Goal: Task Accomplishment & Management: Use online tool/utility

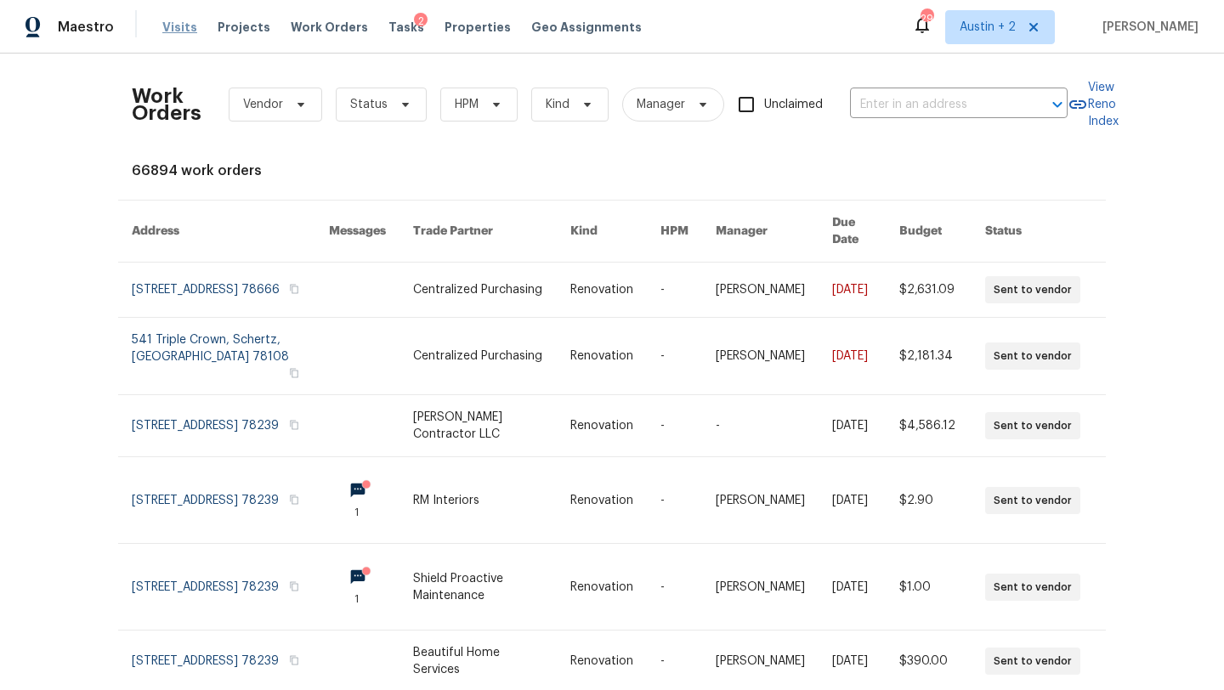
click at [175, 28] on span "Visits" at bounding box center [179, 27] width 35 height 17
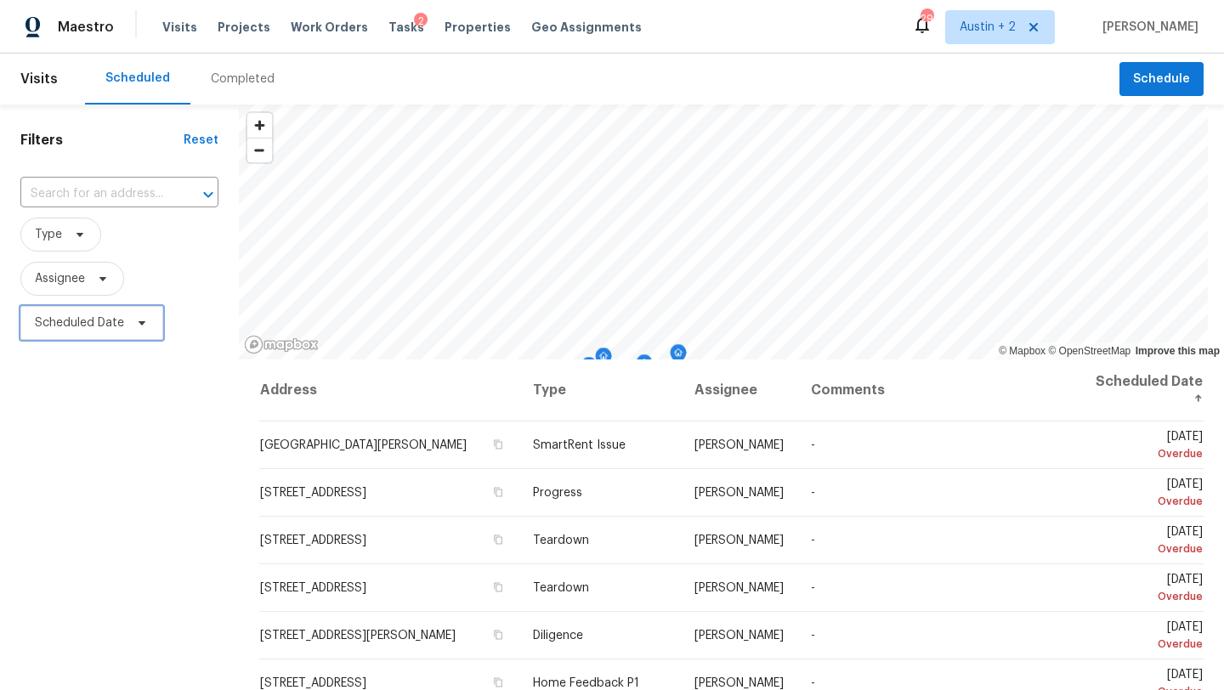
click at [115, 316] on span "Scheduled Date" at bounding box center [79, 323] width 89 height 17
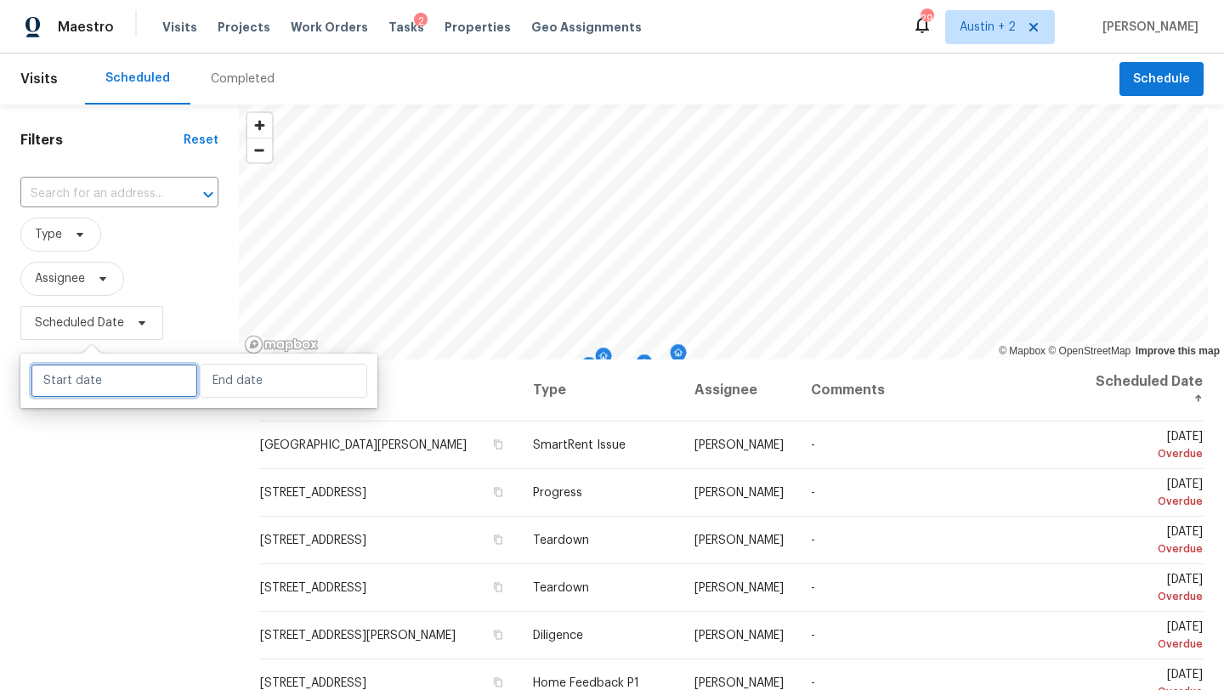
click at [113, 388] on input "text" at bounding box center [115, 381] width 168 height 34
select select "8"
select select "2025"
select select "9"
select select "2025"
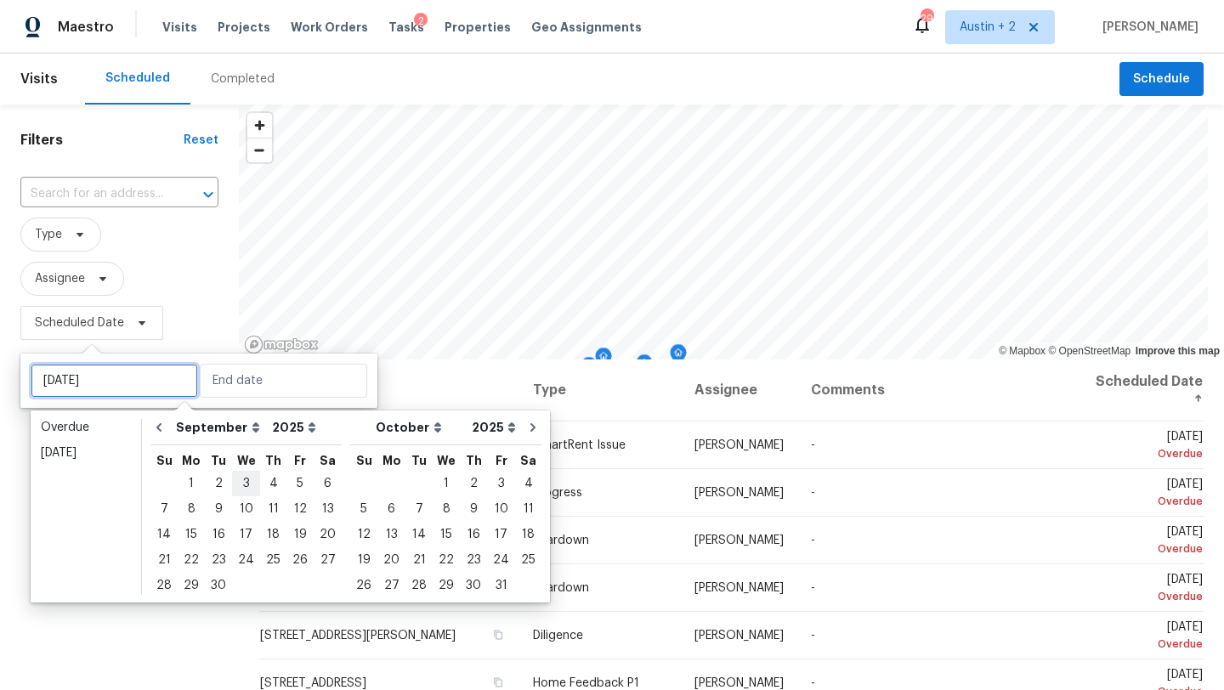
type input "Wed, Sep 03"
click at [215, 511] on div "9" at bounding box center [218, 509] width 27 height 24
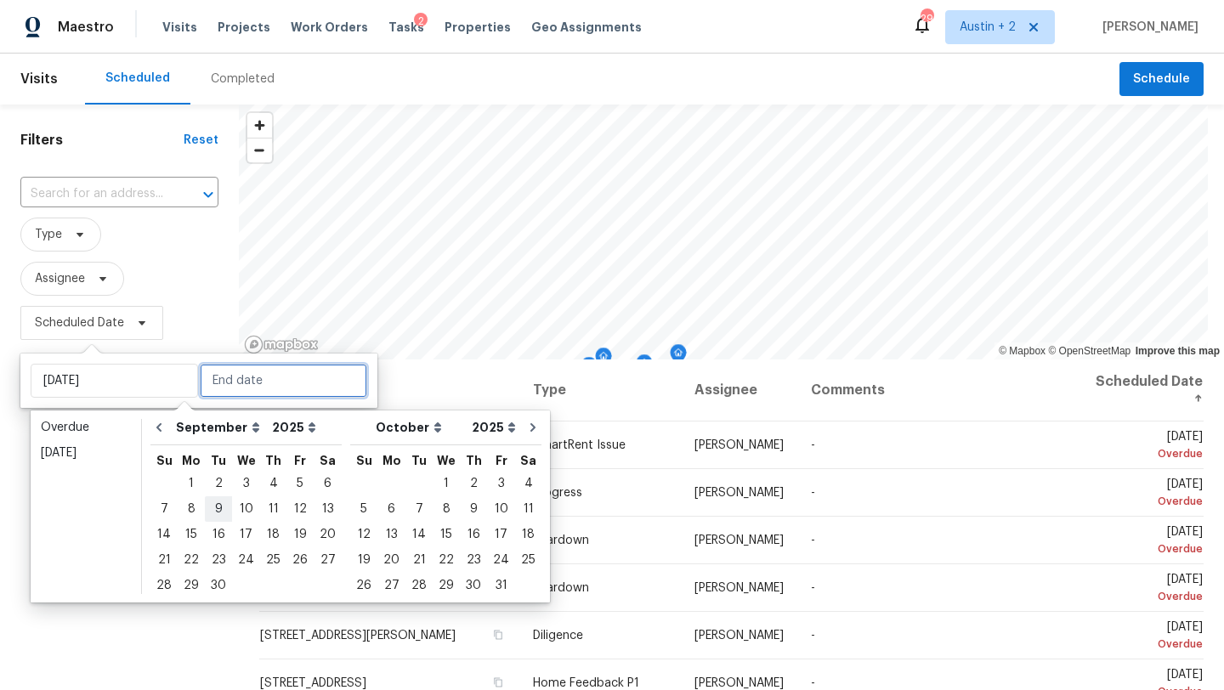
type input "Tue, Sep 09"
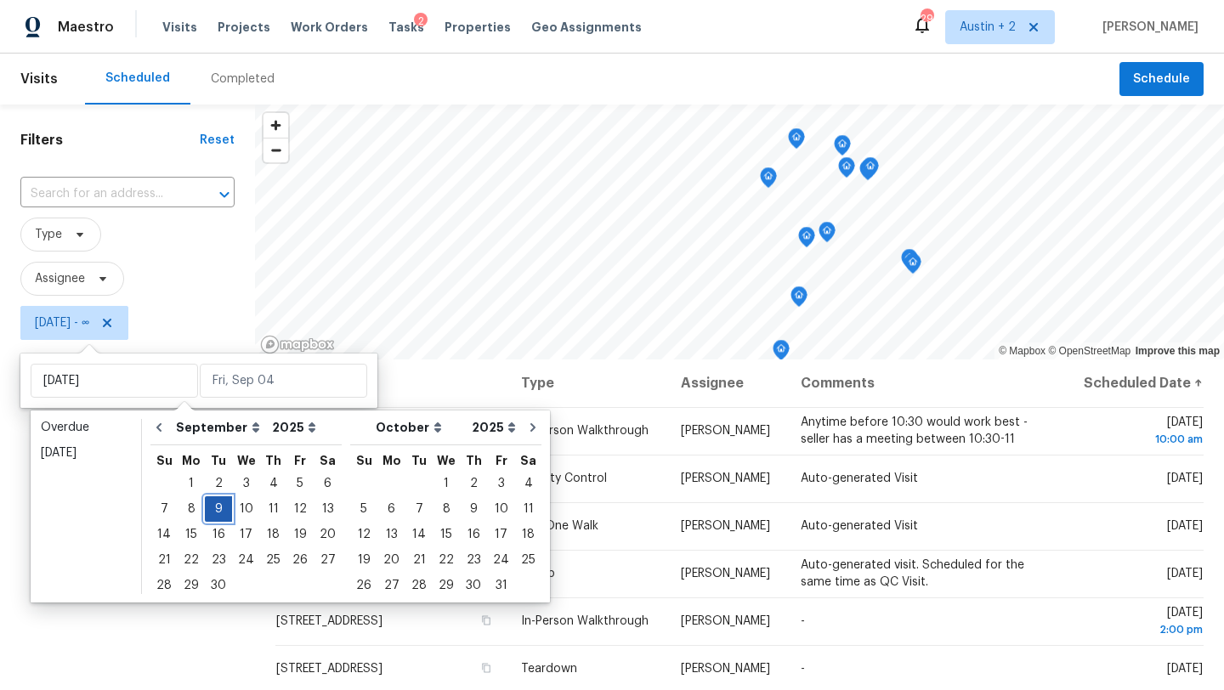
click at [215, 511] on div "9" at bounding box center [218, 509] width 27 height 24
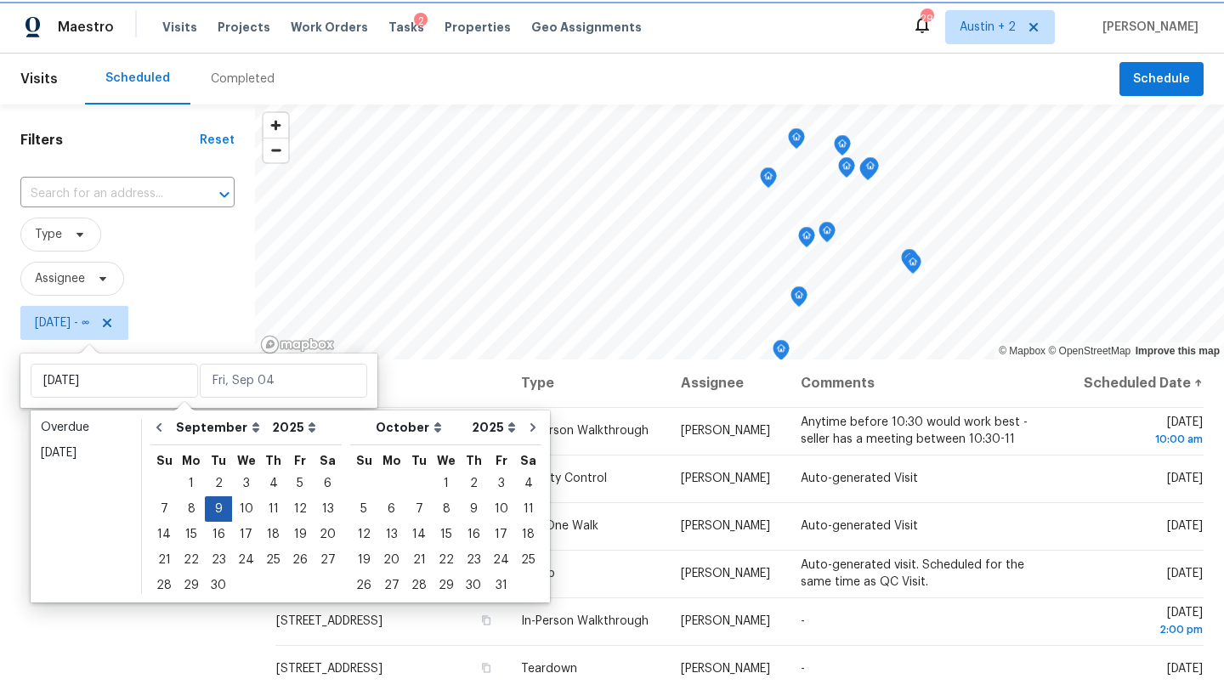
type input "Tue, Sep 09"
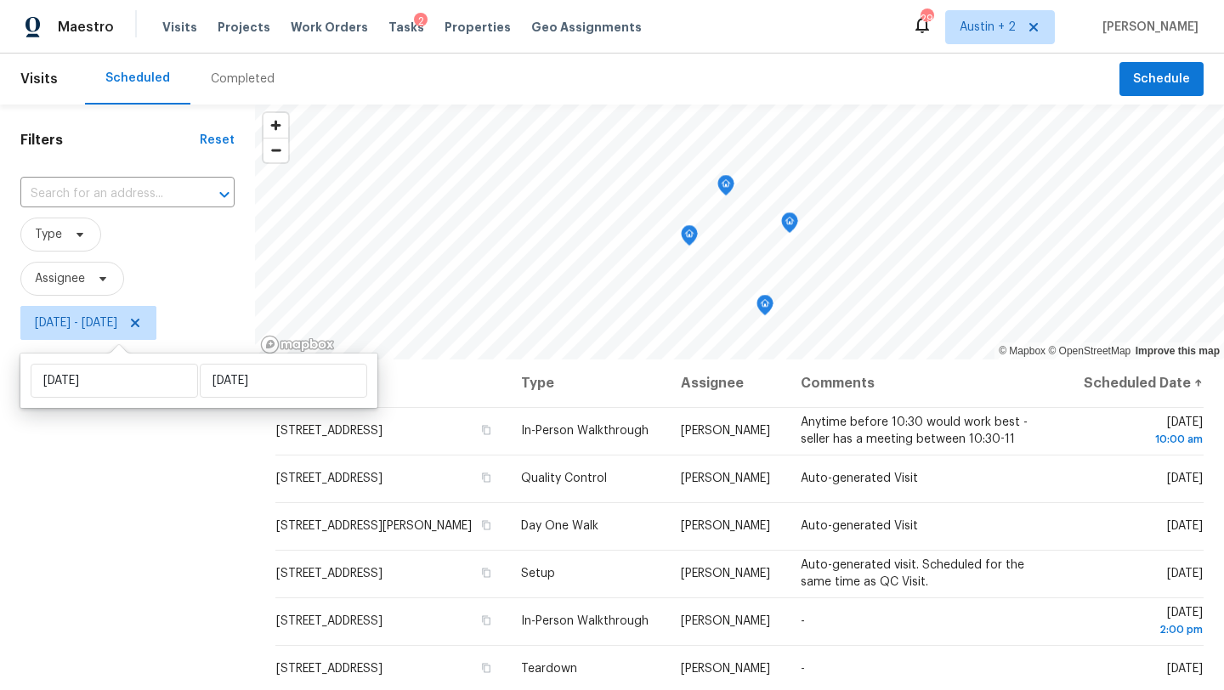
click at [148, 518] on div "Filters Reset ​ Type Assignee Tue, Sep 09 - Tue, Sep 09" at bounding box center [127, 509] width 255 height 808
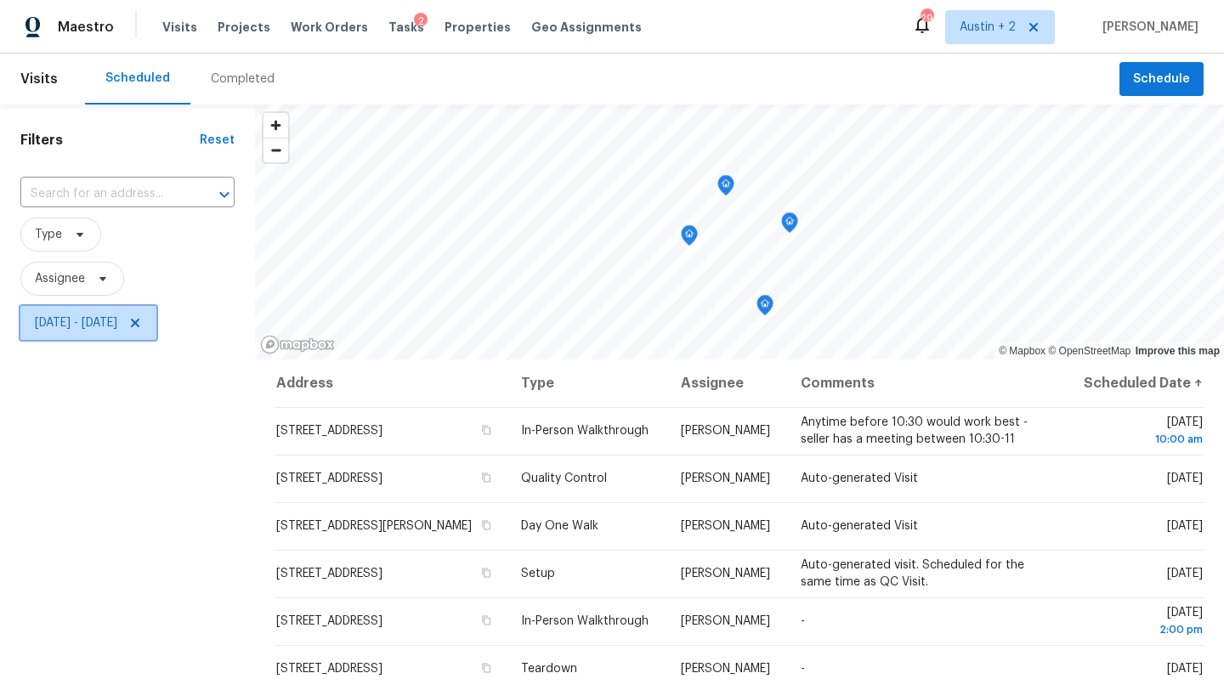
click at [117, 329] on span "Tue, Sep 09 - Tue, Sep 09" at bounding box center [76, 323] width 82 height 17
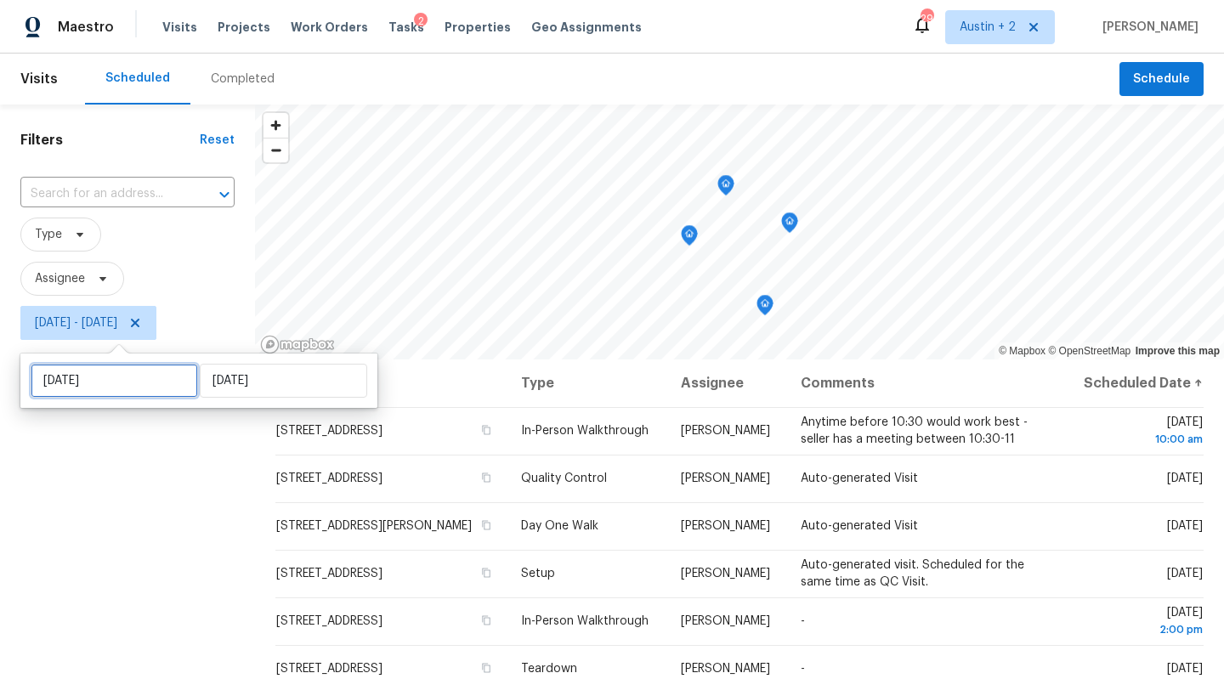
click at [128, 383] on input "Tue, Sep 09" at bounding box center [115, 381] width 168 height 34
select select "8"
select select "2025"
select select "9"
select select "2025"
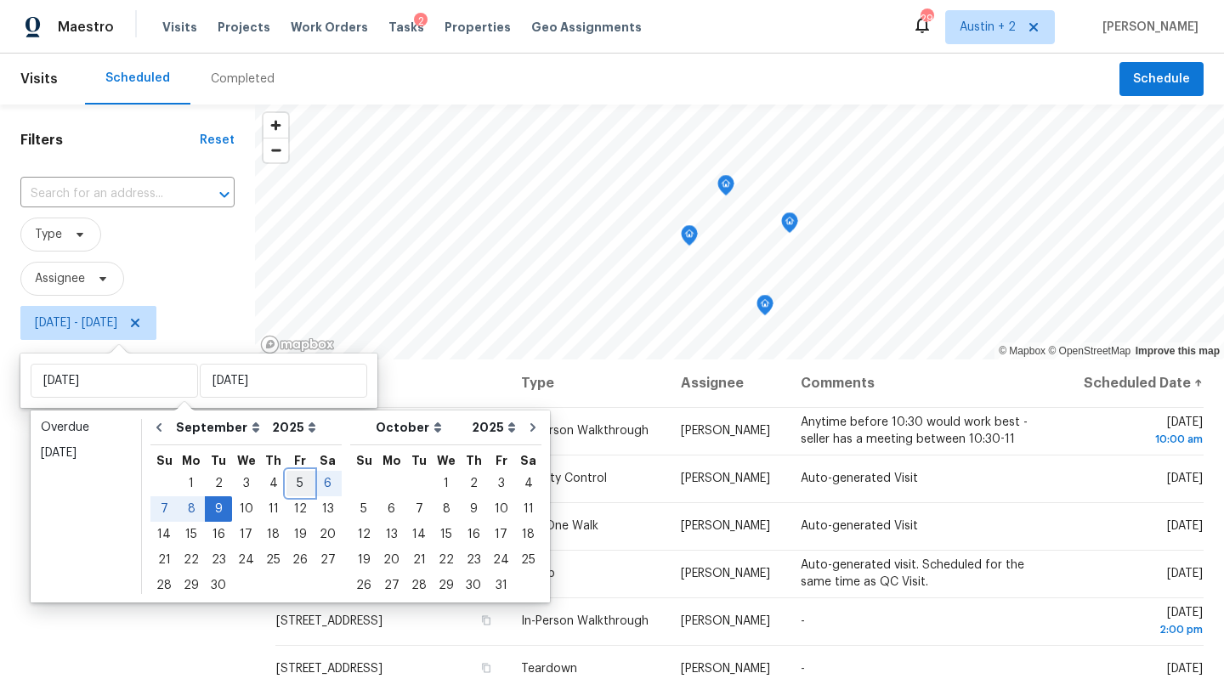
click at [289, 484] on div "5" at bounding box center [300, 484] width 27 height 24
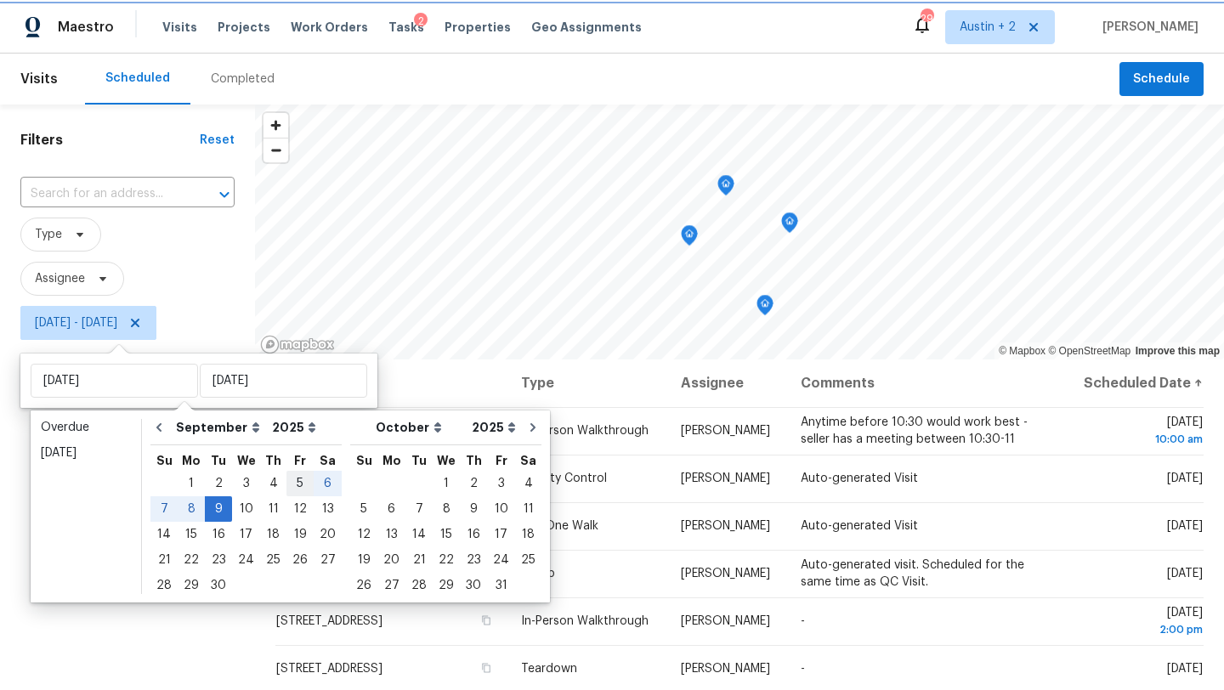
type input "Fri, Sep 05"
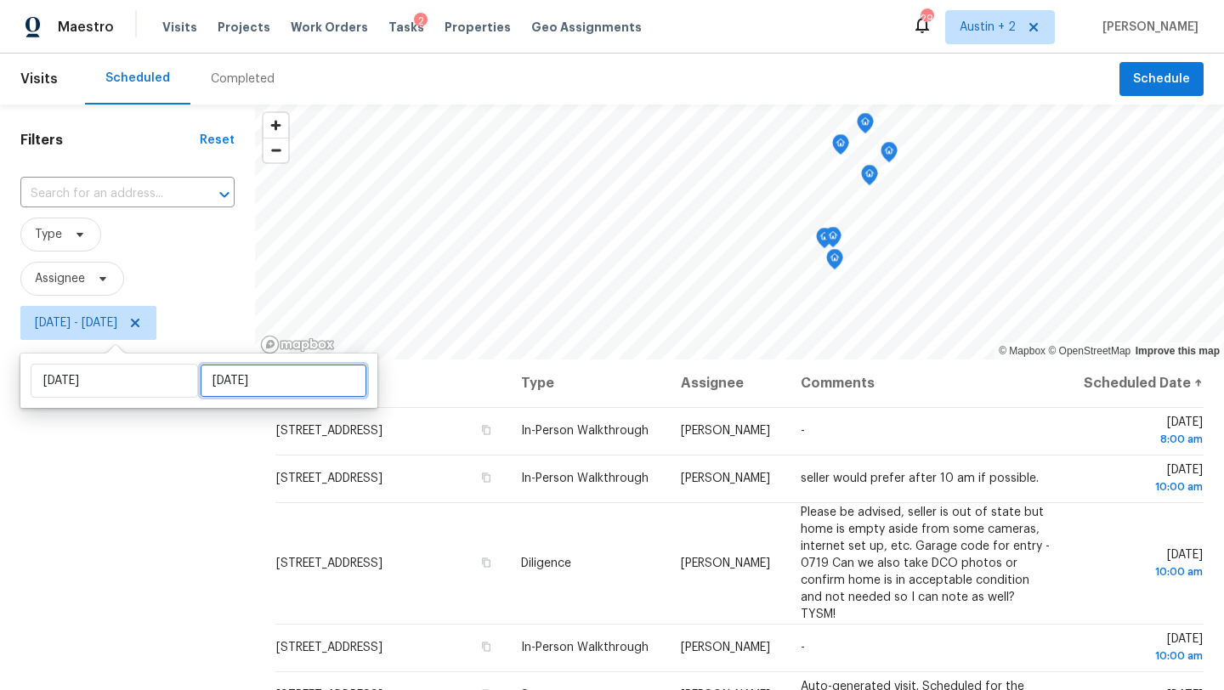
click at [222, 377] on input "Tue, Sep 09" at bounding box center [284, 381] width 168 height 34
select select "8"
select select "2025"
select select "9"
select select "2025"
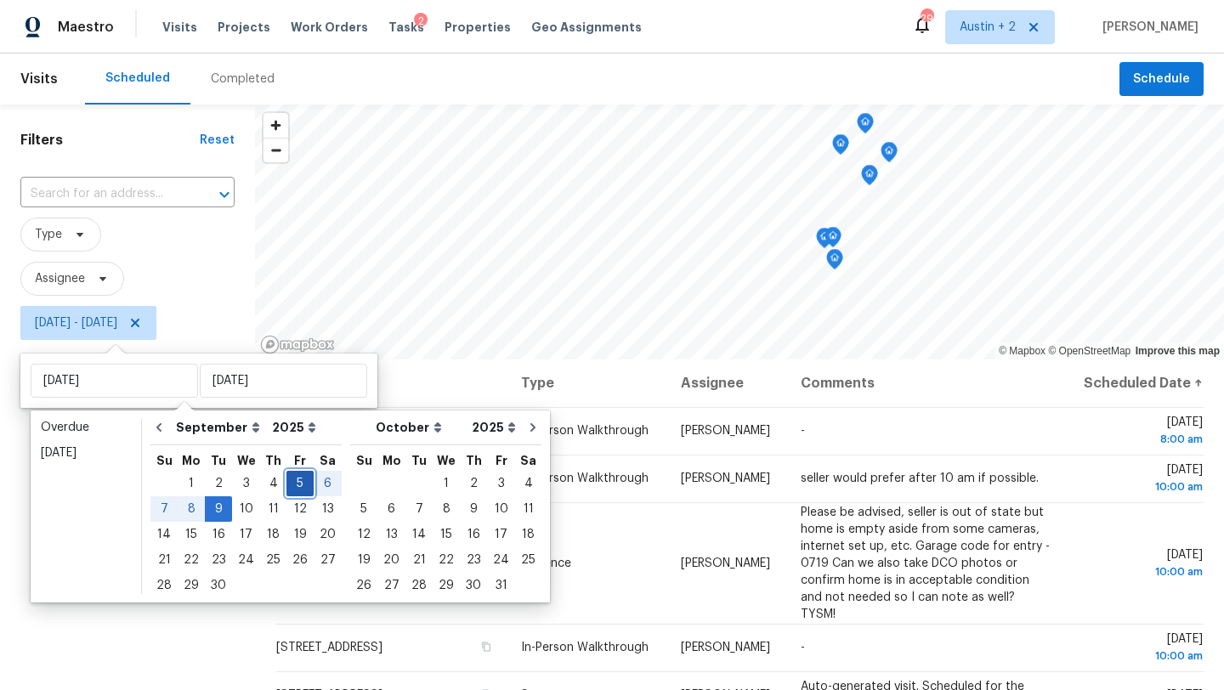
click at [295, 491] on div "5" at bounding box center [300, 484] width 27 height 24
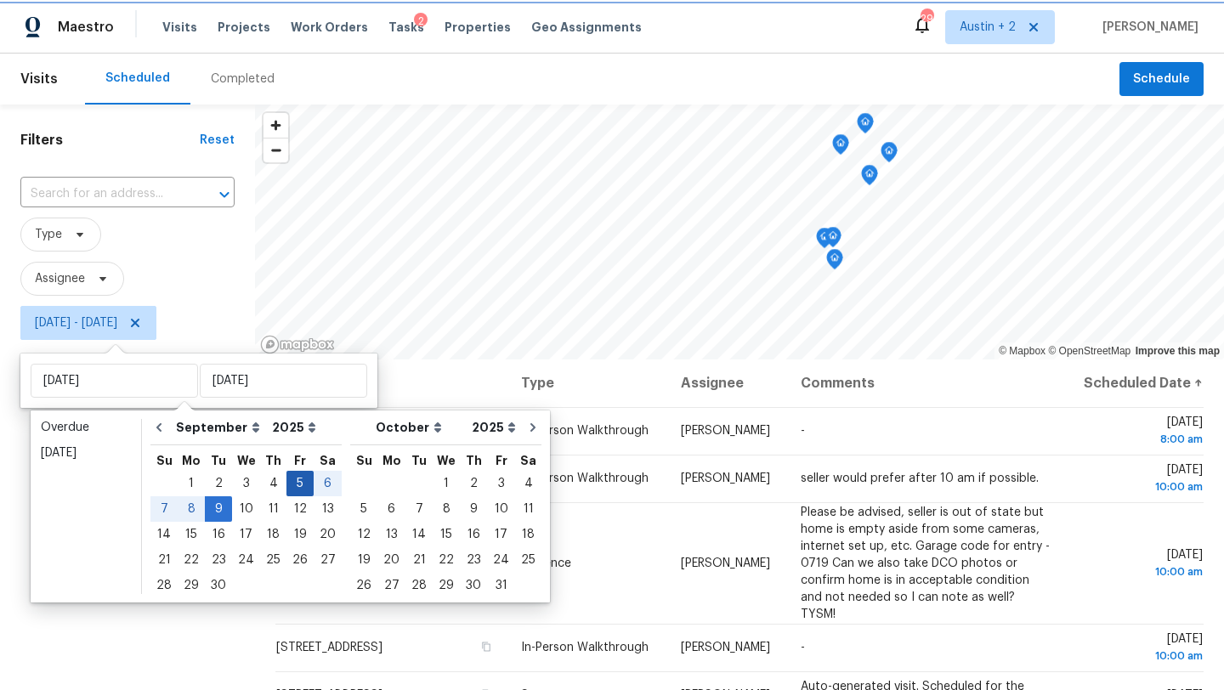
type input "Fri, Sep 05"
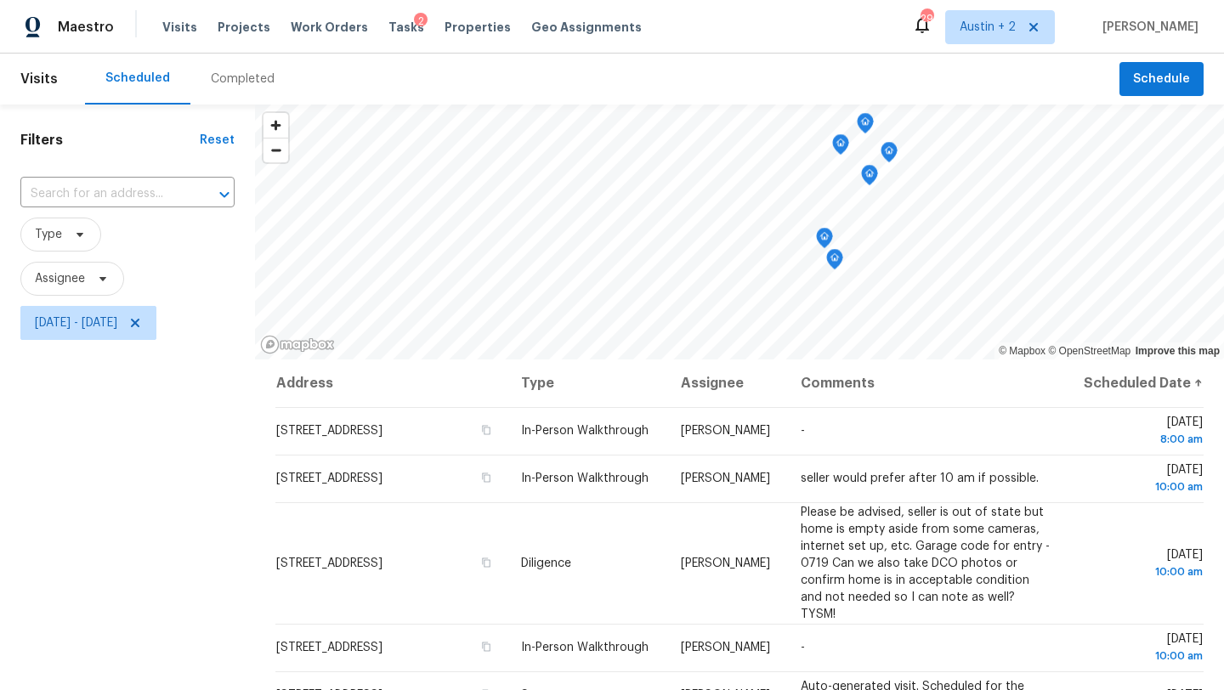
click at [182, 467] on div "Filters Reset ​ Type Assignee Fri, Sep 05 - Fri, Sep 05" at bounding box center [127, 509] width 255 height 808
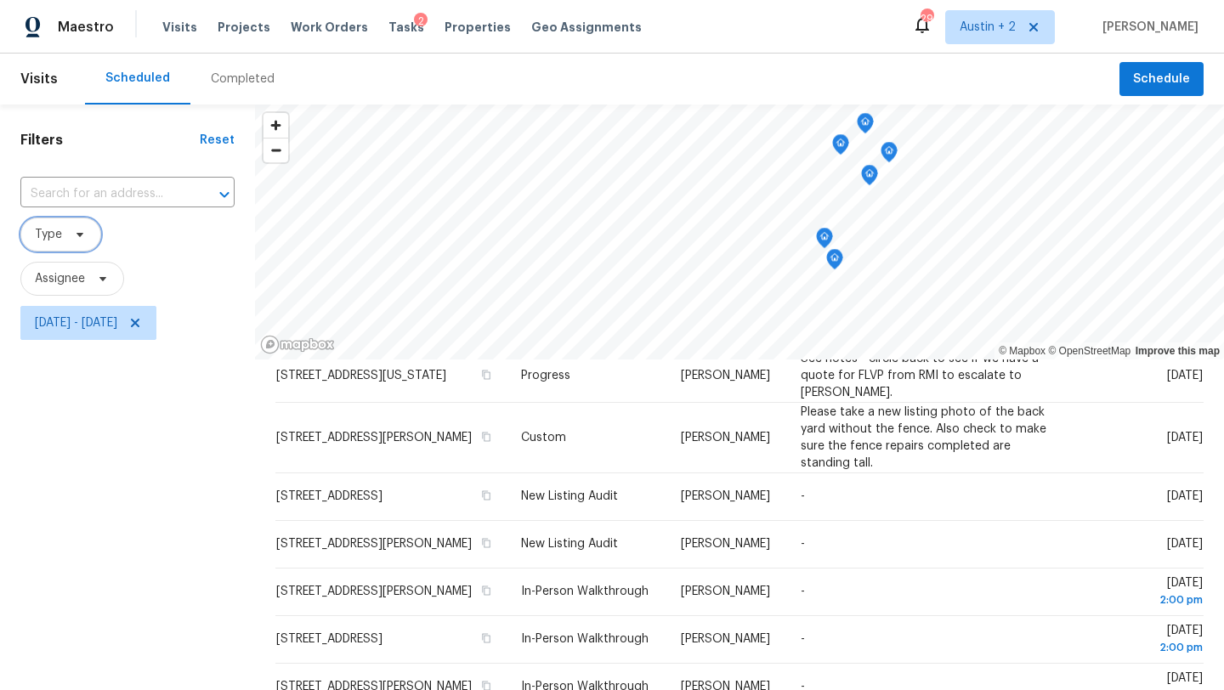
click at [86, 231] on span "Type" at bounding box center [60, 235] width 81 height 34
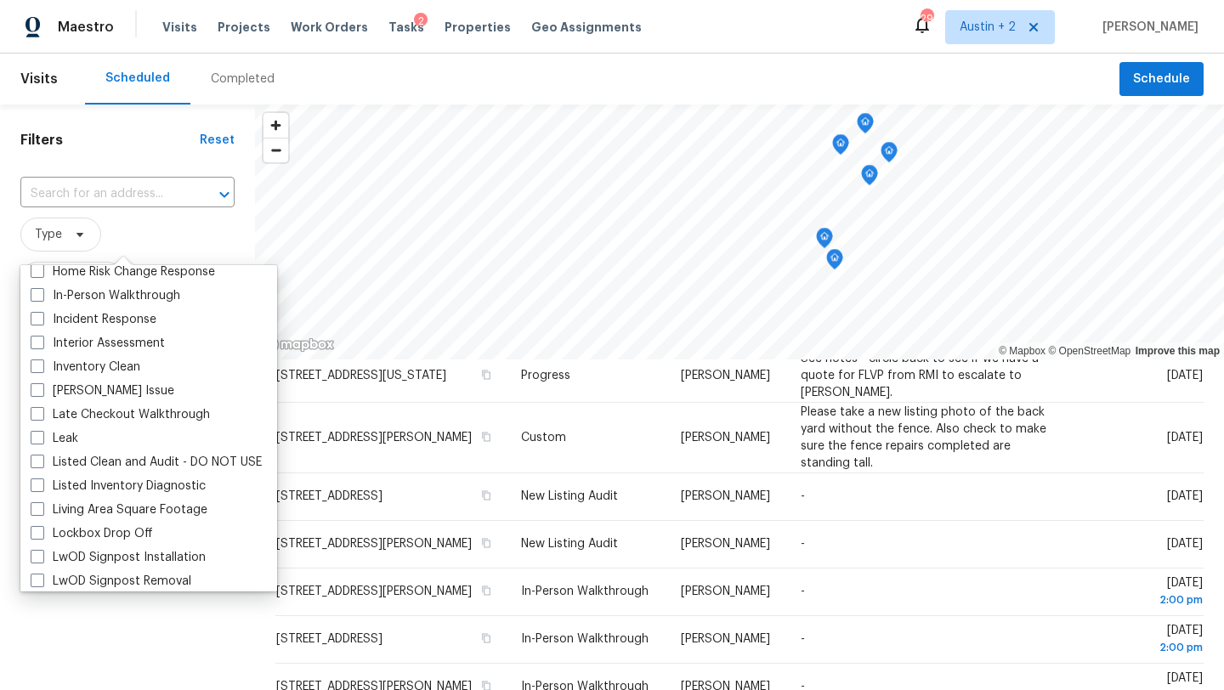
scroll to position [564, 0]
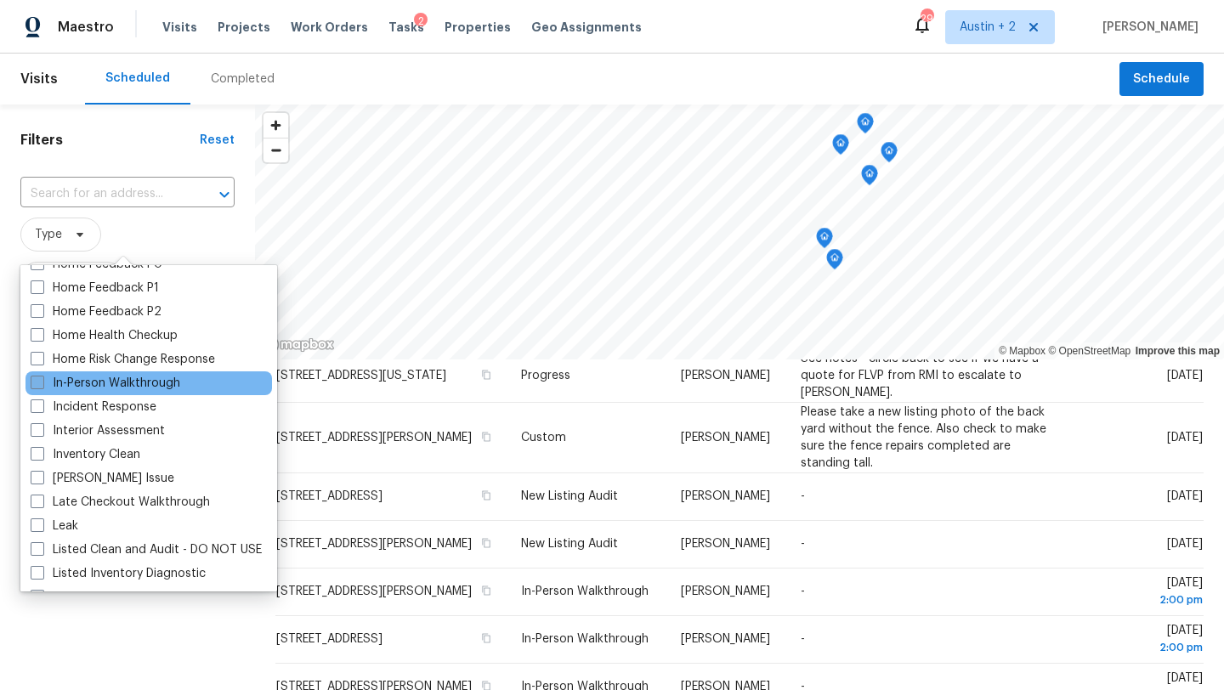
click at [120, 383] on label "In-Person Walkthrough" at bounding box center [106, 383] width 150 height 17
click at [42, 383] on input "In-Person Walkthrough" at bounding box center [36, 380] width 11 height 11
checkbox input "true"
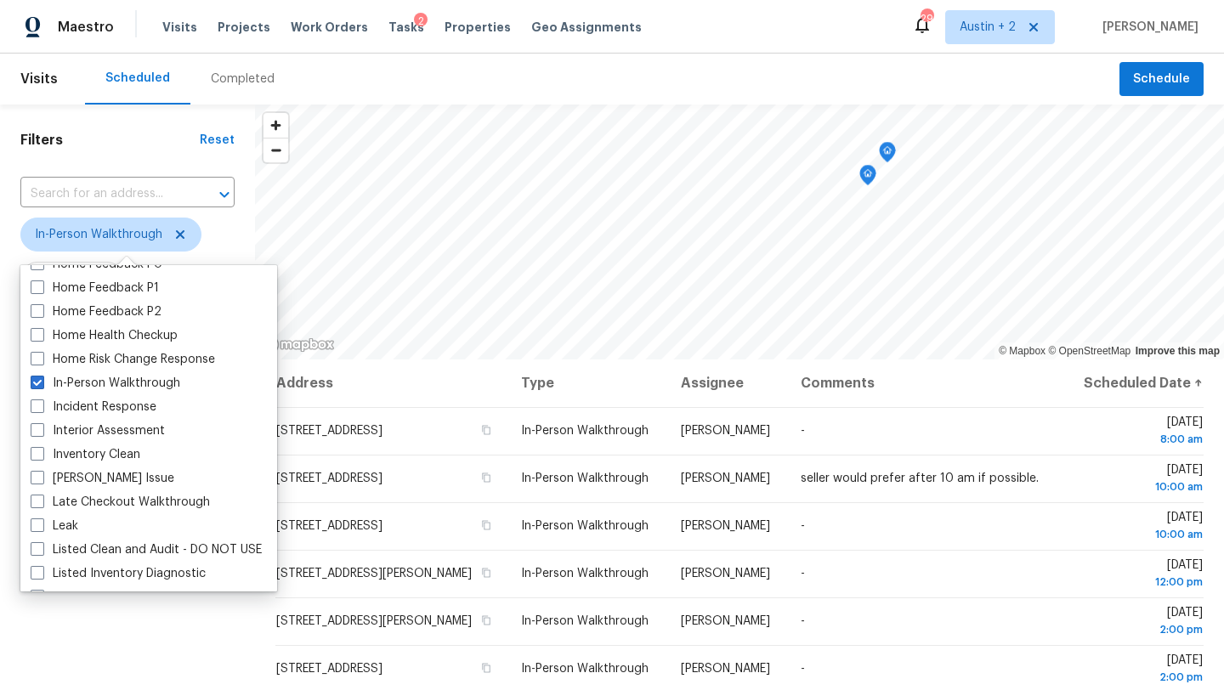
click at [224, 229] on span "In-Person Walkthrough" at bounding box center [127, 235] width 214 height 34
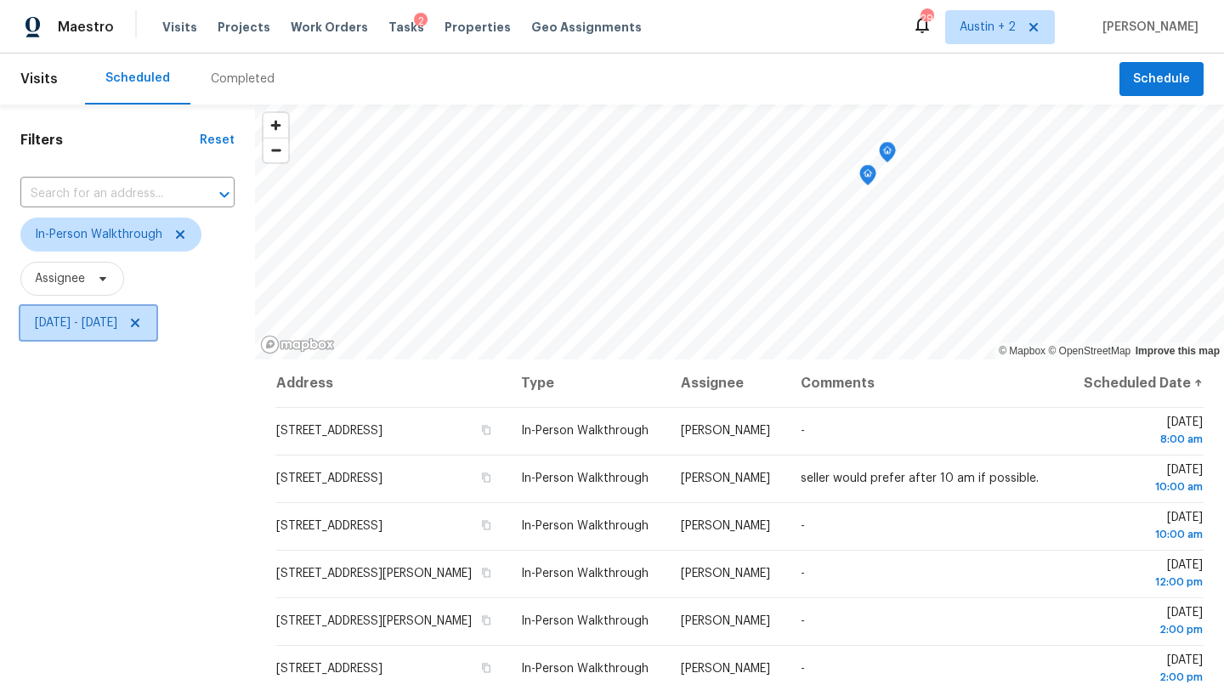
click at [142, 328] on icon at bounding box center [135, 323] width 14 height 14
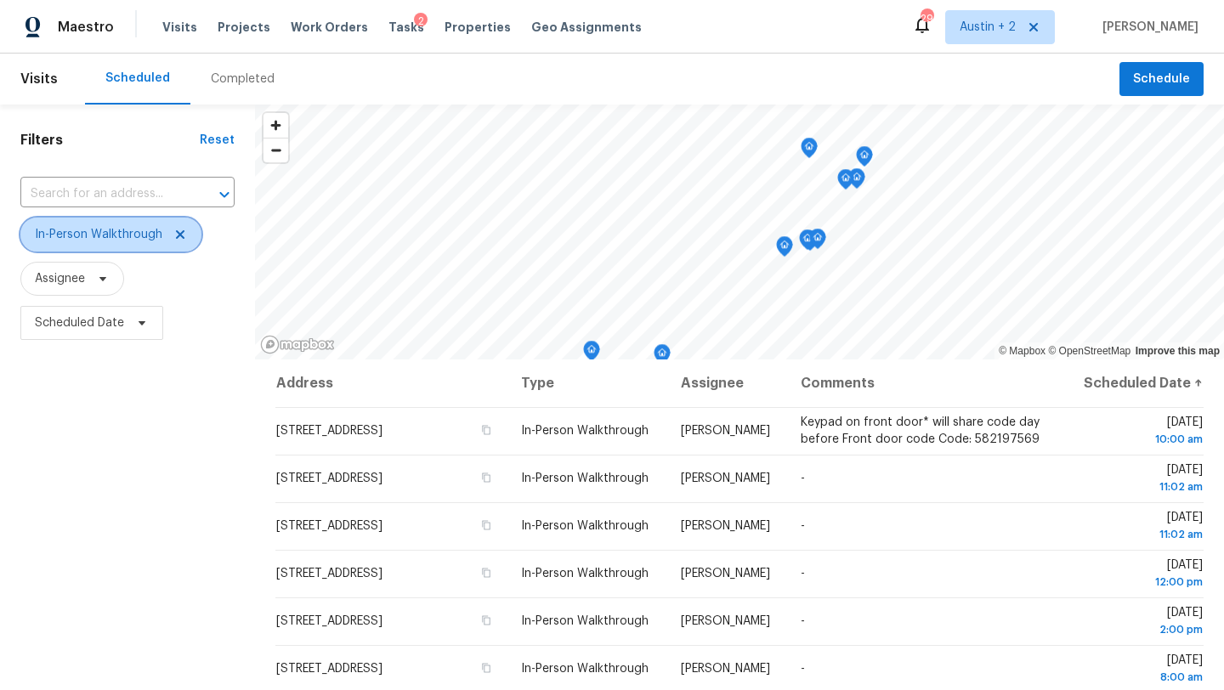
click at [175, 235] on icon at bounding box center [180, 235] width 14 height 14
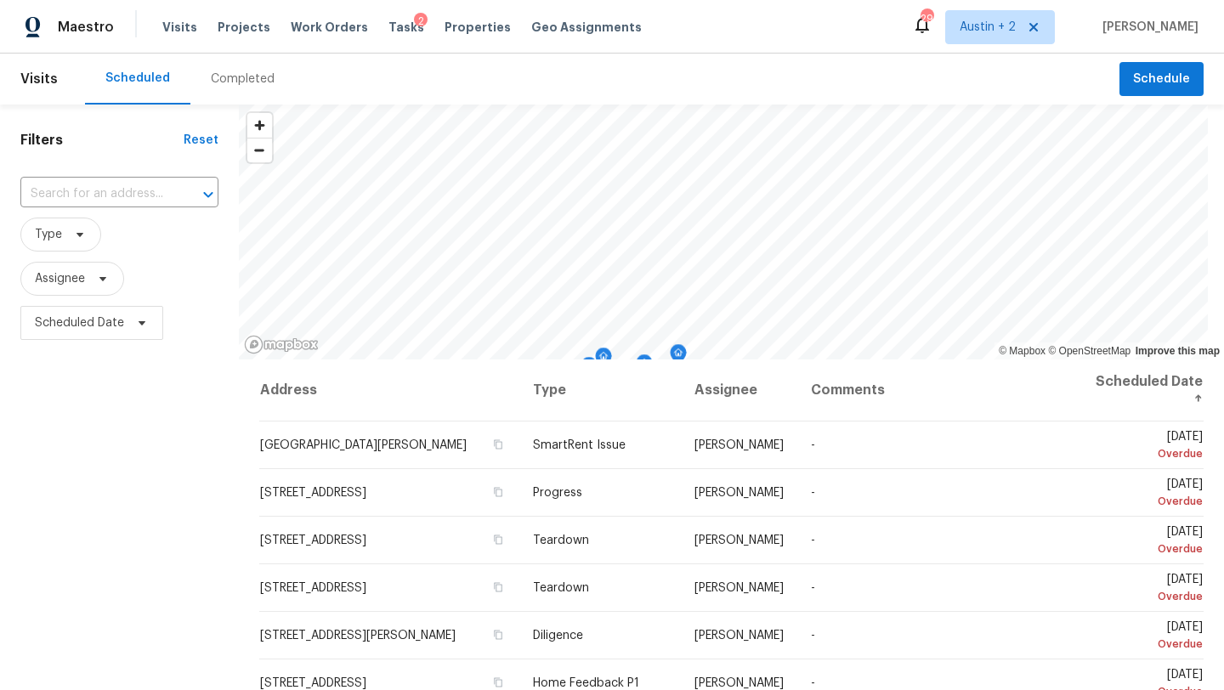
click at [389, 13] on div "Visits Projects Work Orders Tasks 2 Properties Geo Assignments" at bounding box center [412, 27] width 500 height 34
click at [389, 26] on span "Tasks" at bounding box center [407, 27] width 36 height 12
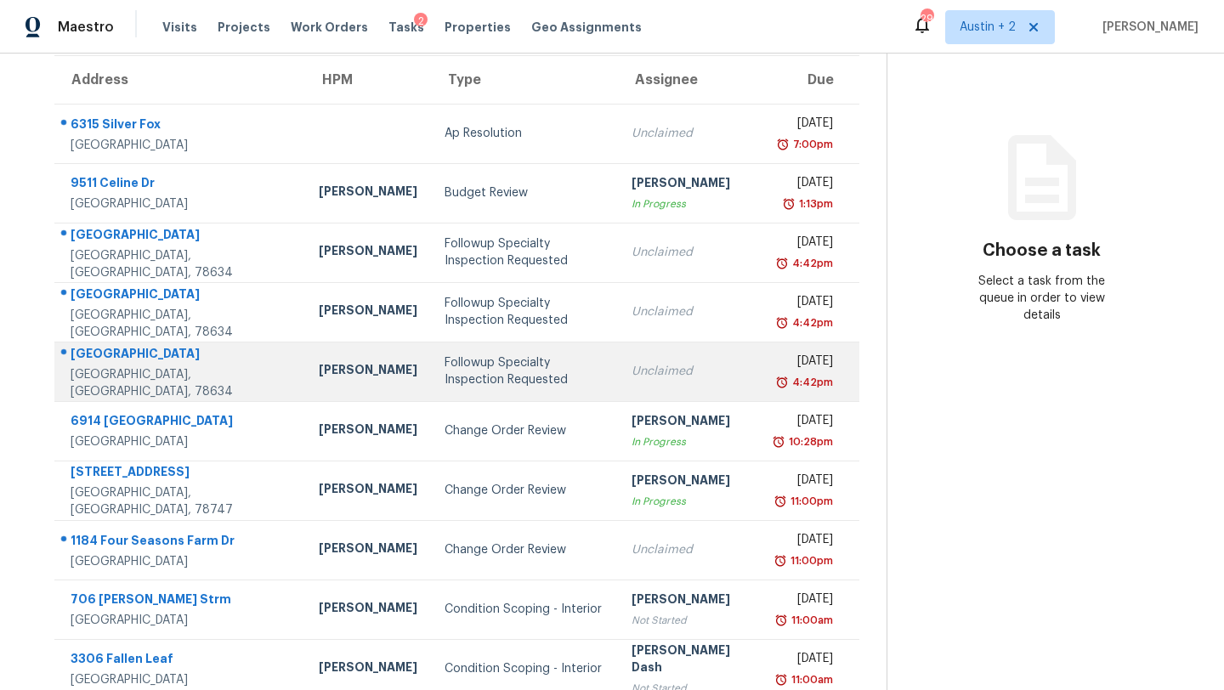
scroll to position [140, 0]
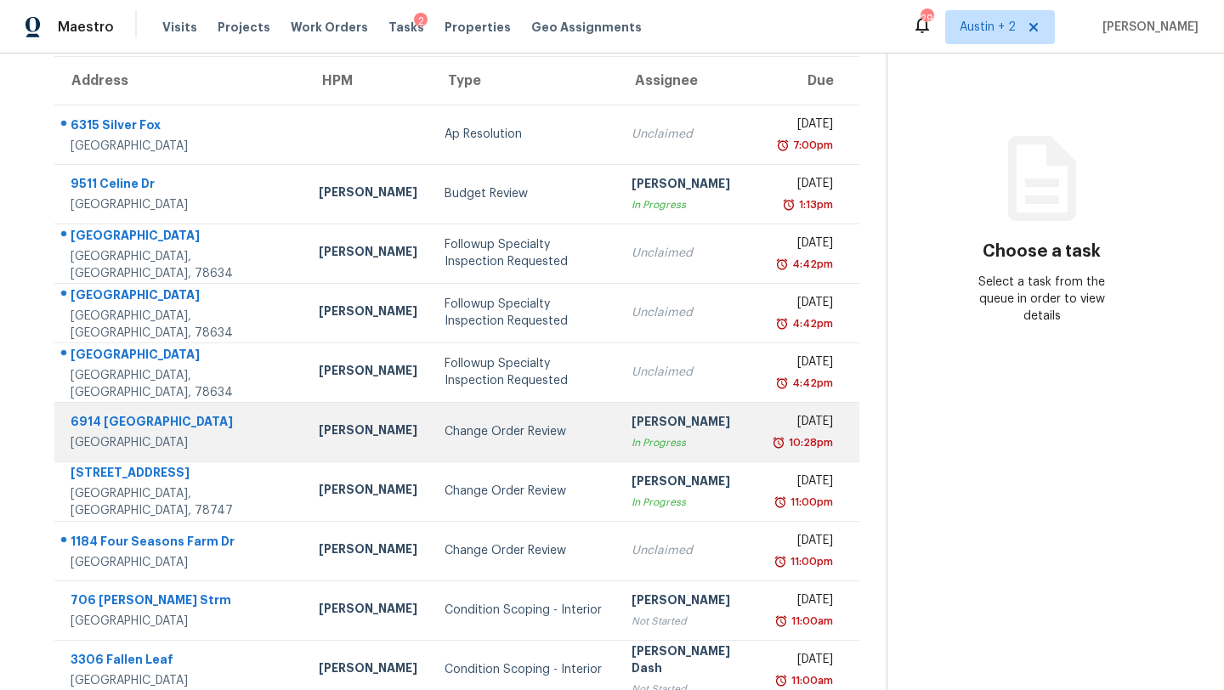
click at [431, 442] on td "Change Order Review" at bounding box center [525, 432] width 188 height 60
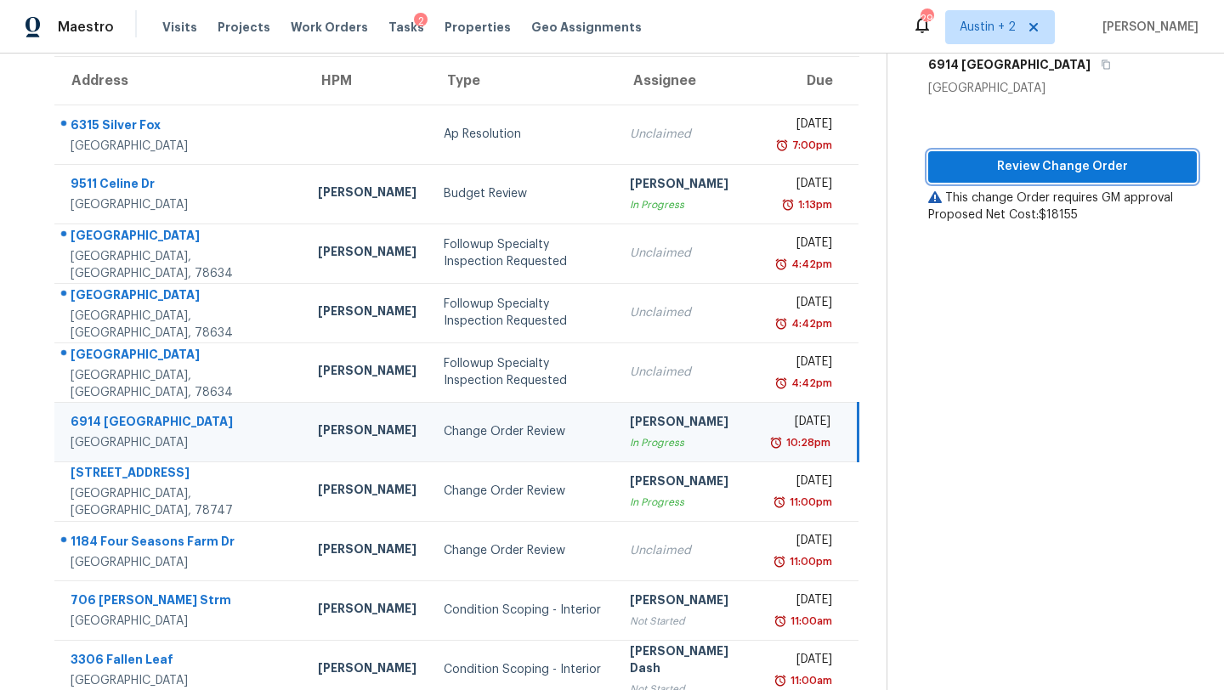
click at [1005, 165] on span "Review Change Order" at bounding box center [1062, 166] width 241 height 21
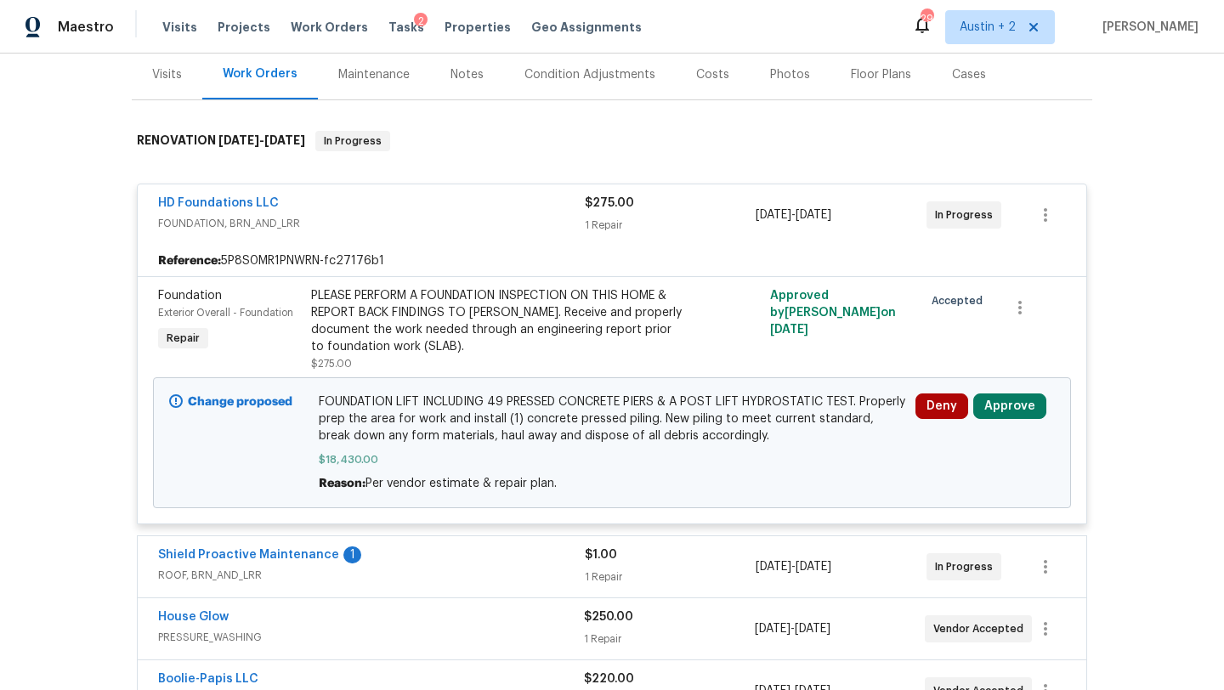
scroll to position [216, 0]
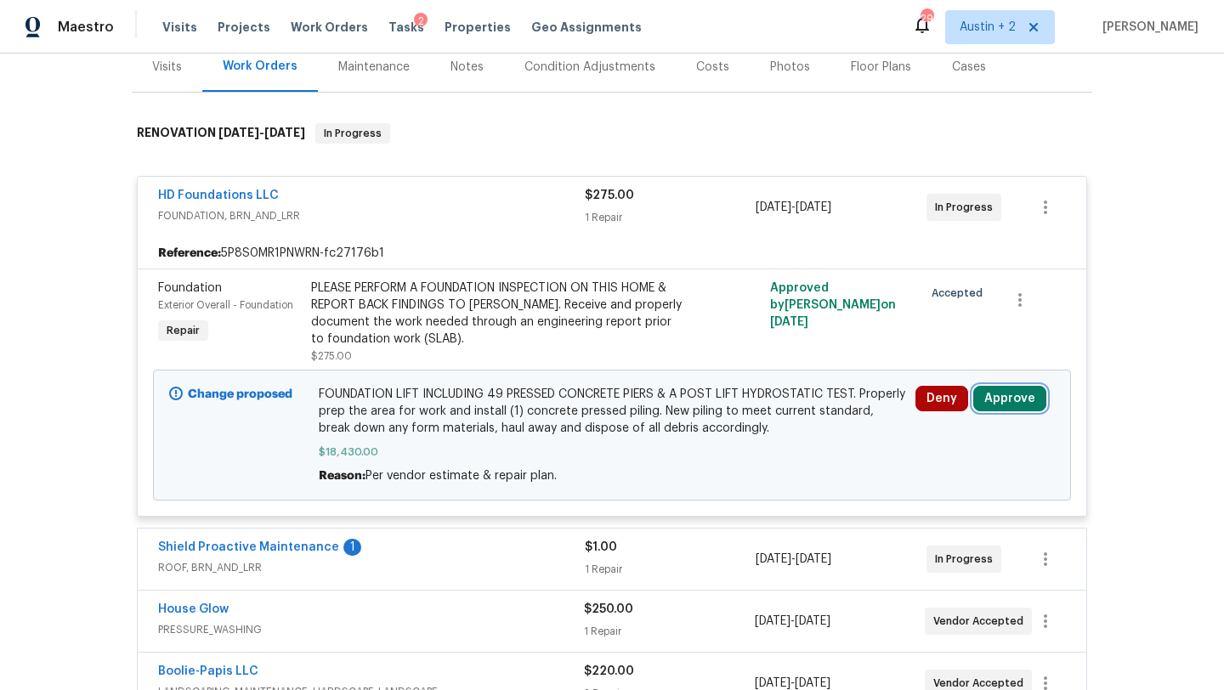
click at [1001, 404] on button "Approve" at bounding box center [1010, 399] width 73 height 26
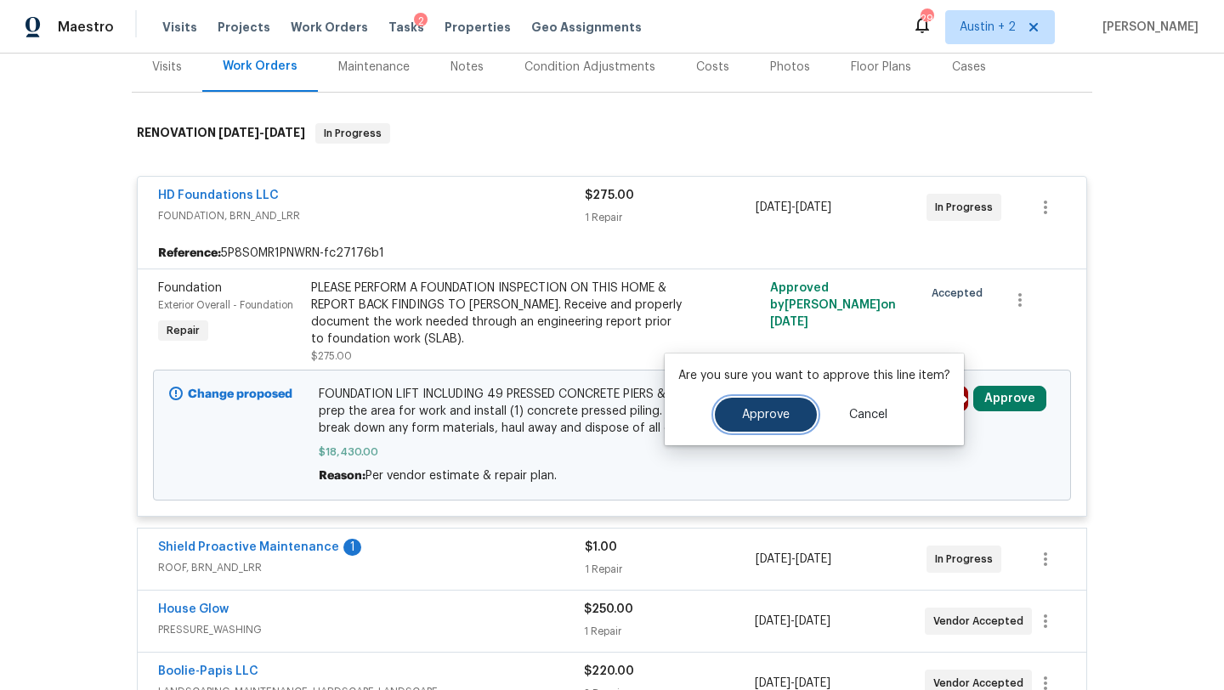
click at [764, 420] on span "Approve" at bounding box center [766, 415] width 48 height 13
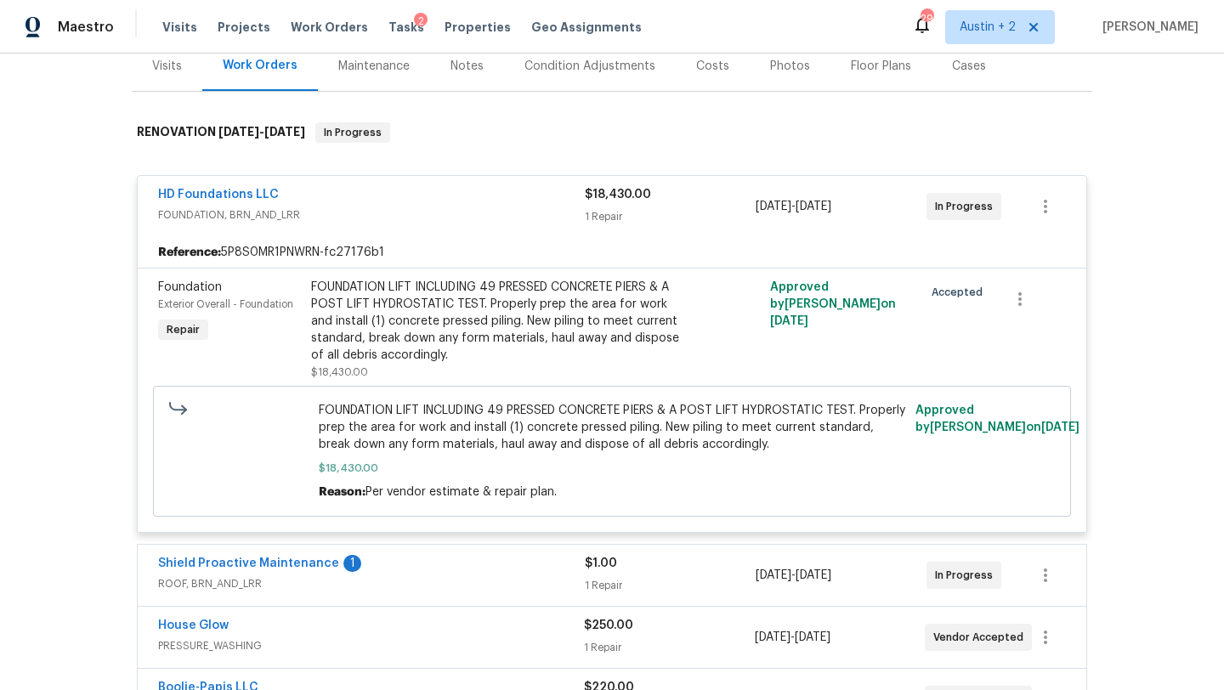
scroll to position [0, 0]
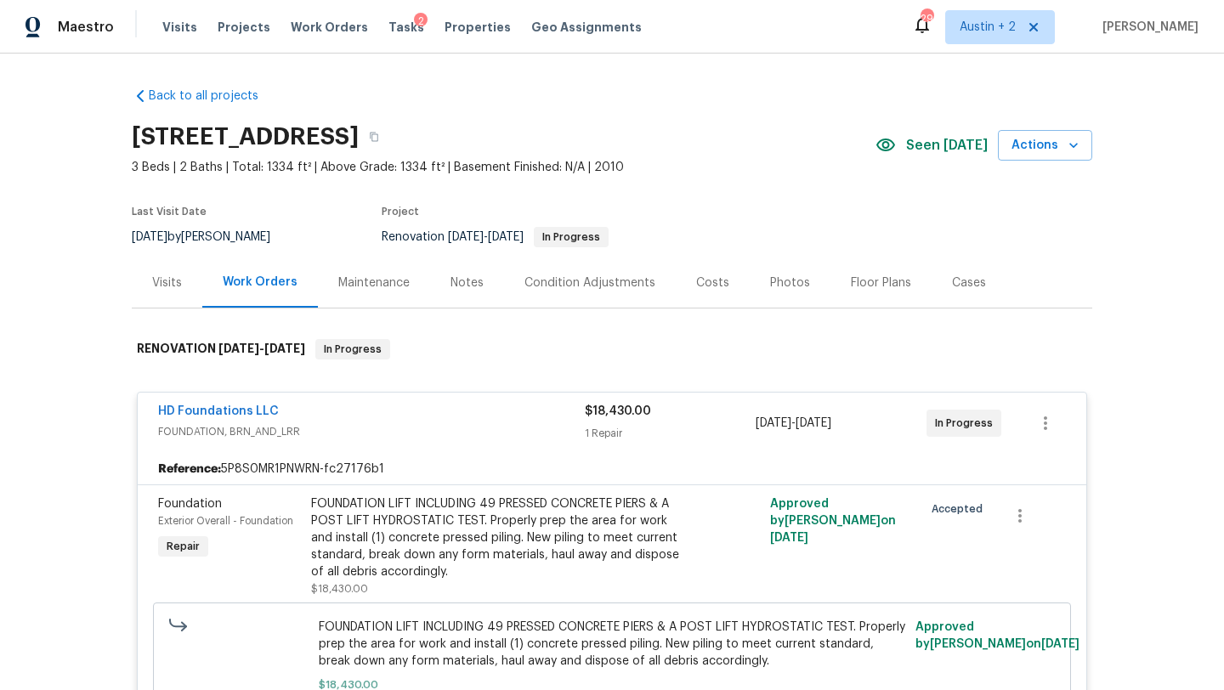
click at [696, 293] on div "Costs" at bounding box center [713, 283] width 74 height 50
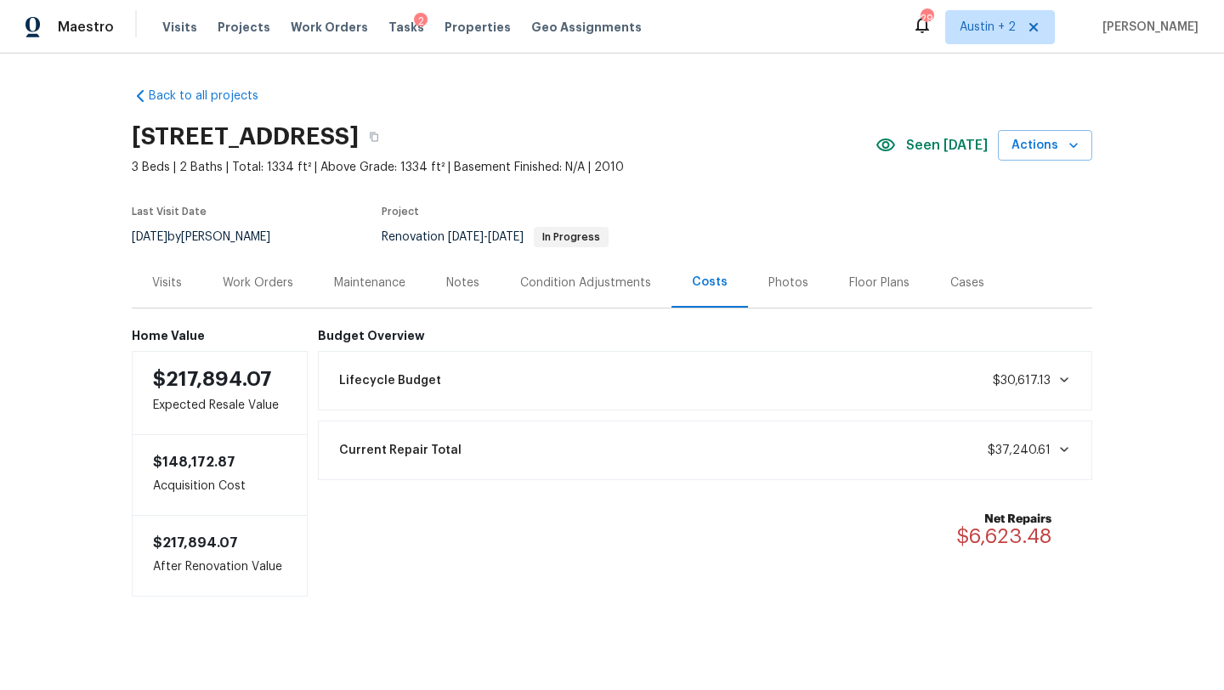
click at [272, 281] on div "Work Orders" at bounding box center [258, 283] width 71 height 17
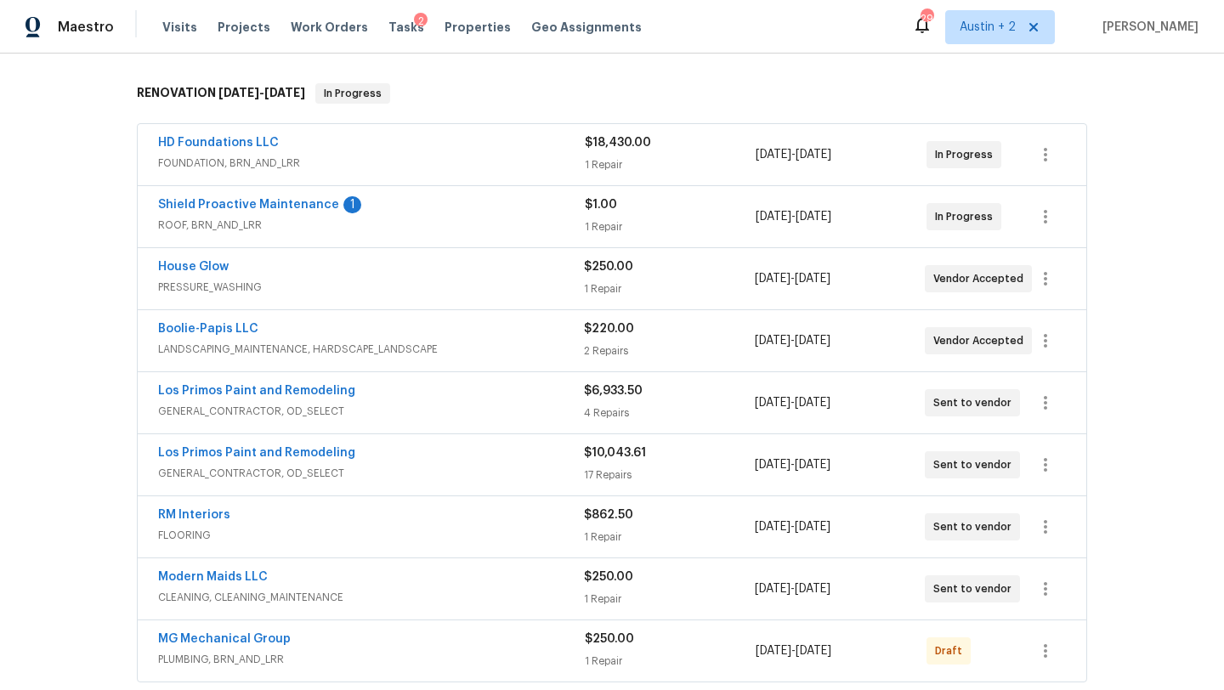
scroll to position [216, 0]
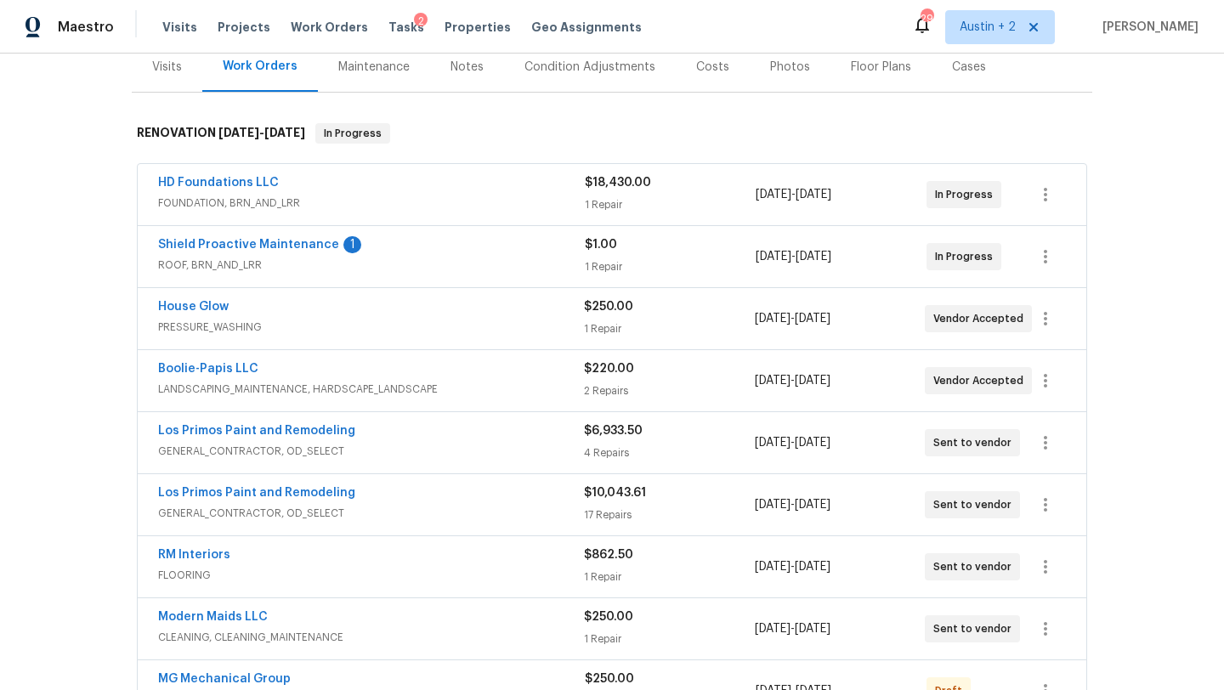
click at [525, 258] on span "ROOF, BRN_AND_LRR" at bounding box center [371, 265] width 427 height 17
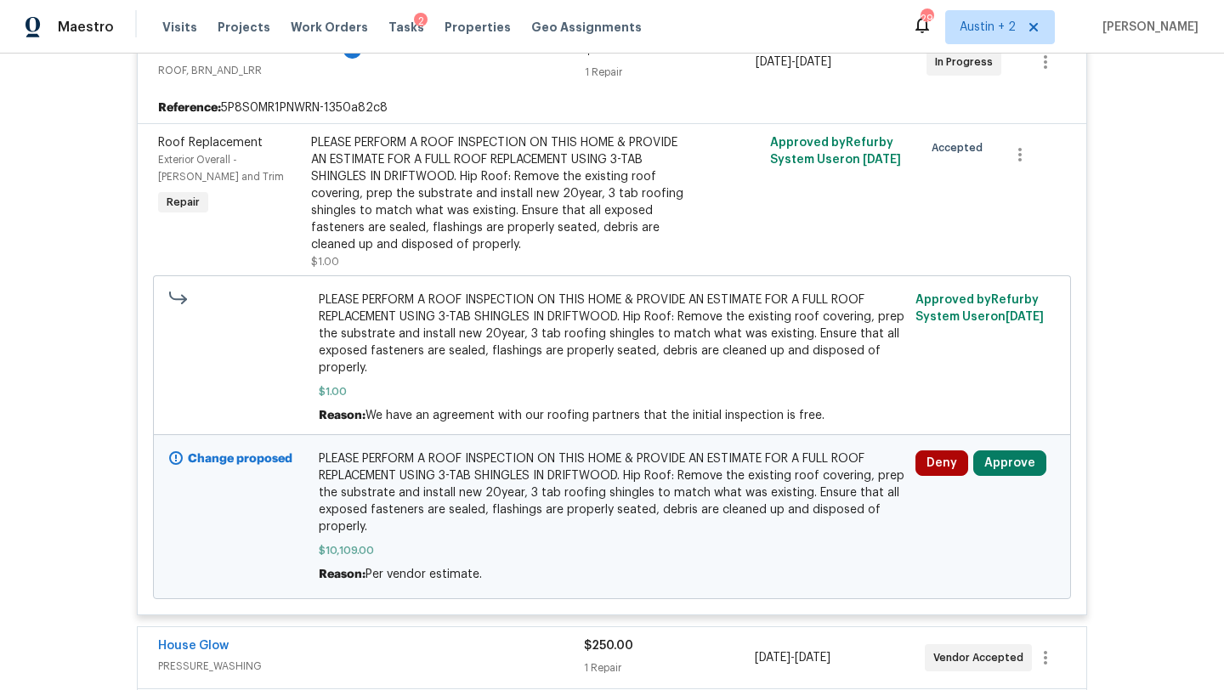
scroll to position [426, 0]
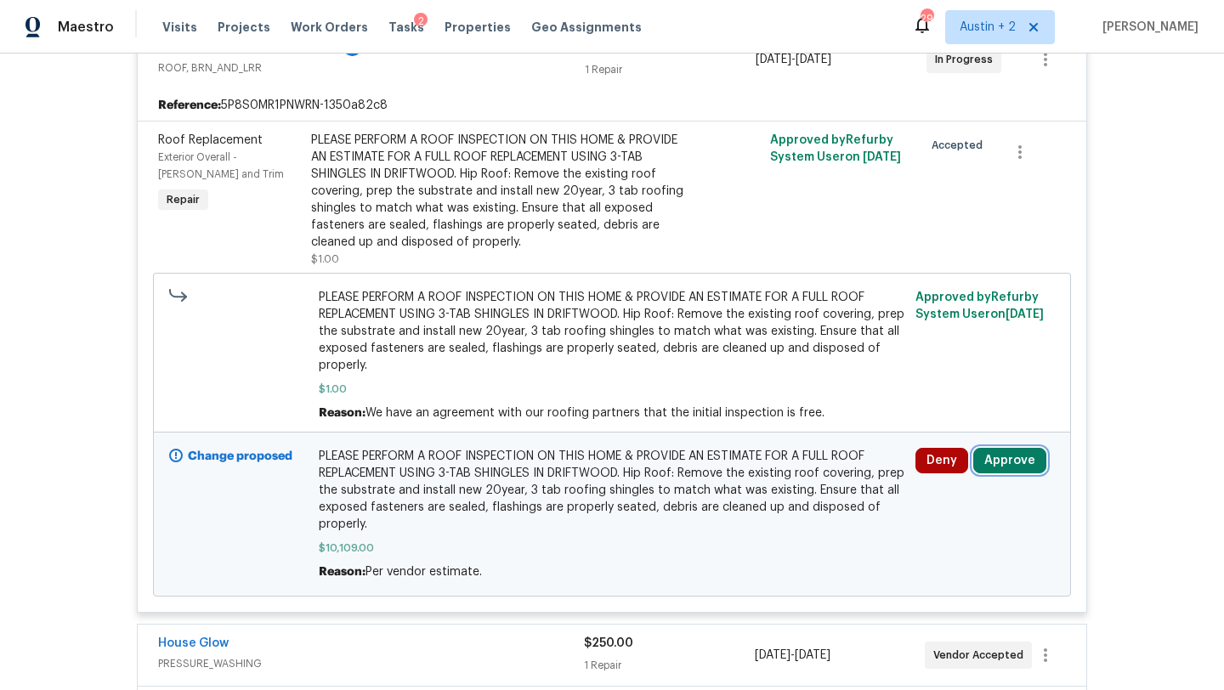
click at [1003, 459] on button "Approve" at bounding box center [1010, 461] width 73 height 26
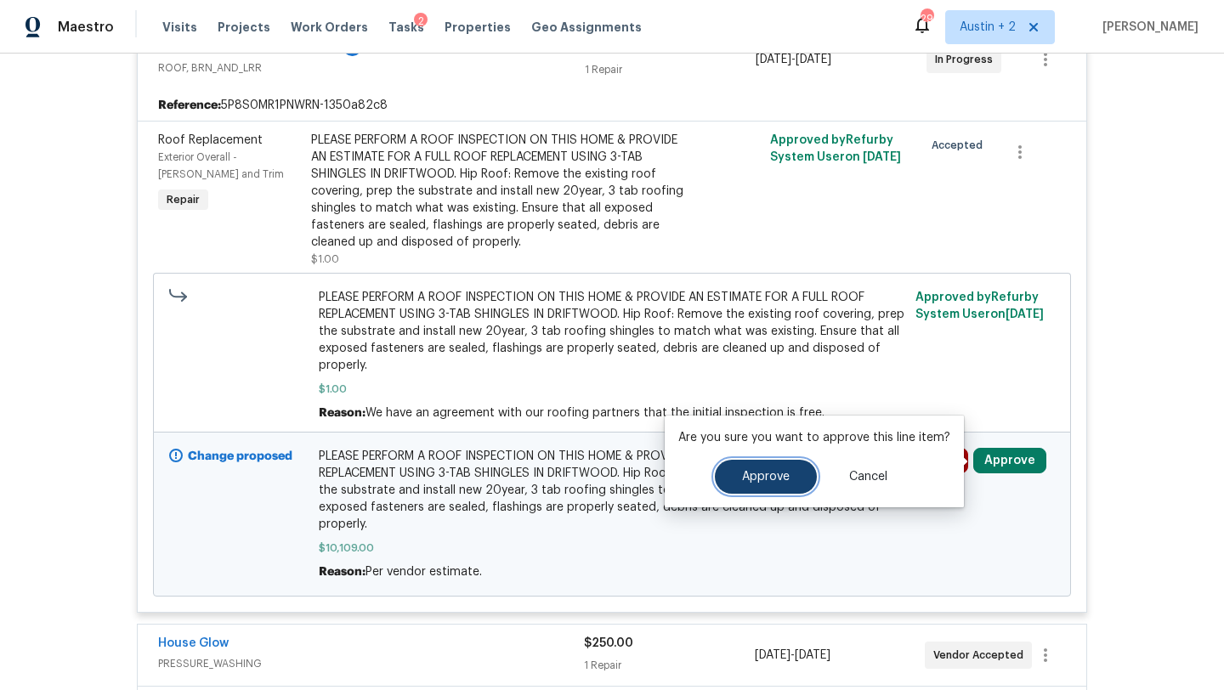
click at [764, 481] on span "Approve" at bounding box center [766, 477] width 48 height 13
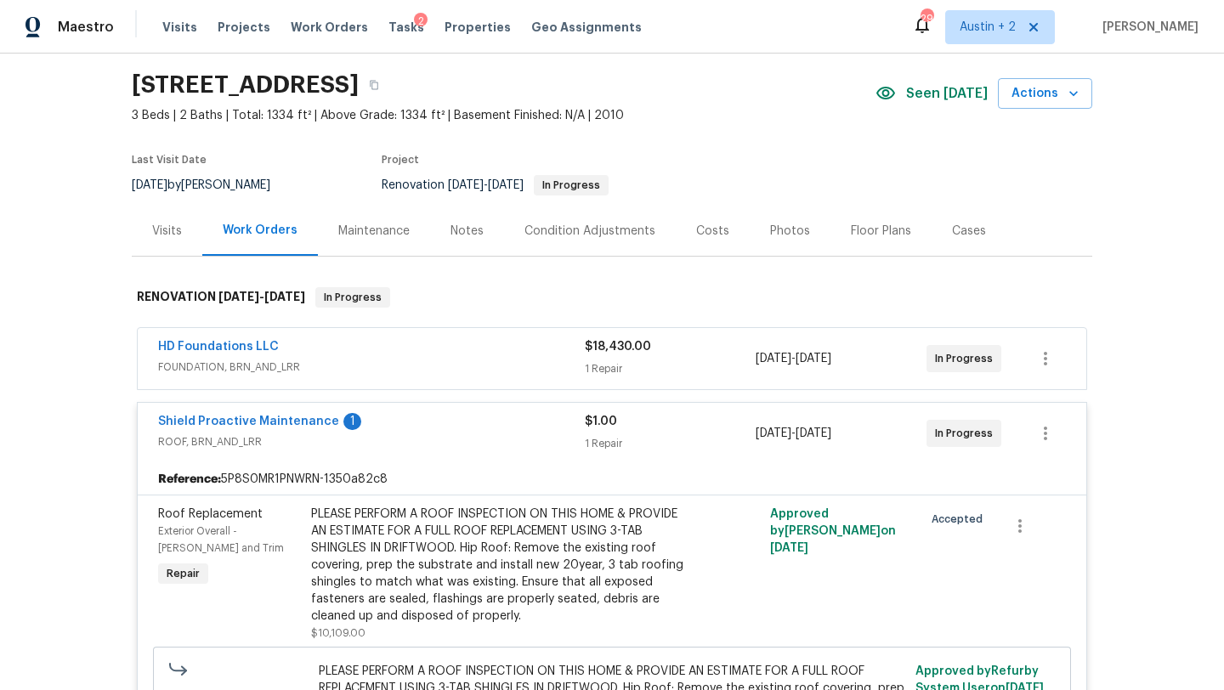
scroll to position [0, 0]
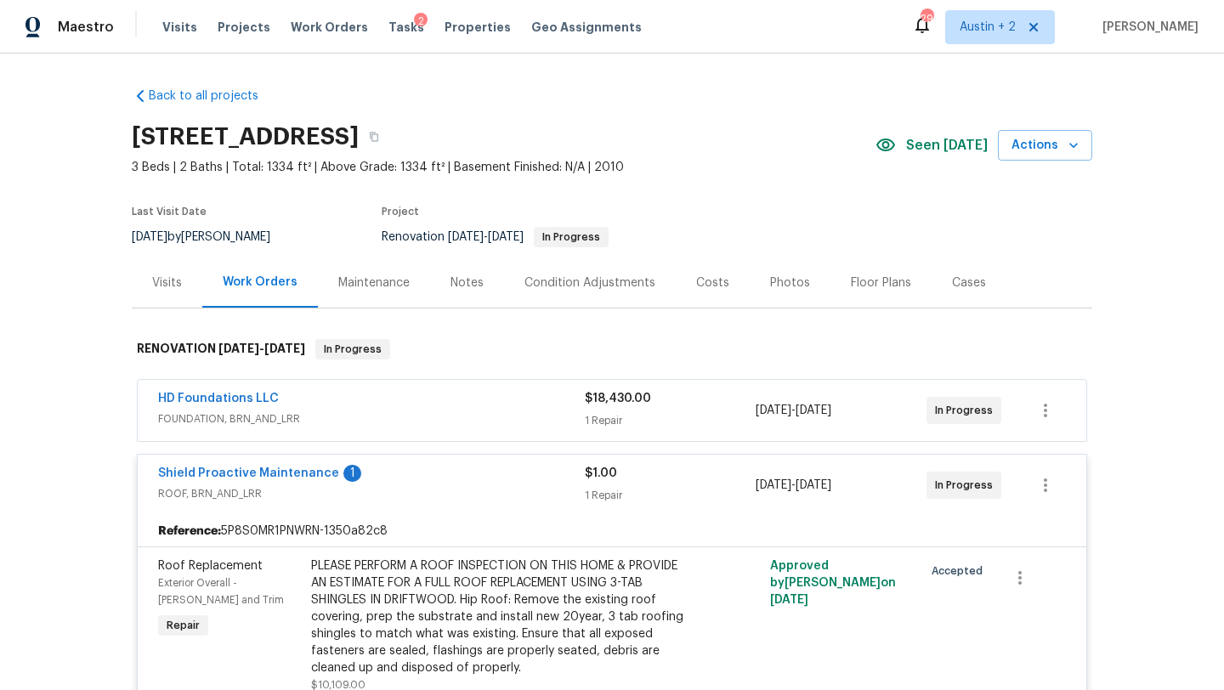
click at [703, 284] on div "Costs" at bounding box center [712, 283] width 33 height 17
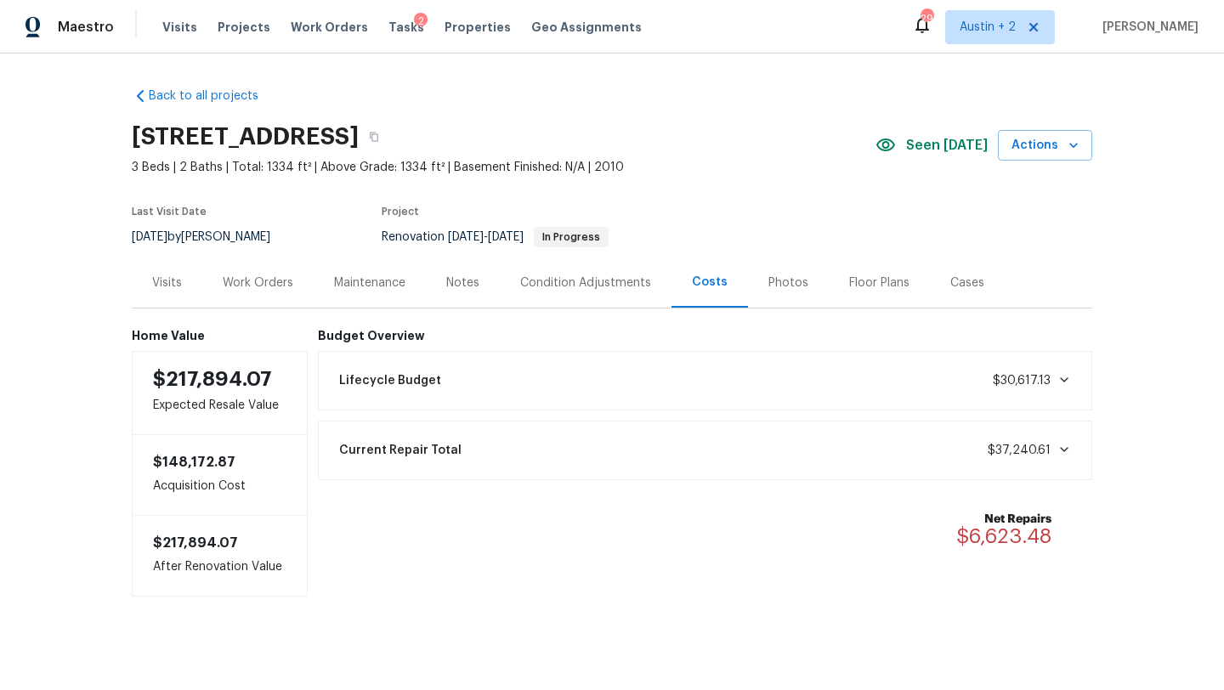
click at [250, 278] on div "Work Orders" at bounding box center [258, 283] width 71 height 17
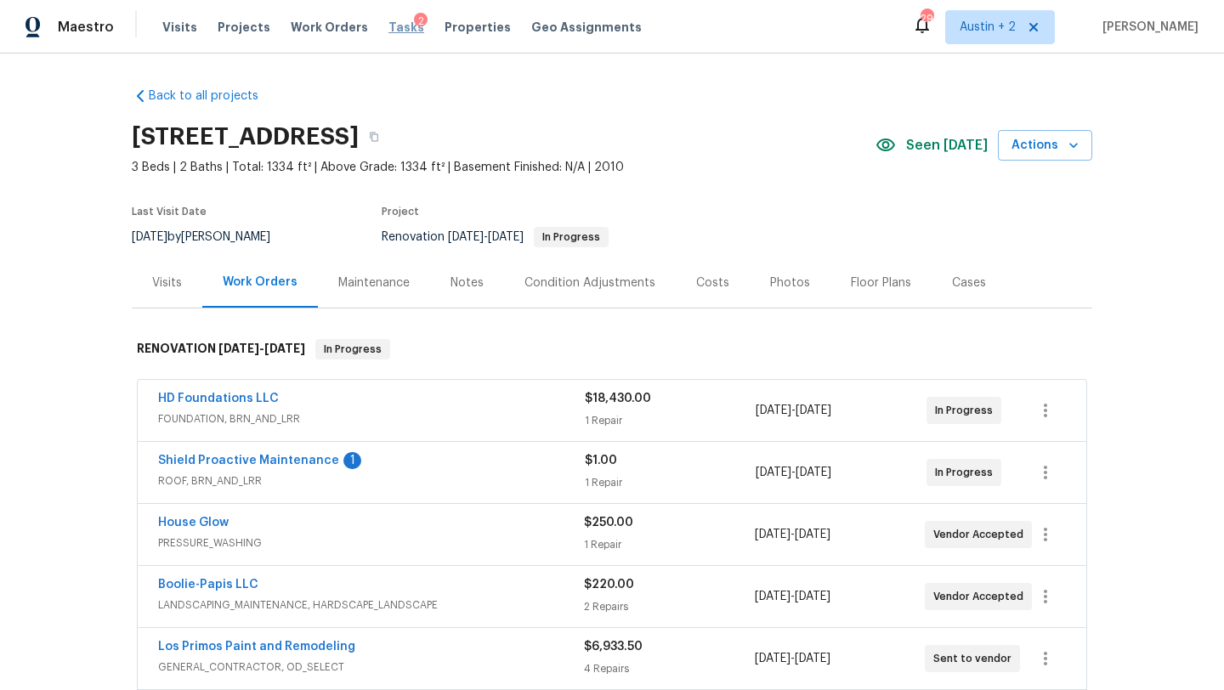
click at [389, 30] on span "Tasks" at bounding box center [407, 27] width 36 height 12
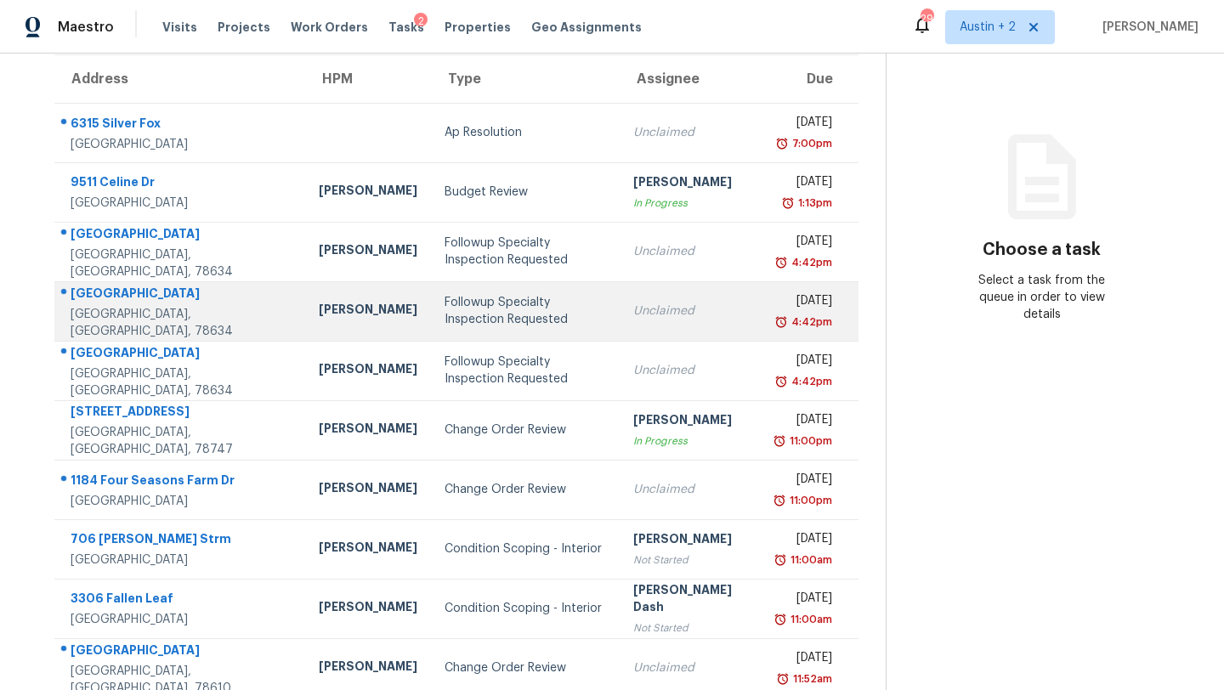
scroll to position [146, 0]
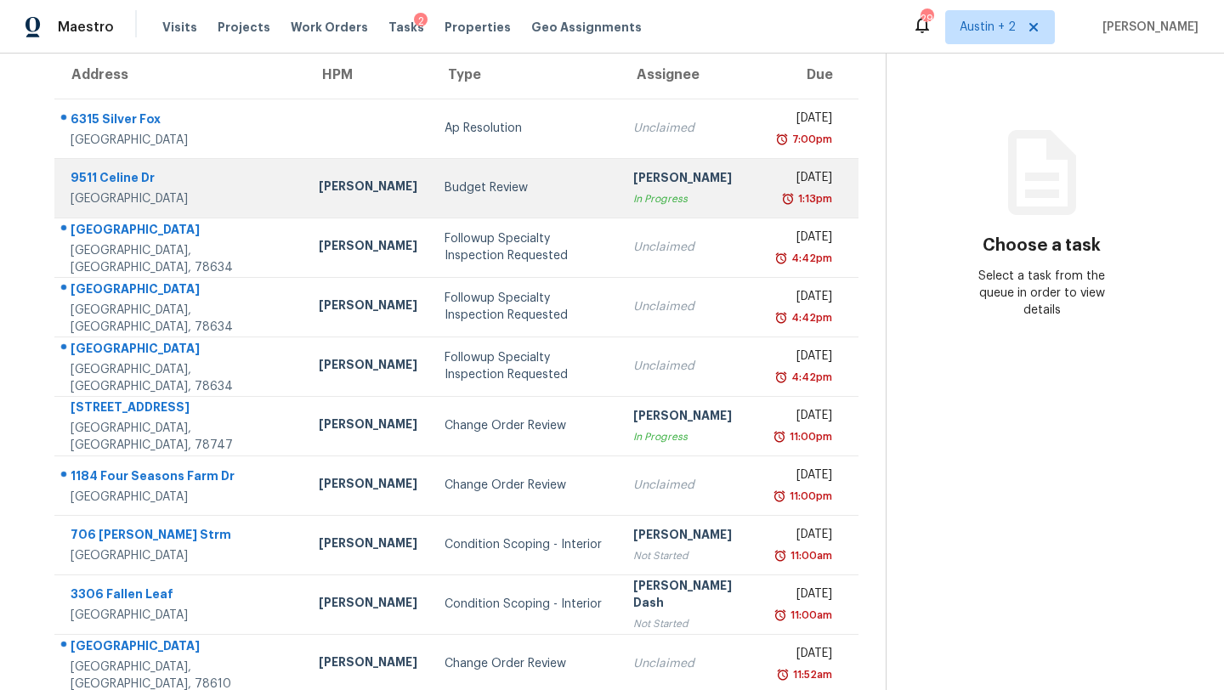
click at [445, 189] on div "Budget Review" at bounding box center [525, 187] width 161 height 17
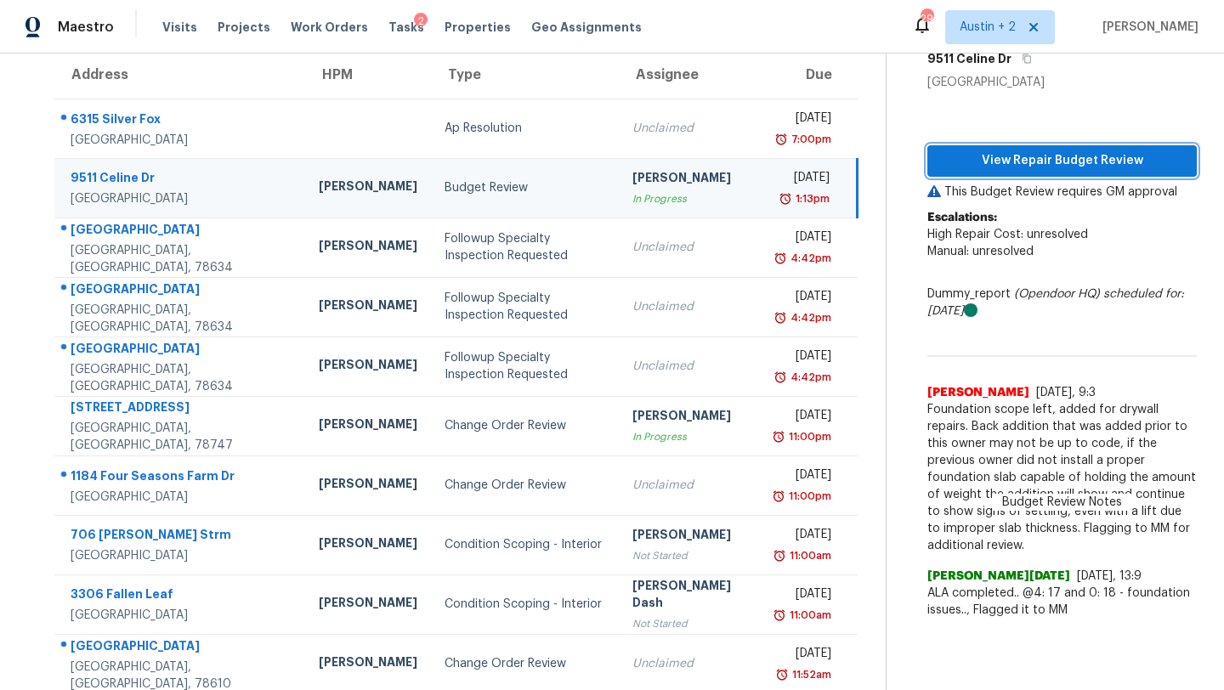
click at [1036, 162] on span "View Repair Budget Review" at bounding box center [1062, 161] width 242 height 21
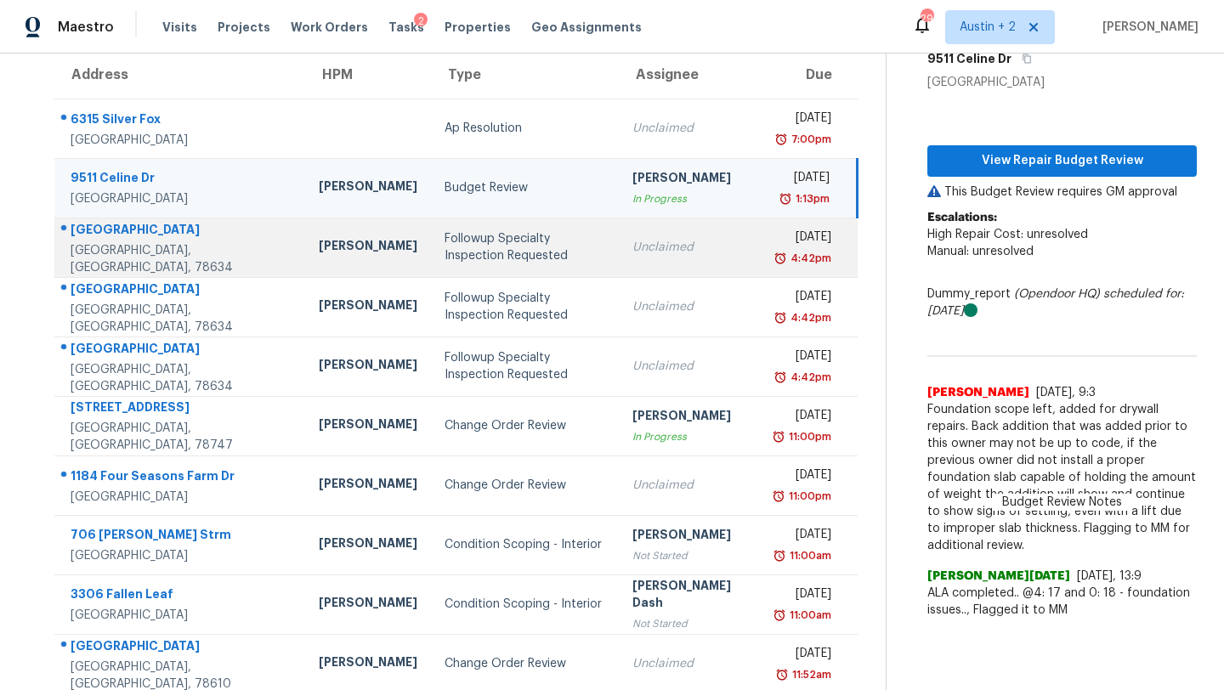
click at [445, 245] on div "Followup Specialty Inspection Requested" at bounding box center [525, 247] width 161 height 34
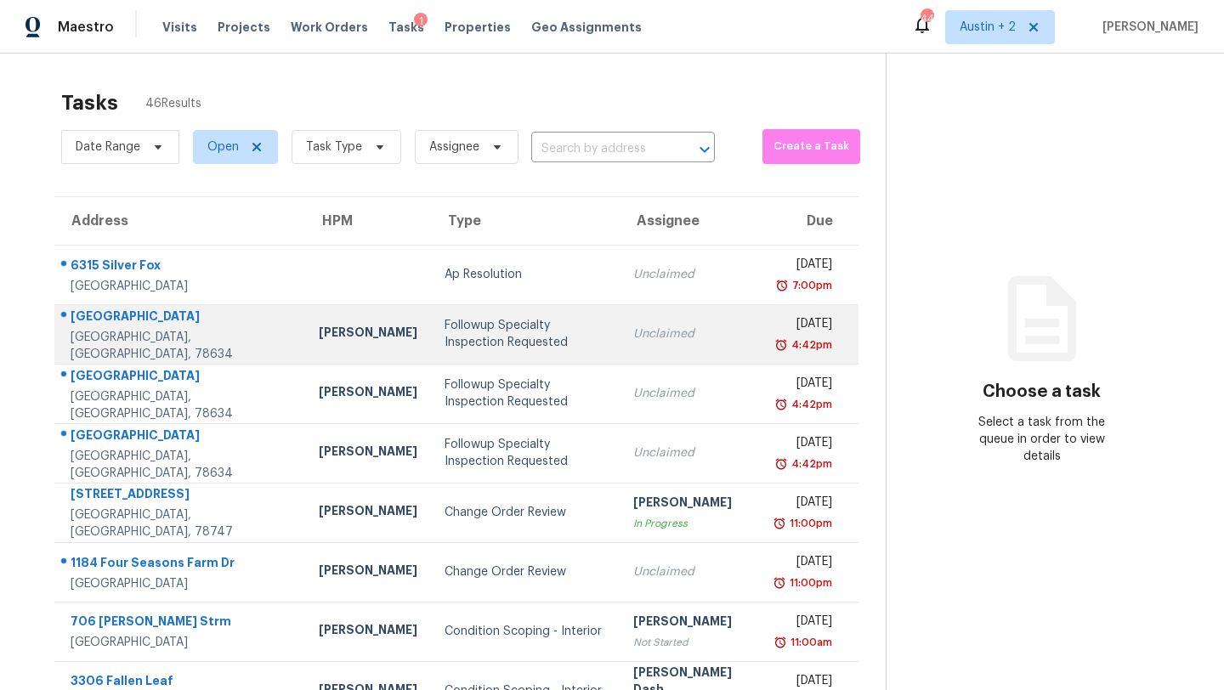
click at [445, 327] on div "Followup Specialty Inspection Requested" at bounding box center [525, 334] width 161 height 34
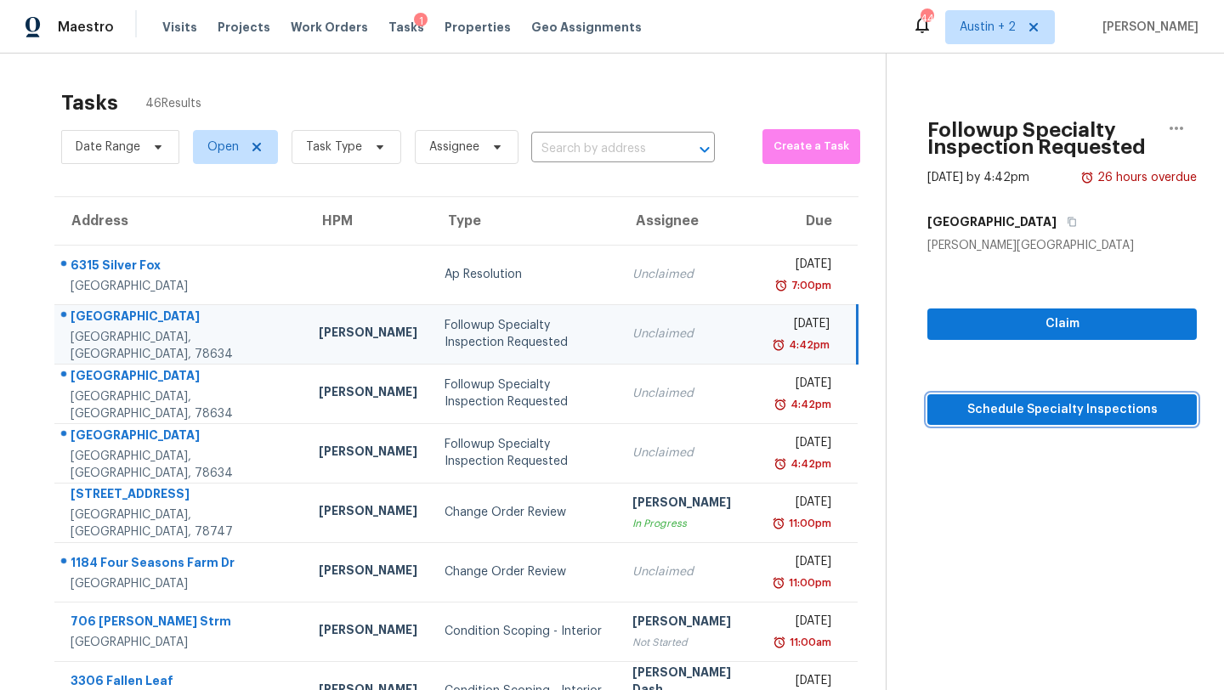
click at [1051, 416] on span "Schedule Specialty Inspections" at bounding box center [1062, 410] width 242 height 21
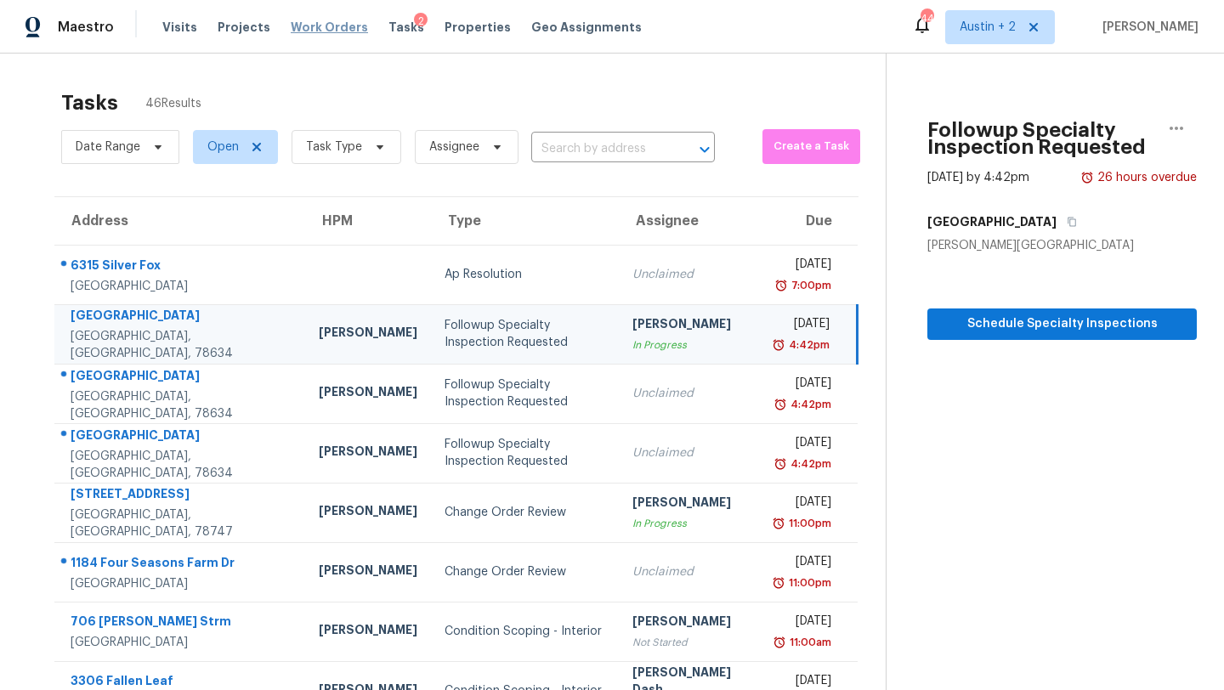
click at [320, 27] on span "Work Orders" at bounding box center [329, 27] width 77 height 17
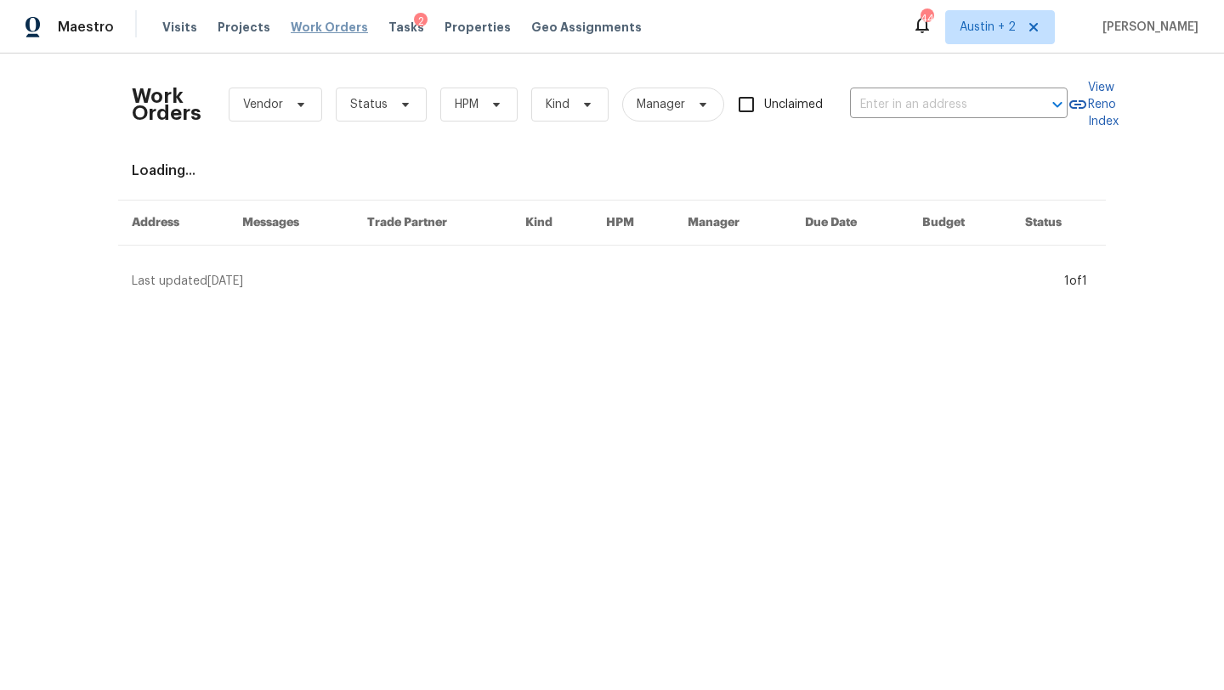
click at [321, 29] on span "Work Orders" at bounding box center [329, 27] width 77 height 17
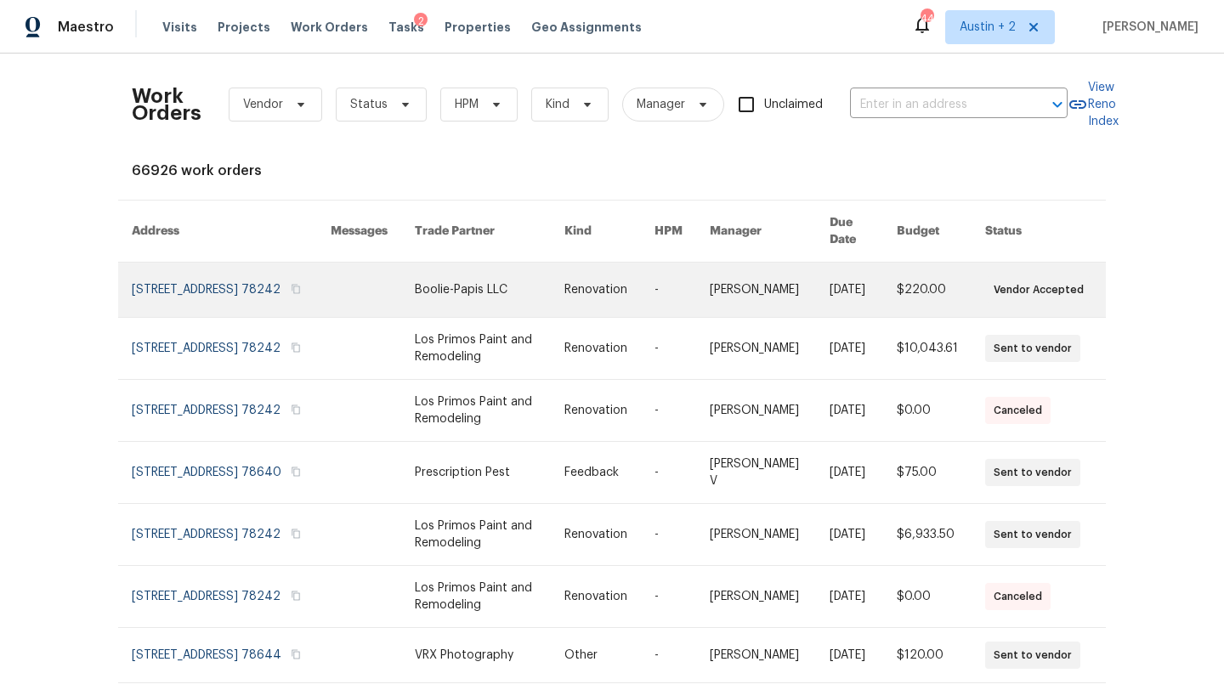
click at [447, 273] on link at bounding box center [490, 290] width 150 height 54
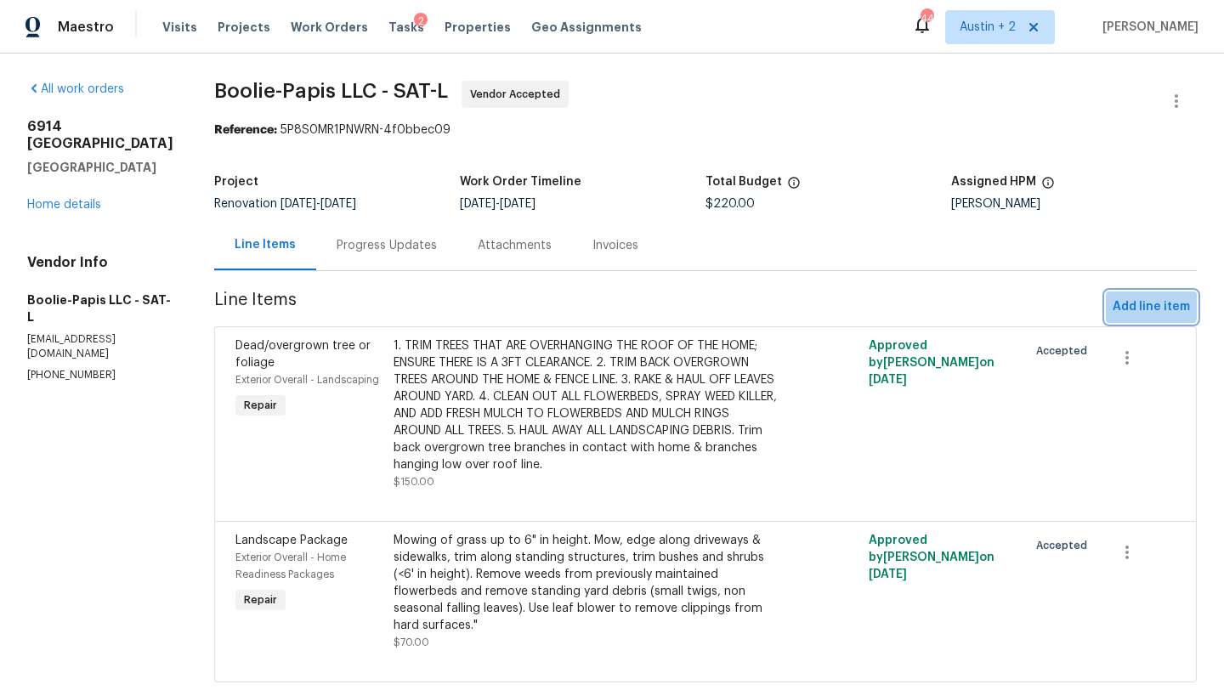
click at [1141, 304] on span "Add line item" at bounding box center [1151, 307] width 77 height 21
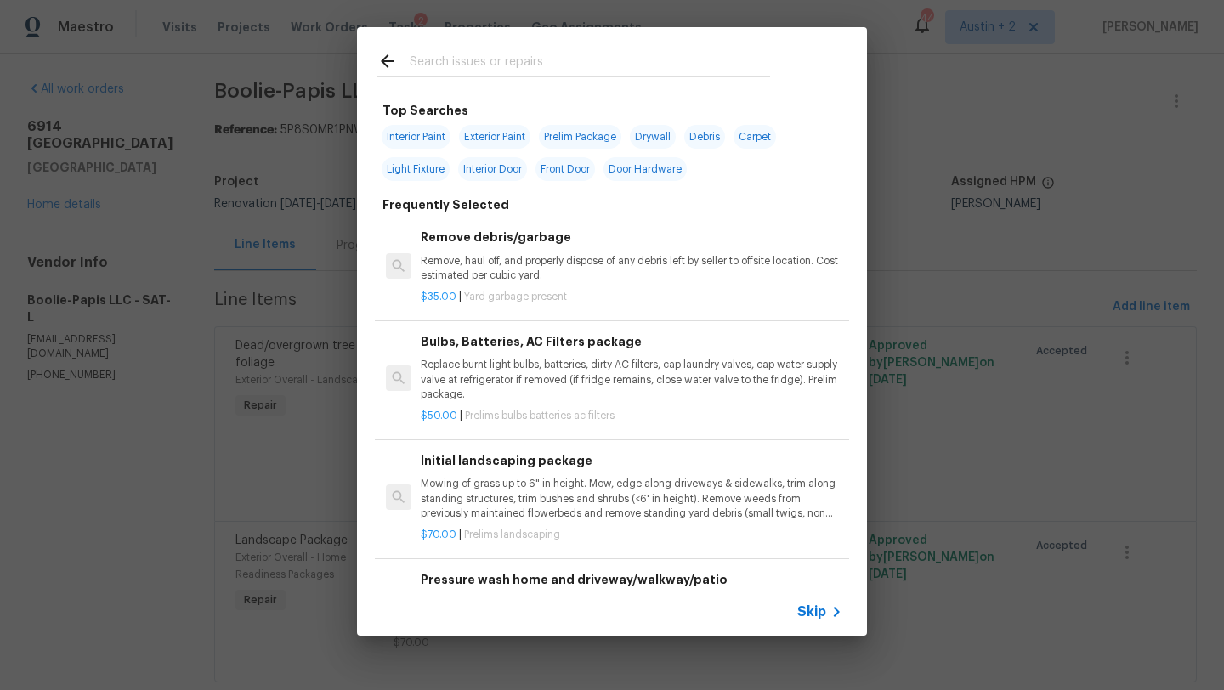
click at [600, 63] on input "text" at bounding box center [590, 64] width 361 height 26
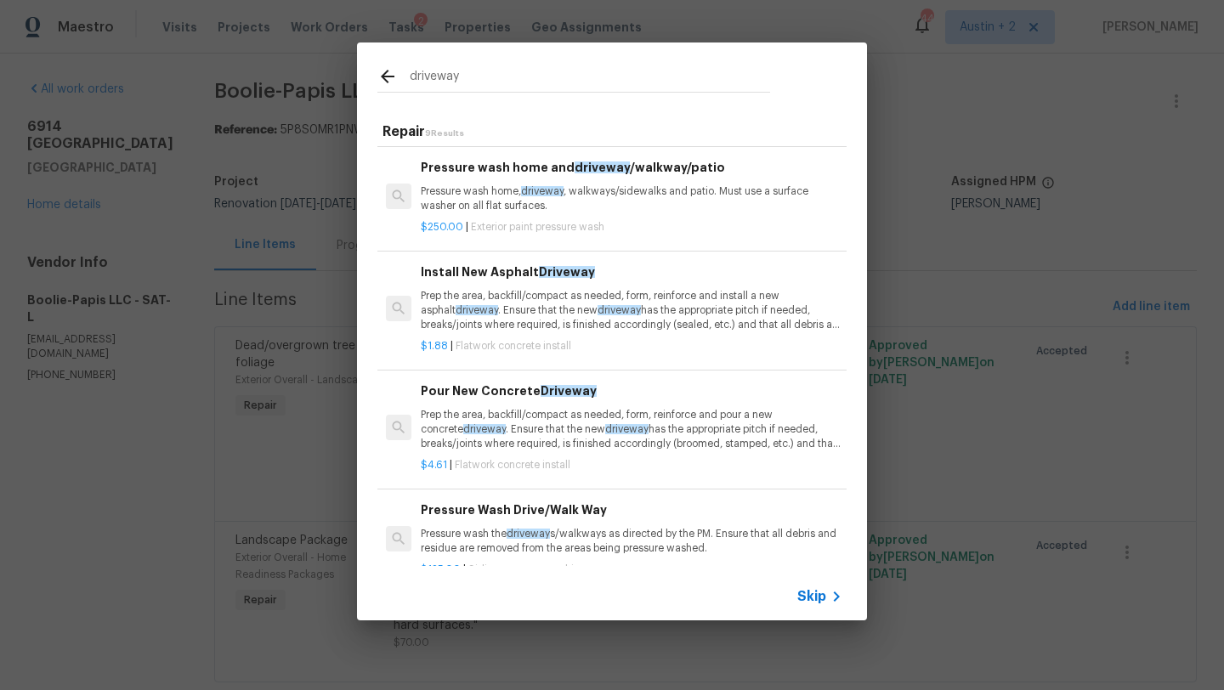
scroll to position [120, 0]
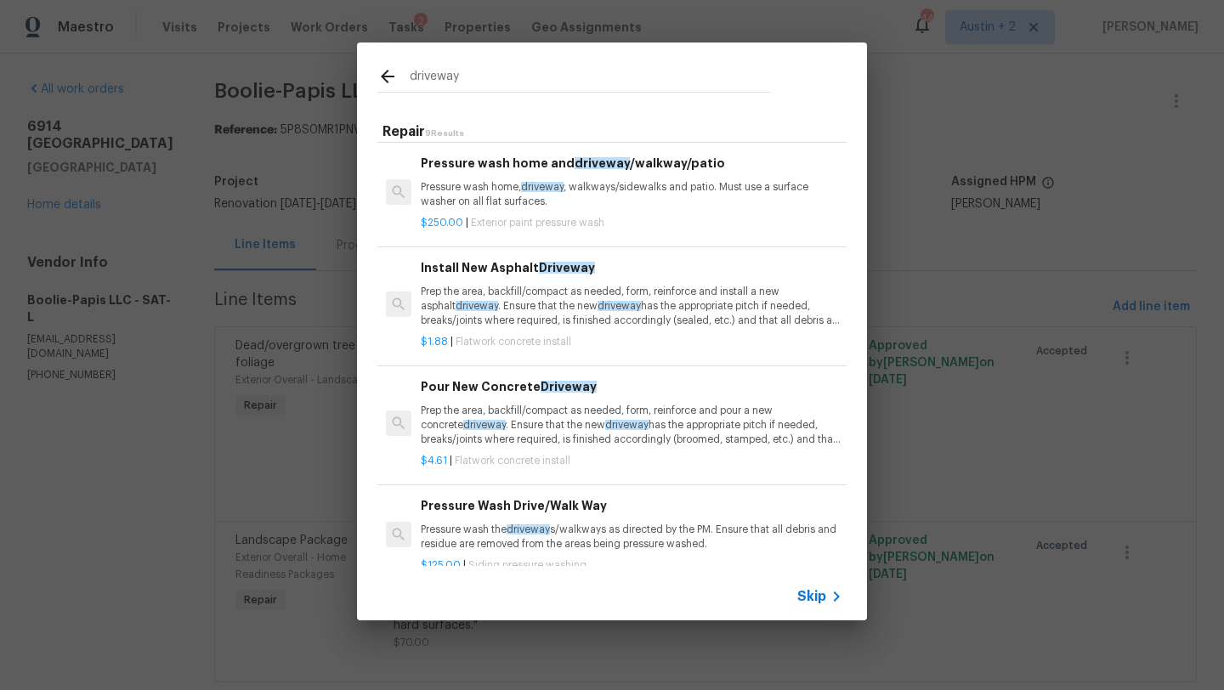
type input "driveway"
click at [531, 309] on p "Prep the area, backfill/compact as needed, form, reinforce and install a new as…" at bounding box center [632, 306] width 422 height 43
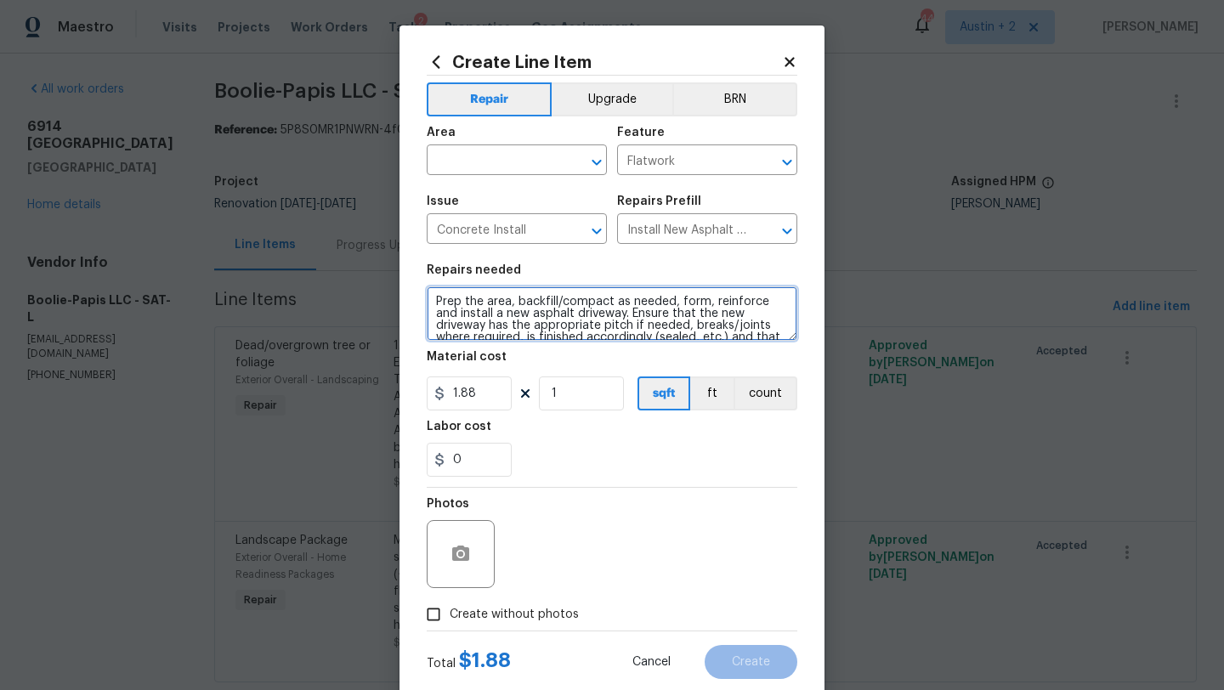
scroll to position [24, 0]
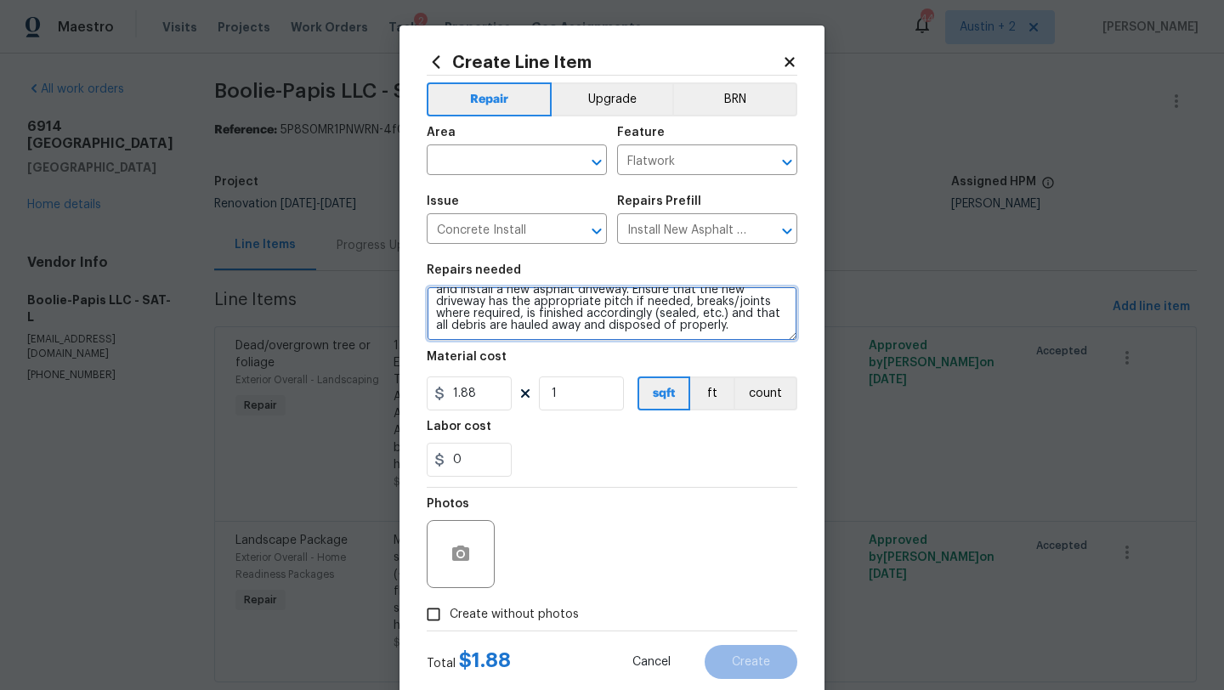
drag, startPoint x: 433, startPoint y: 299, endPoint x: 531, endPoint y: 366, distance: 118.6
click at [531, 366] on section "Repairs needed Prep the area, backfill/compact as needed, form, reinforce and i…" at bounding box center [612, 370] width 371 height 233
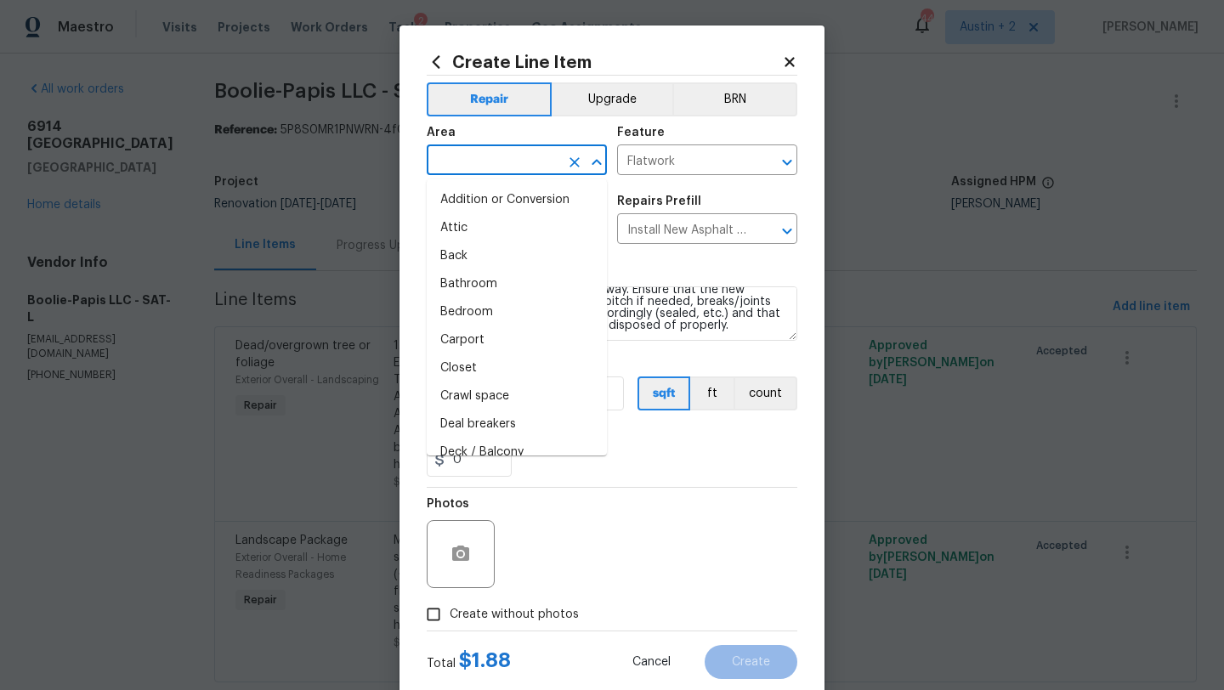
click at [503, 161] on input "text" at bounding box center [493, 162] width 133 height 26
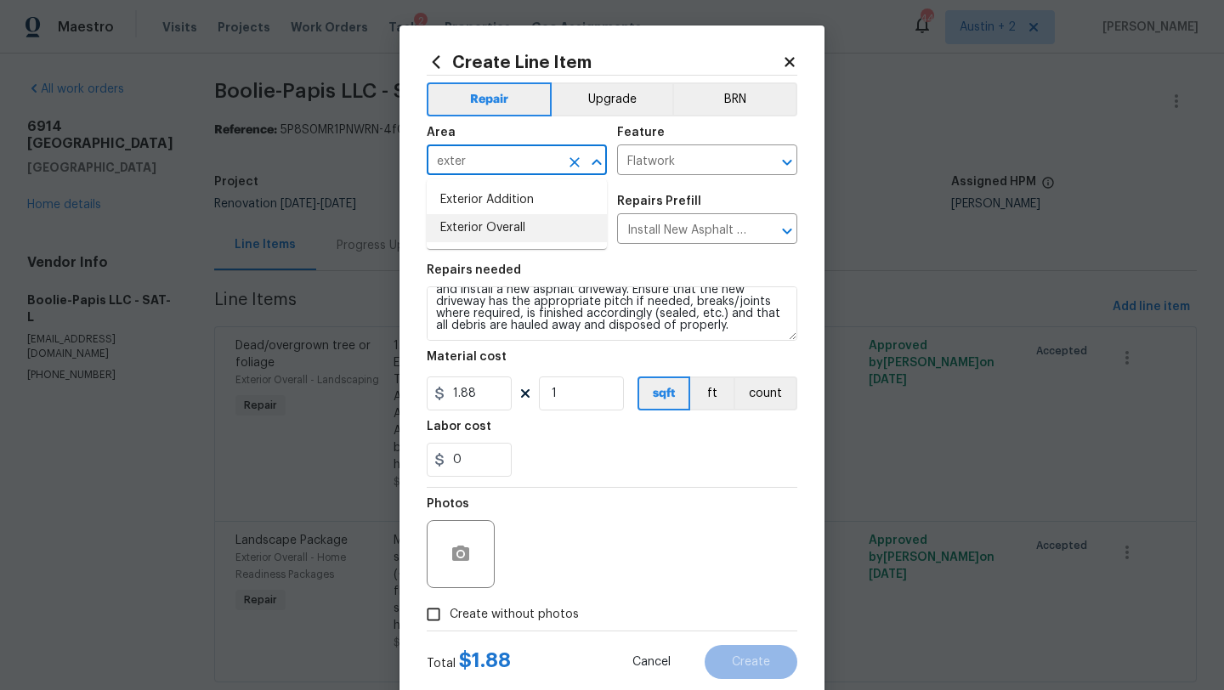
click at [514, 237] on li "Exterior Overall" at bounding box center [517, 228] width 180 height 28
type input "Exterior Overall"
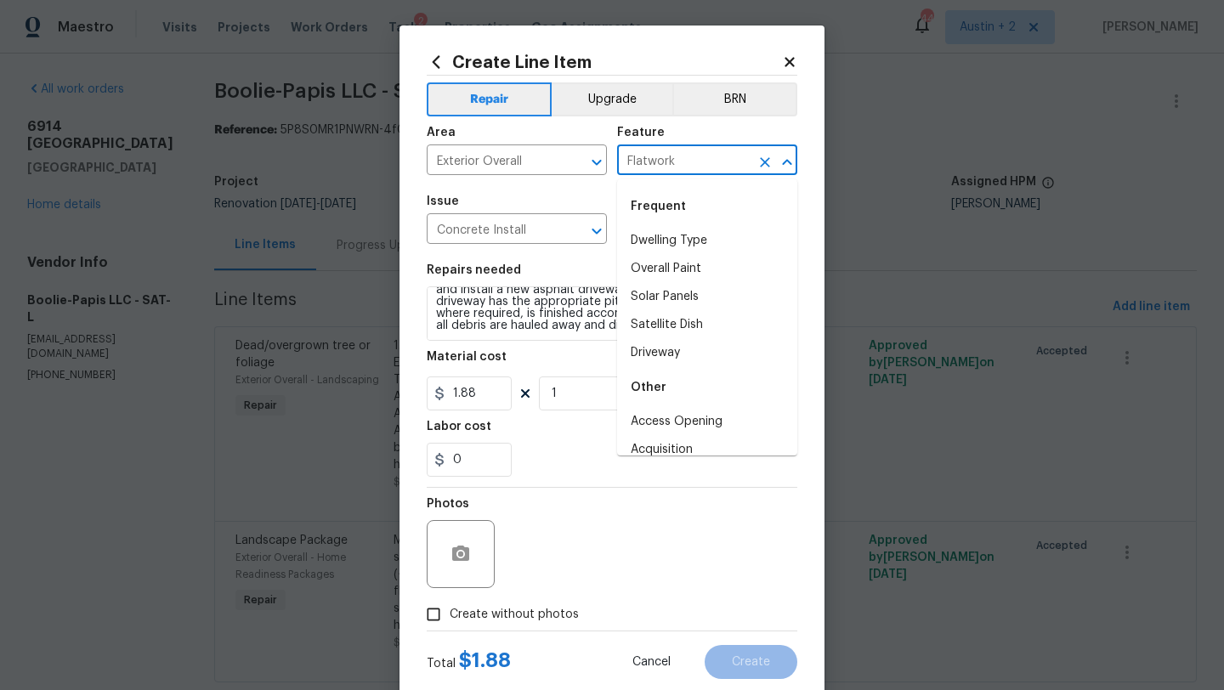
click at [668, 168] on input "Flatwork" at bounding box center [683, 162] width 133 height 26
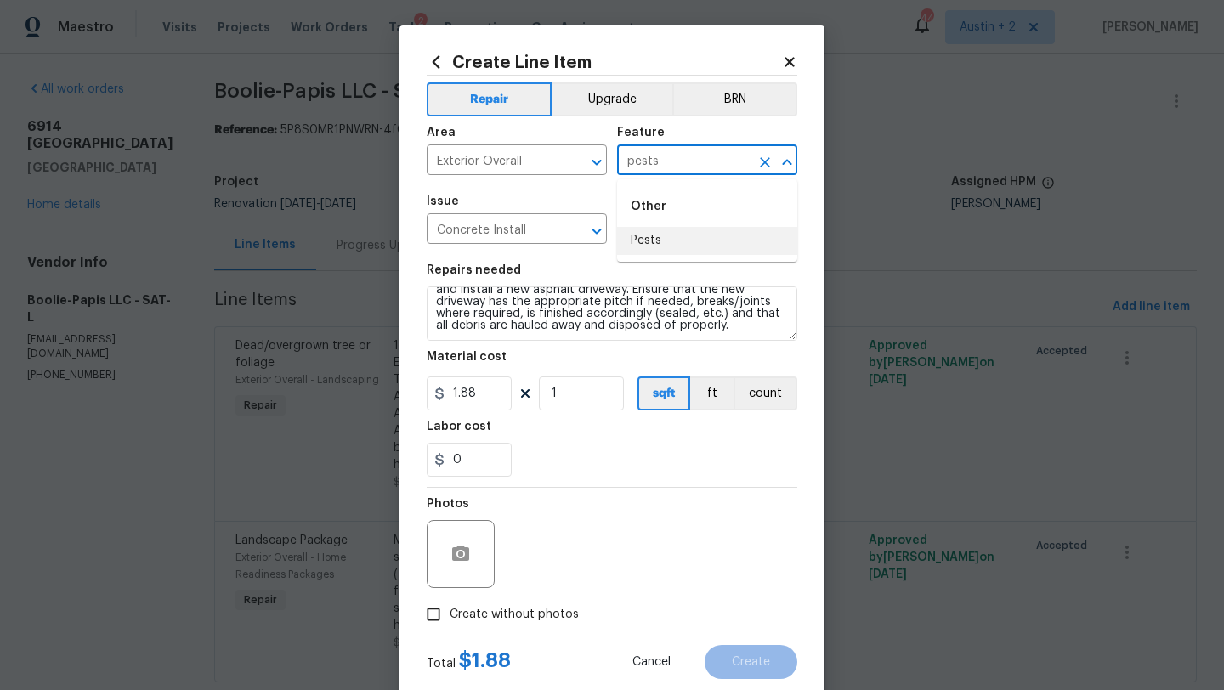
click at [682, 247] on li "Pests" at bounding box center [707, 241] width 180 height 28
type input "Pests"
click at [529, 232] on input "Concrete Install" at bounding box center [493, 231] width 133 height 26
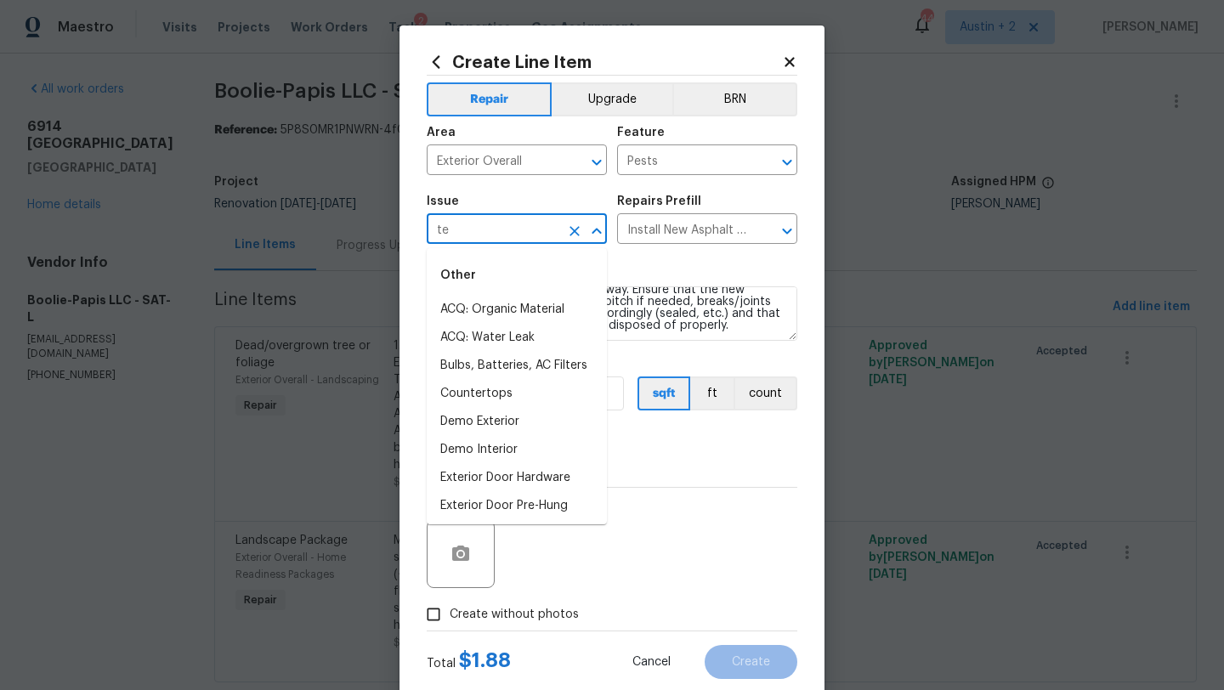
type input "t"
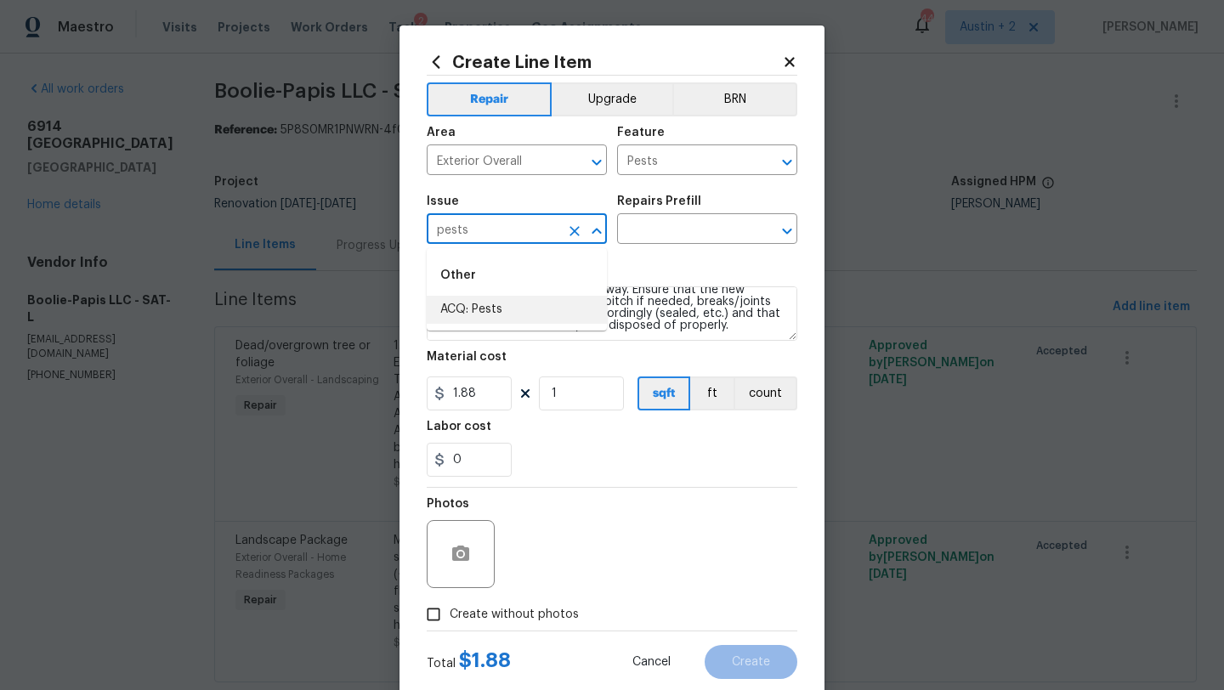
click at [474, 310] on li "ACQ: Pests" at bounding box center [517, 310] width 180 height 28
type input "ACQ: Pests"
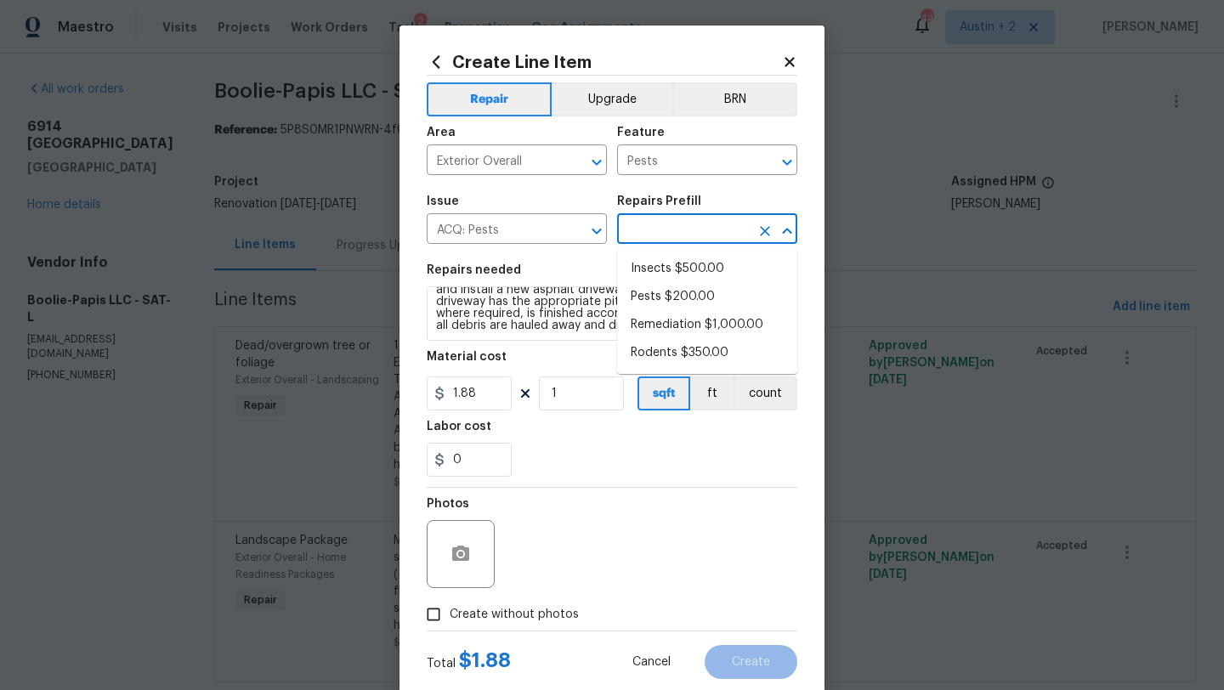
click at [685, 230] on input "text" at bounding box center [683, 231] width 133 height 26
click at [723, 325] on li "Remediation $1,000.00" at bounding box center [707, 325] width 180 height 28
type input "Acquisition"
type input "Remediation $1,000.00"
type textarea "Acquisition Scope: Home is located in an area where pest remediation may be req…"
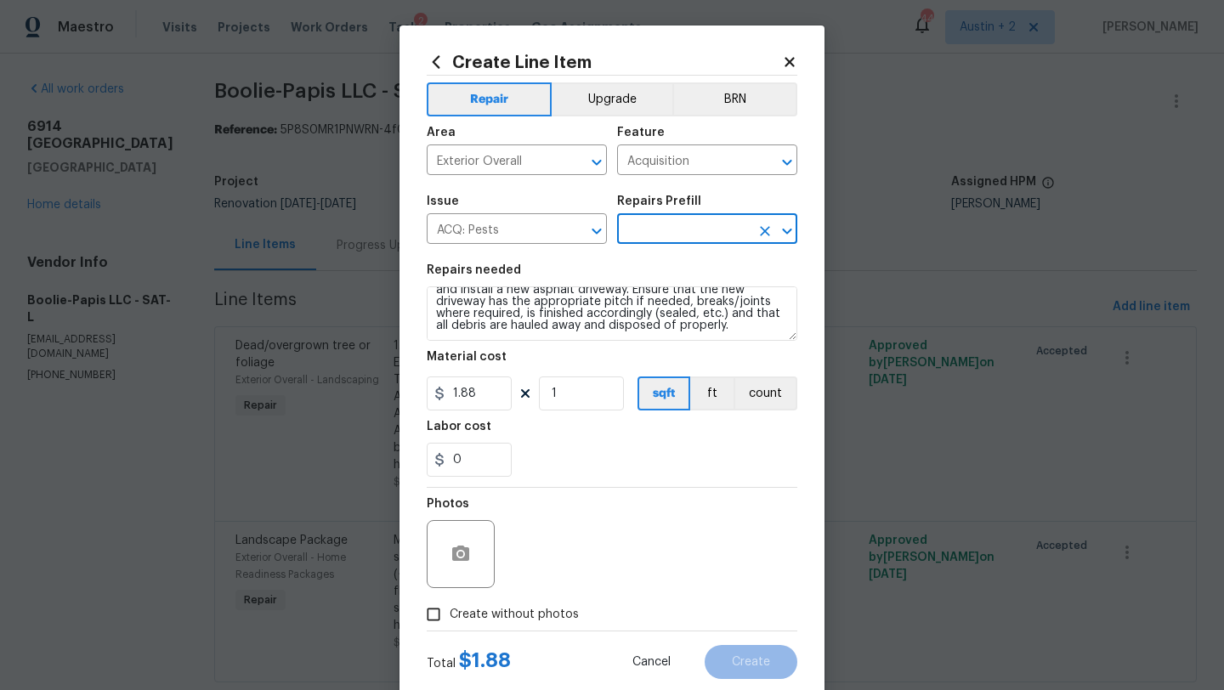
type input "1000"
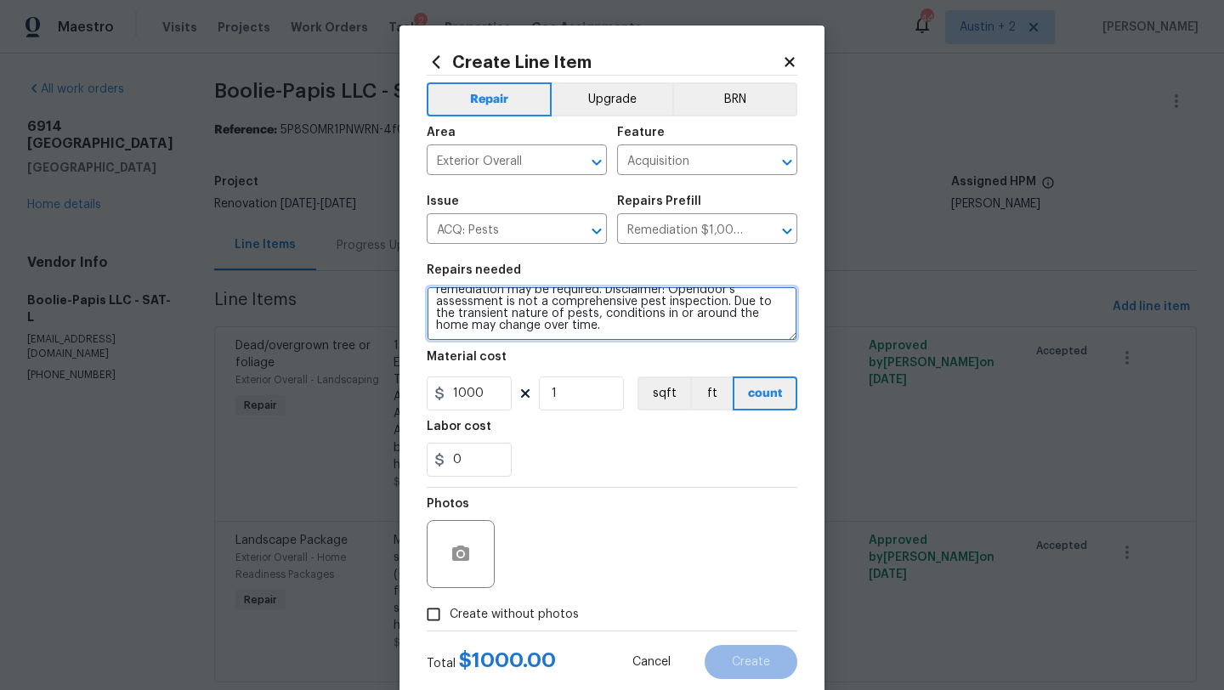
scroll to position [0, 0]
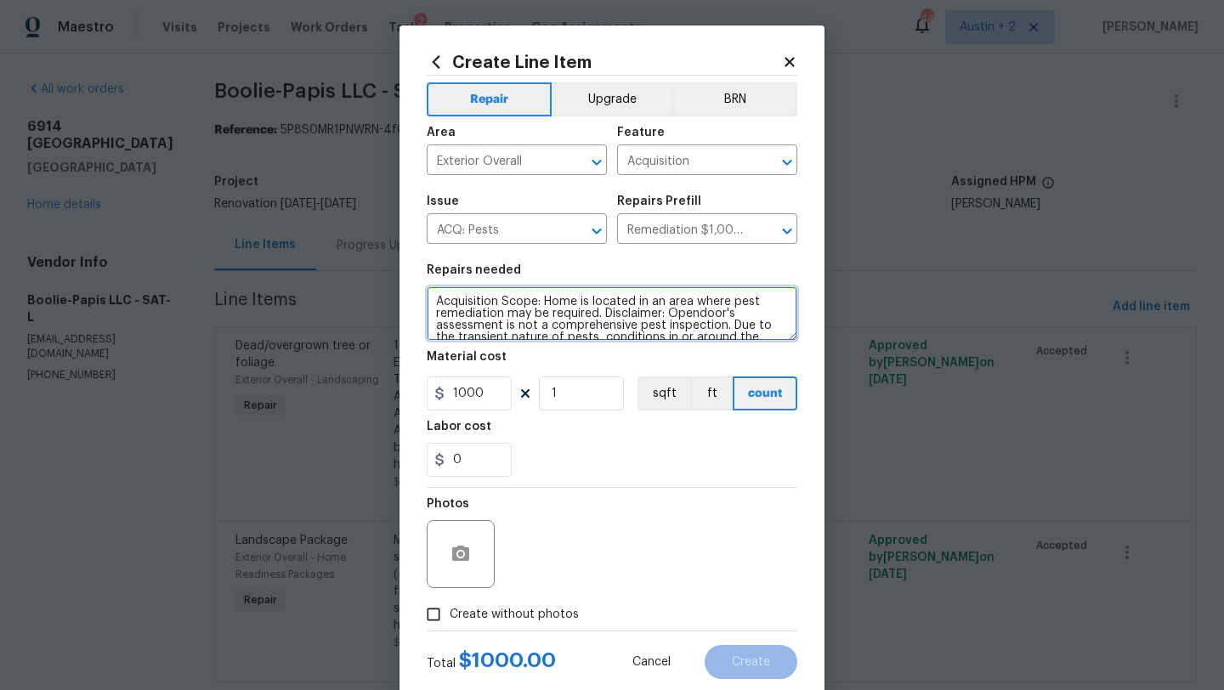
drag, startPoint x: 576, startPoint y: 332, endPoint x: 298, endPoint y: 213, distance: 302.5
click at [298, 213] on div "Create Line Item Repair Upgrade BRN Area Exterior Overall ​ Feature Acquisition…" at bounding box center [612, 345] width 1224 height 690
click at [790, 62] on icon at bounding box center [789, 61] width 9 height 9
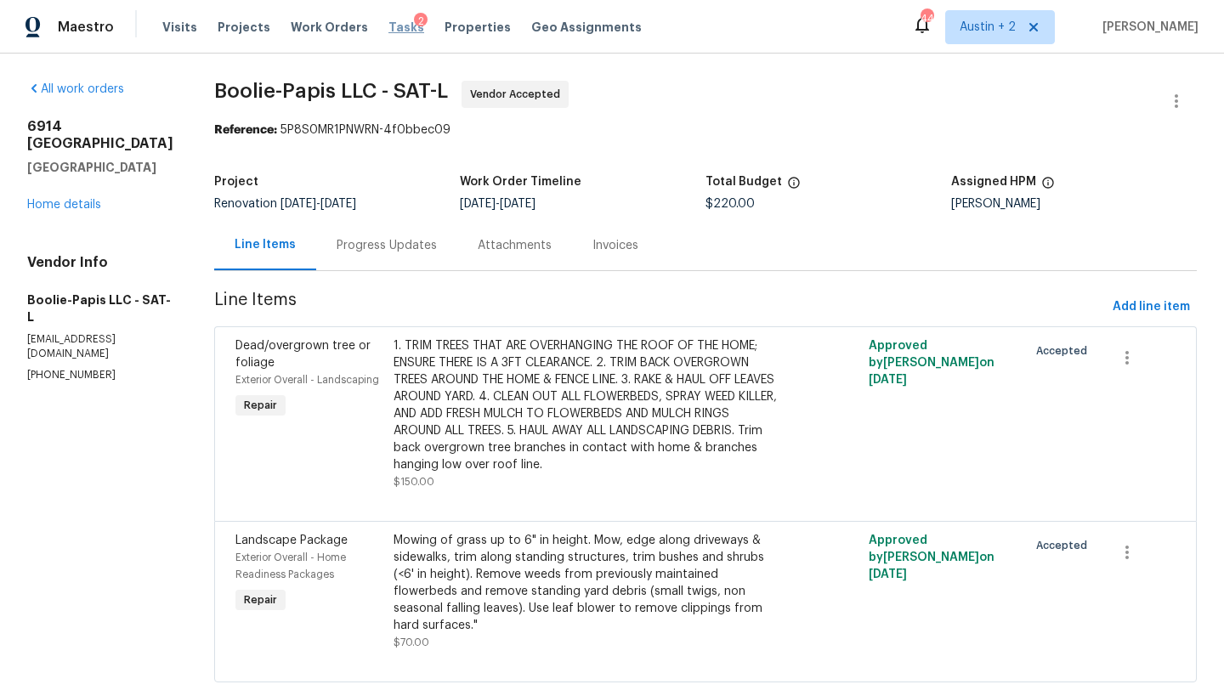
click at [389, 22] on span "Tasks" at bounding box center [407, 27] width 36 height 12
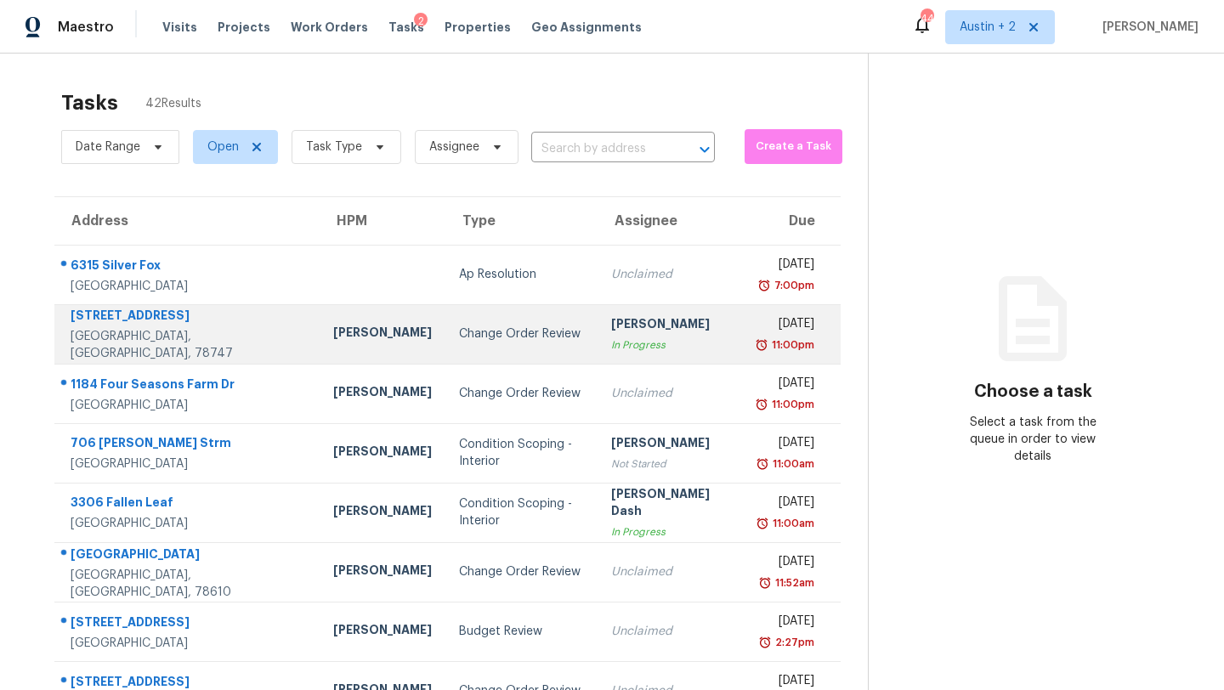
click at [459, 339] on div "Change Order Review" at bounding box center [521, 334] width 125 height 17
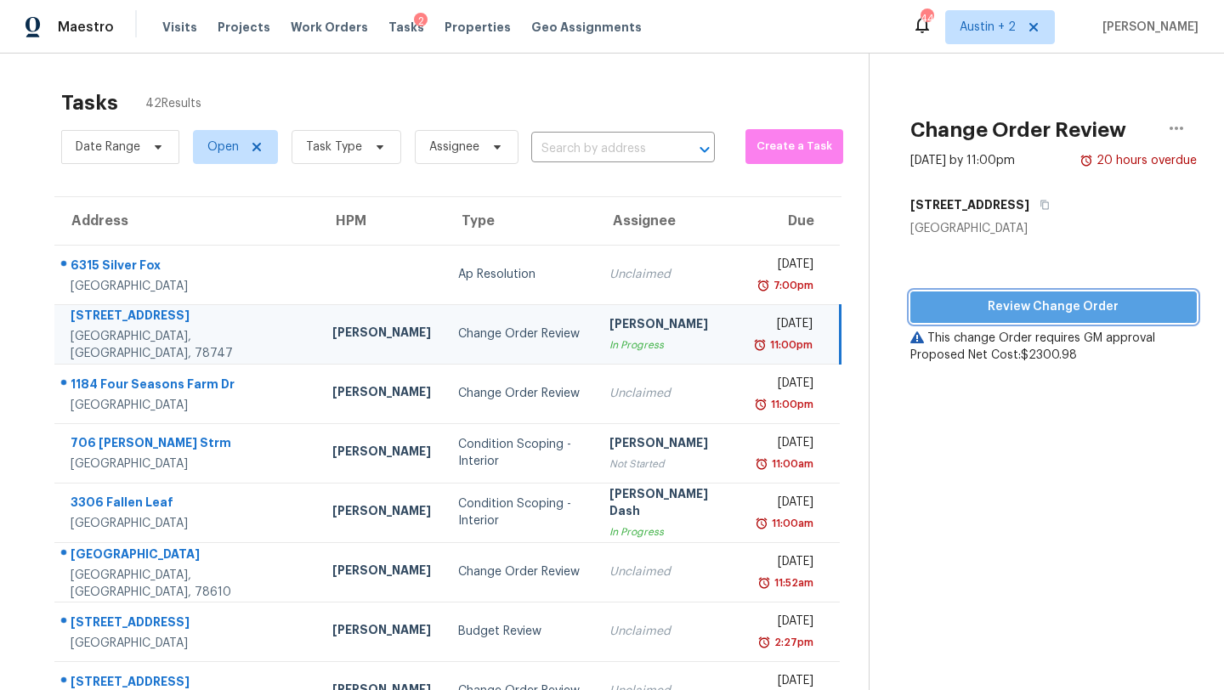
click at [1014, 310] on span "Review Change Order" at bounding box center [1053, 307] width 259 height 21
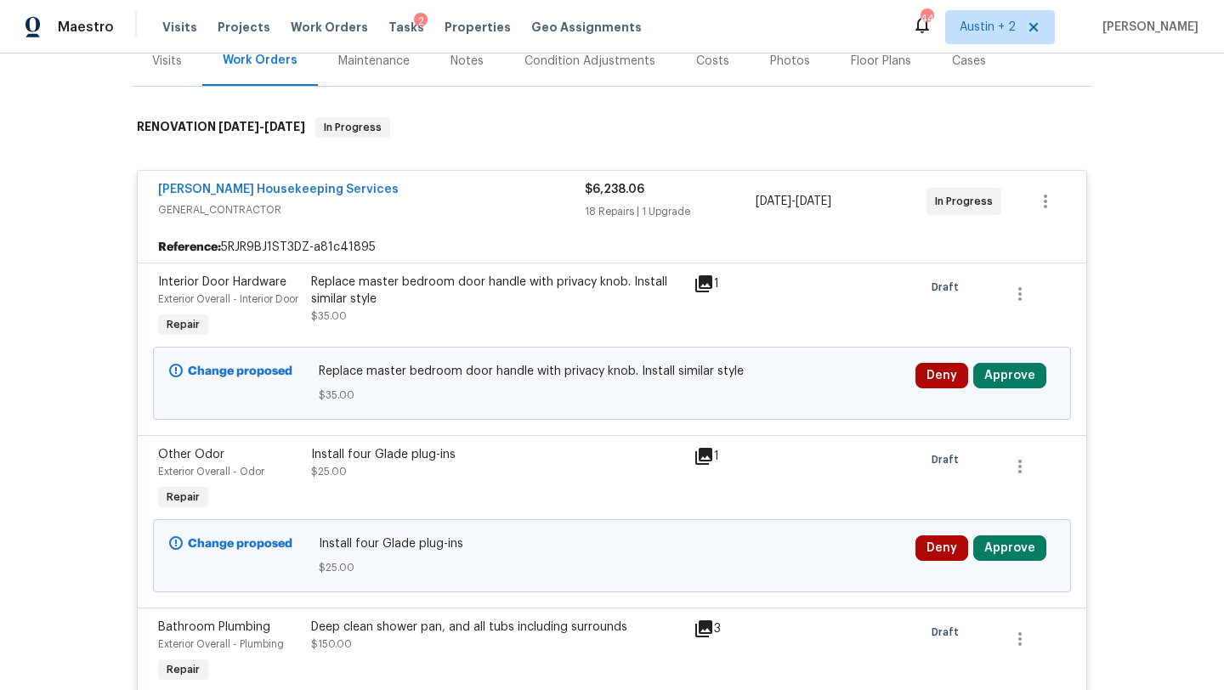
scroll to position [224, 0]
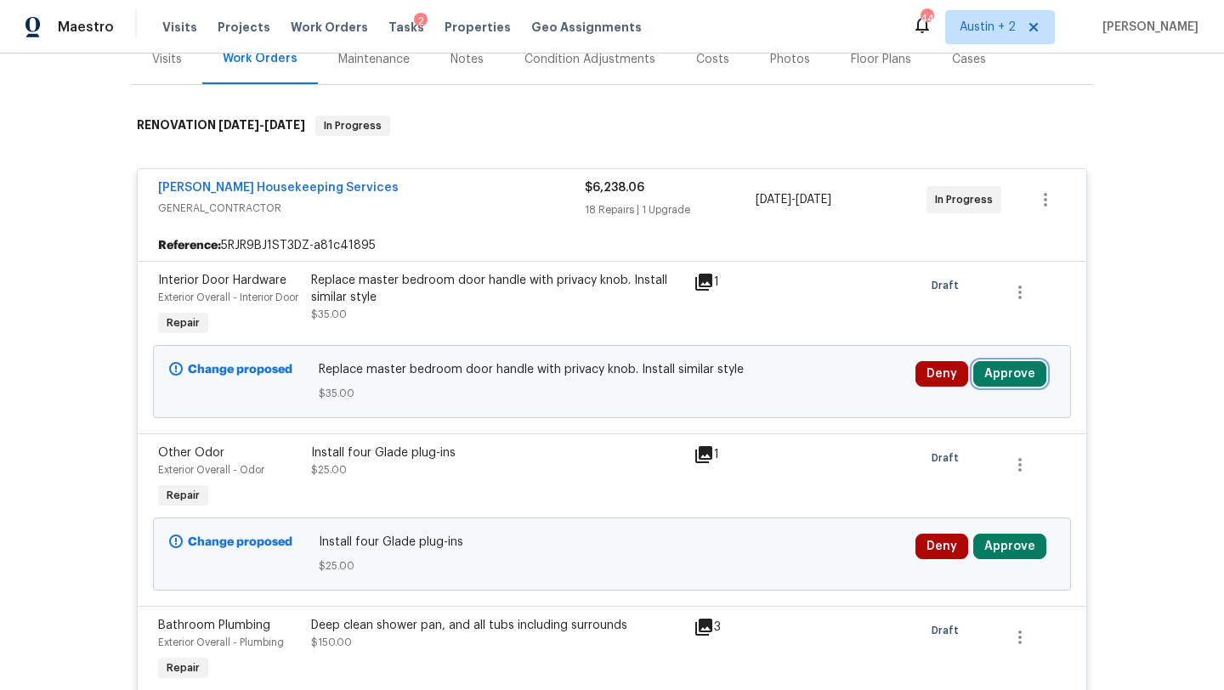
click at [997, 387] on button "Approve" at bounding box center [1010, 374] width 73 height 26
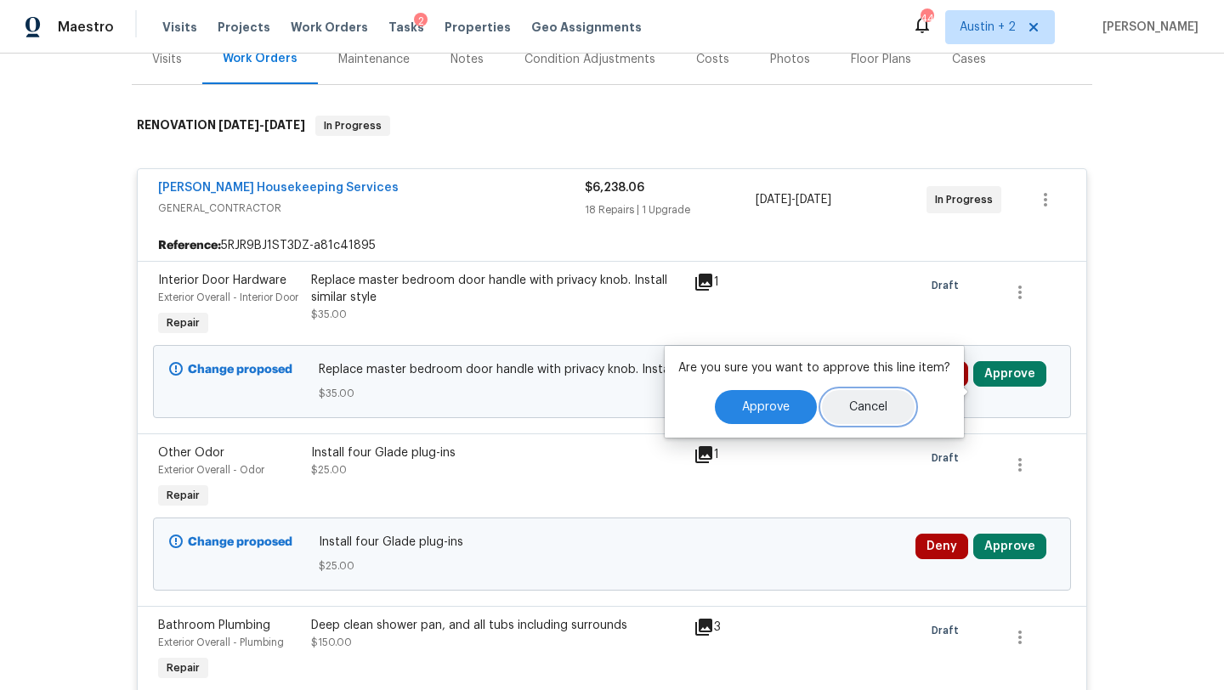
click at [855, 406] on span "Cancel" at bounding box center [868, 407] width 38 height 13
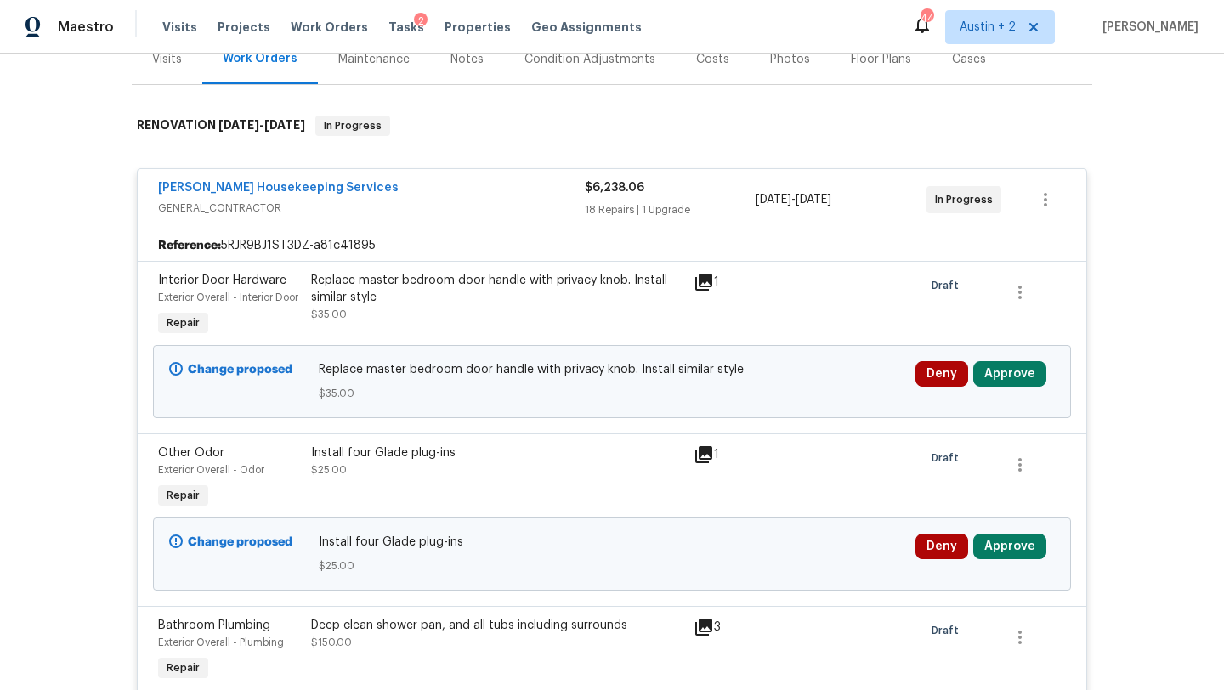
click at [568, 264] on div "Interior Door Hardware Exterior Overall - Interior Door Repair Replace master b…" at bounding box center [612, 347] width 949 height 173
click at [708, 280] on icon at bounding box center [704, 282] width 17 height 17
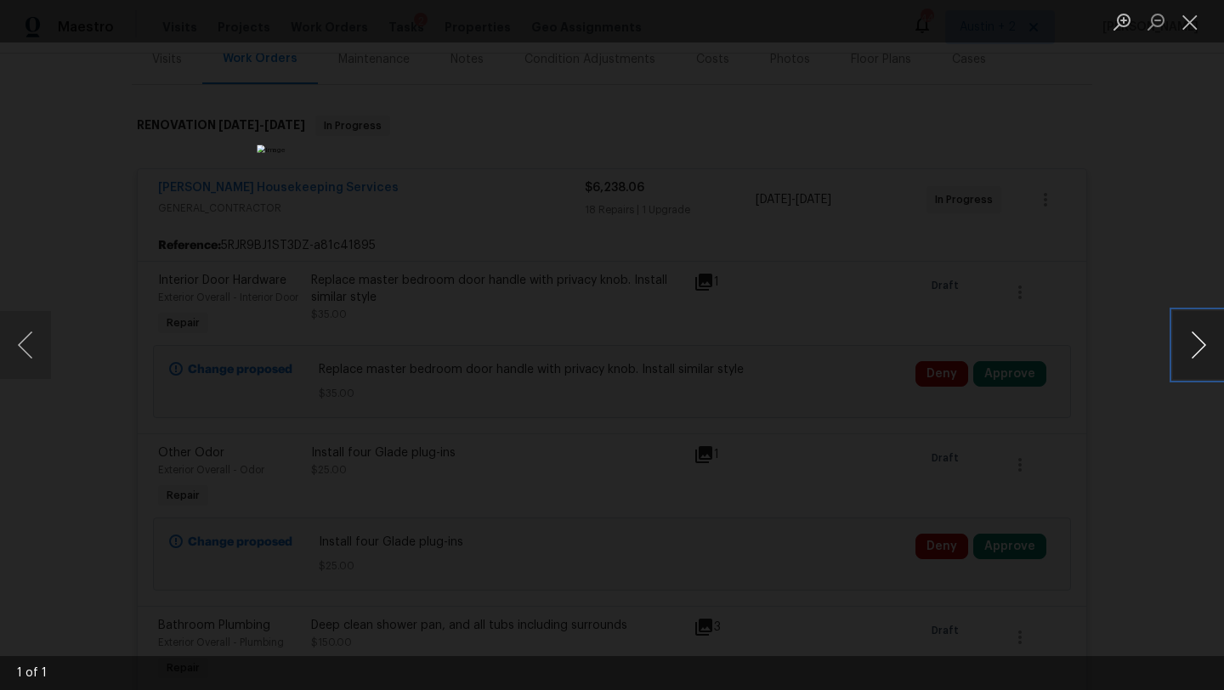
click at [1194, 344] on button "Next image" at bounding box center [1198, 345] width 51 height 68
click at [1194, 25] on button "Close lightbox" at bounding box center [1190, 22] width 34 height 30
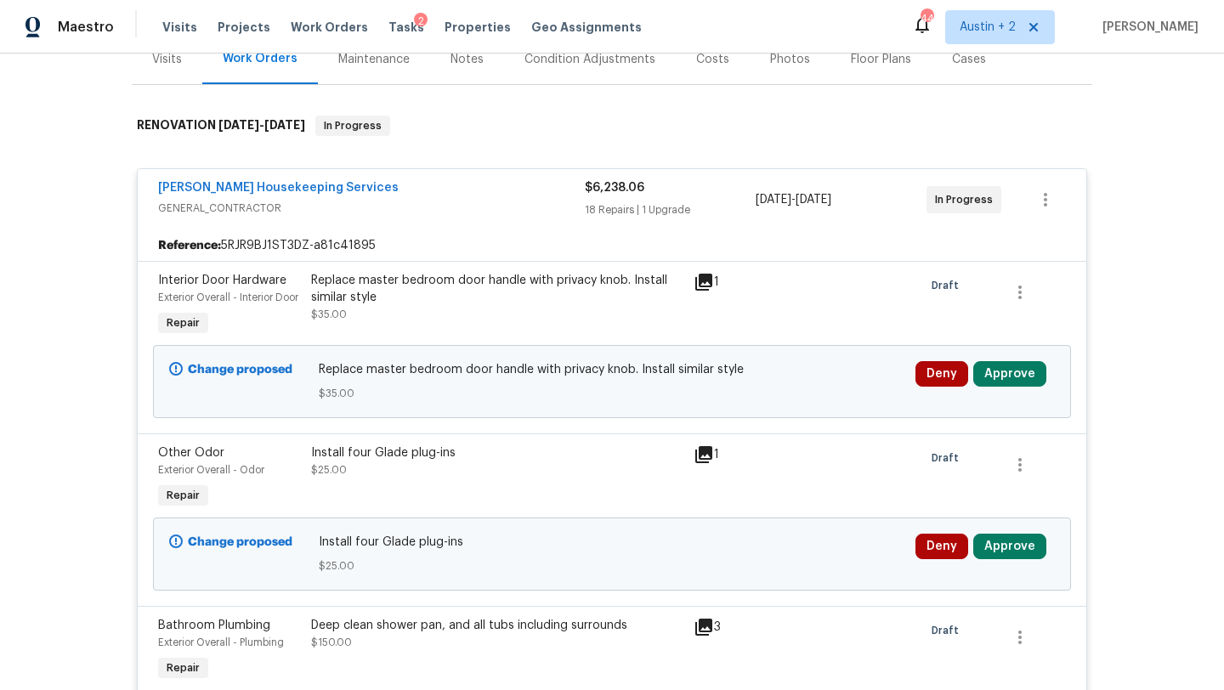
click at [541, 288] on div "Replace master bedroom door handle with privacy knob. Install similar style" at bounding box center [497, 289] width 372 height 34
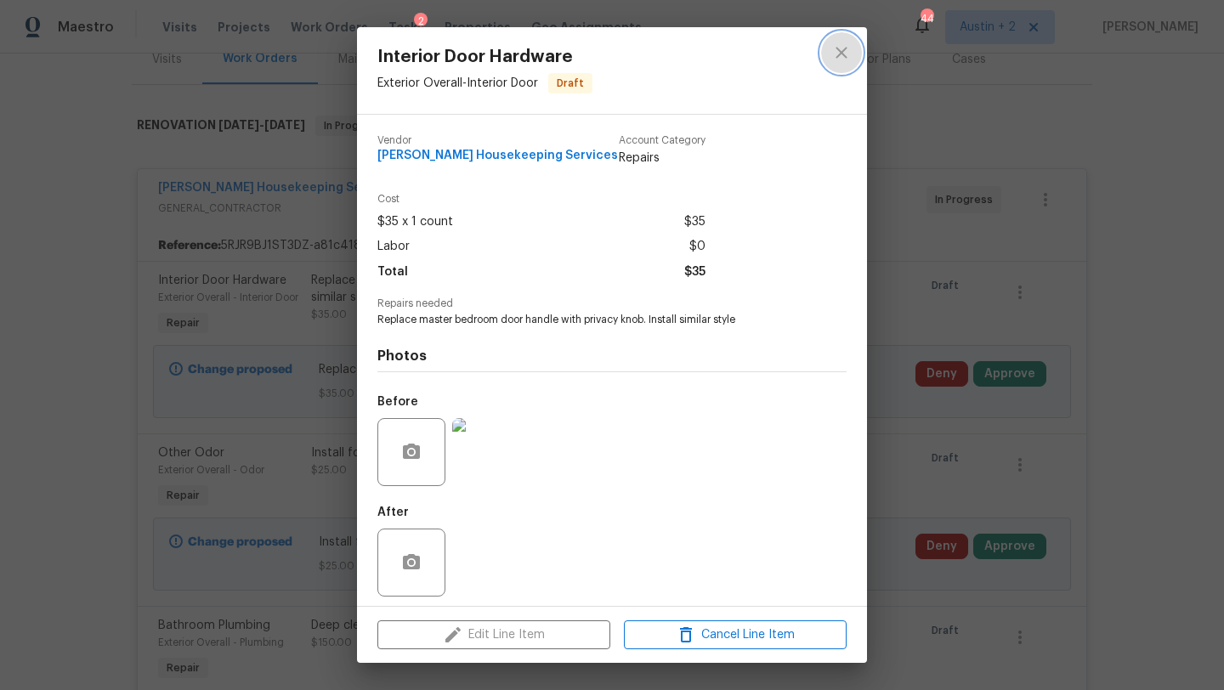
click at [847, 51] on icon "close" at bounding box center [842, 53] width 20 height 20
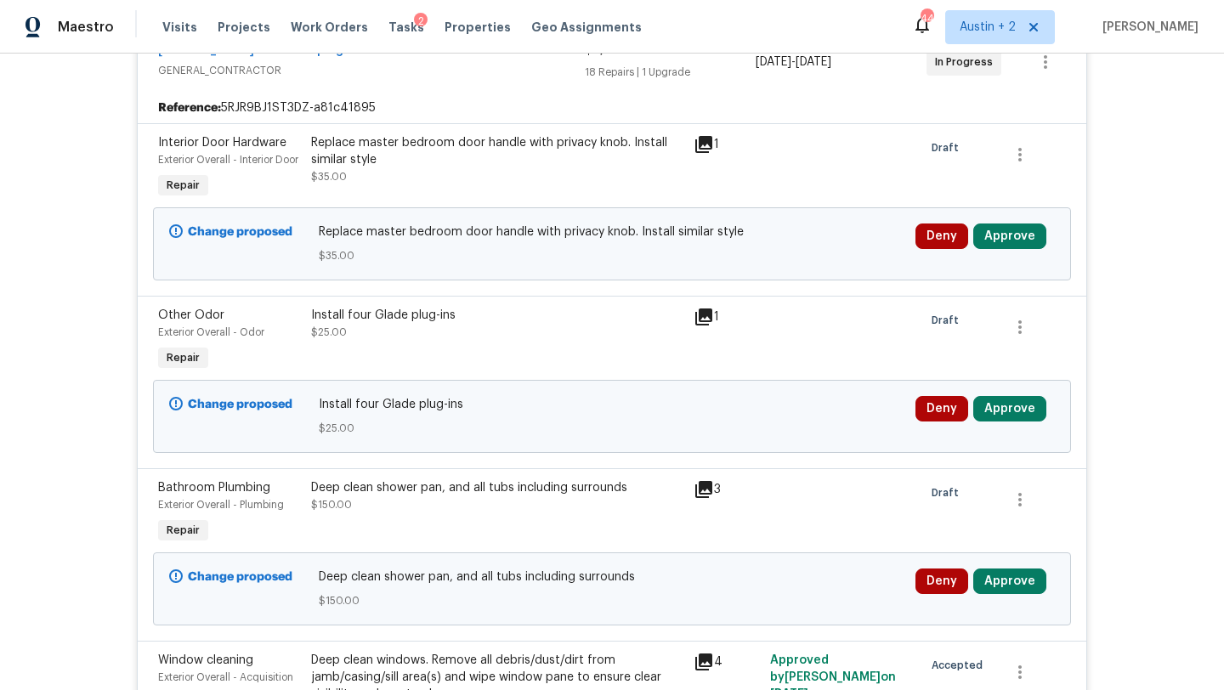
scroll to position [298, 0]
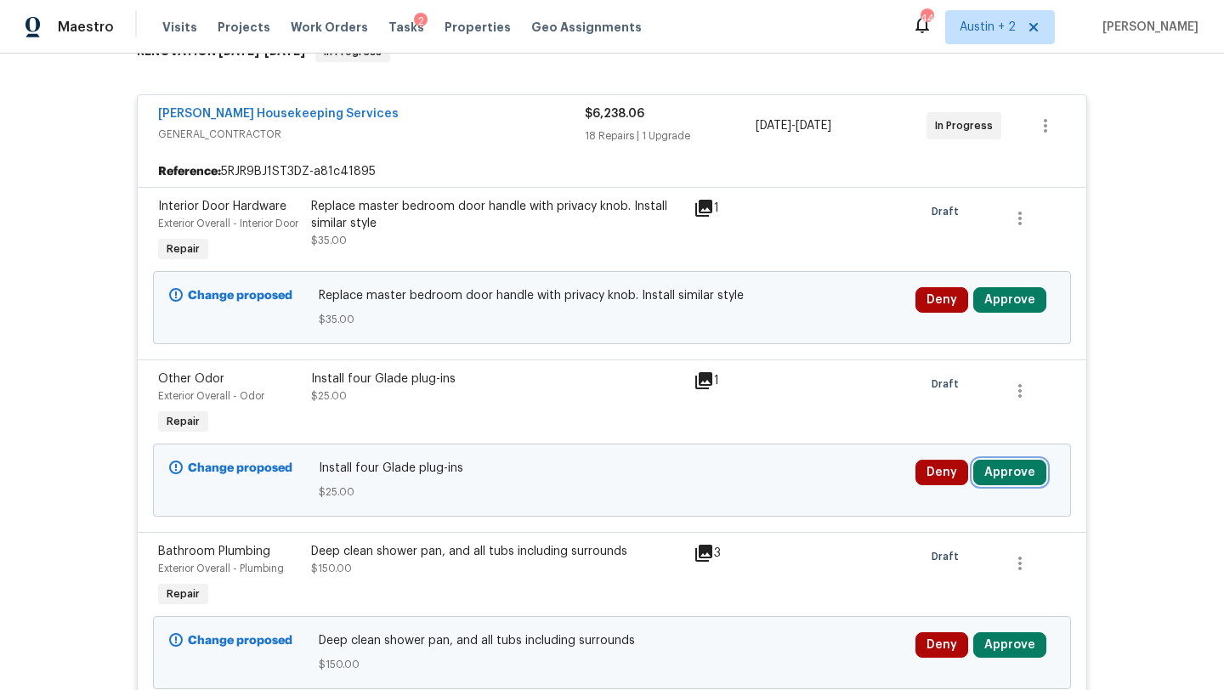
click at [995, 486] on button "Approve" at bounding box center [1010, 473] width 73 height 26
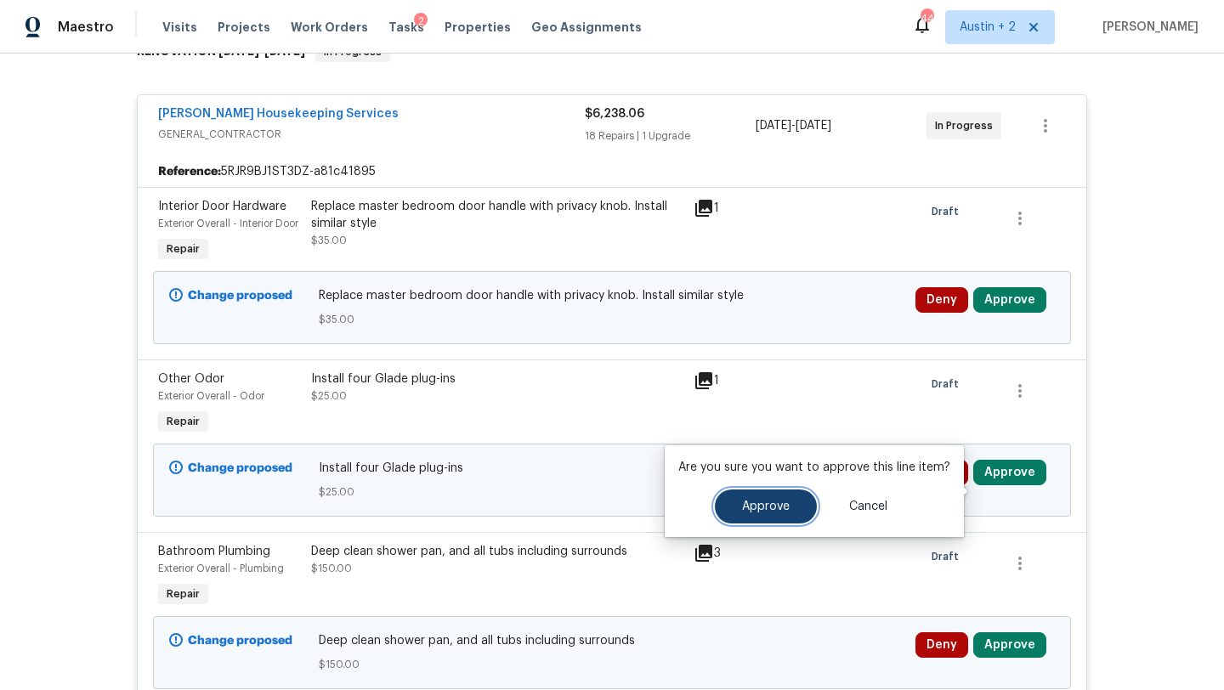
click at [761, 501] on span "Approve" at bounding box center [766, 507] width 48 height 13
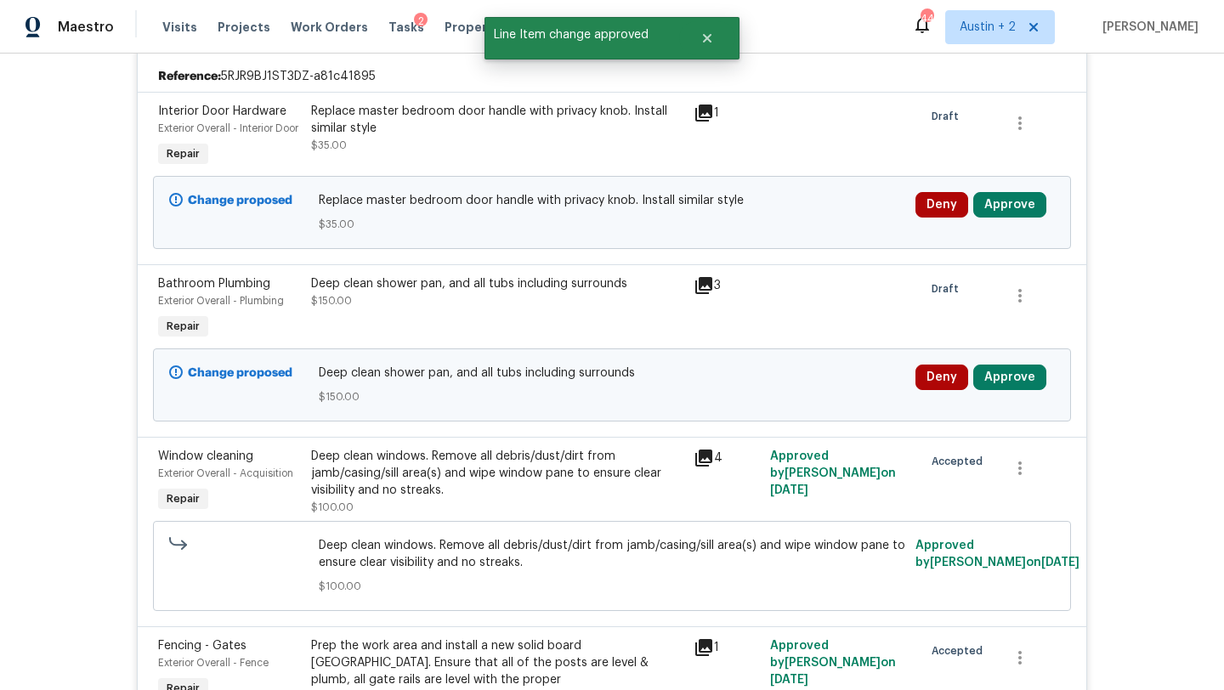
scroll to position [394, 0]
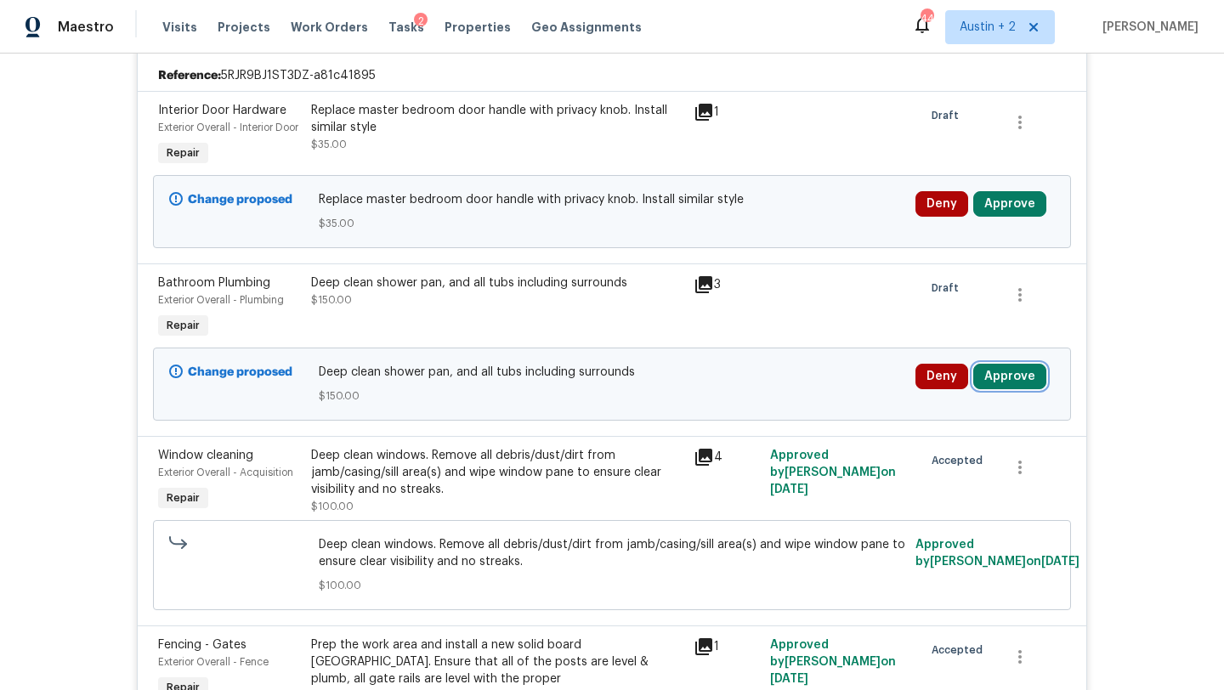
click at [1017, 383] on button "Approve" at bounding box center [1010, 377] width 73 height 26
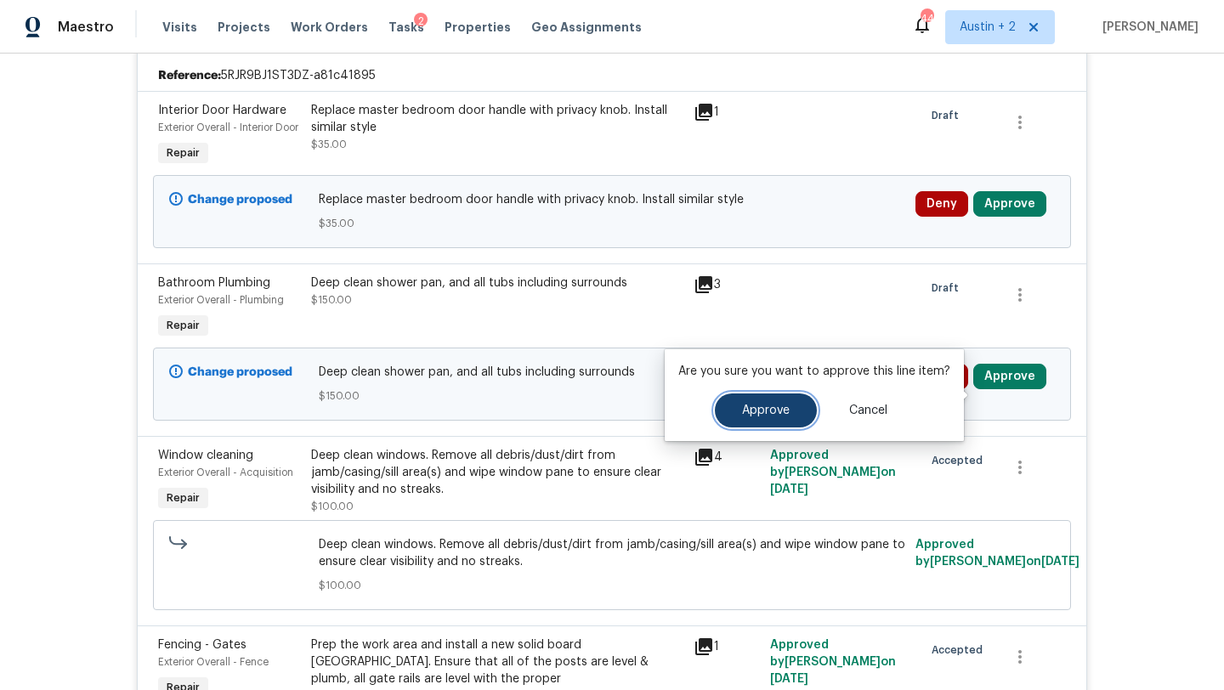
click at [803, 400] on button "Approve" at bounding box center [766, 411] width 102 height 34
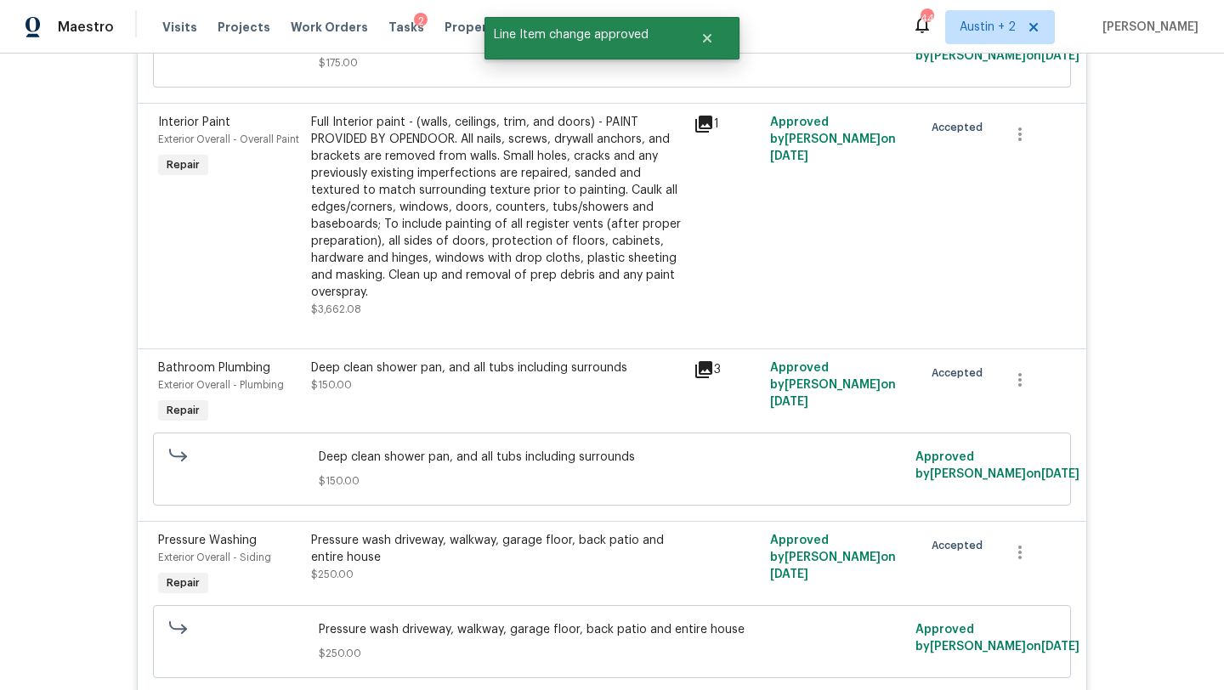
scroll to position [4767, 0]
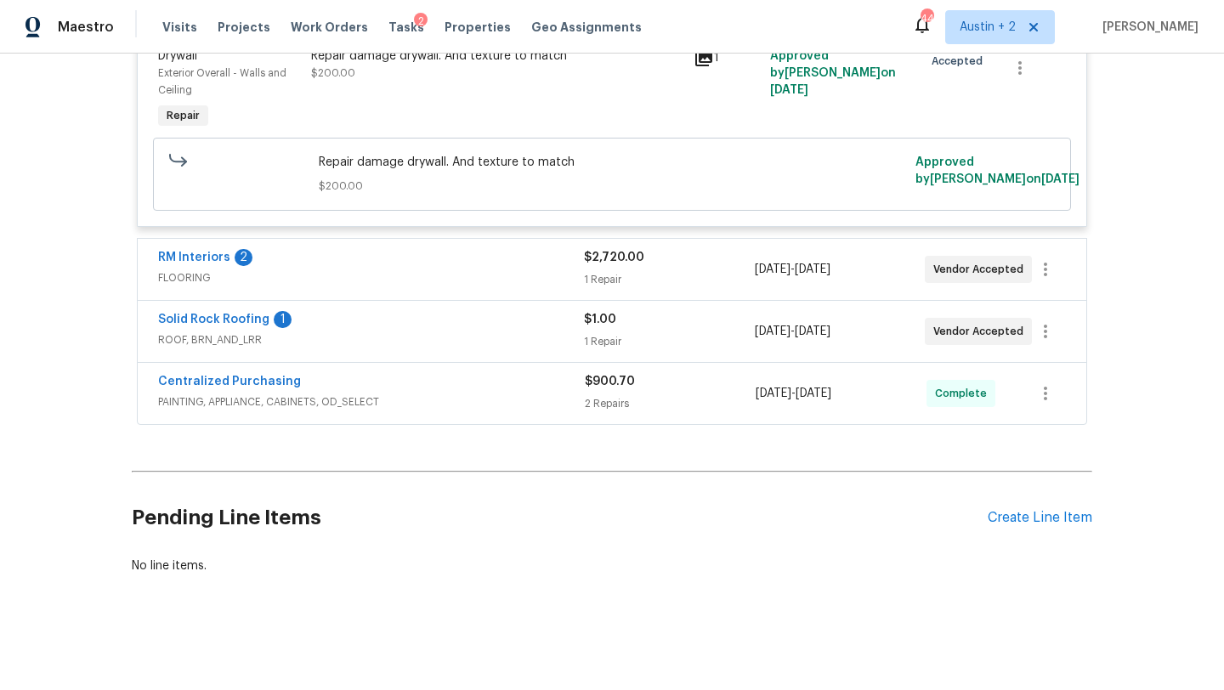
click at [470, 269] on div "RM Interiors 2" at bounding box center [371, 259] width 426 height 20
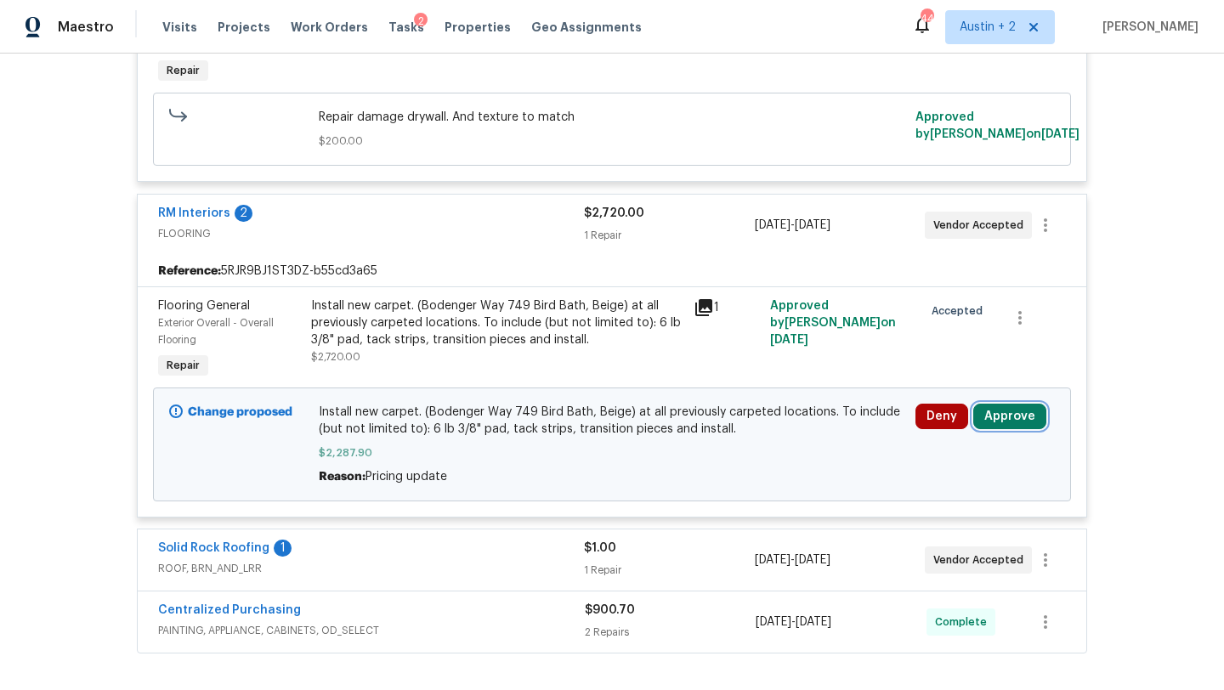
click at [1017, 429] on button "Approve" at bounding box center [1010, 417] width 73 height 26
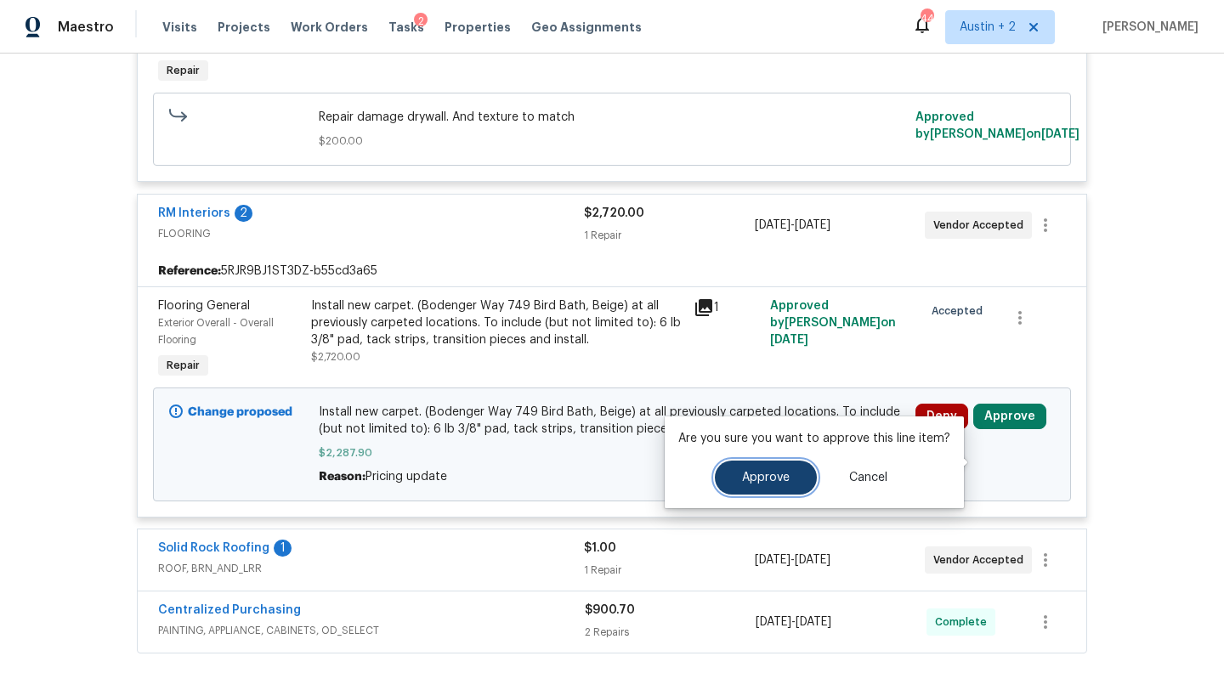
click at [775, 474] on span "Approve" at bounding box center [766, 478] width 48 height 13
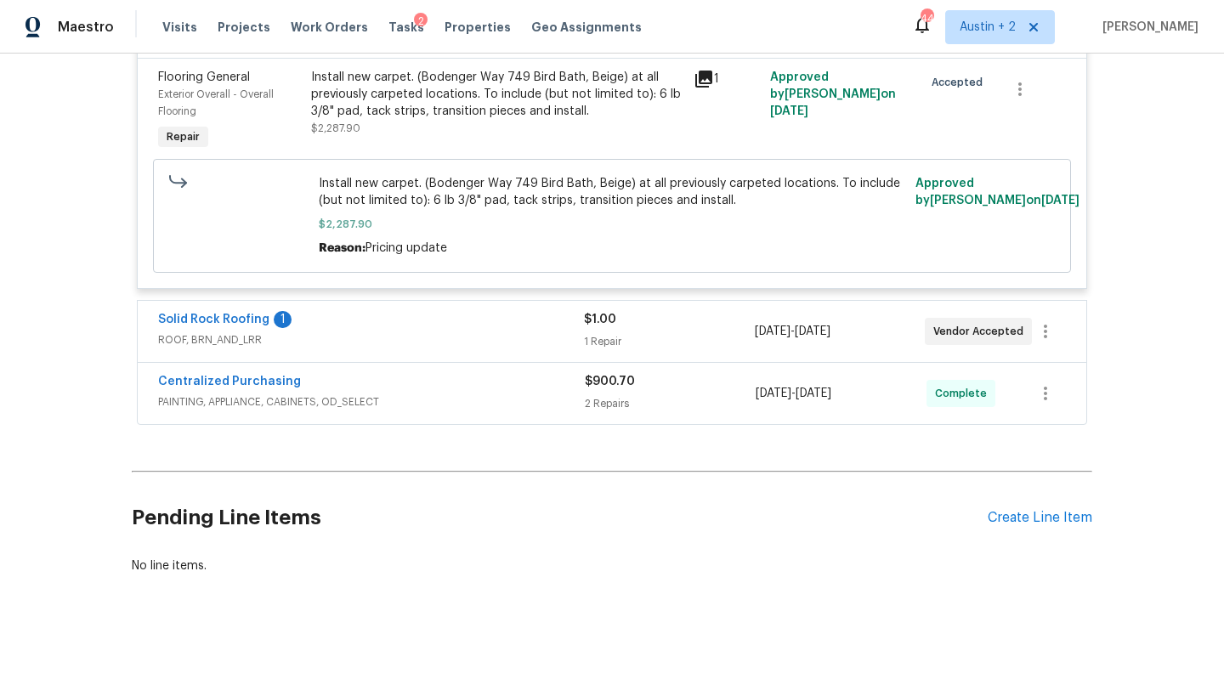
scroll to position [5042, 0]
click at [462, 327] on div "Solid Rock Roofing 1" at bounding box center [371, 321] width 426 height 20
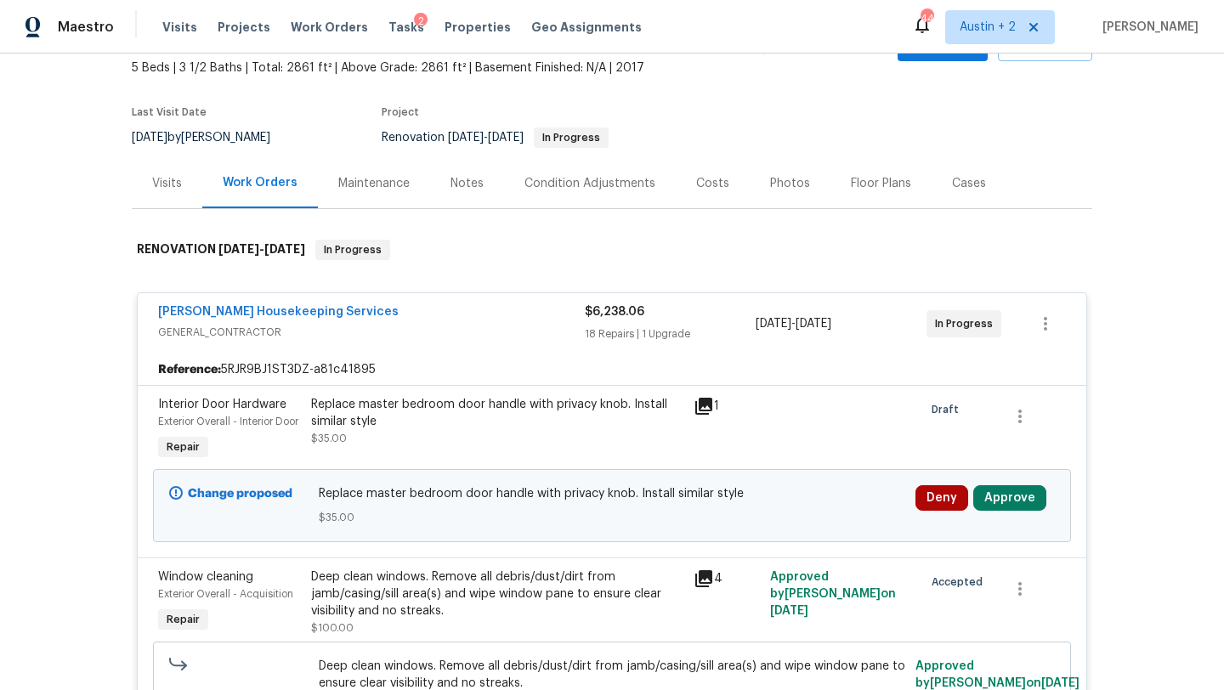
scroll to position [93, 0]
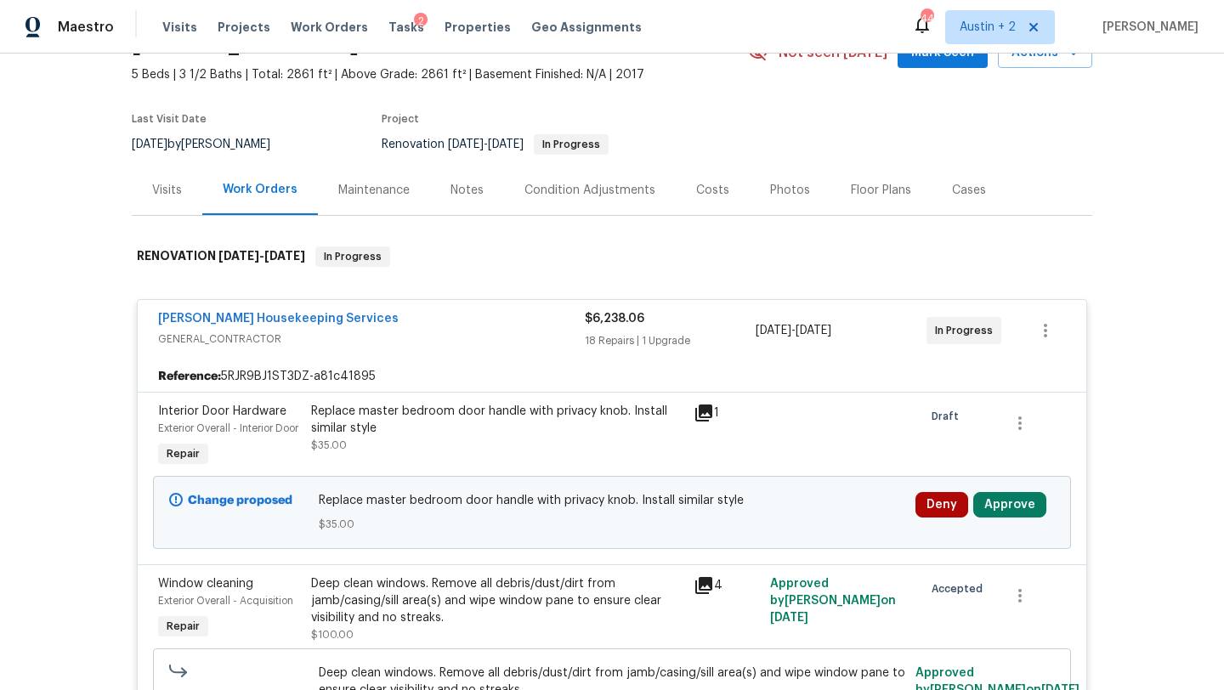
click at [716, 196] on div "Costs" at bounding box center [712, 190] width 33 height 17
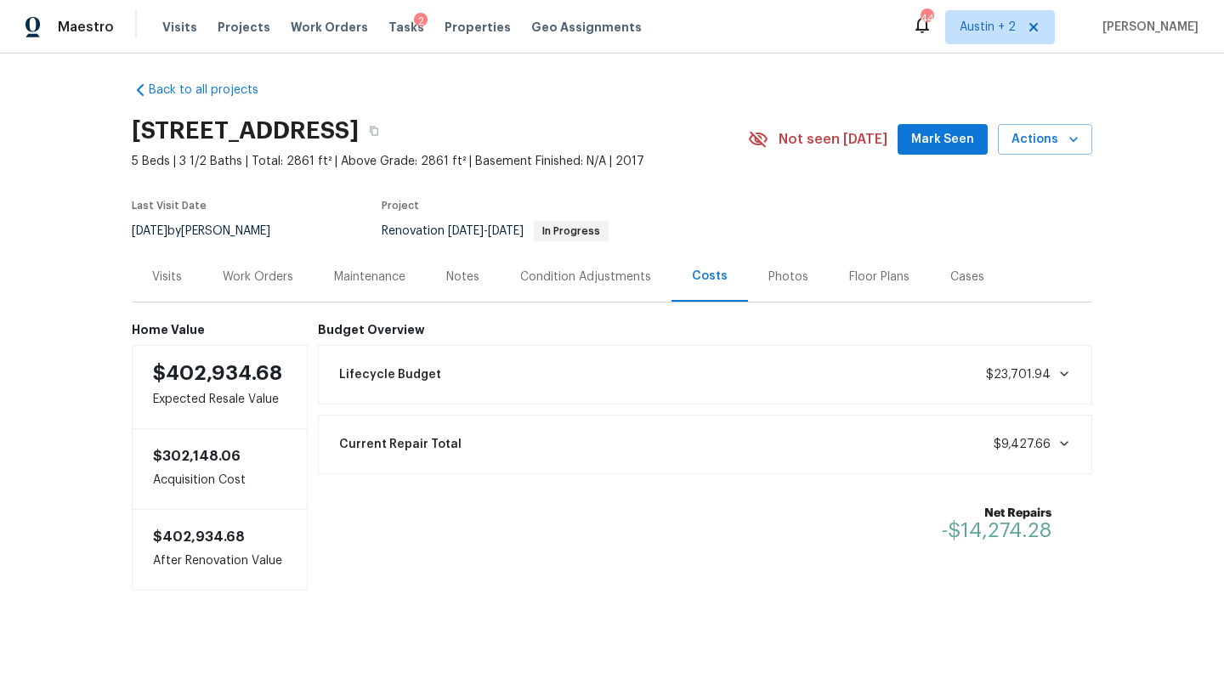
scroll to position [9, 0]
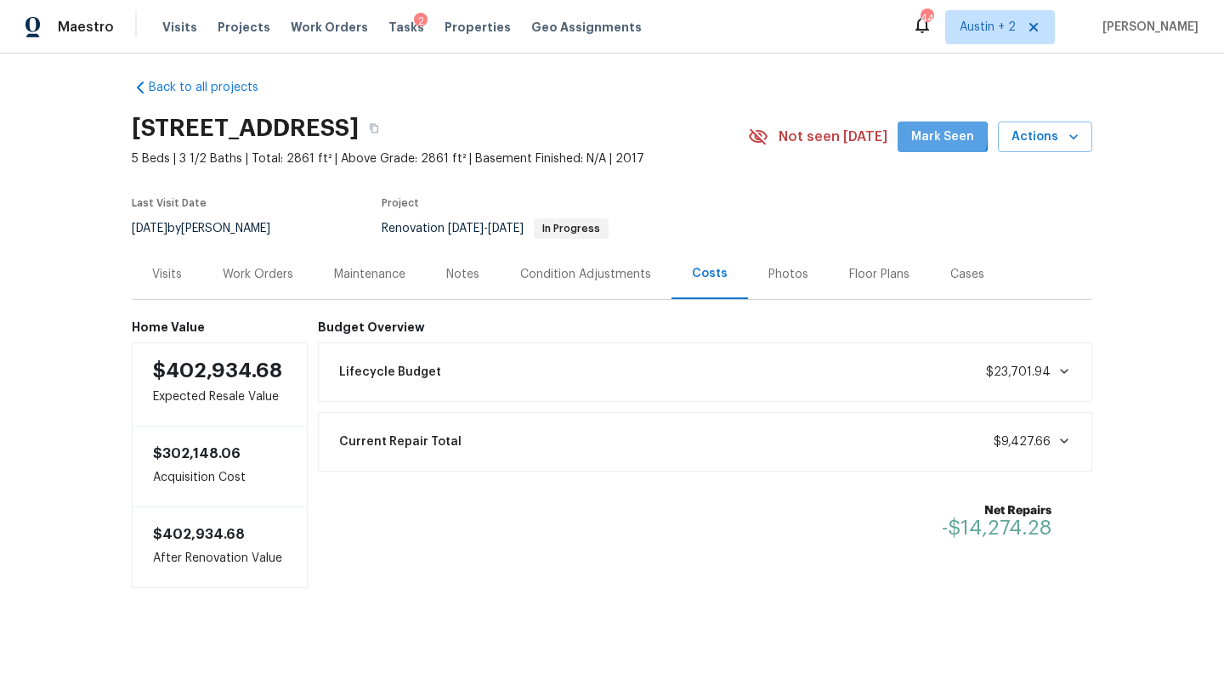
click at [917, 133] on button "Mark Seen" at bounding box center [943, 137] width 90 height 31
click at [265, 273] on div "Work Orders" at bounding box center [258, 274] width 71 height 17
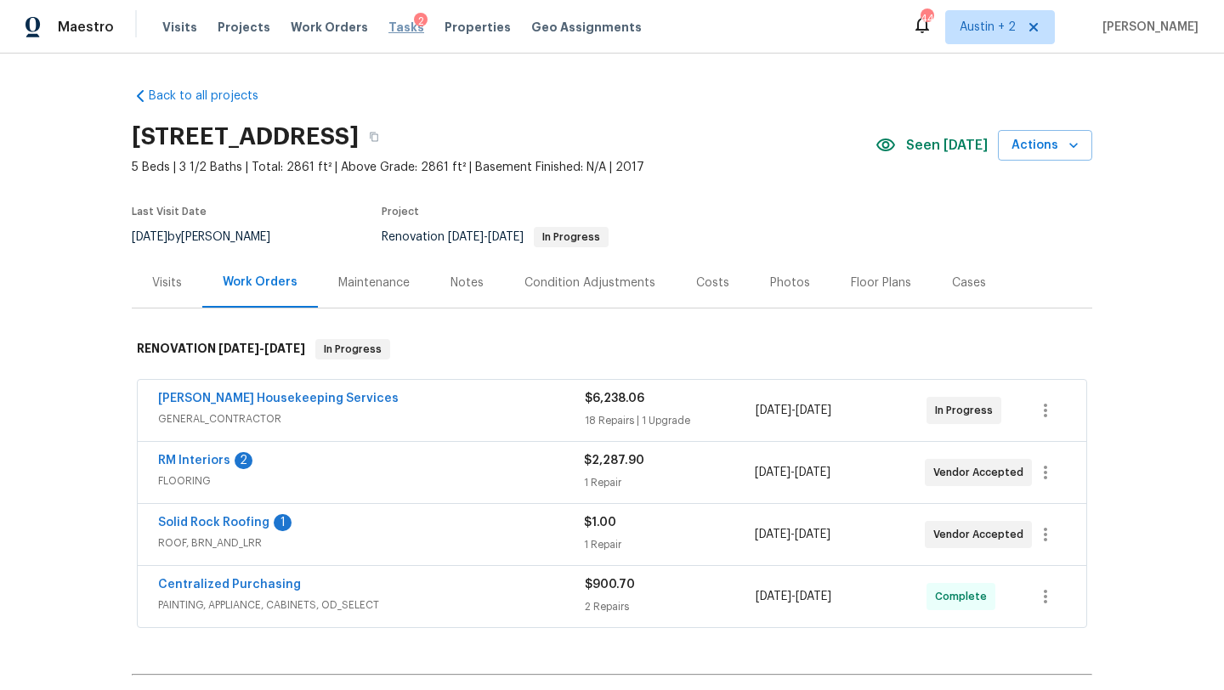
click at [390, 27] on span "Tasks" at bounding box center [407, 27] width 36 height 12
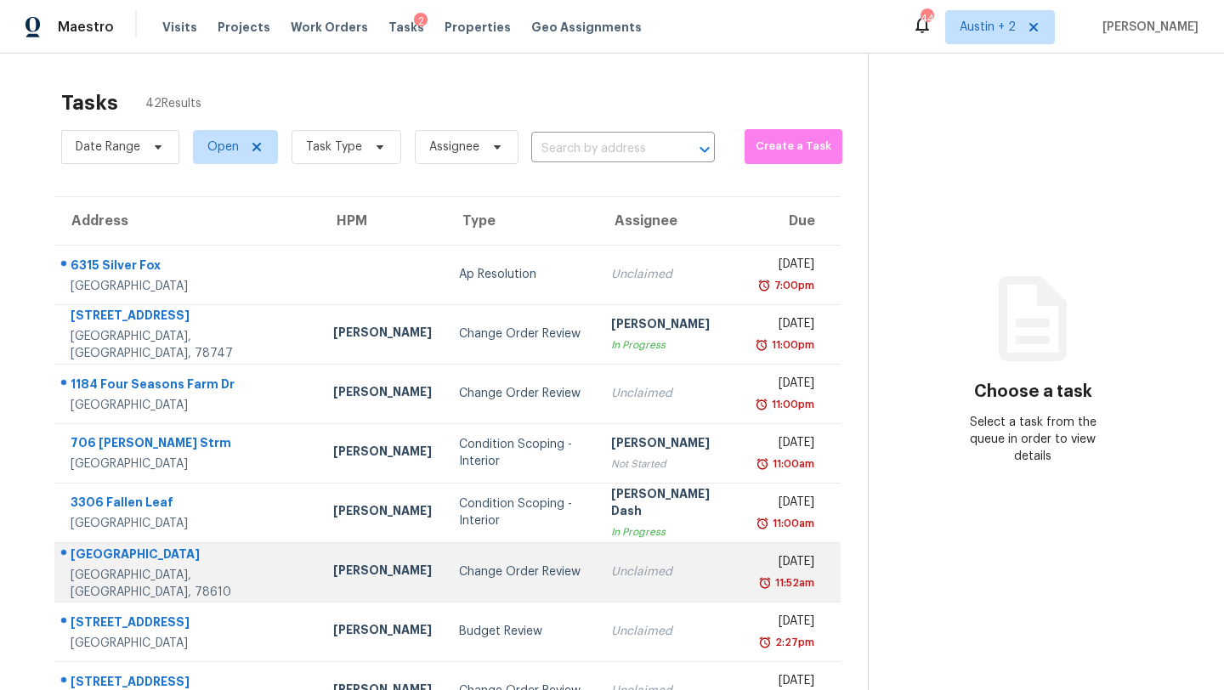
scroll to position [195, 0]
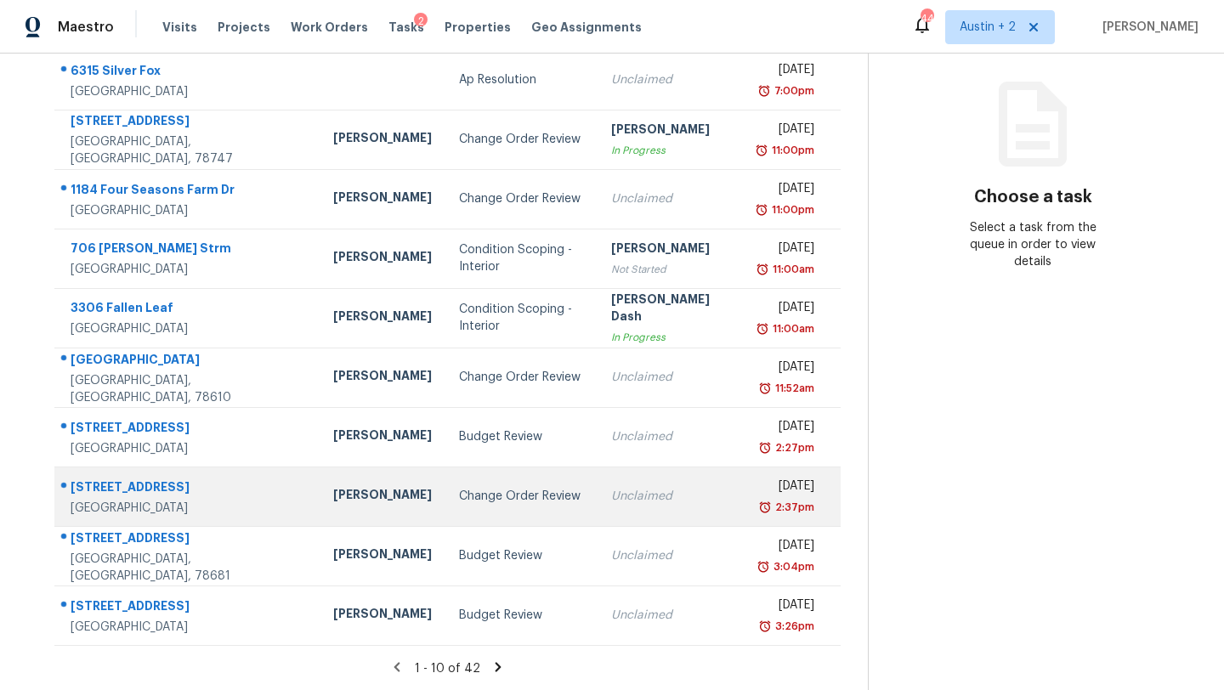
click at [459, 490] on div "Change Order Review" at bounding box center [521, 496] width 125 height 17
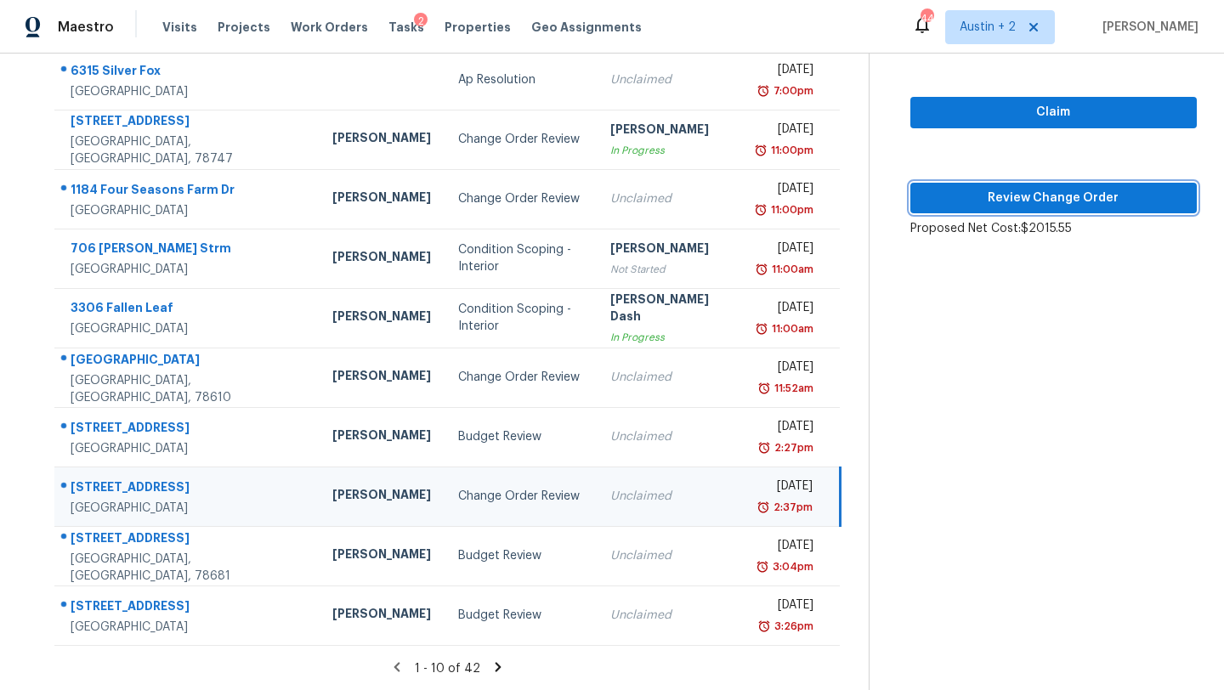
click at [980, 202] on span "Review Change Order" at bounding box center [1053, 198] width 259 height 21
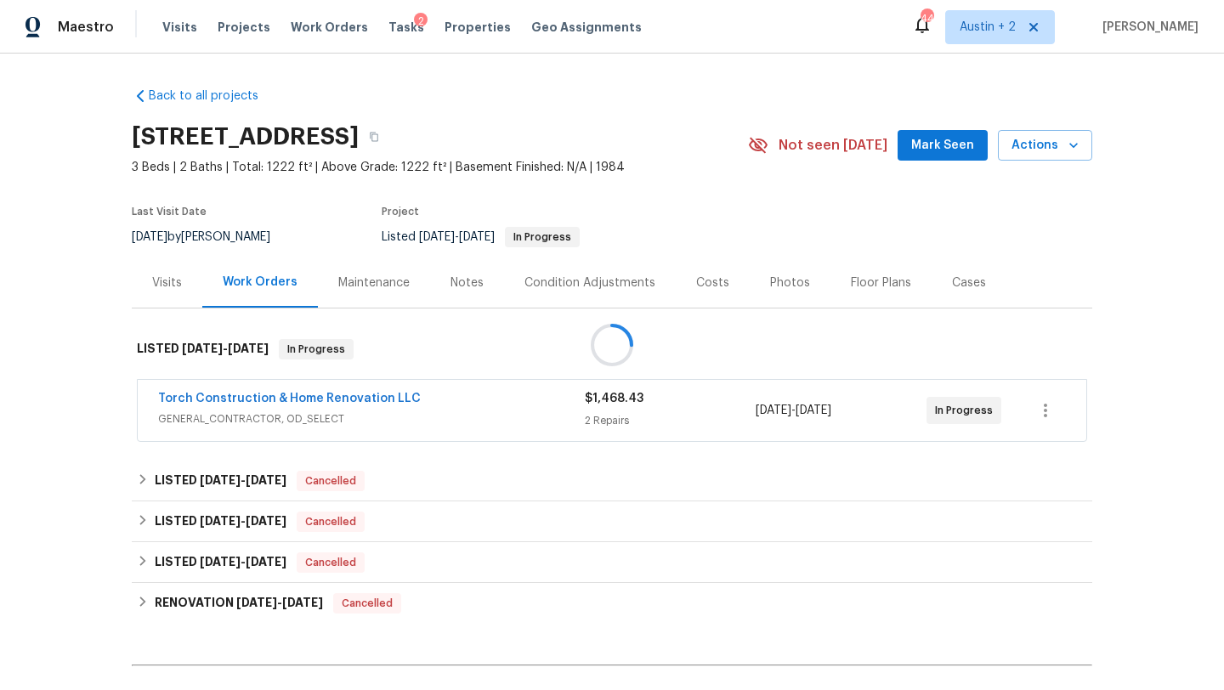
click at [934, 145] on div at bounding box center [612, 345] width 1224 height 690
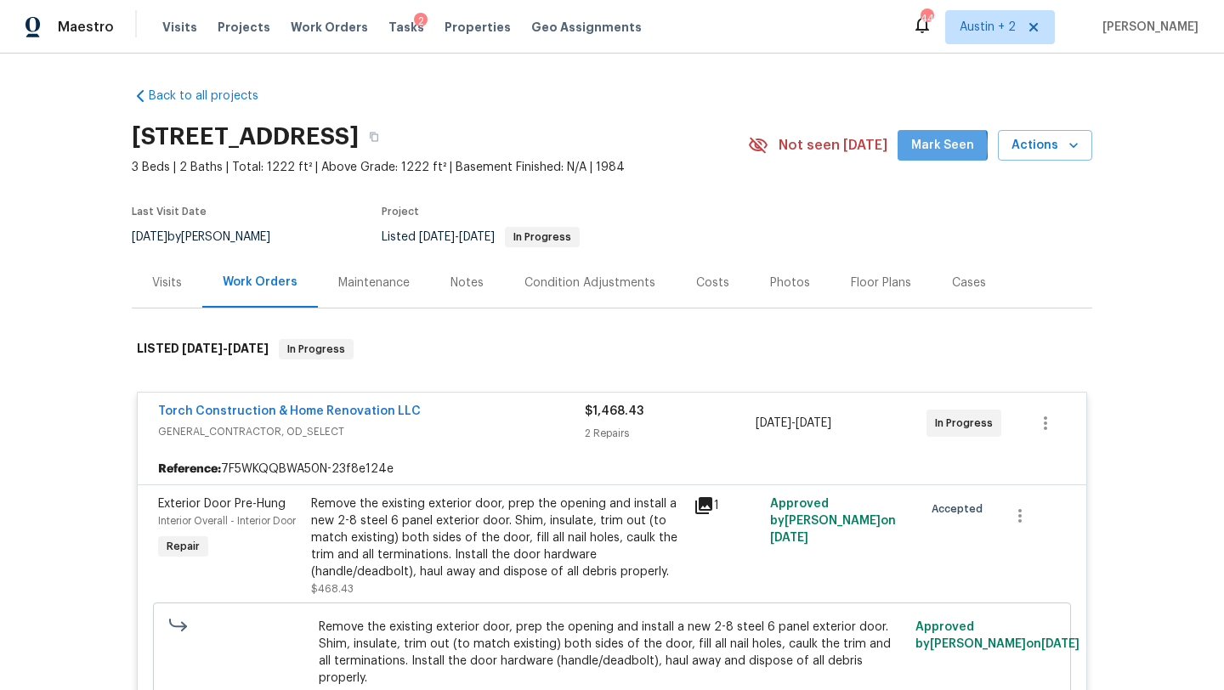
click at [933, 146] on span "Mark Seen" at bounding box center [943, 145] width 63 height 21
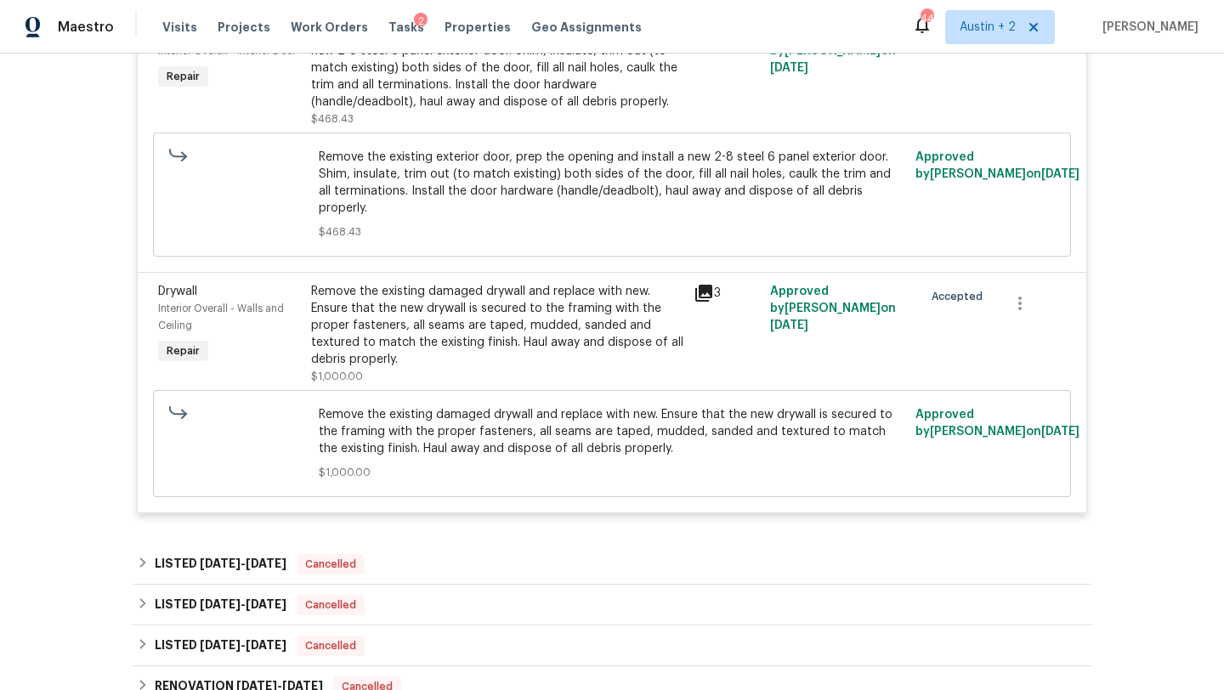
scroll to position [338, 0]
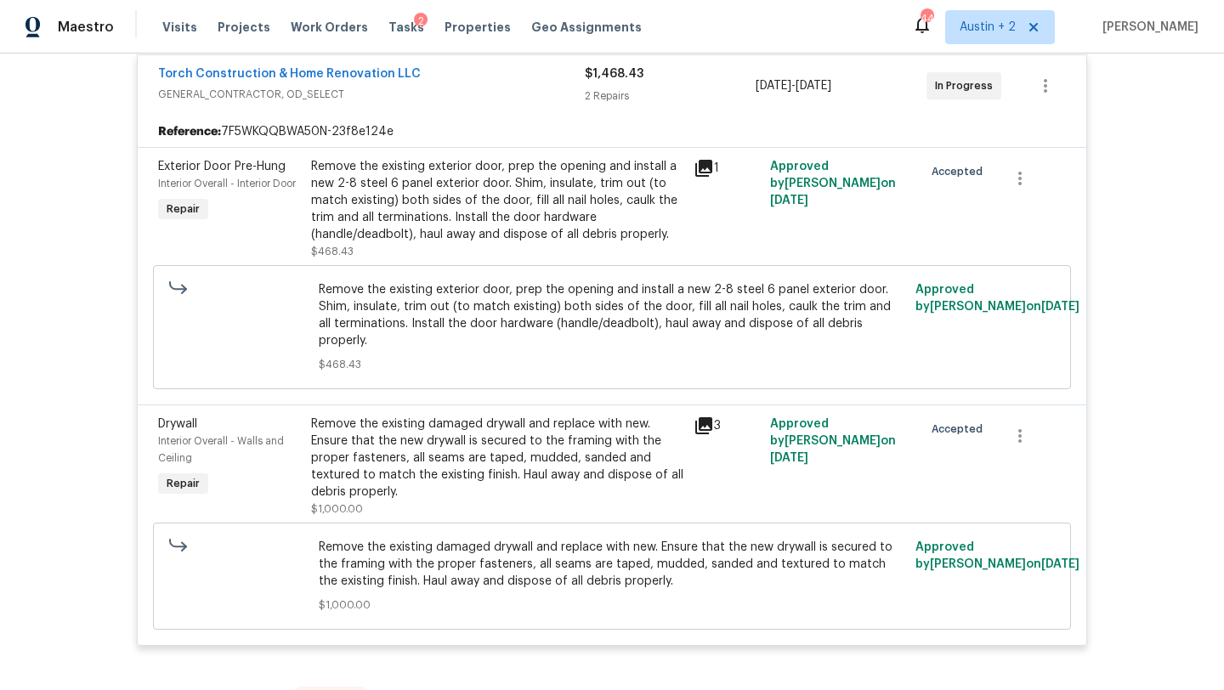
click at [706, 416] on icon at bounding box center [704, 426] width 20 height 20
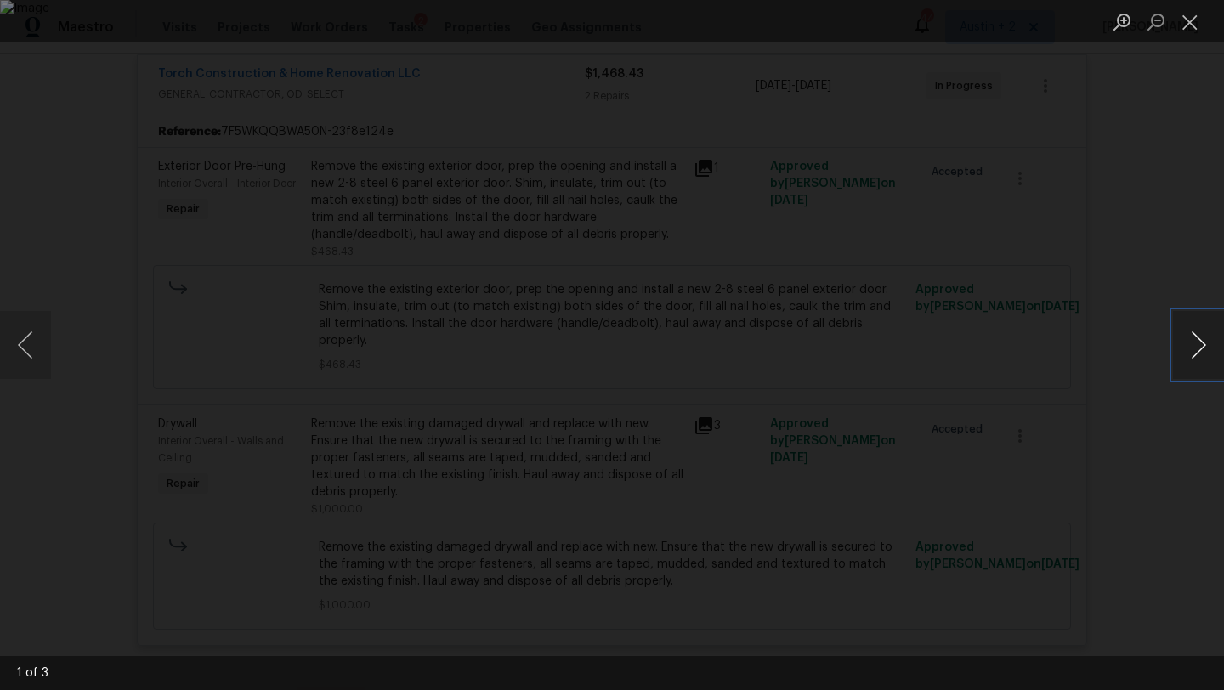
click at [1197, 350] on button "Next image" at bounding box center [1198, 345] width 51 height 68
click at [1196, 24] on button "Close lightbox" at bounding box center [1190, 22] width 34 height 30
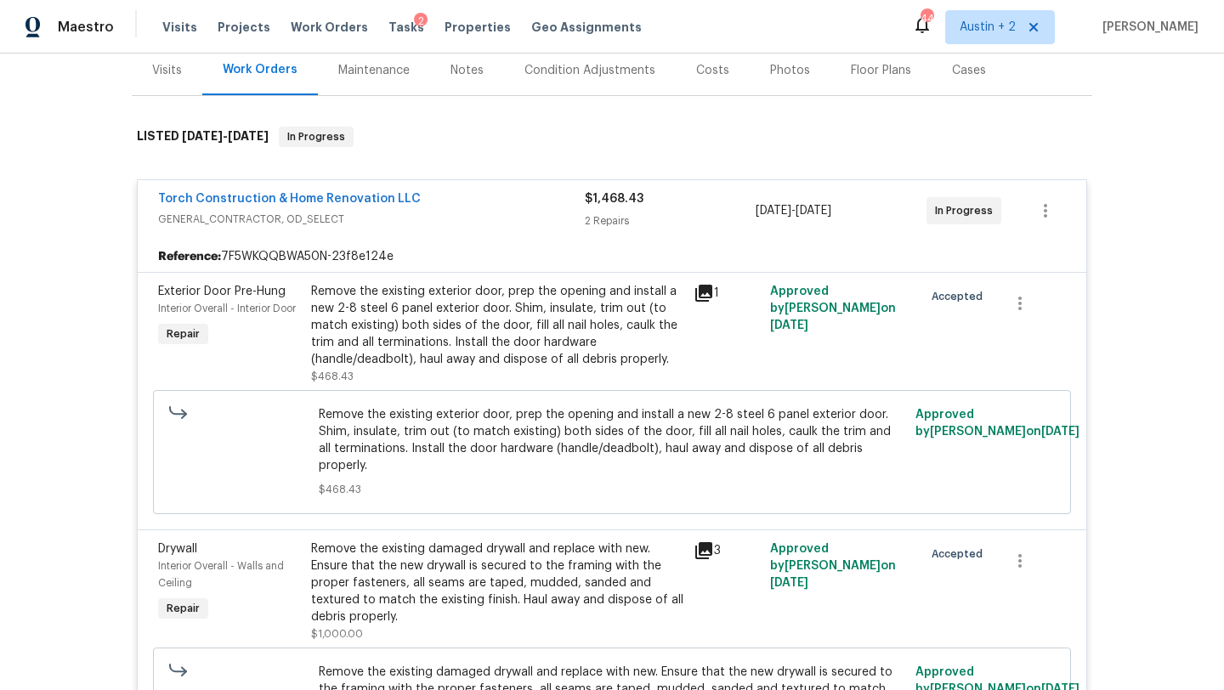
scroll to position [212, 0]
click at [702, 293] on icon at bounding box center [704, 294] width 17 height 17
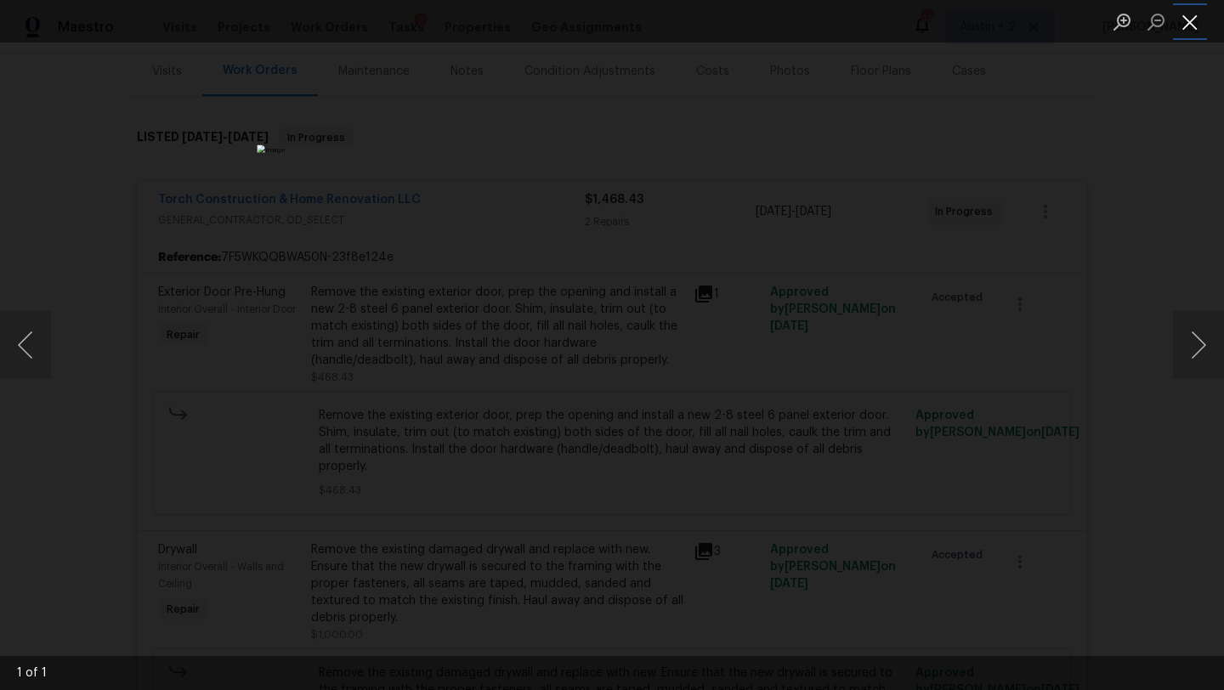
click at [1189, 22] on button "Close lightbox" at bounding box center [1190, 22] width 34 height 30
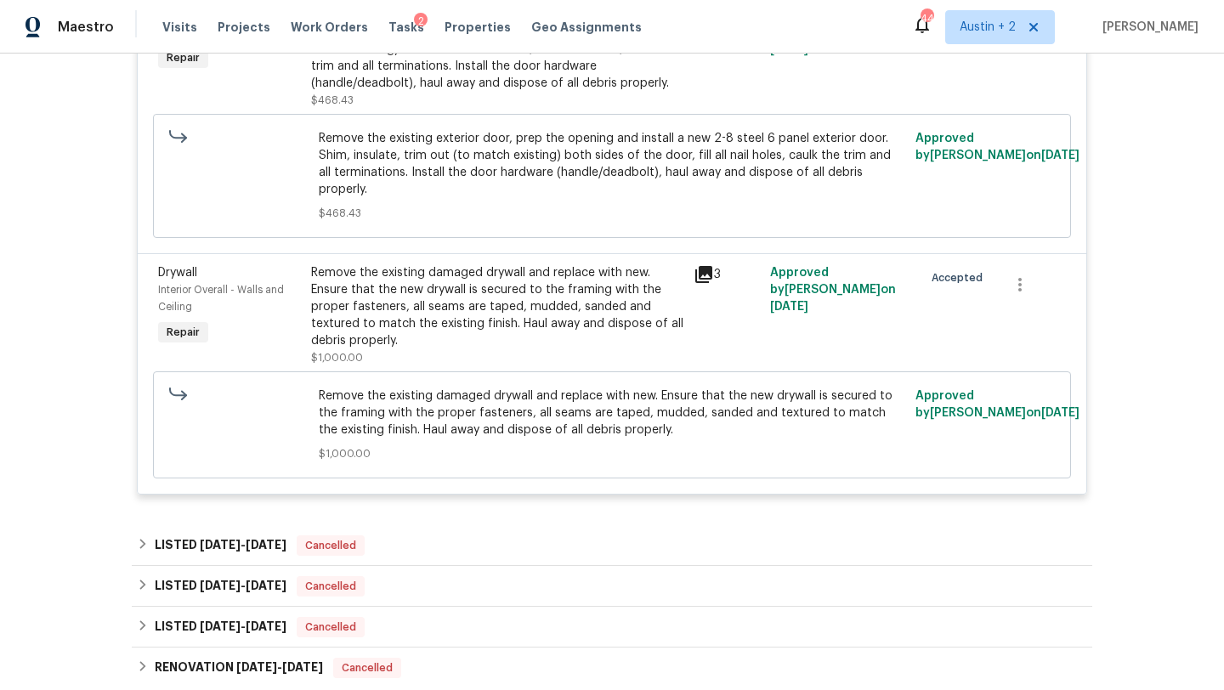
scroll to position [495, 0]
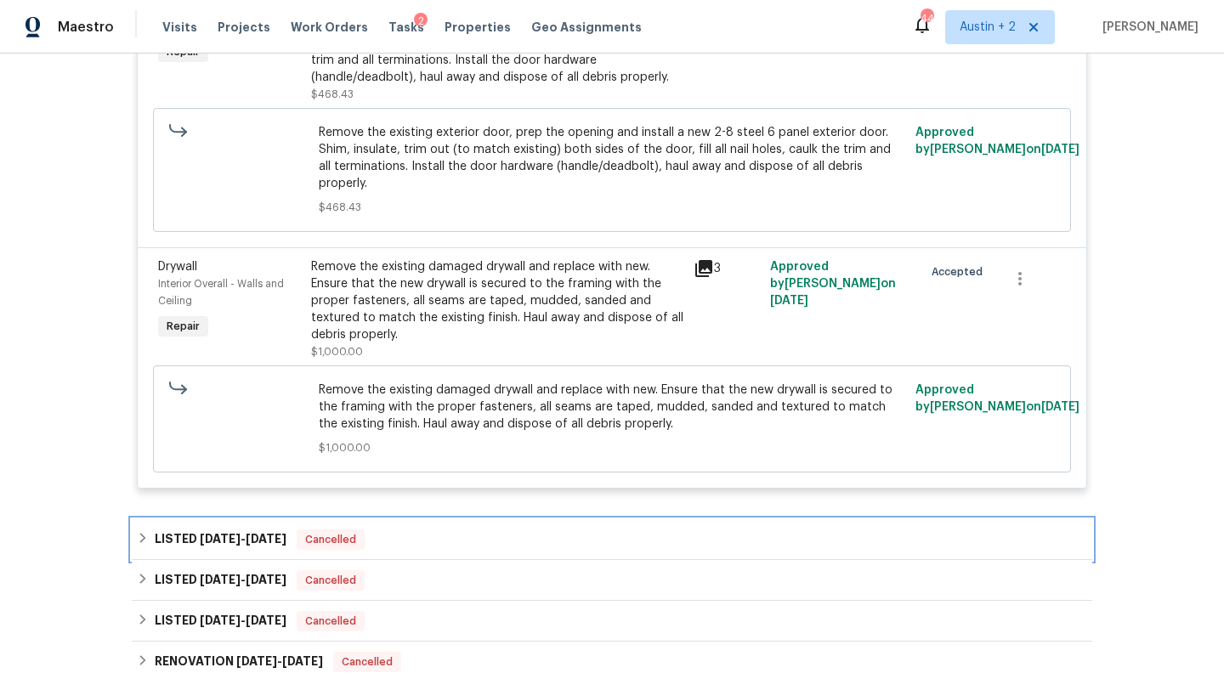
click at [498, 530] on div "LISTED 7/29/25 - 7/31/25 Cancelled" at bounding box center [612, 540] width 951 height 20
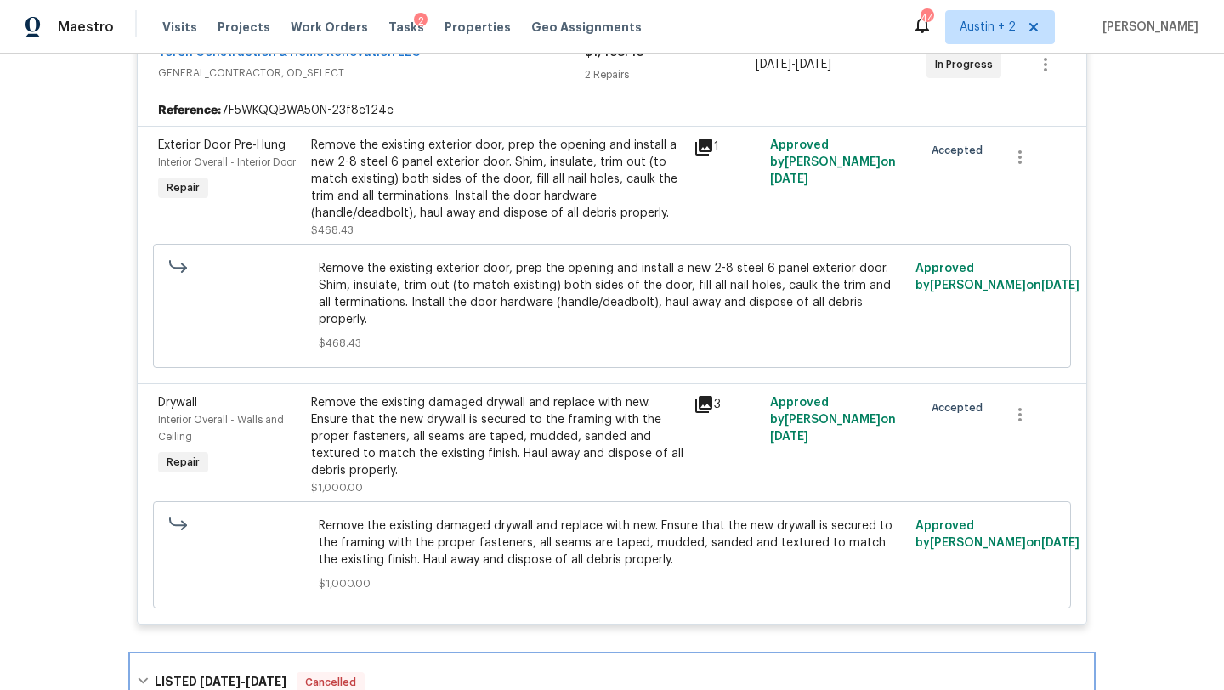
scroll to position [361, 0]
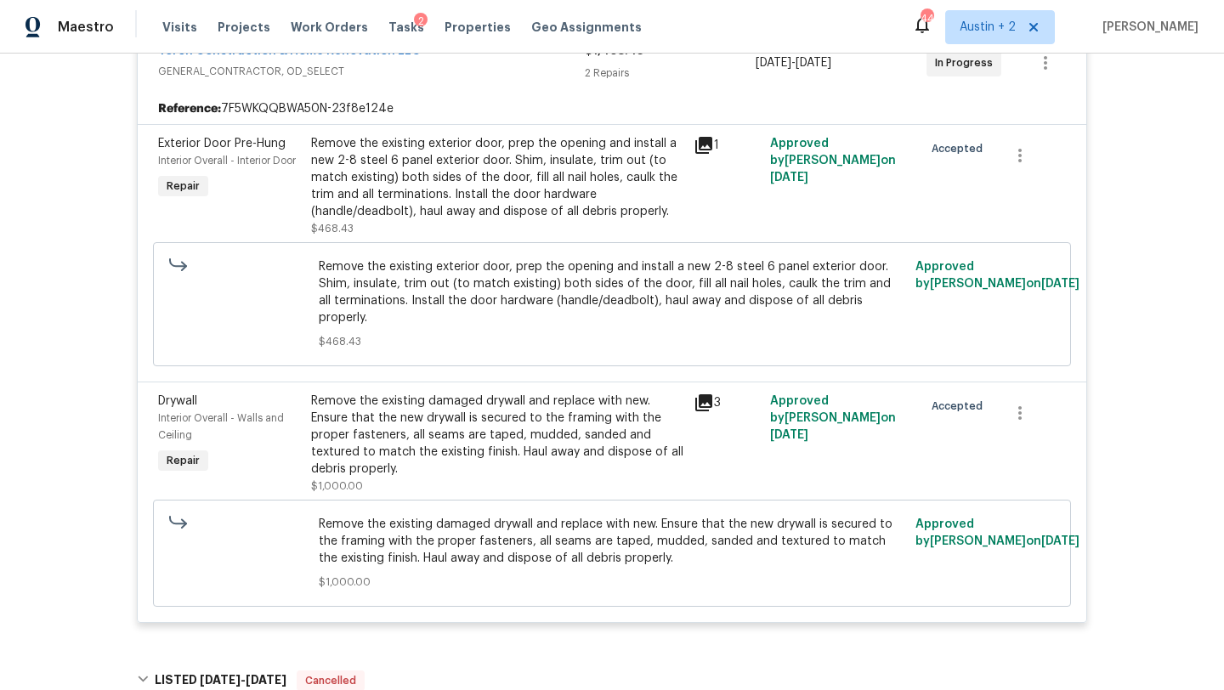
click at [696, 395] on icon at bounding box center [704, 403] width 17 height 17
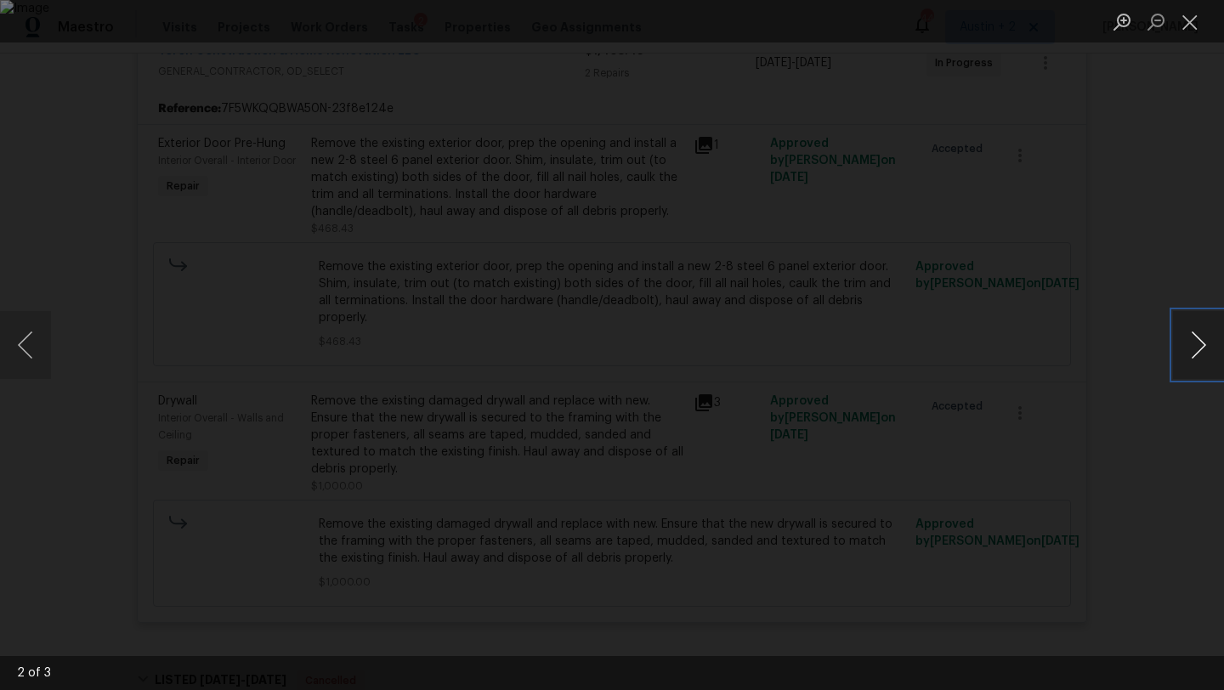
click at [1191, 347] on button "Next image" at bounding box center [1198, 345] width 51 height 68
click at [1194, 349] on button "Next image" at bounding box center [1198, 345] width 51 height 68
click at [1188, 23] on button "Close lightbox" at bounding box center [1190, 22] width 34 height 30
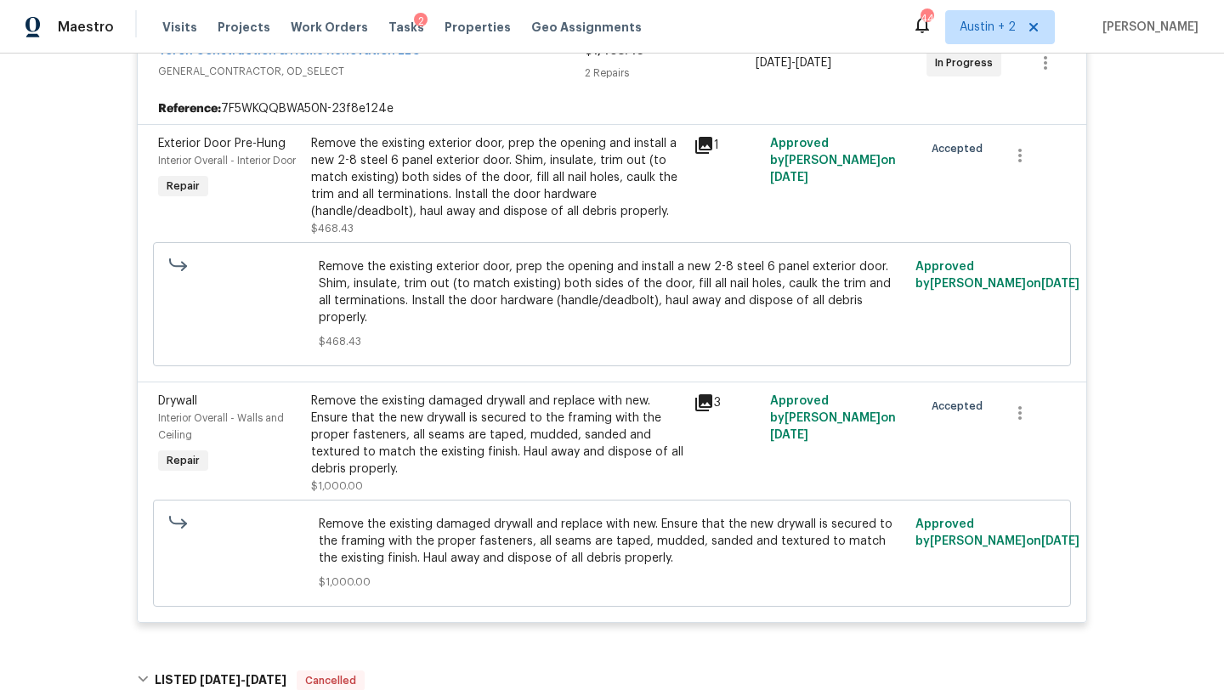
click at [547, 413] on div "Remove the existing damaged drywall and replace with new. Ensure that the new d…" at bounding box center [497, 435] width 372 height 85
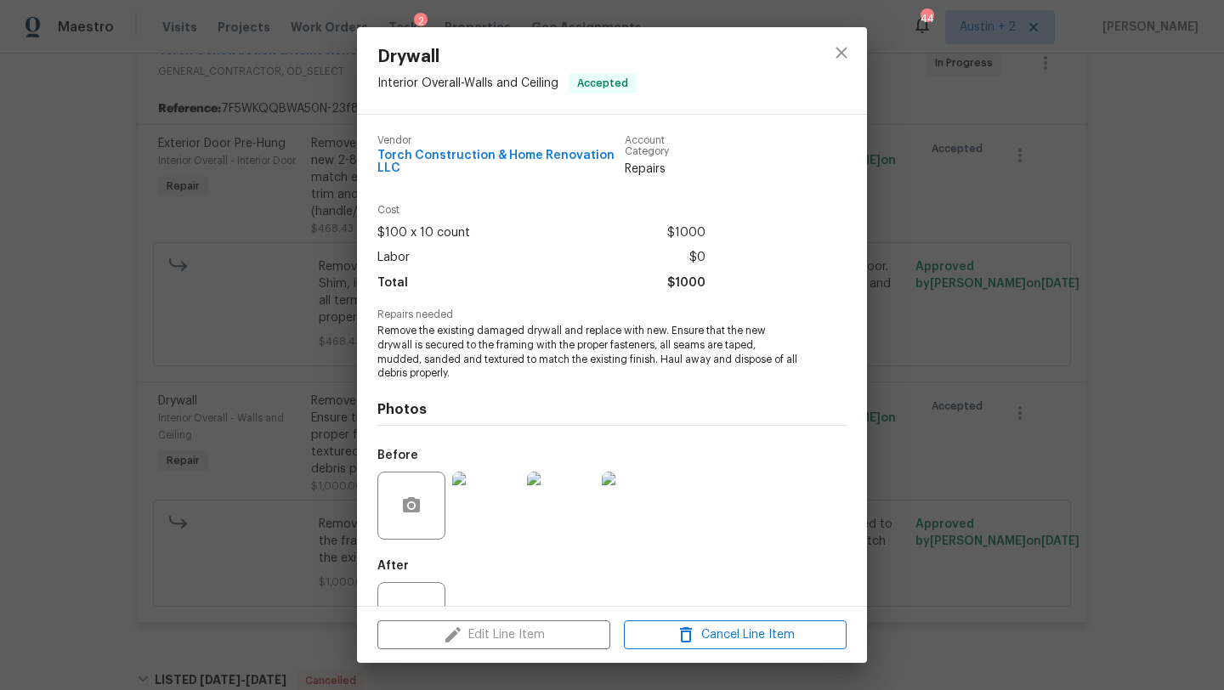
scroll to position [62, 0]
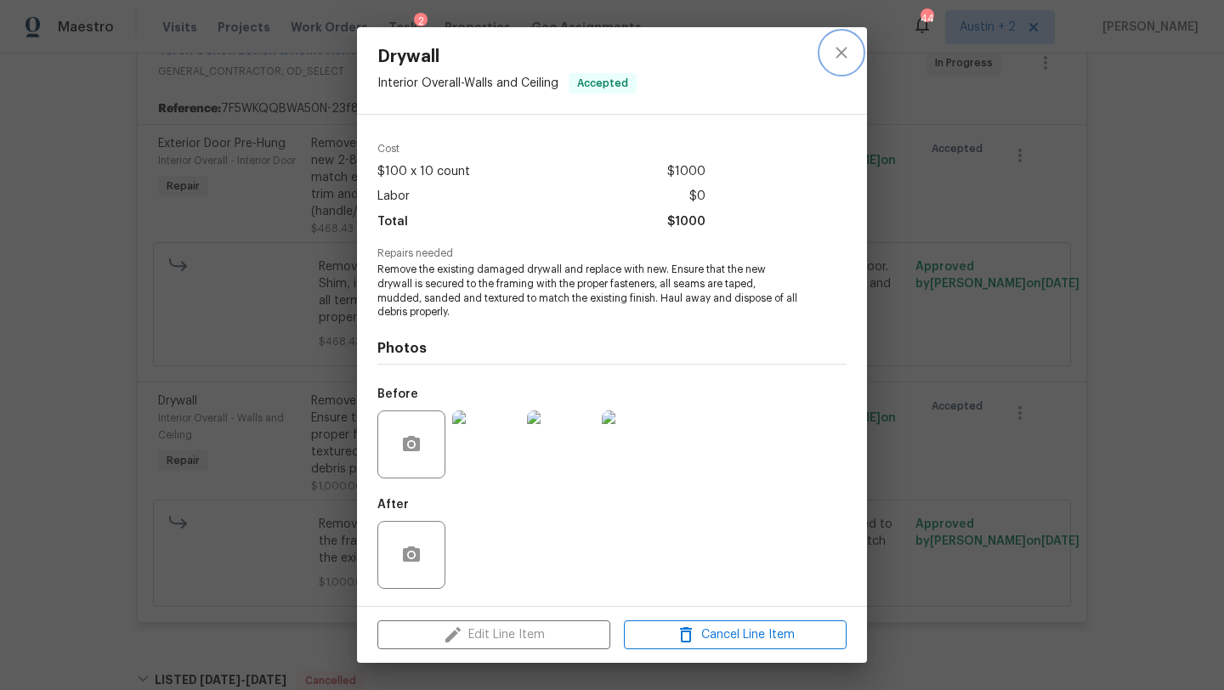
click at [835, 60] on icon "close" at bounding box center [842, 53] width 20 height 20
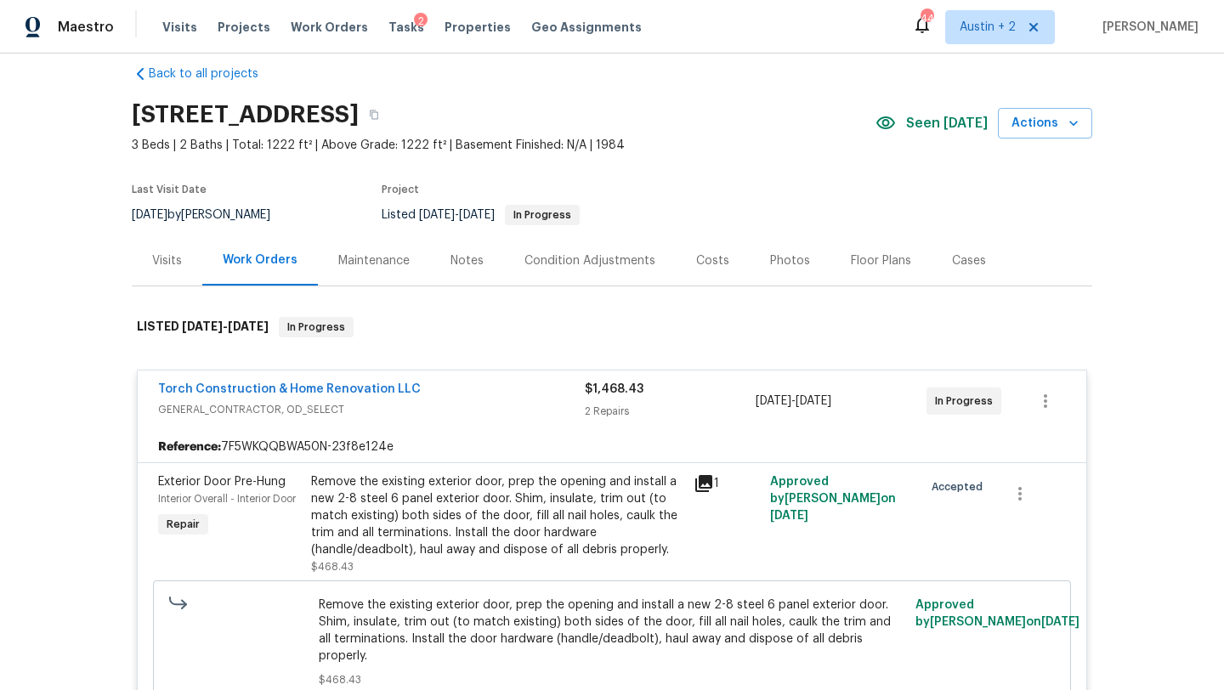
scroll to position [0, 0]
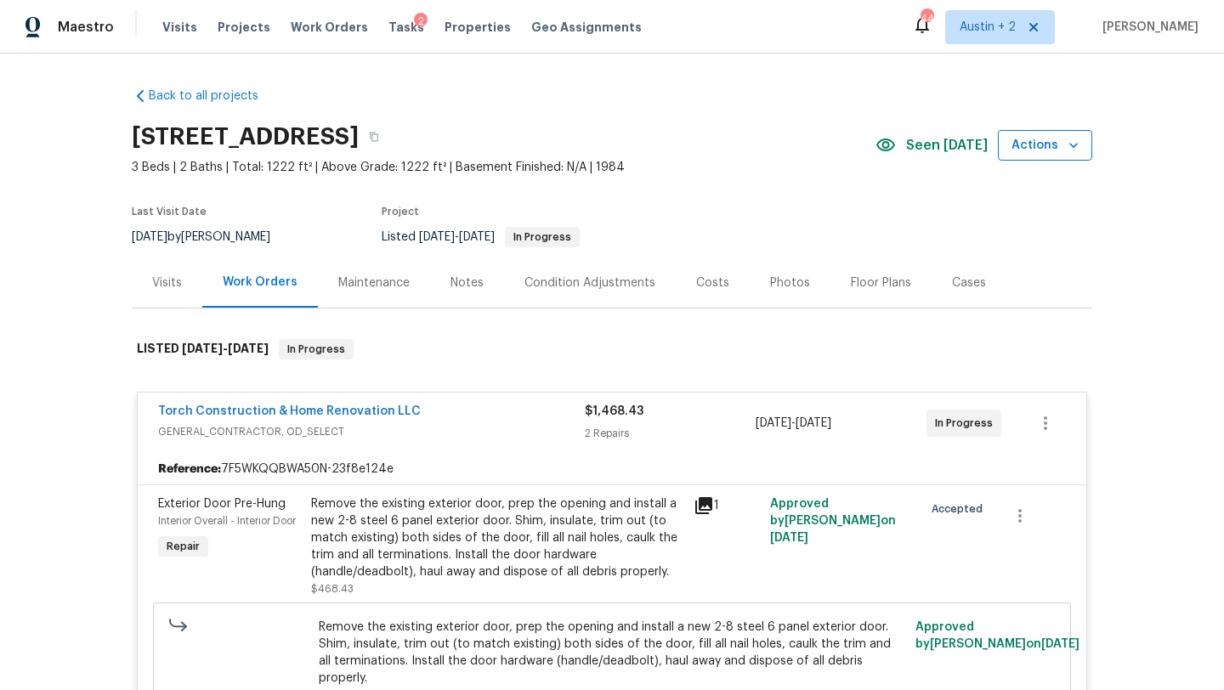
click at [1040, 144] on span "Actions" at bounding box center [1045, 145] width 67 height 21
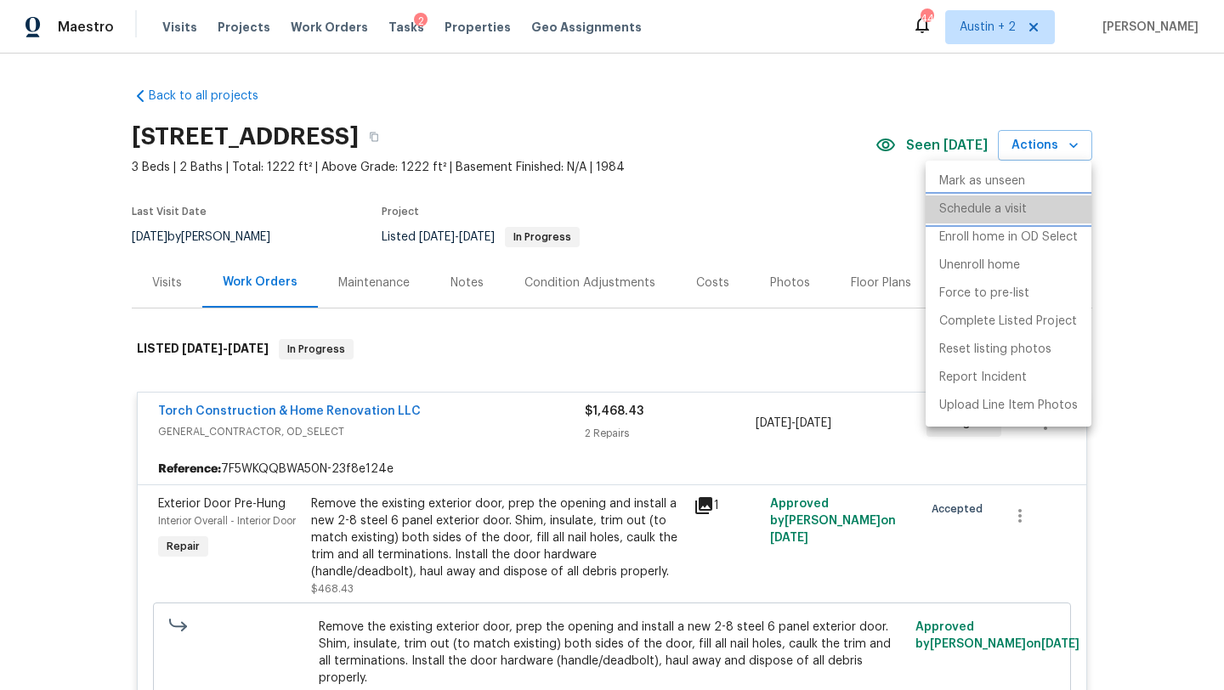
click at [1004, 206] on p "Schedule a visit" at bounding box center [984, 210] width 88 height 18
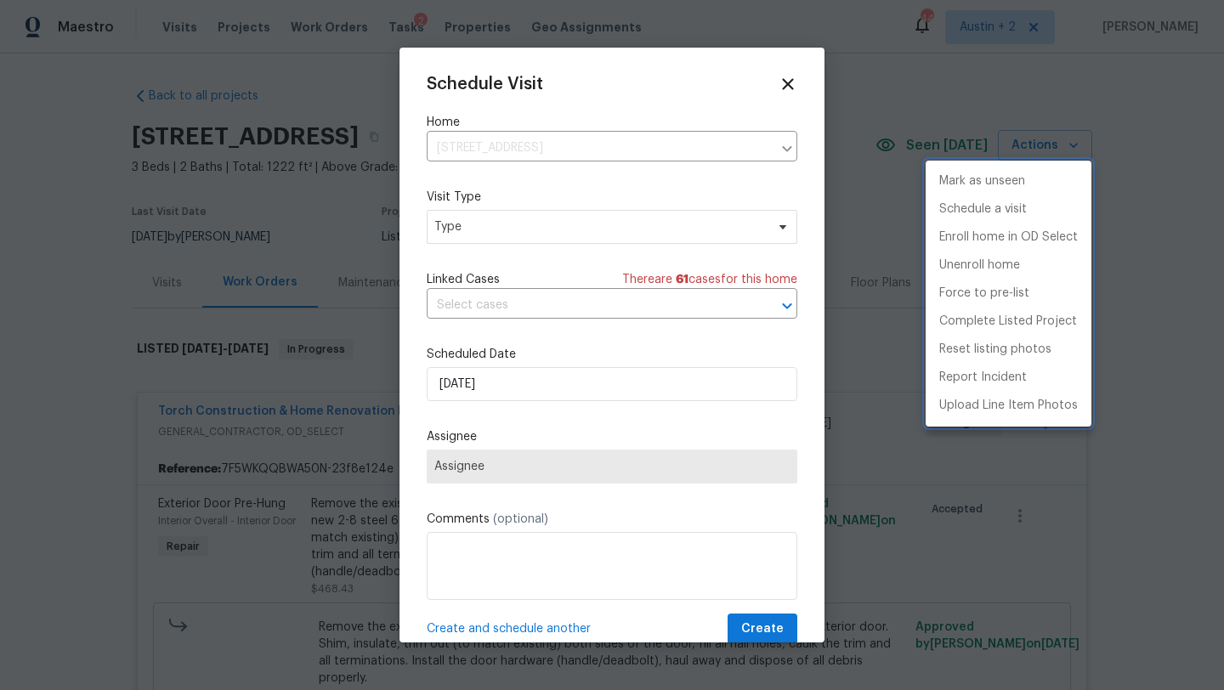
click at [539, 244] on div at bounding box center [612, 345] width 1224 height 690
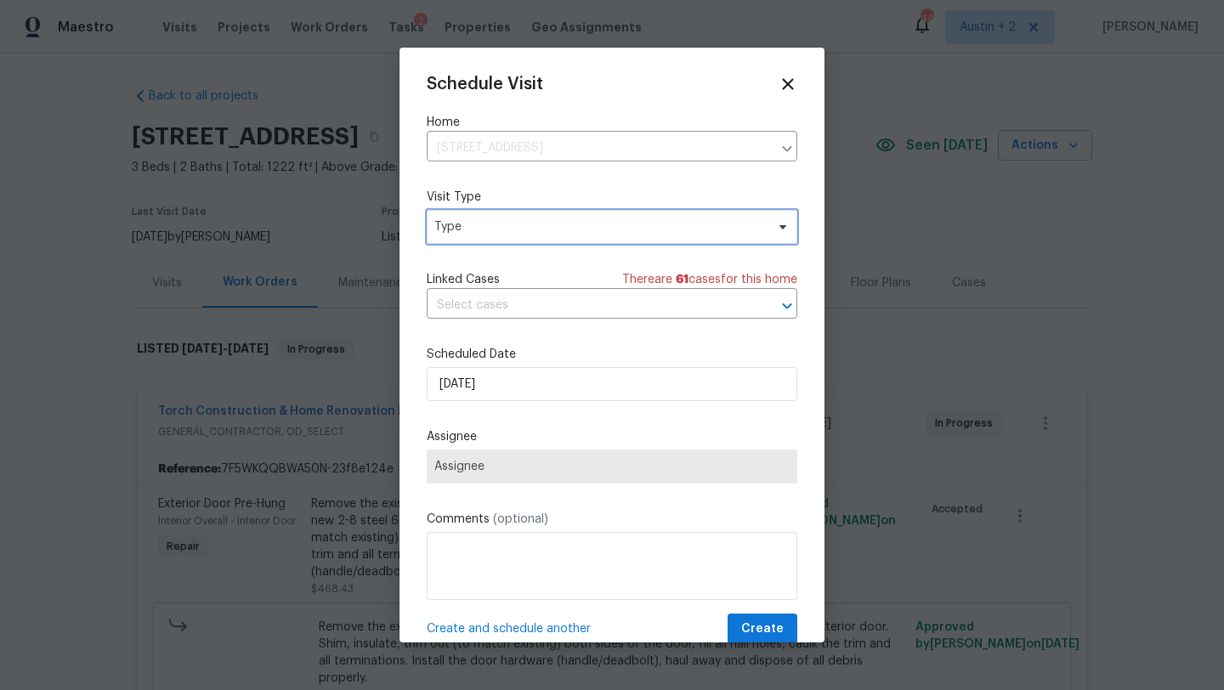
click at [539, 235] on span "Type" at bounding box center [600, 227] width 331 height 17
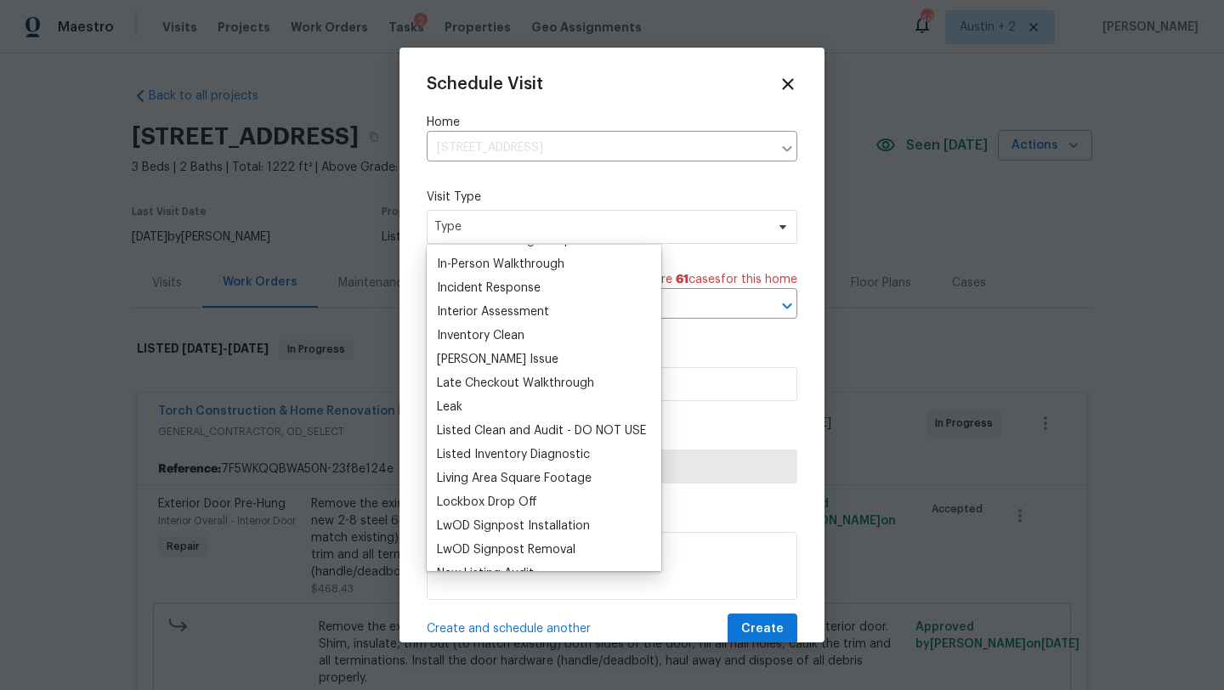
scroll to position [858, 0]
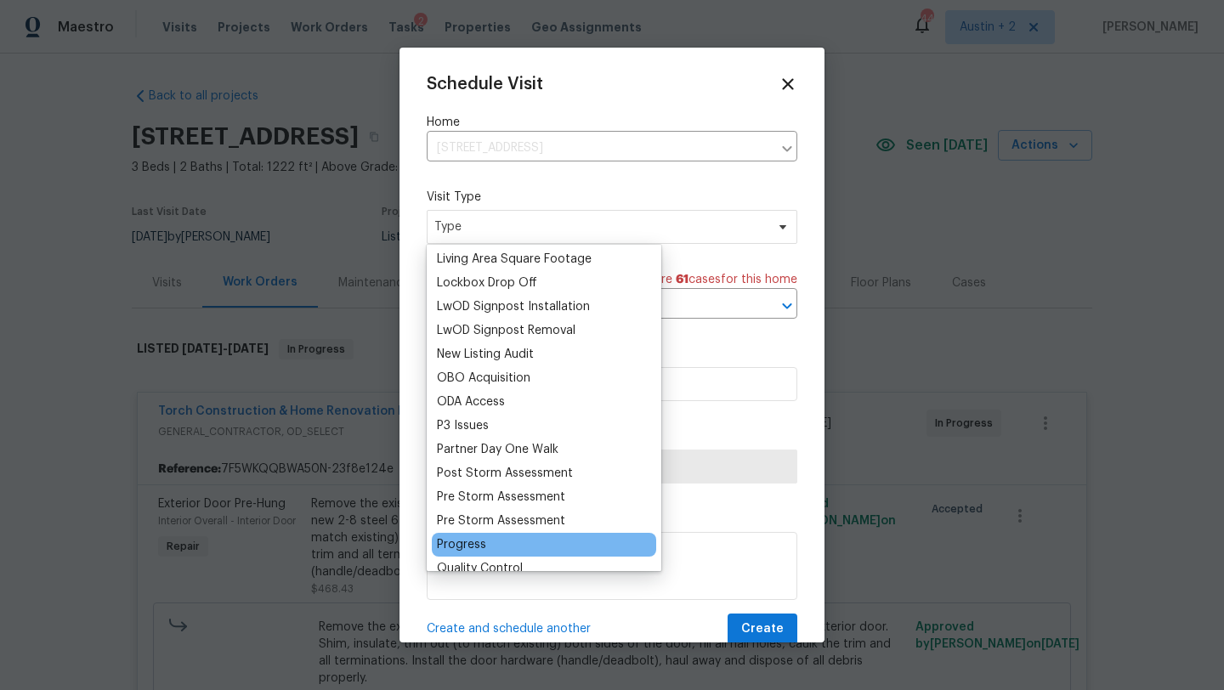
click at [487, 543] on div "Progress" at bounding box center [544, 545] width 224 height 24
click at [473, 541] on div "Progress" at bounding box center [461, 545] width 49 height 17
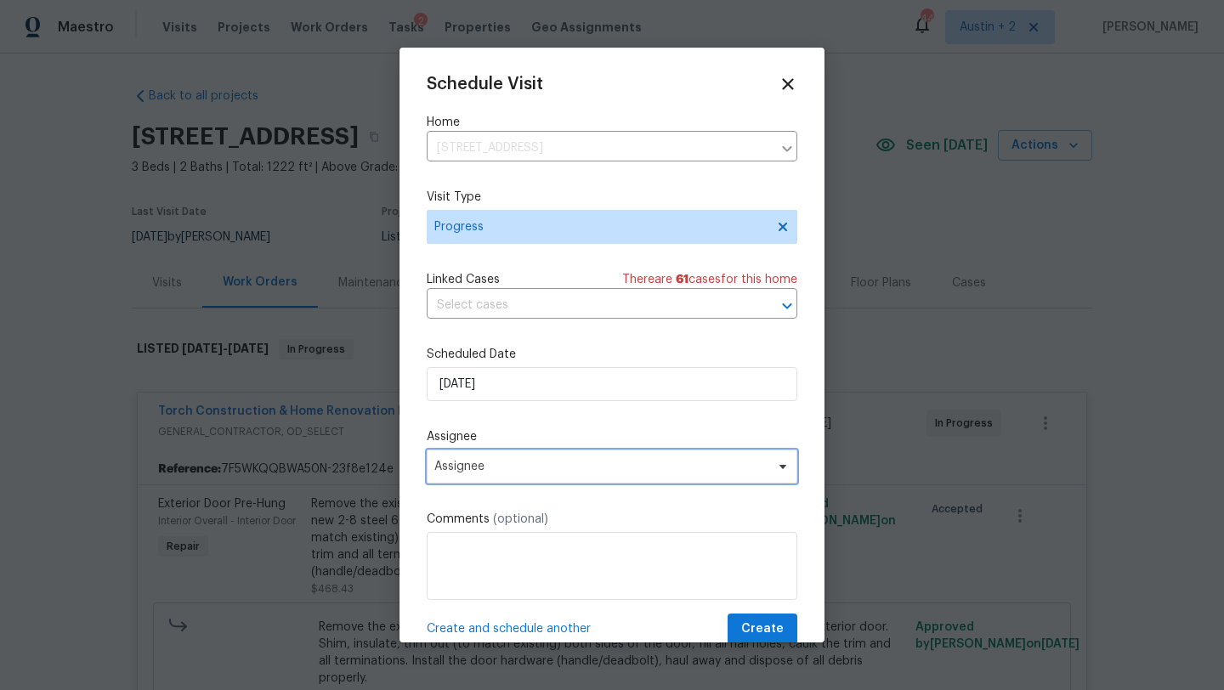
click at [524, 464] on span "Assignee" at bounding box center [601, 467] width 333 height 14
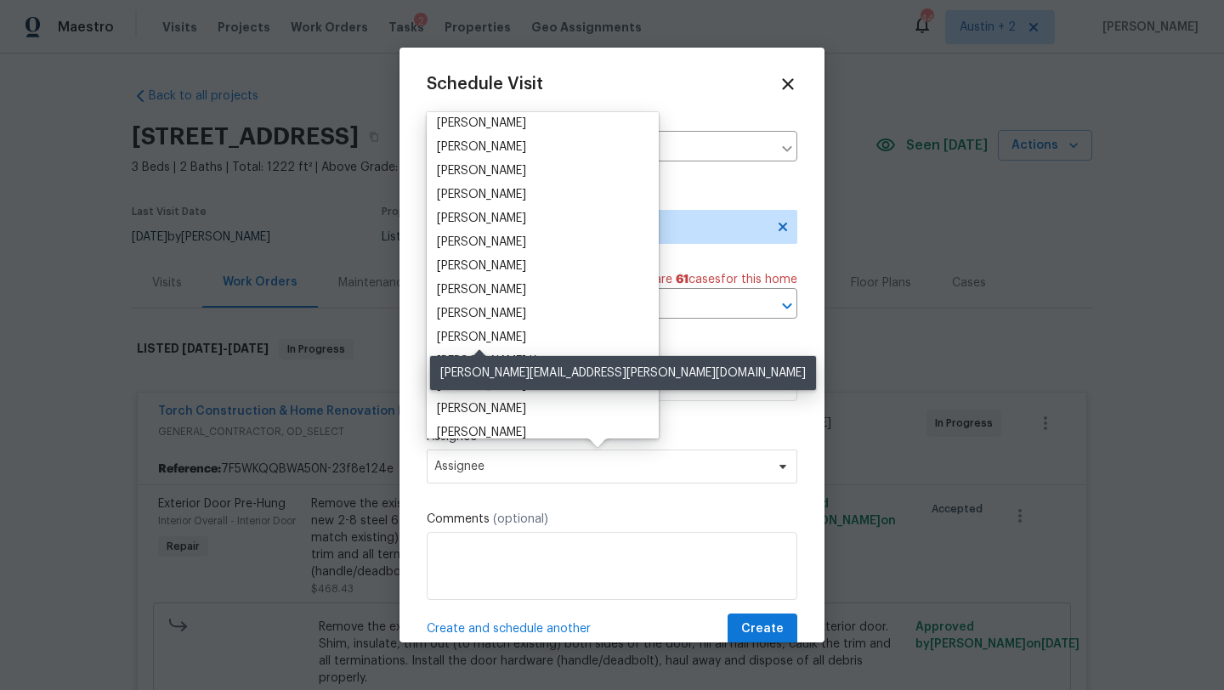
scroll to position [0, 0]
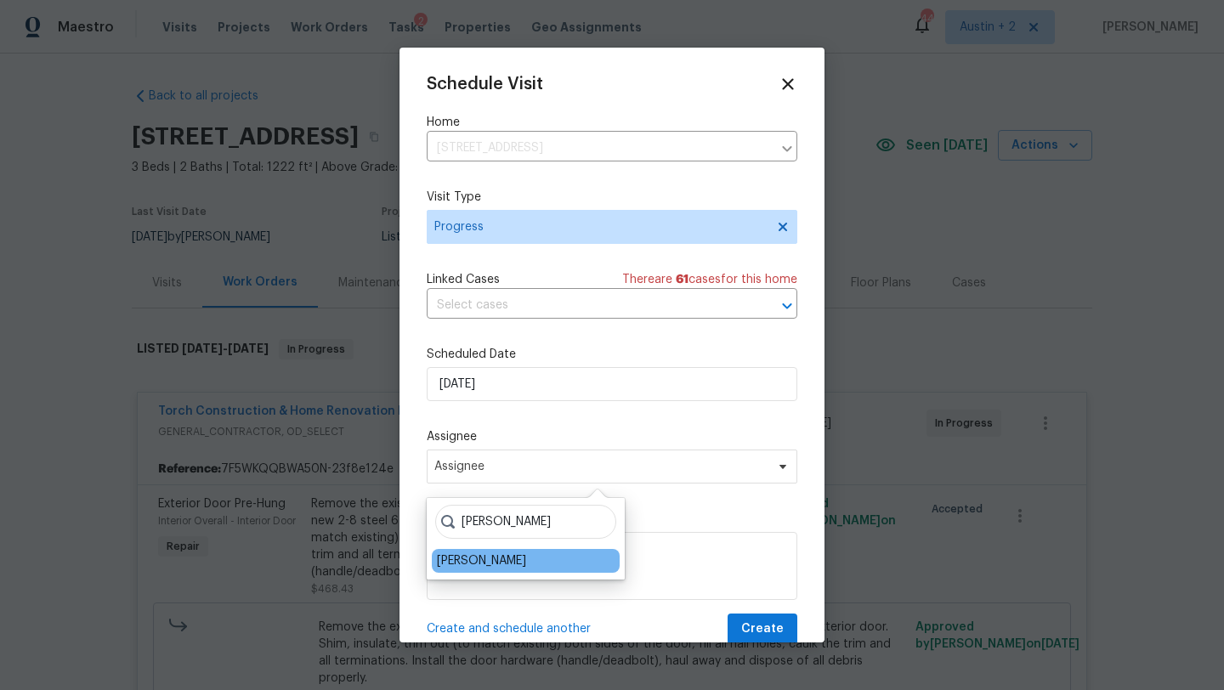
type input "sheila"
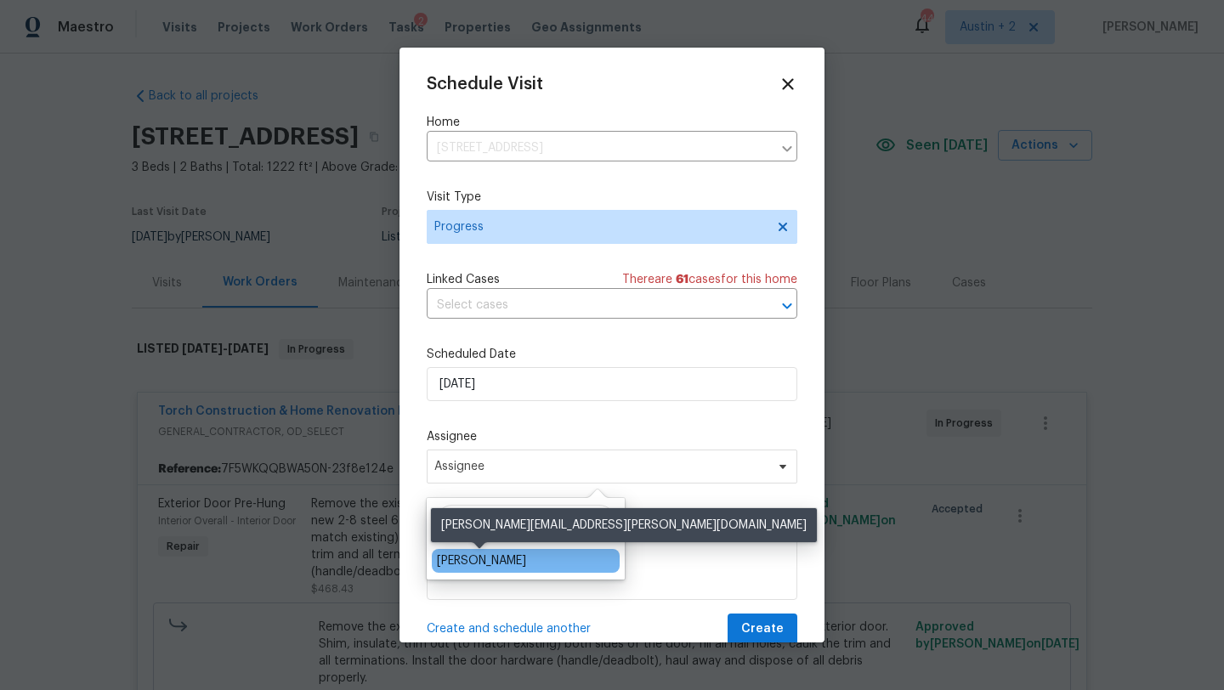
click at [513, 560] on div "[PERSON_NAME]" at bounding box center [481, 561] width 89 height 17
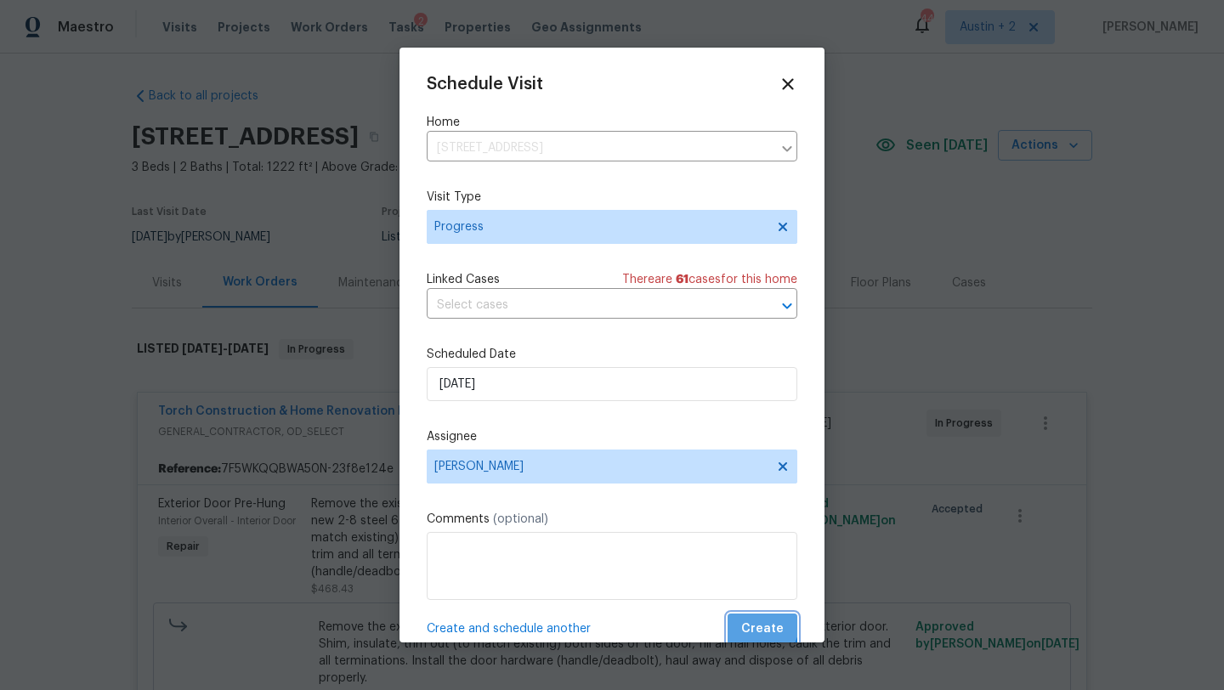
click at [759, 626] on span "Create" at bounding box center [762, 629] width 43 height 21
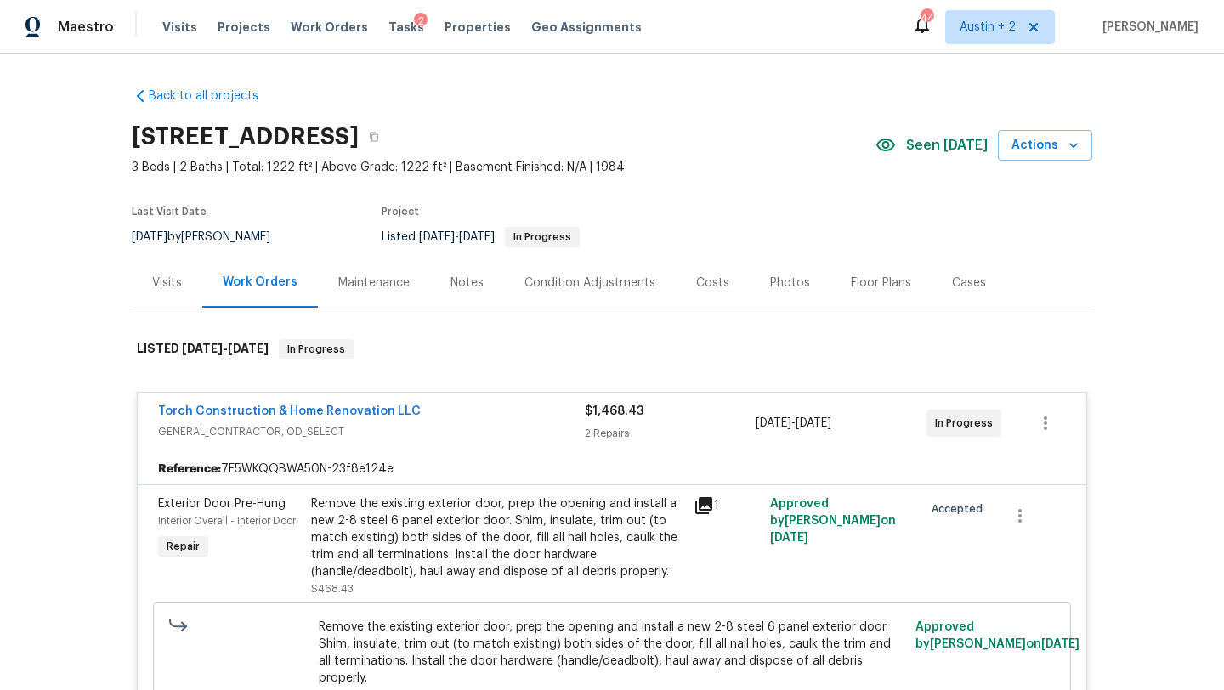
click at [465, 287] on div "Notes" at bounding box center [467, 283] width 33 height 17
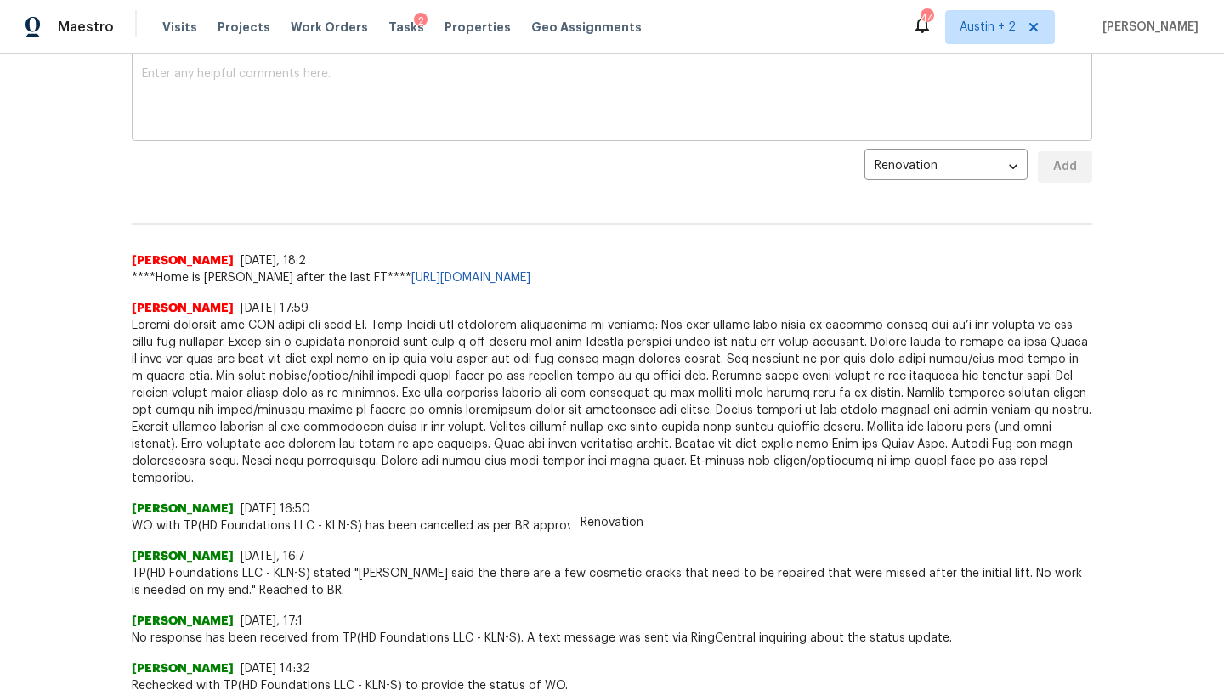
scroll to position [306, 0]
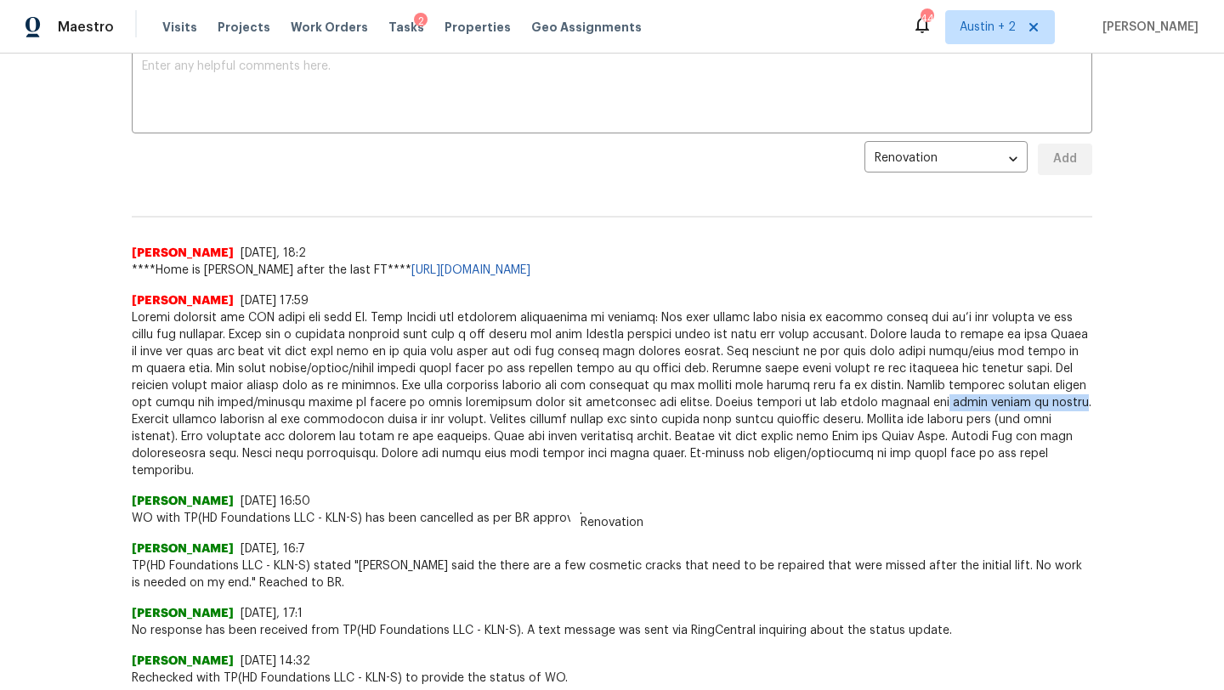
drag, startPoint x: 994, startPoint y: 402, endPoint x: 868, endPoint y: 405, distance: 125.9
click at [868, 405] on span at bounding box center [612, 395] width 961 height 170
click at [709, 409] on span at bounding box center [612, 395] width 961 height 170
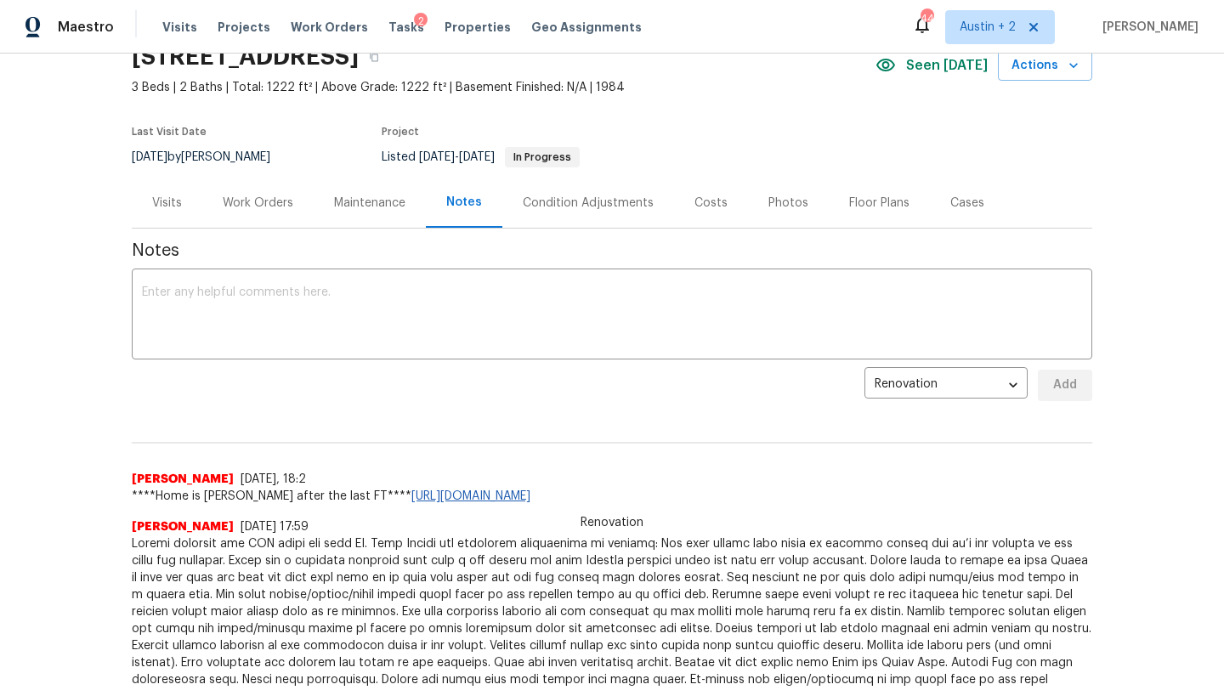
scroll to position [79, 0]
click at [263, 202] on div "Work Orders" at bounding box center [258, 204] width 71 height 17
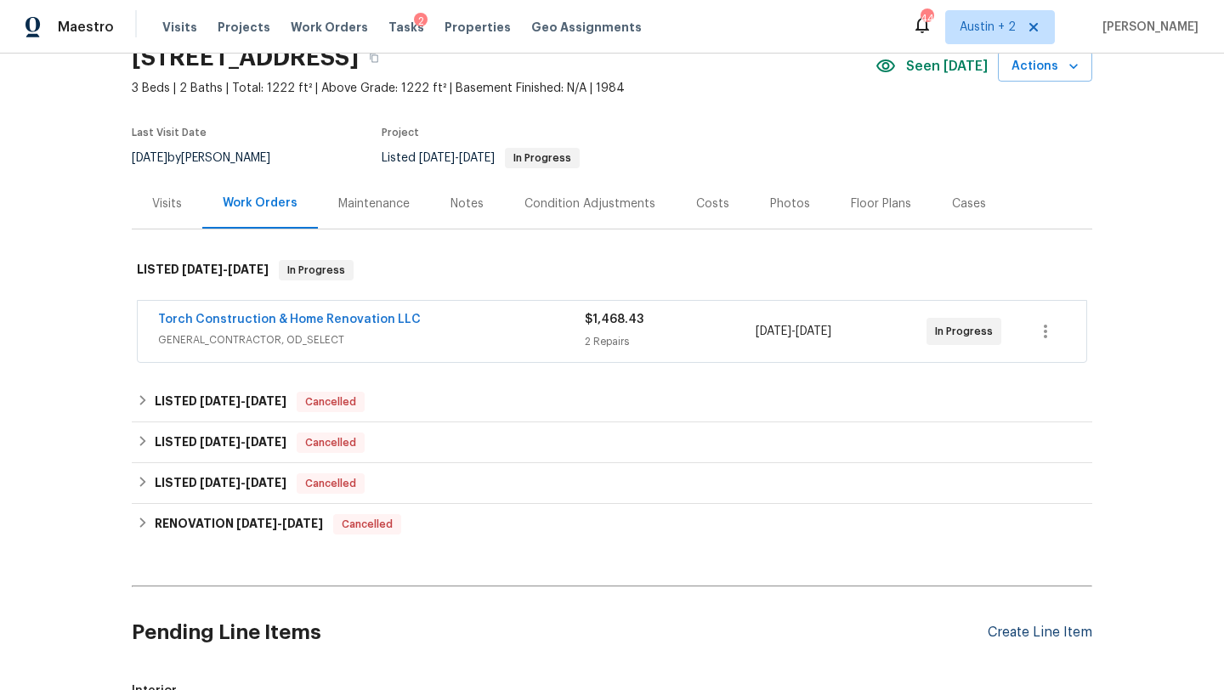
click at [1025, 635] on div "Create Line Item" at bounding box center [1040, 633] width 105 height 16
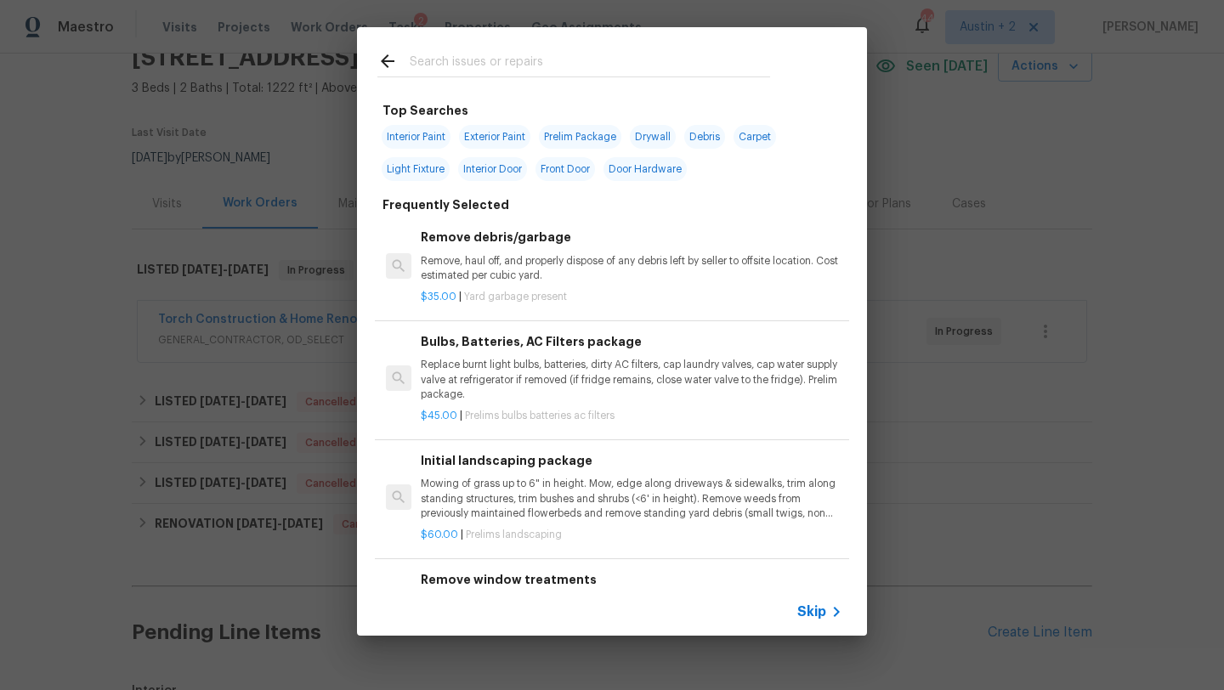
click at [523, 65] on input "text" at bounding box center [590, 64] width 361 height 26
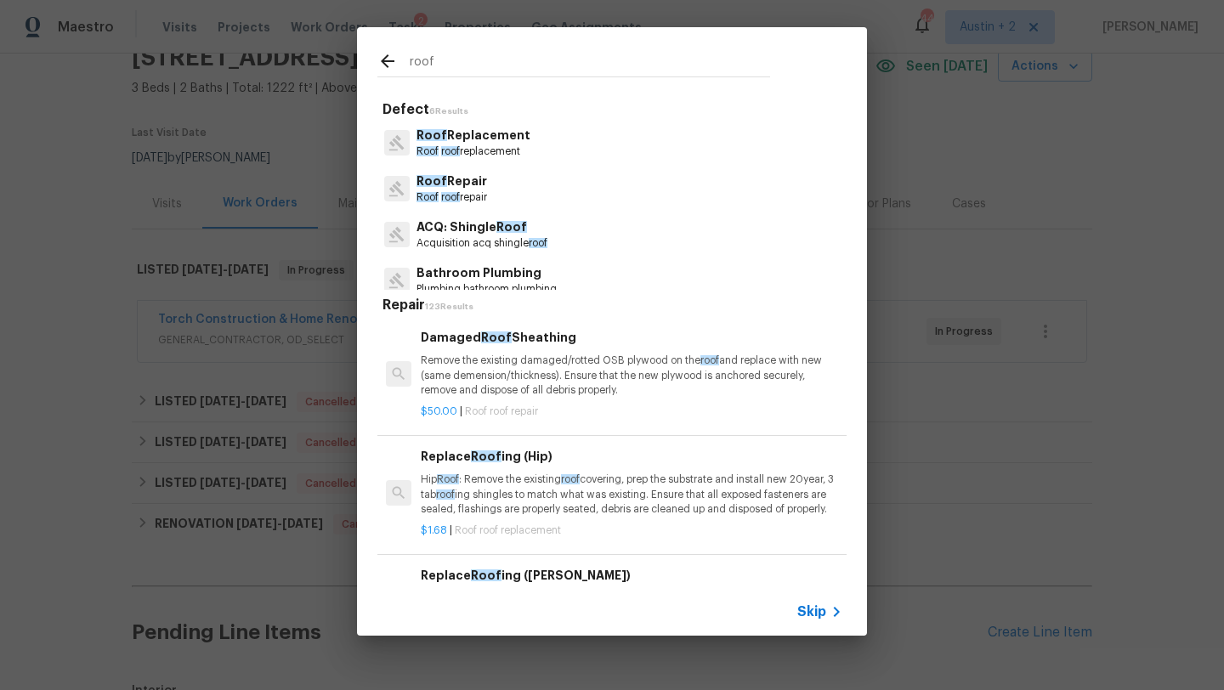
type input "roof"
click at [476, 194] on p "Roof roof repair" at bounding box center [452, 197] width 71 height 14
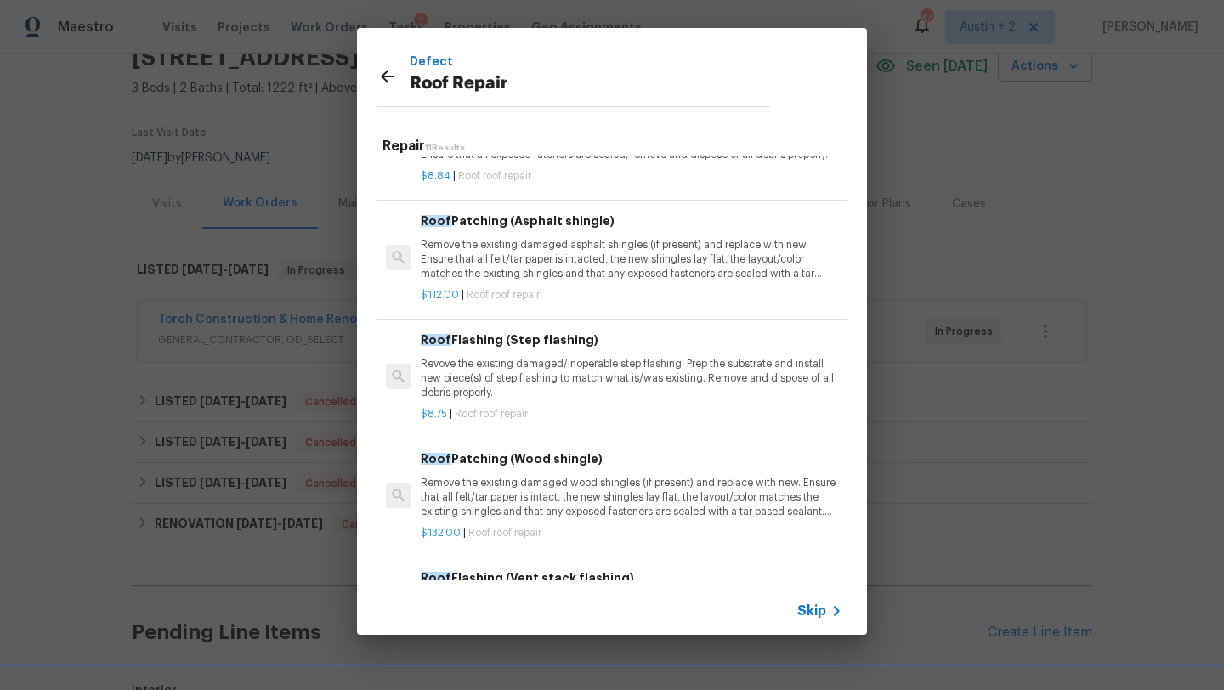
scroll to position [843, 0]
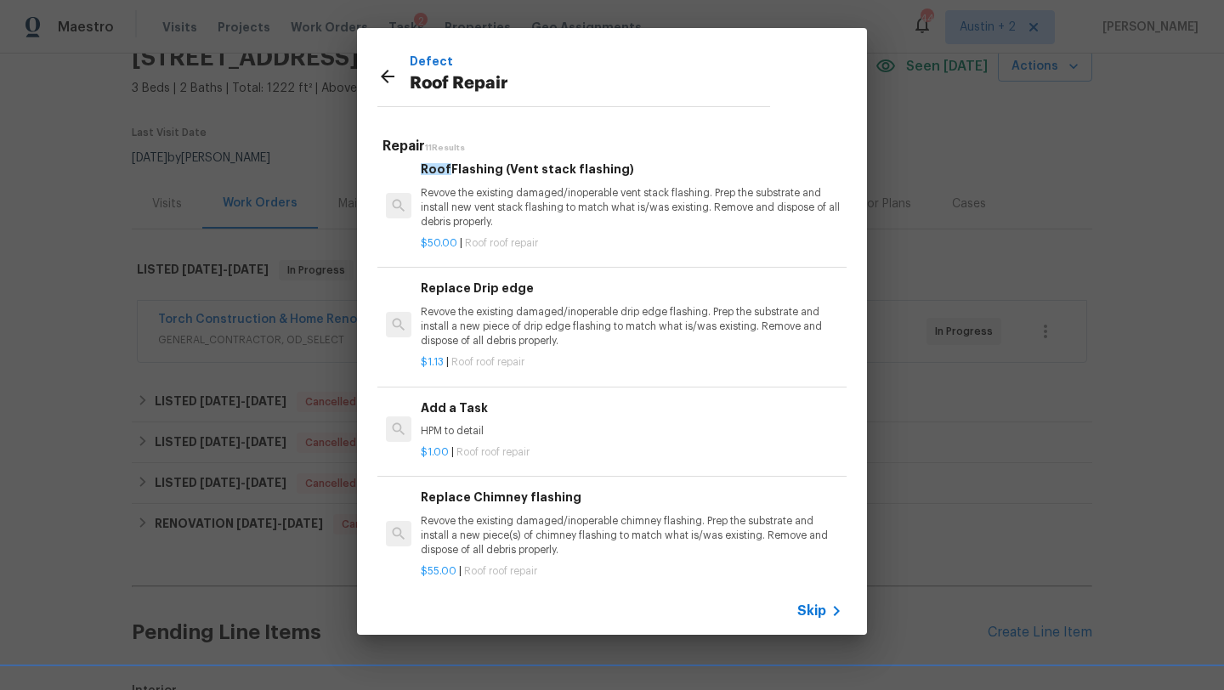
click at [548, 404] on div "Add a Task HPM to detail" at bounding box center [632, 419] width 422 height 41
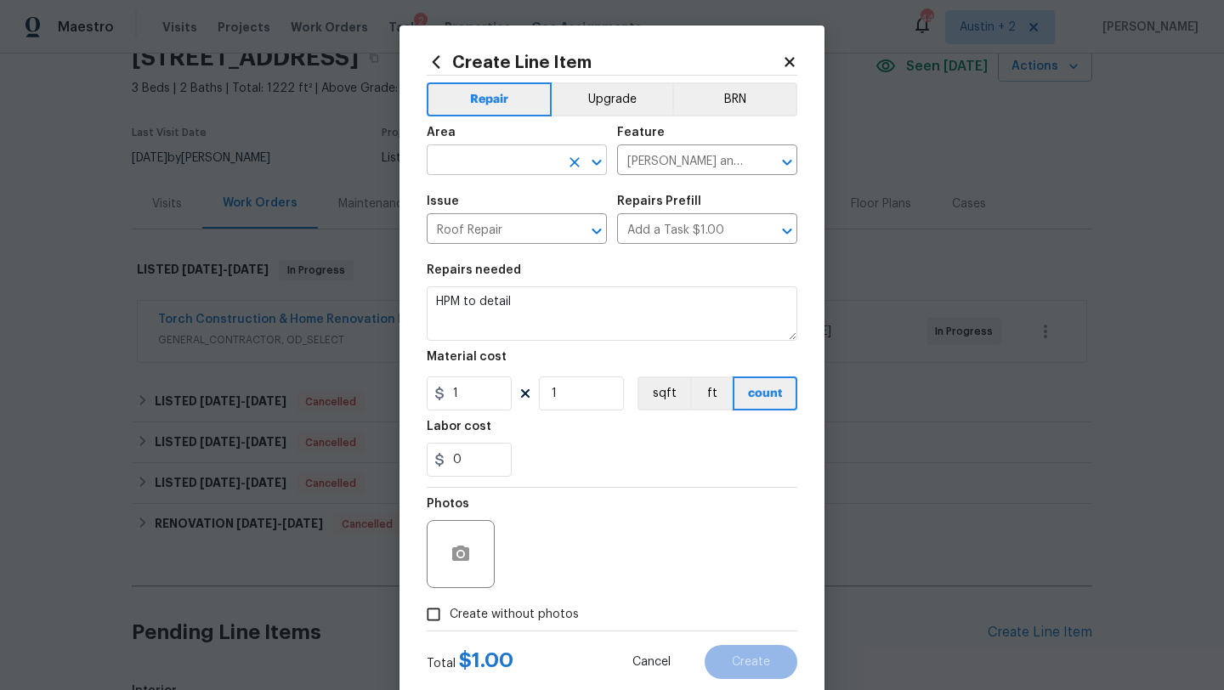
click at [531, 168] on input "text" at bounding box center [493, 162] width 133 height 26
click at [521, 205] on li "Roof" at bounding box center [517, 200] width 180 height 28
type input "Roof"
drag, startPoint x: 549, startPoint y: 303, endPoint x: 268, endPoint y: 302, distance: 281.5
click at [268, 302] on div "Create Line Item Repair Upgrade BRN Area Roof ​ Feature Eaves and Trim ​ Issue …" at bounding box center [612, 345] width 1224 height 690
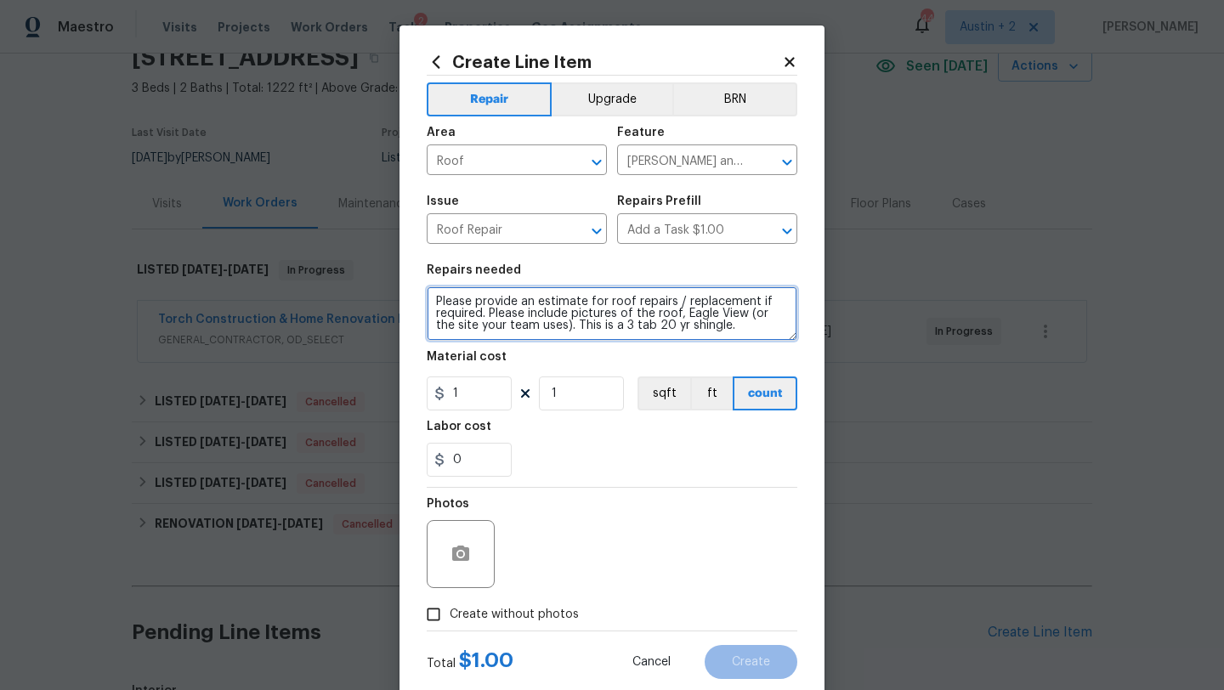
drag, startPoint x: 730, startPoint y: 328, endPoint x: 321, endPoint y: 207, distance: 425.6
click at [321, 207] on div "Create Line Item Repair Upgrade BRN Area Roof ​ Feature Eaves and Trim ​ Issue …" at bounding box center [612, 345] width 1224 height 690
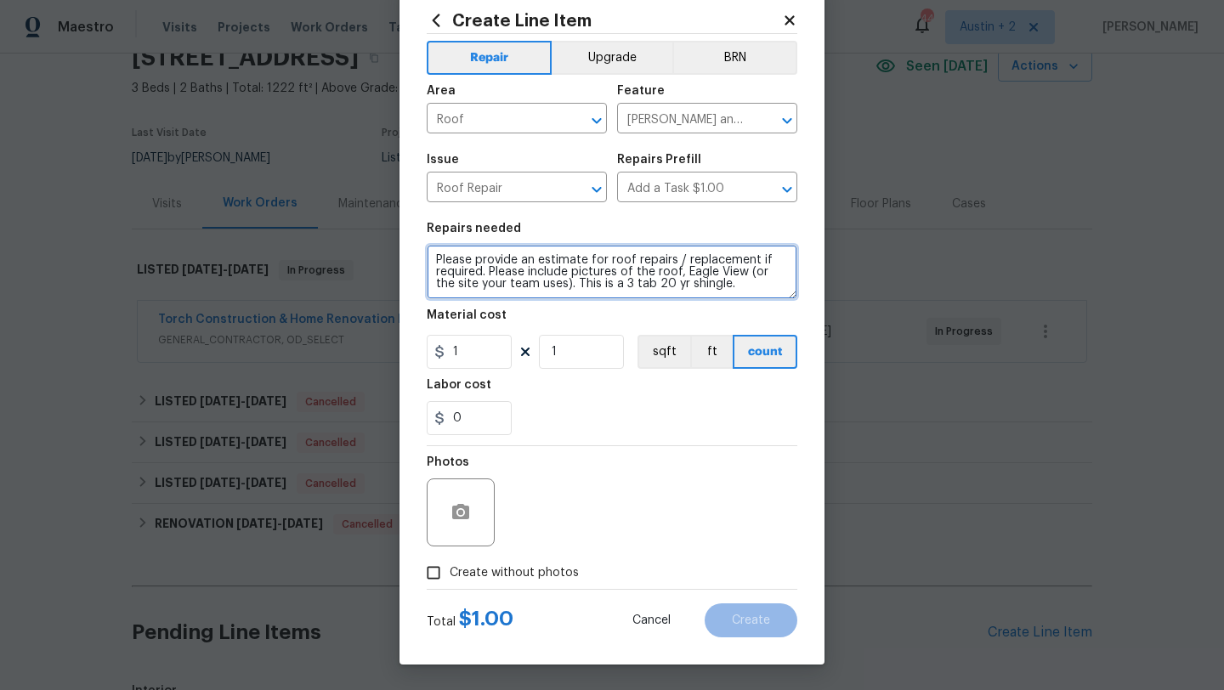
click at [723, 281] on textarea "Please provide an estimate for roof repairs / replacement if required. Please i…" at bounding box center [612, 272] width 371 height 54
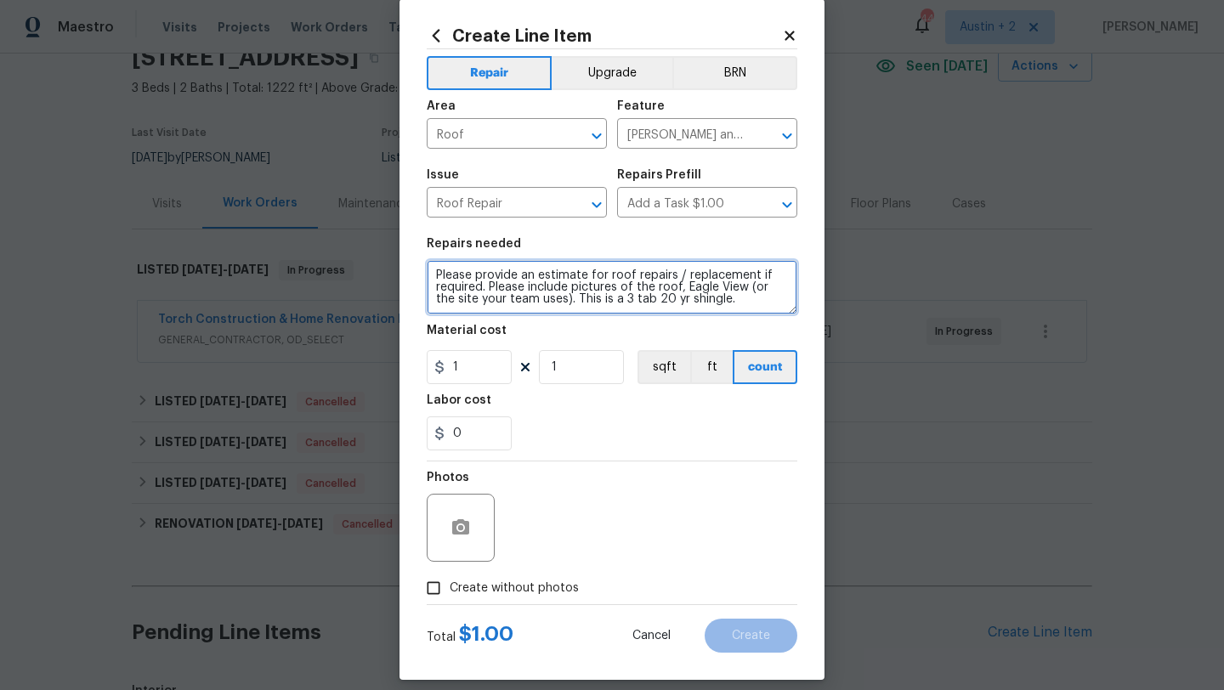
click at [488, 287] on textarea "Please provide an estimate for roof repairs / replacement if required. Please i…" at bounding box center [612, 287] width 371 height 54
drag, startPoint x: 655, startPoint y: 298, endPoint x: 387, endPoint y: 232, distance: 275.9
click at [387, 232] on div "Create Line Item Repair Upgrade BRN Area Roof ​ Feature Eaves and Trim ​ Issue …" at bounding box center [612, 345] width 1224 height 690
type textarea "Please provide an estimate for roof repairs / replacement if required. Please i…"
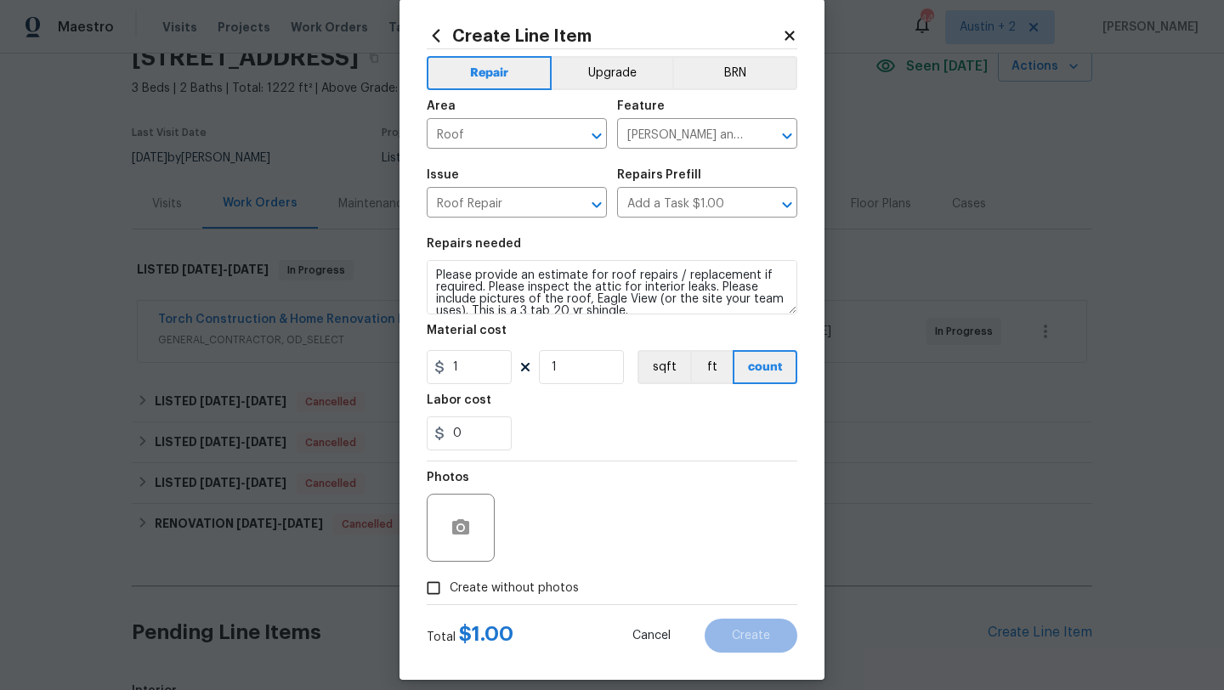
click at [512, 595] on span "Create without photos" at bounding box center [514, 589] width 129 height 18
click at [450, 595] on input "Create without photos" at bounding box center [434, 588] width 32 height 32
checkbox input "true"
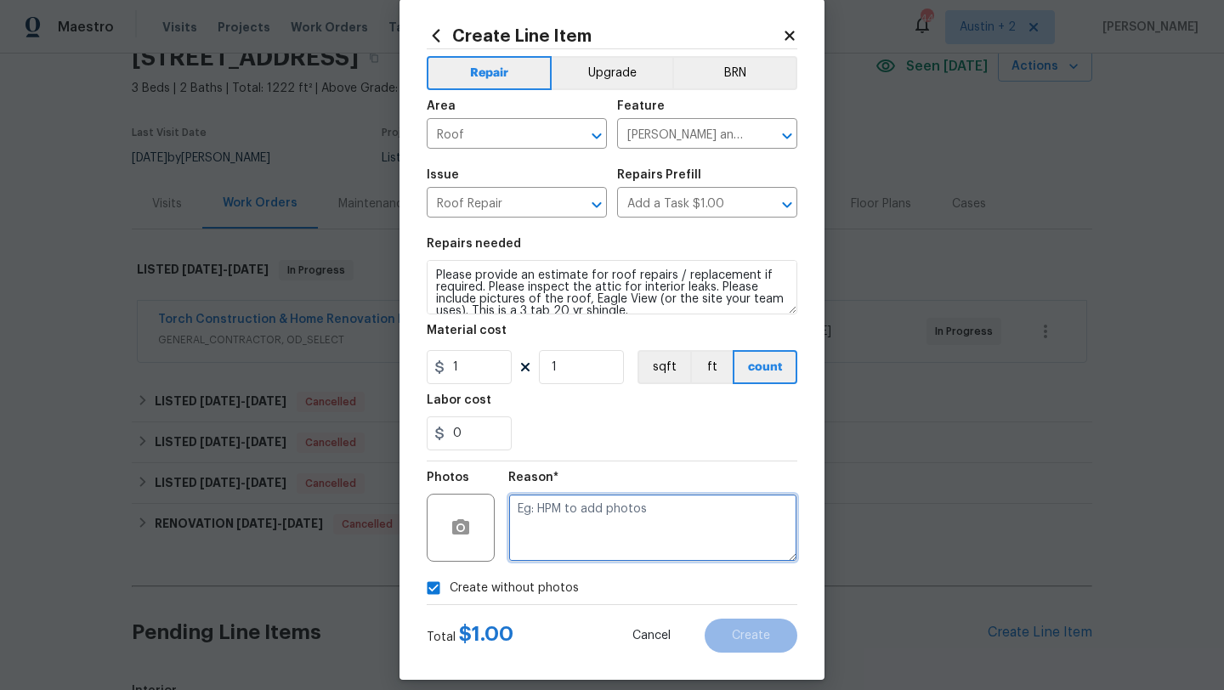
click at [568, 525] on textarea at bounding box center [652, 528] width 289 height 68
type textarea "..."
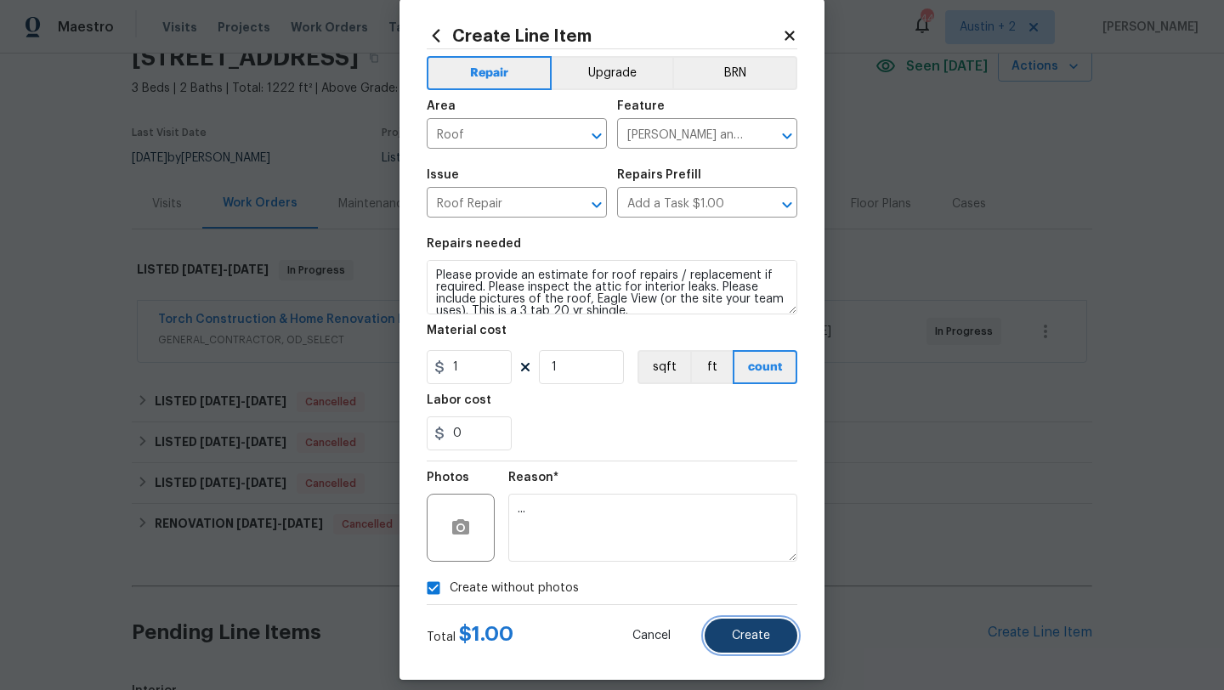
click at [762, 641] on span "Create" at bounding box center [751, 636] width 38 height 13
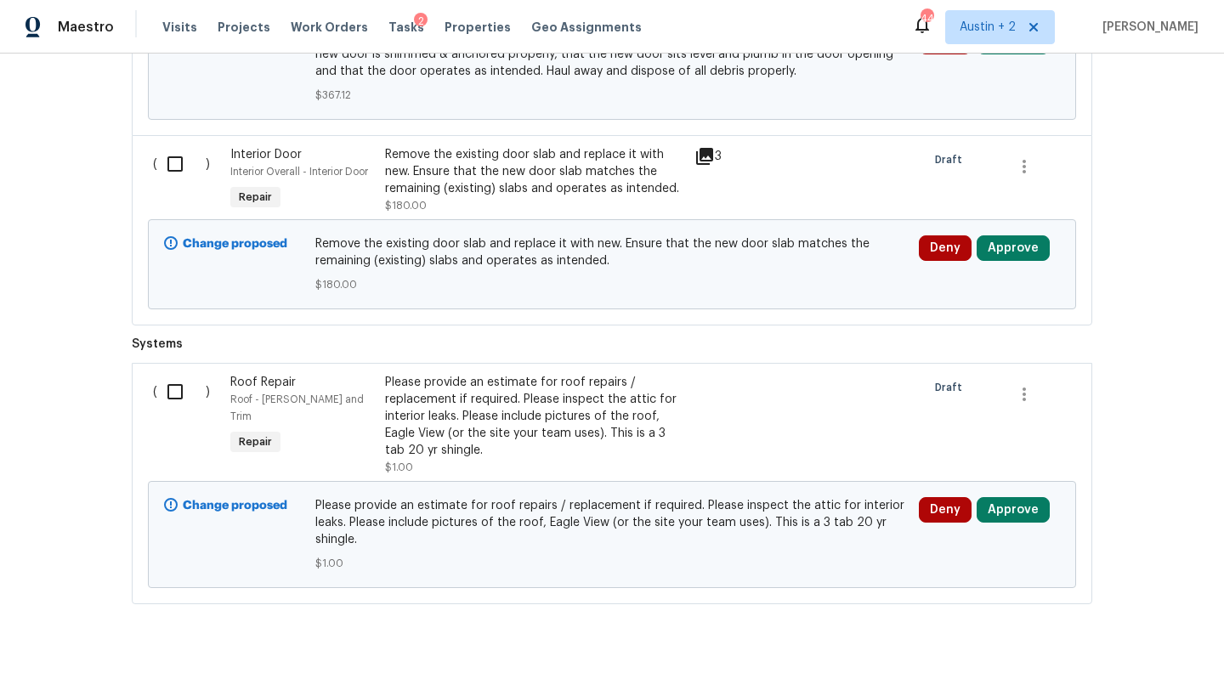
scroll to position [942, 0]
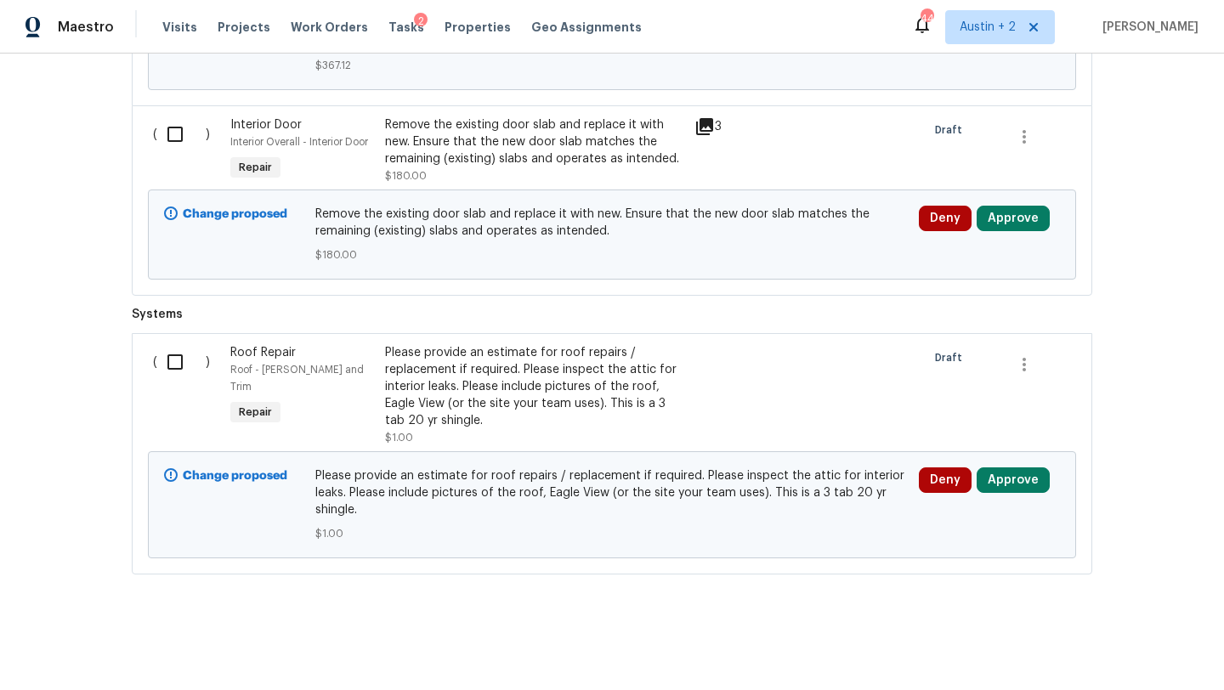
click at [708, 124] on icon at bounding box center [704, 126] width 17 height 17
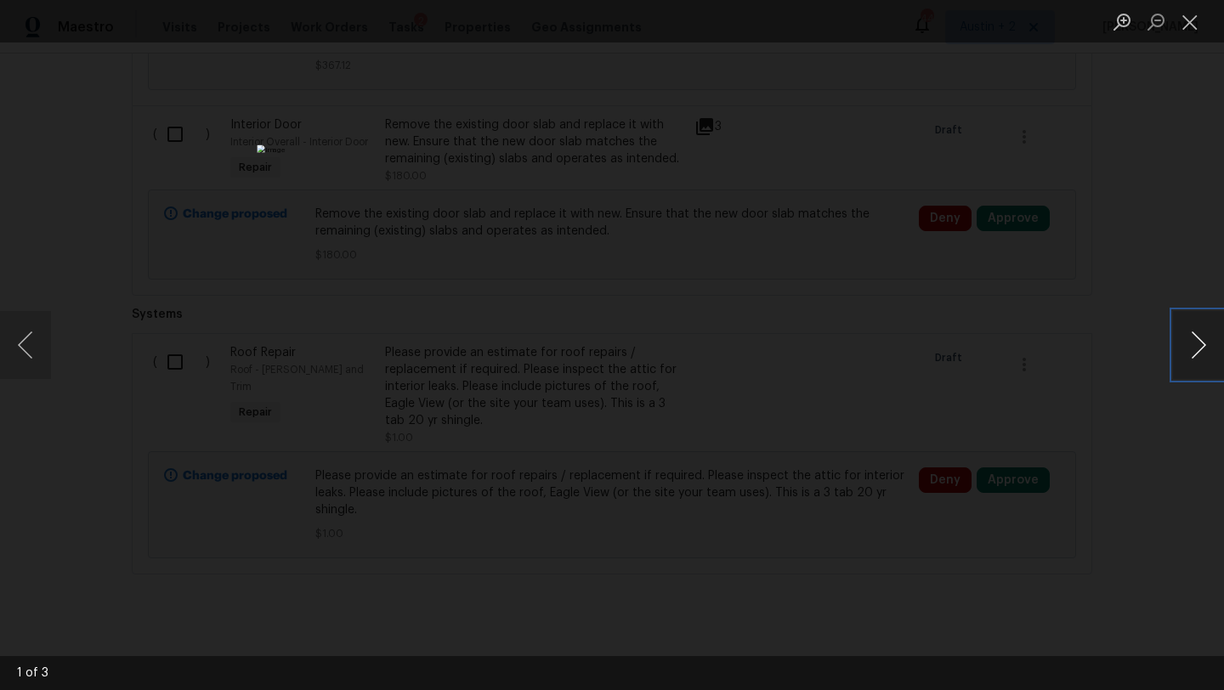
click at [1203, 342] on button "Next image" at bounding box center [1198, 345] width 51 height 68
click at [1191, 20] on button "Close lightbox" at bounding box center [1190, 22] width 34 height 30
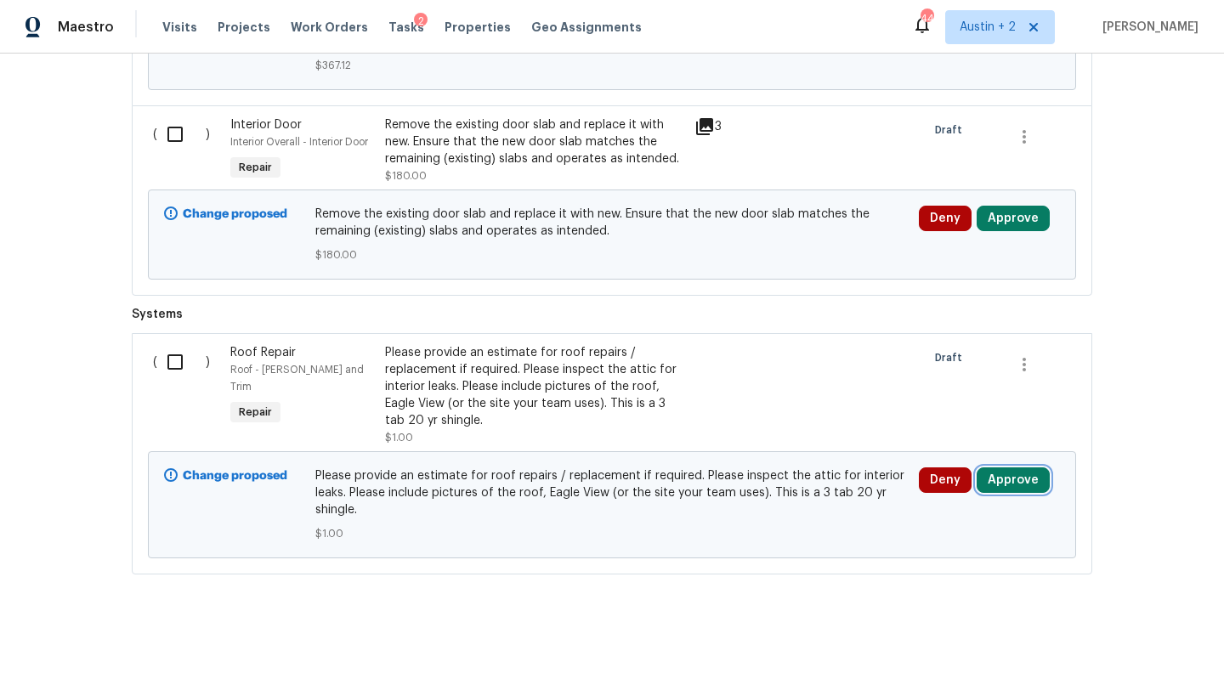
click at [1007, 483] on button "Approve" at bounding box center [1013, 481] width 73 height 26
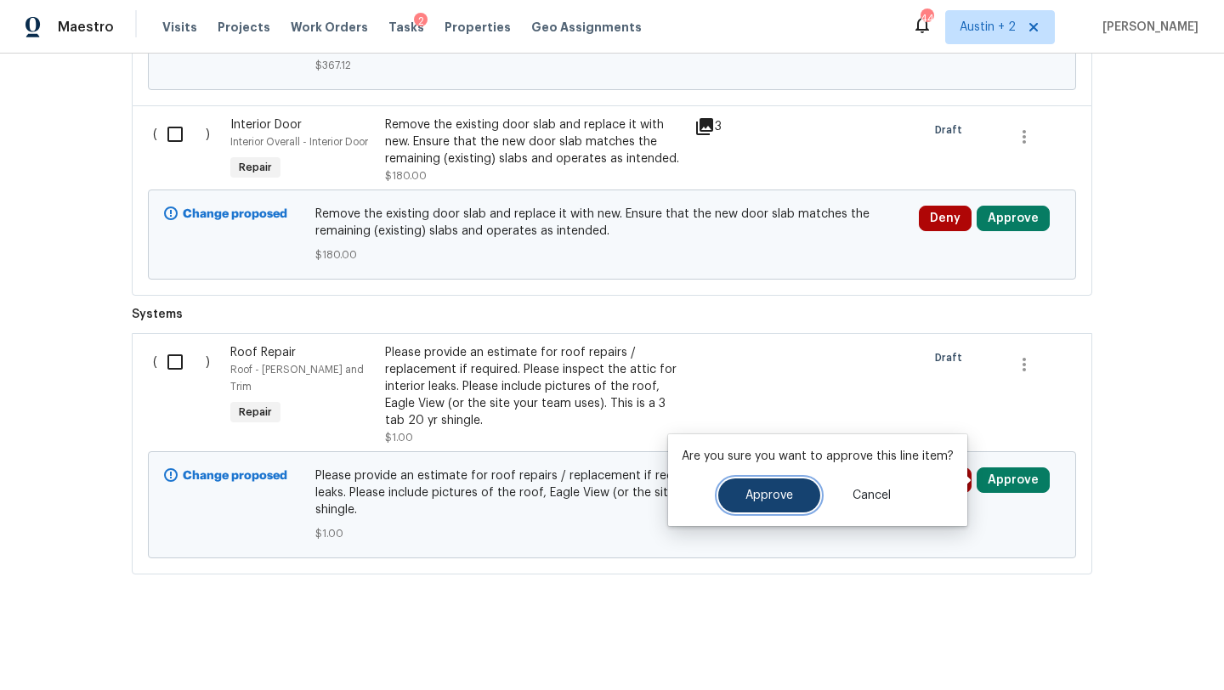
click at [765, 491] on span "Approve" at bounding box center [770, 496] width 48 height 13
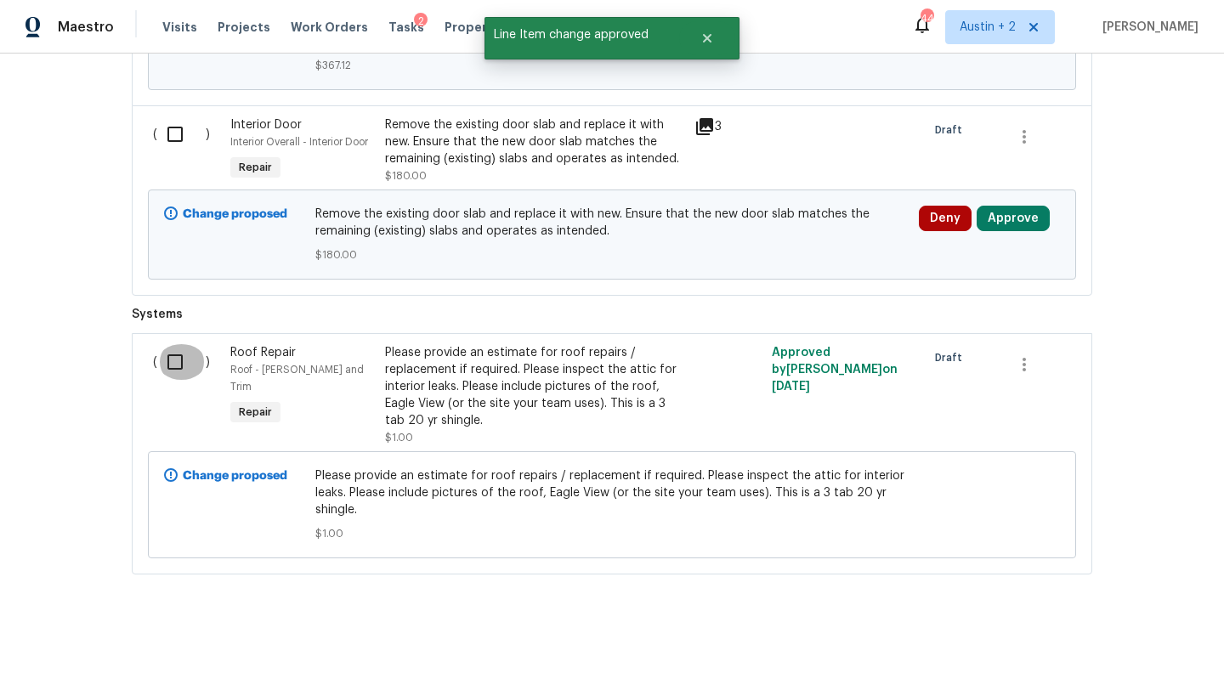
click at [173, 365] on input "checkbox" at bounding box center [181, 362] width 48 height 36
checkbox input "true"
click at [1176, 650] on span "Create Work Order" at bounding box center [1127, 648] width 113 height 21
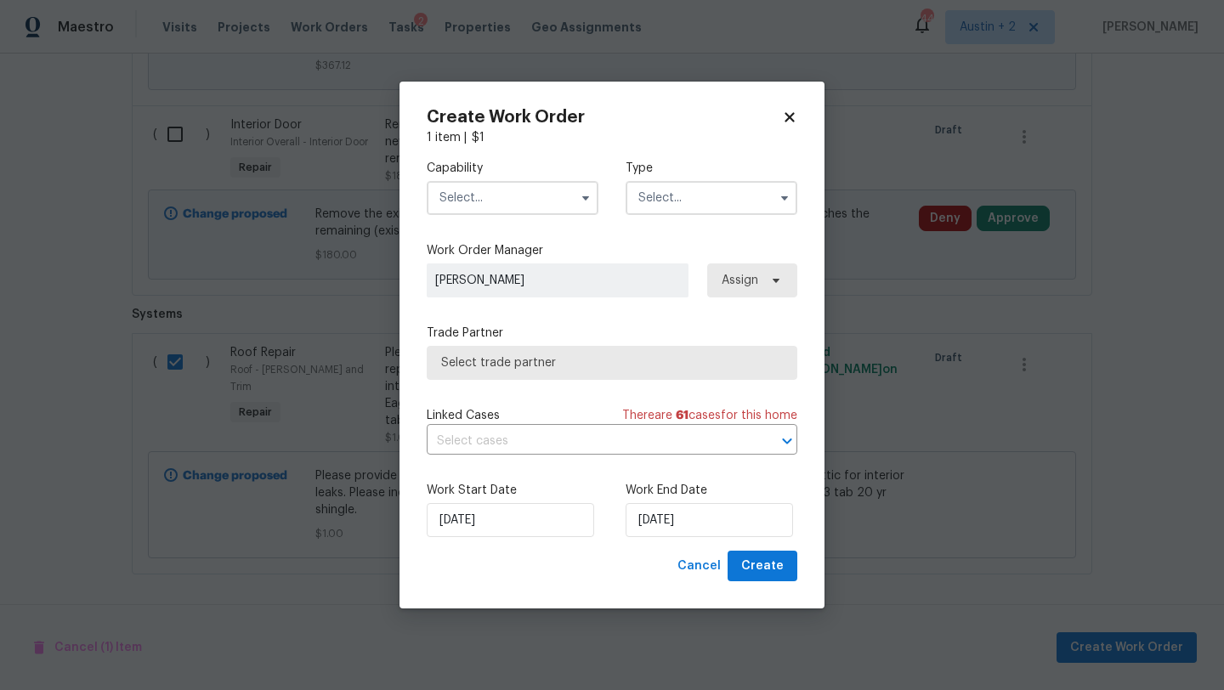
click at [509, 191] on input "text" at bounding box center [513, 198] width 172 height 34
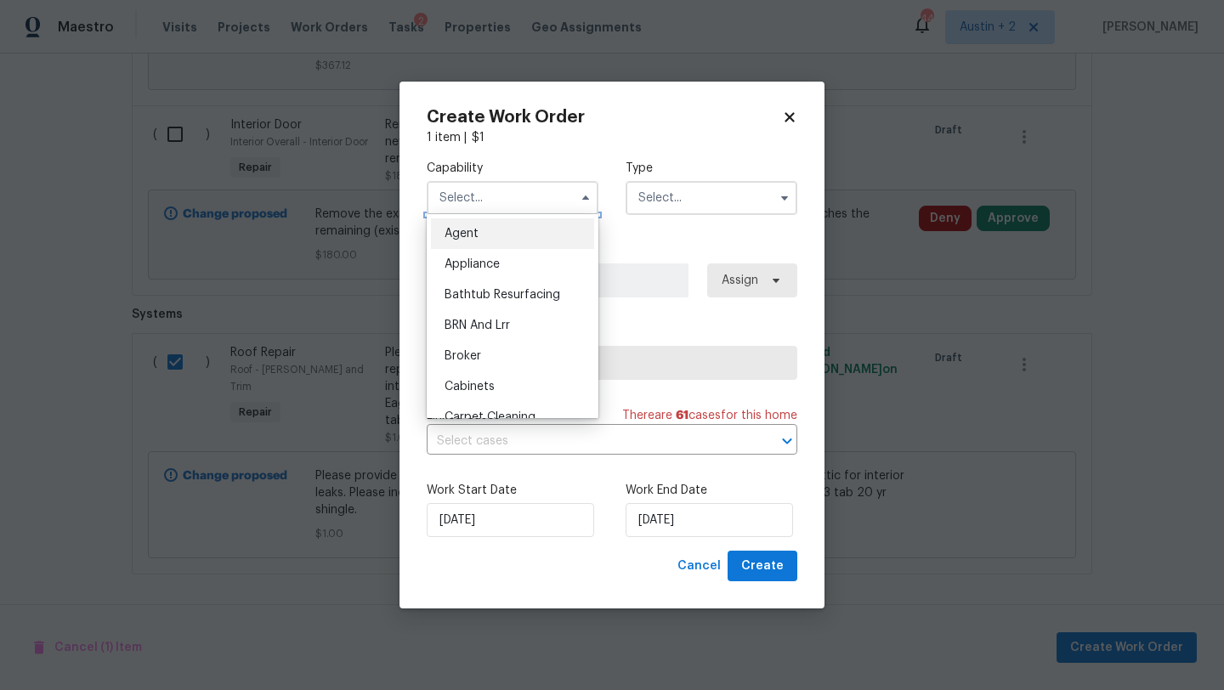
click at [504, 192] on input "text" at bounding box center [513, 198] width 172 height 34
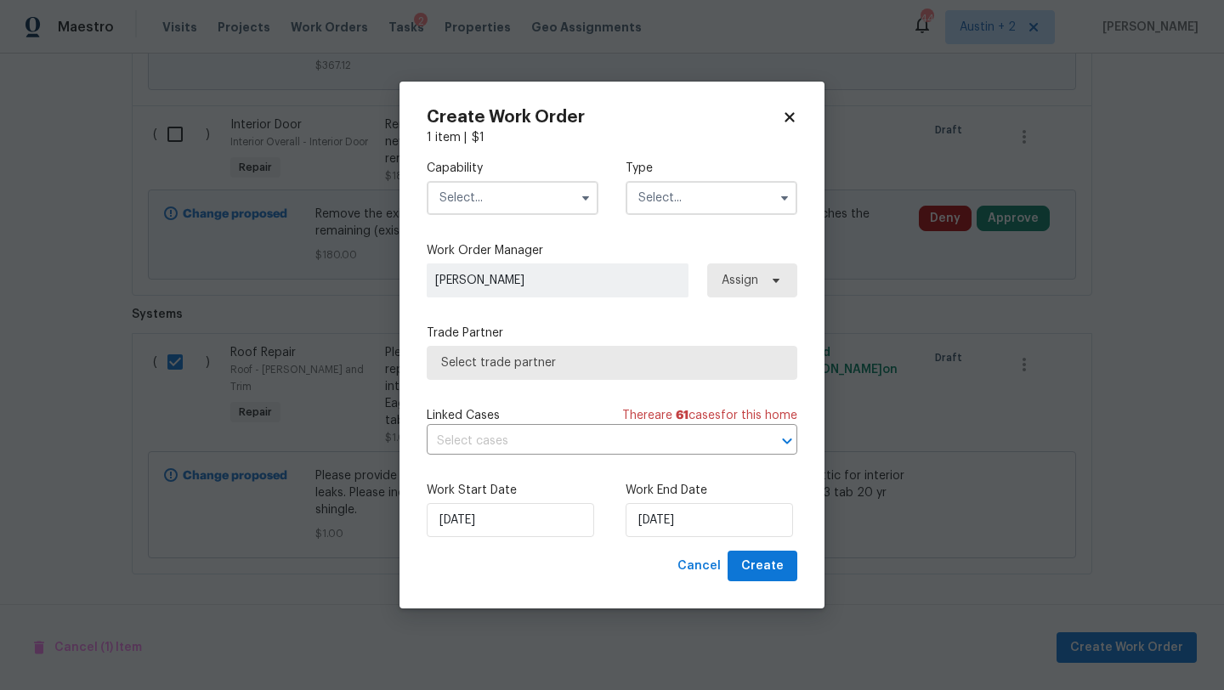
click at [504, 198] on input "text" at bounding box center [513, 198] width 172 height 34
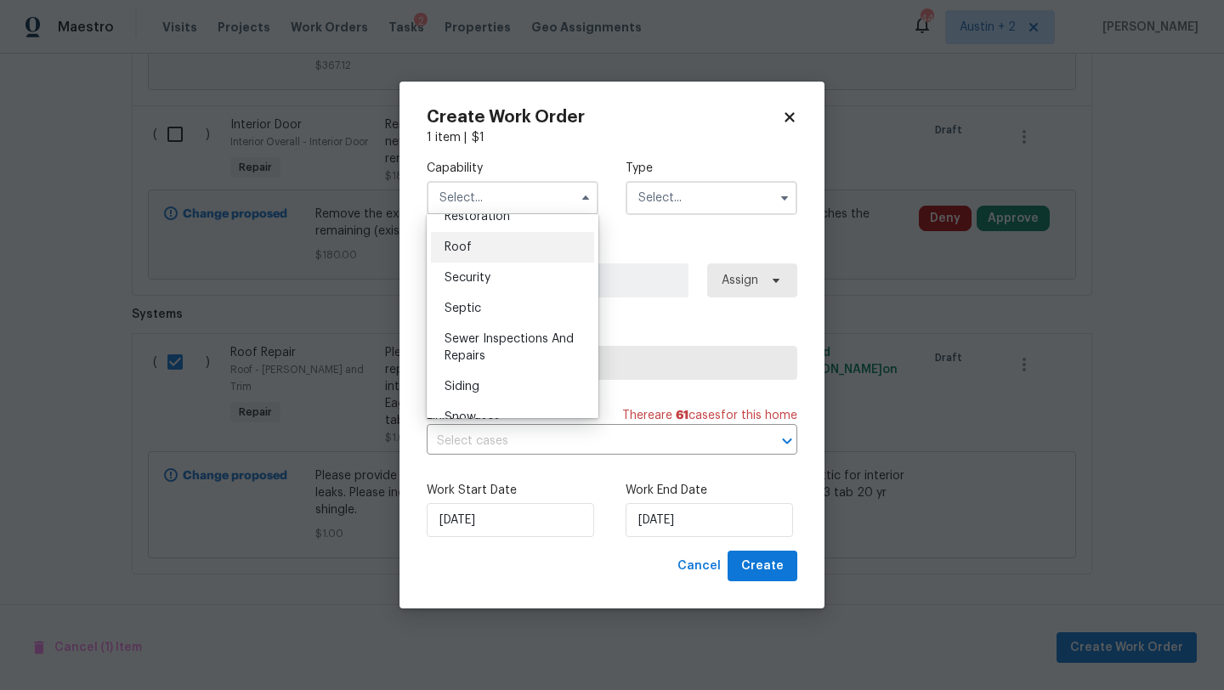
scroll to position [1723, 0]
click at [472, 245] on div "Roof" at bounding box center [512, 245] width 163 height 31
type input "Roof"
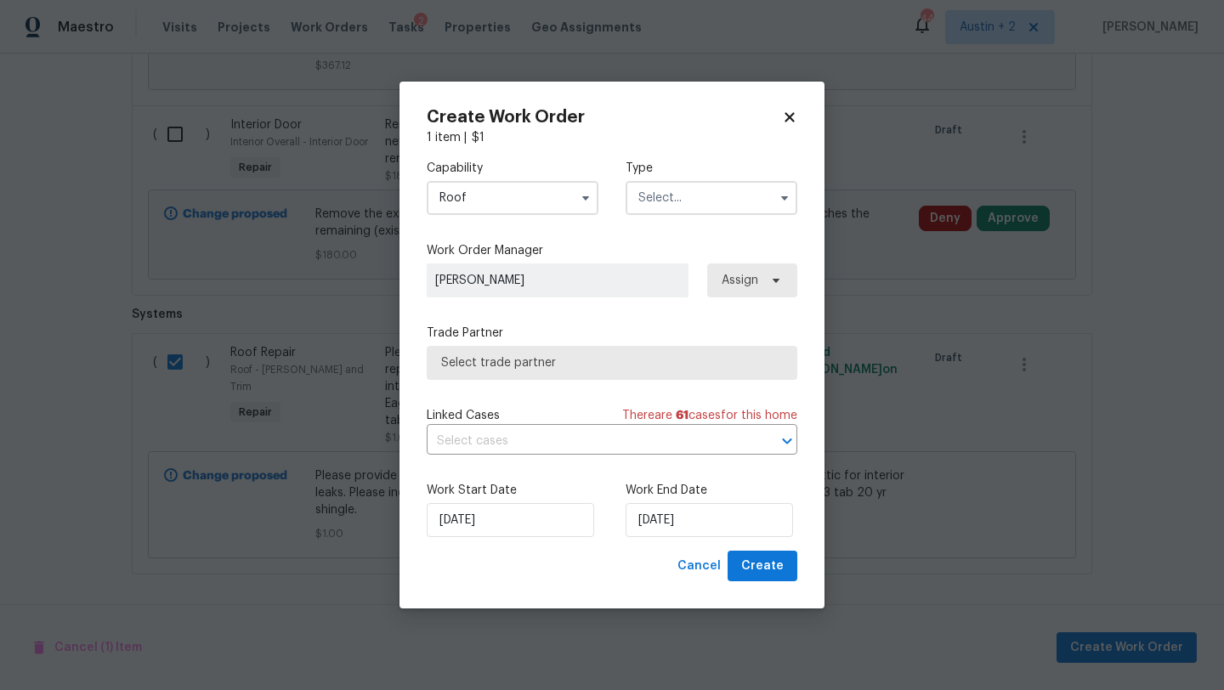
click at [714, 183] on input "text" at bounding box center [712, 198] width 172 height 34
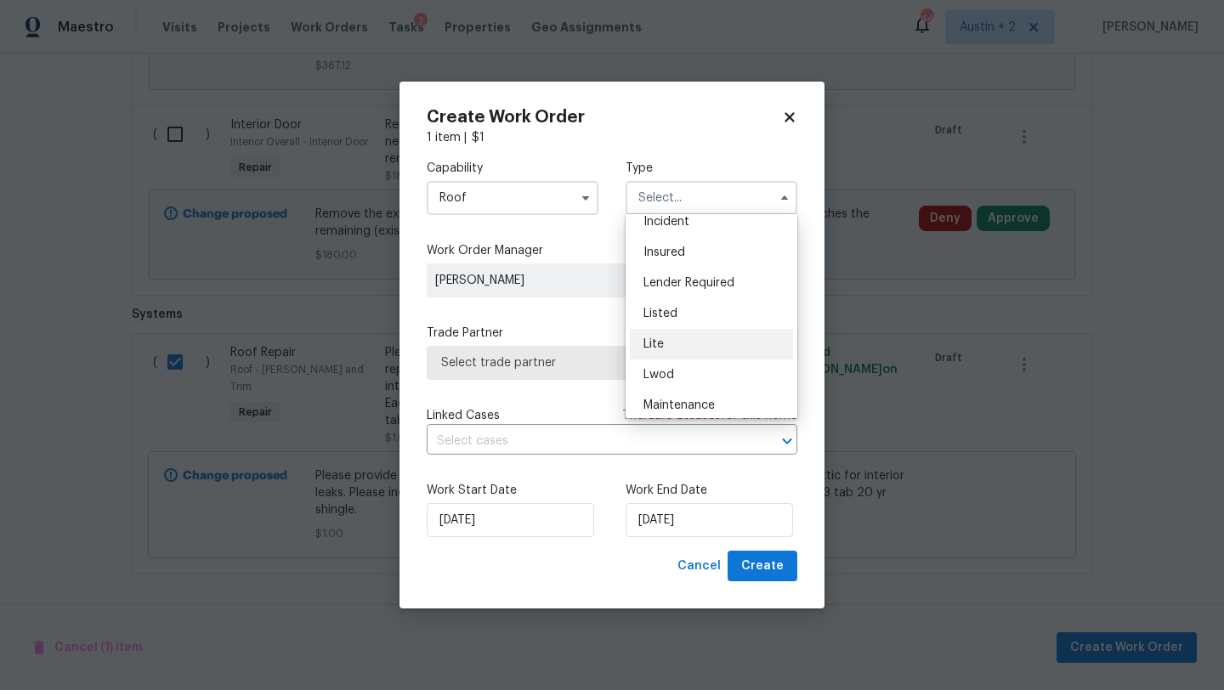
scroll to position [105, 0]
click at [679, 309] on div "Listed" at bounding box center [711, 312] width 163 height 31
type input "Listed"
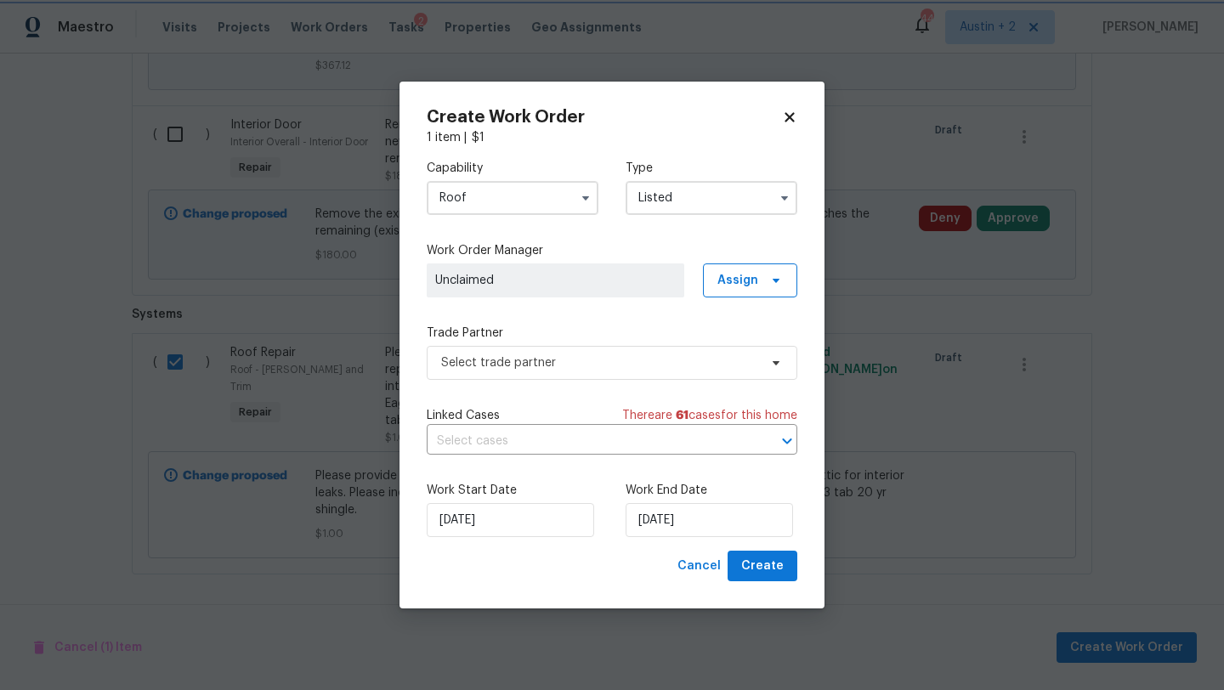
scroll to position [0, 0]
click at [758, 279] on span "Assign" at bounding box center [750, 281] width 94 height 34
click at [766, 372] on div "Assign to HPM" at bounding box center [756, 375] width 80 height 17
click at [594, 377] on span "Select trade partner" at bounding box center [612, 363] width 371 height 34
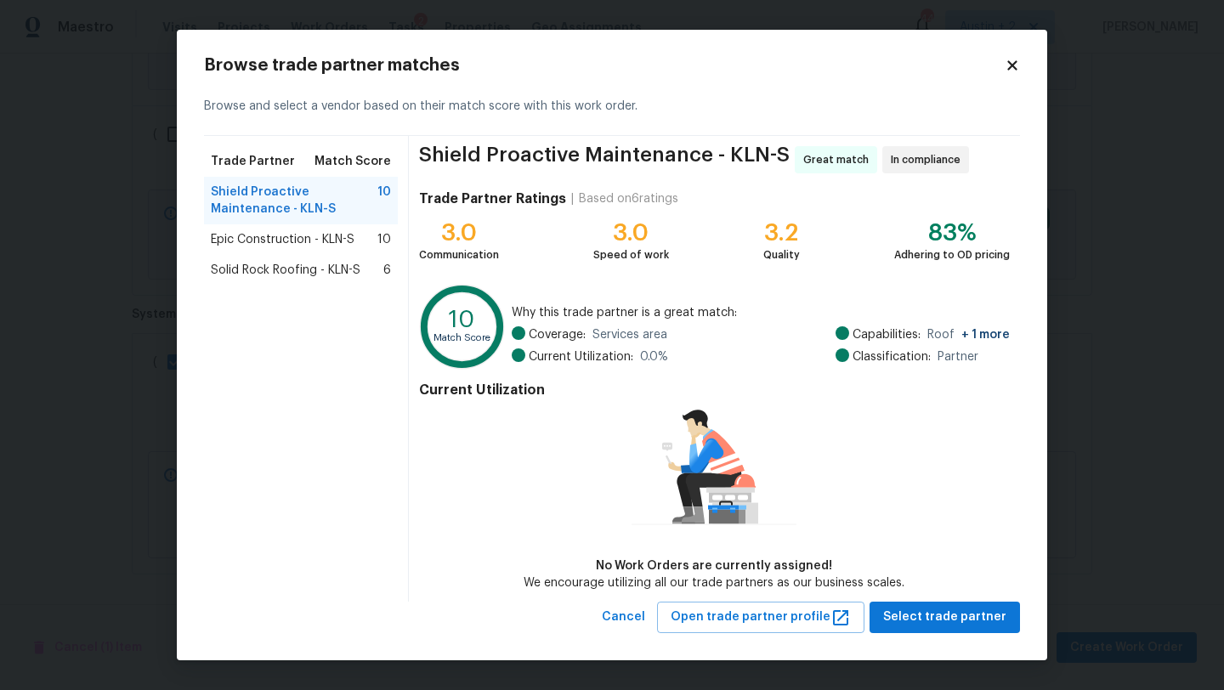
click at [316, 239] on span "Epic Construction - KLN-S" at bounding box center [283, 239] width 144 height 17
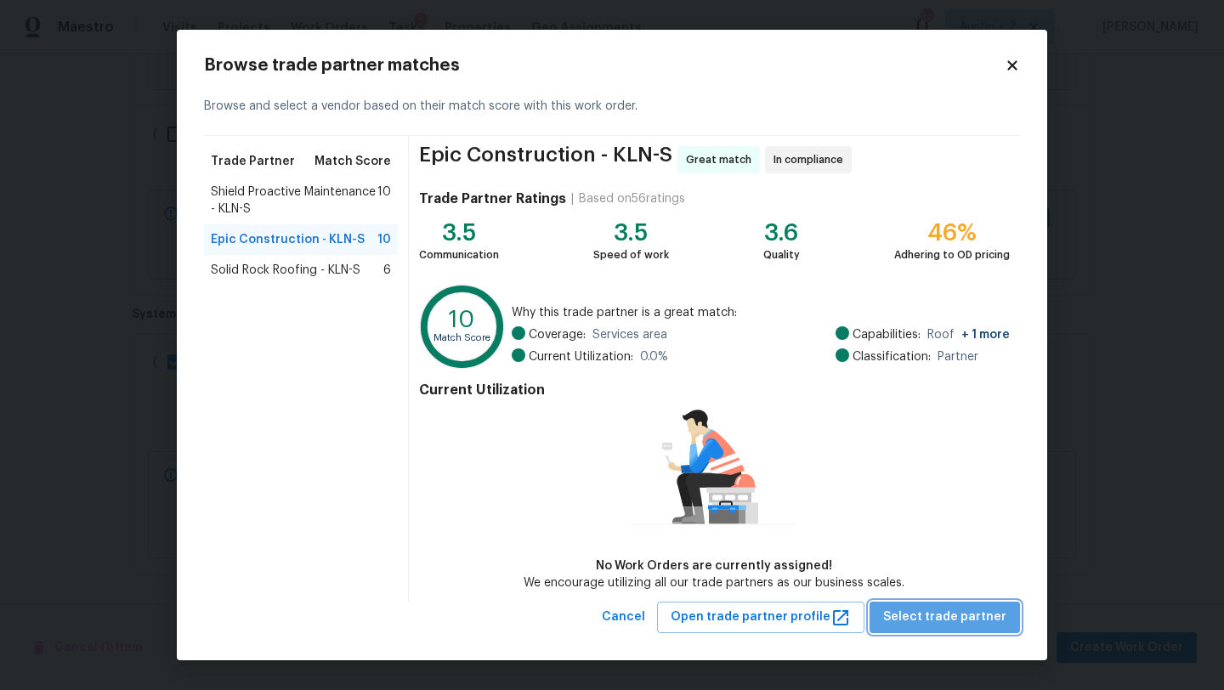
click at [957, 616] on span "Select trade partner" at bounding box center [944, 617] width 123 height 21
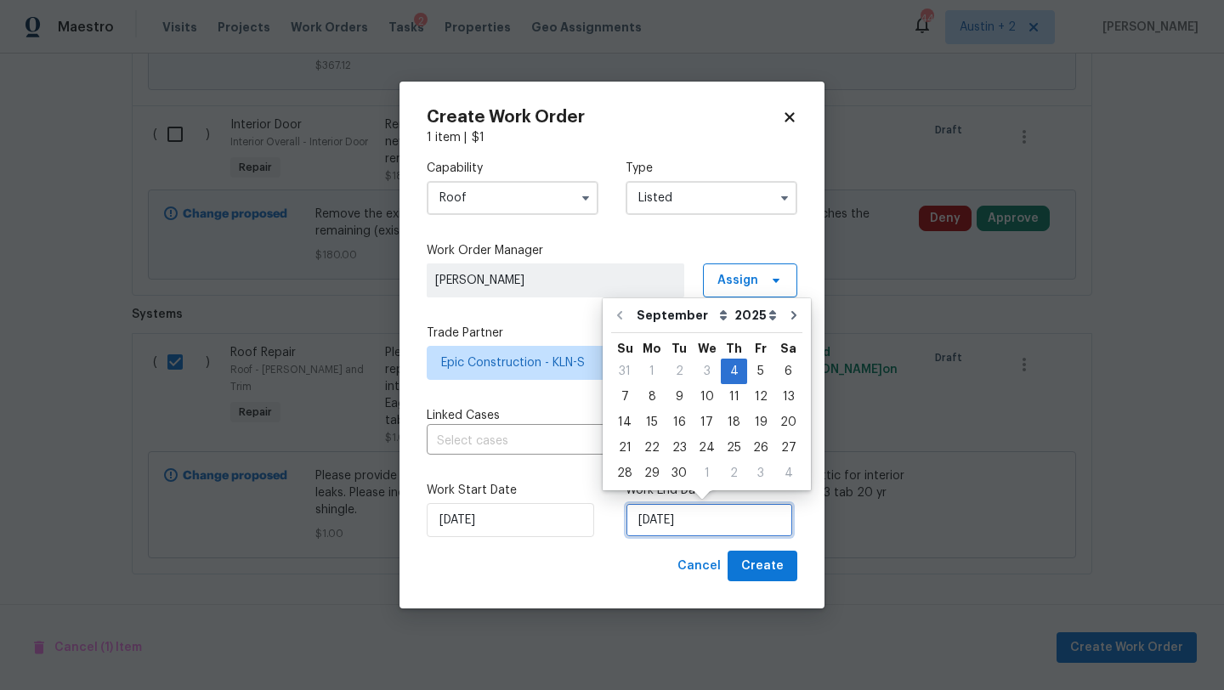
click at [690, 513] on input "[DATE]" at bounding box center [710, 520] width 168 height 34
click at [702, 398] on div "10" at bounding box center [707, 397] width 28 height 24
type input "[DATE]"
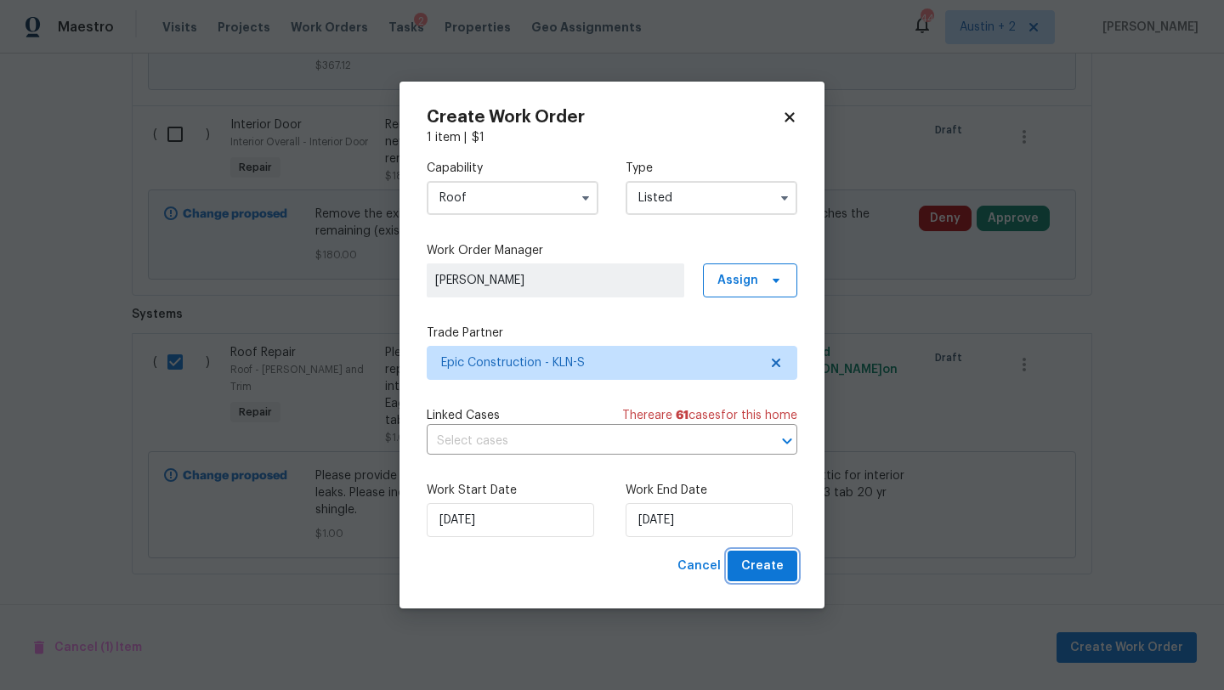
click at [776, 573] on span "Create" at bounding box center [762, 566] width 43 height 21
checkbox input "false"
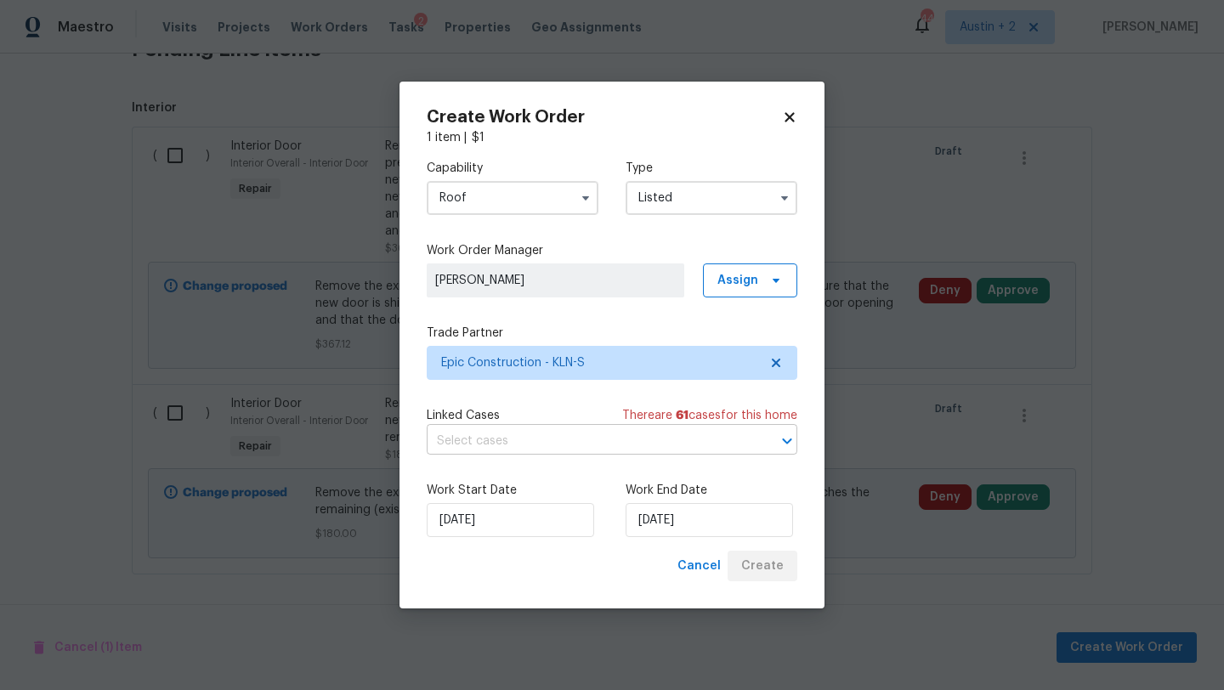
scroll to position [725, 0]
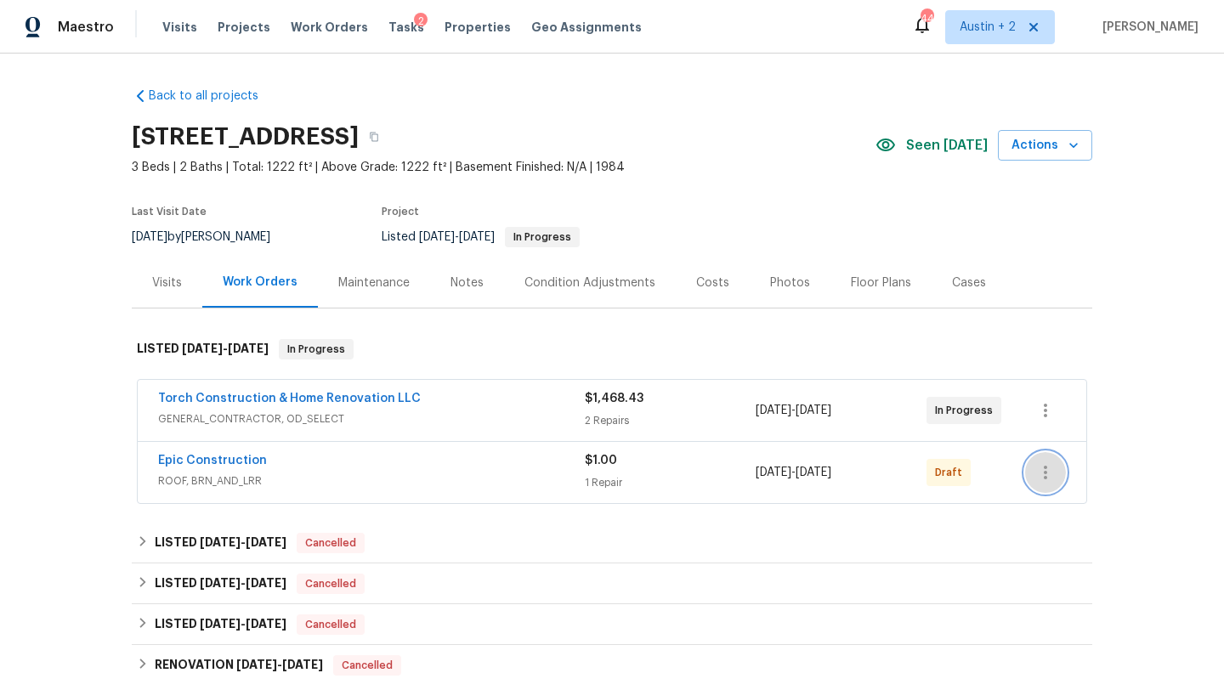
click at [1041, 478] on icon "button" at bounding box center [1046, 473] width 20 height 20
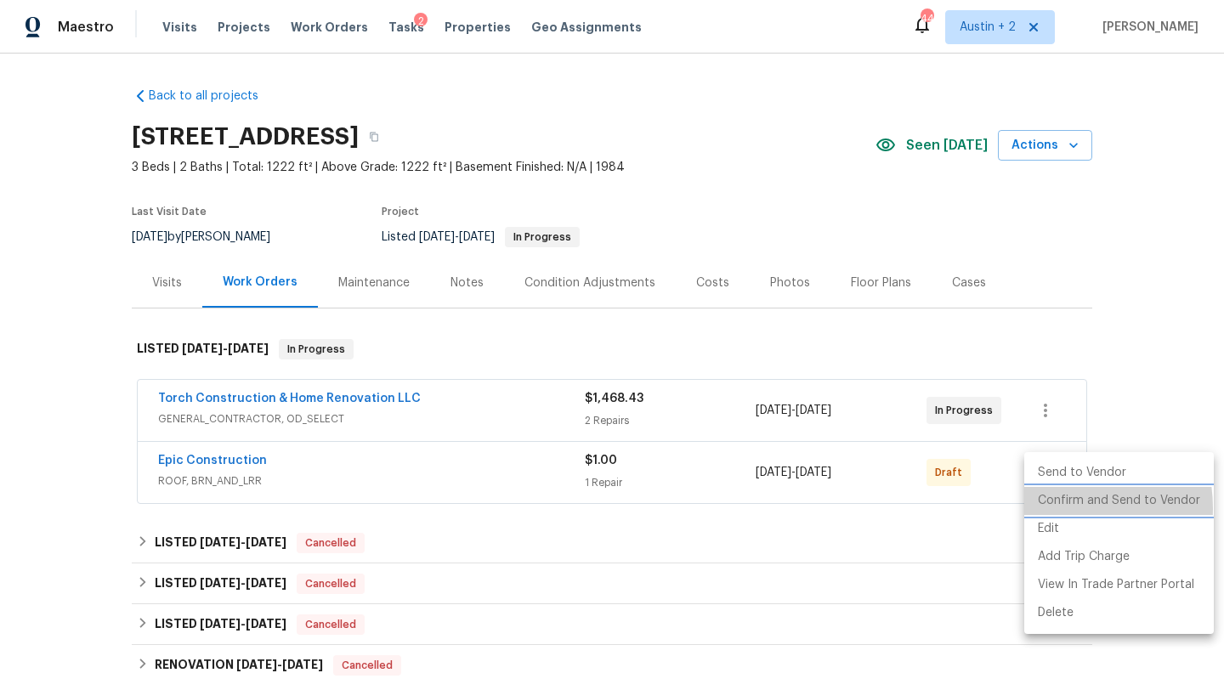
click at [1054, 508] on li "Confirm and Send to Vendor" at bounding box center [1120, 501] width 190 height 28
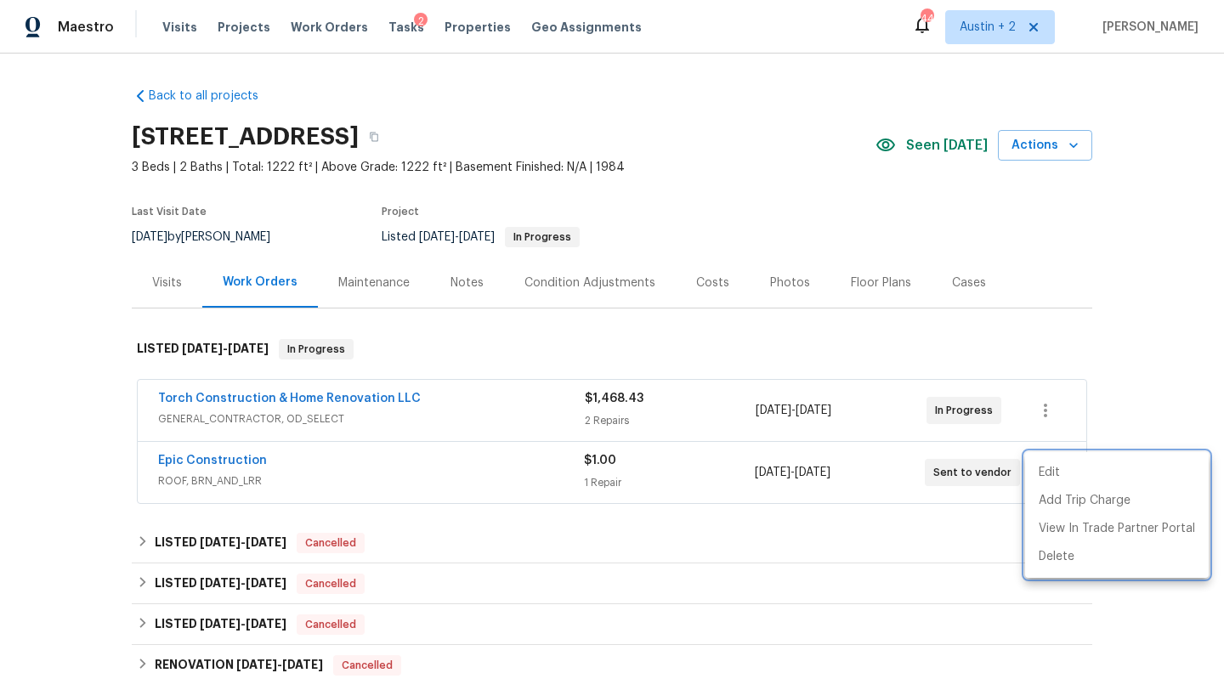
click at [240, 463] on div at bounding box center [612, 345] width 1224 height 690
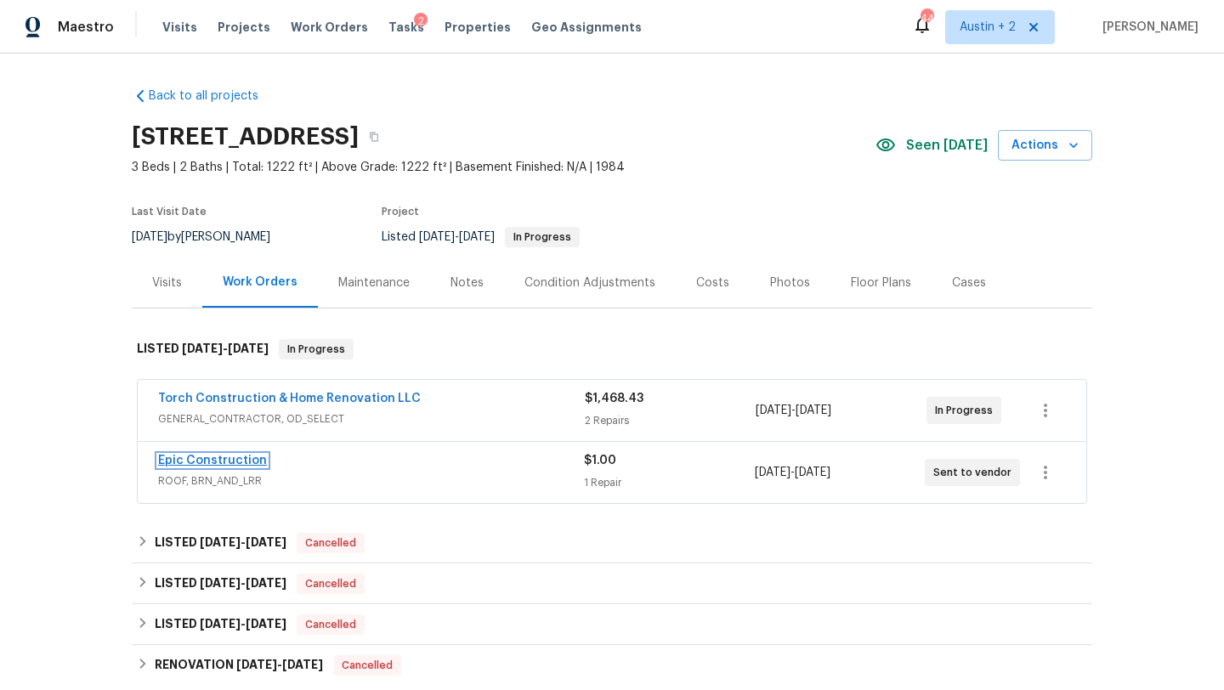
click at [244, 463] on link "Epic Construction" at bounding box center [212, 461] width 109 height 12
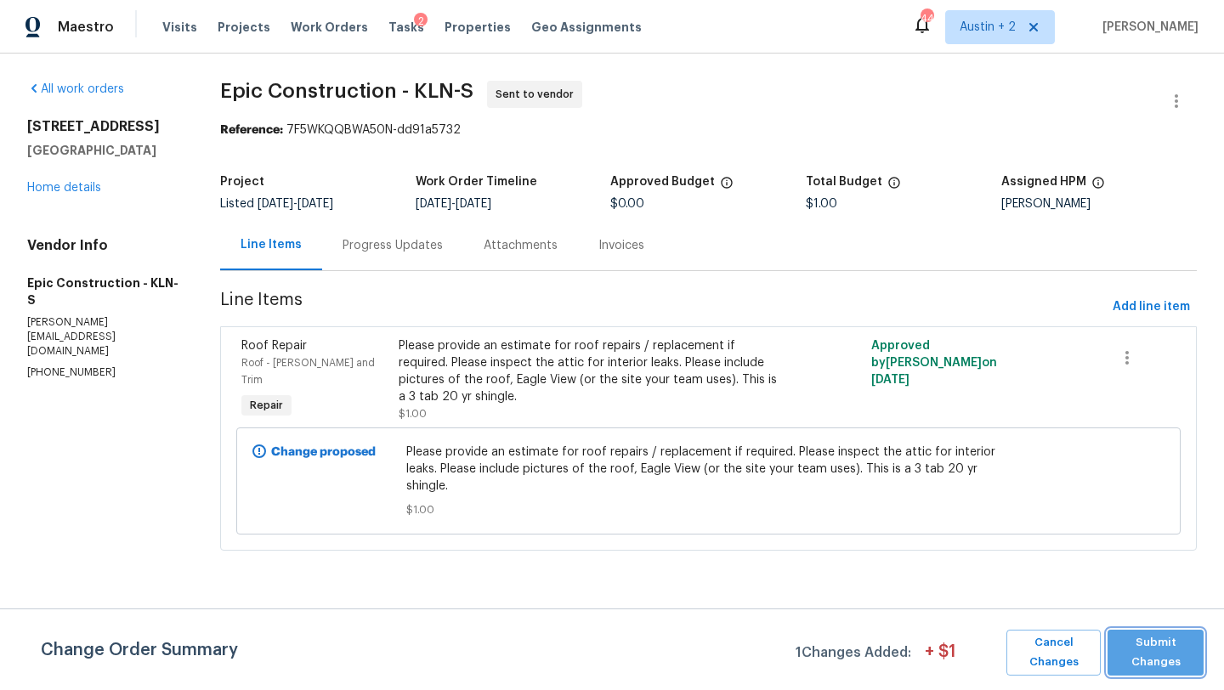
click at [1196, 669] on button "Submit Changes" at bounding box center [1156, 653] width 96 height 46
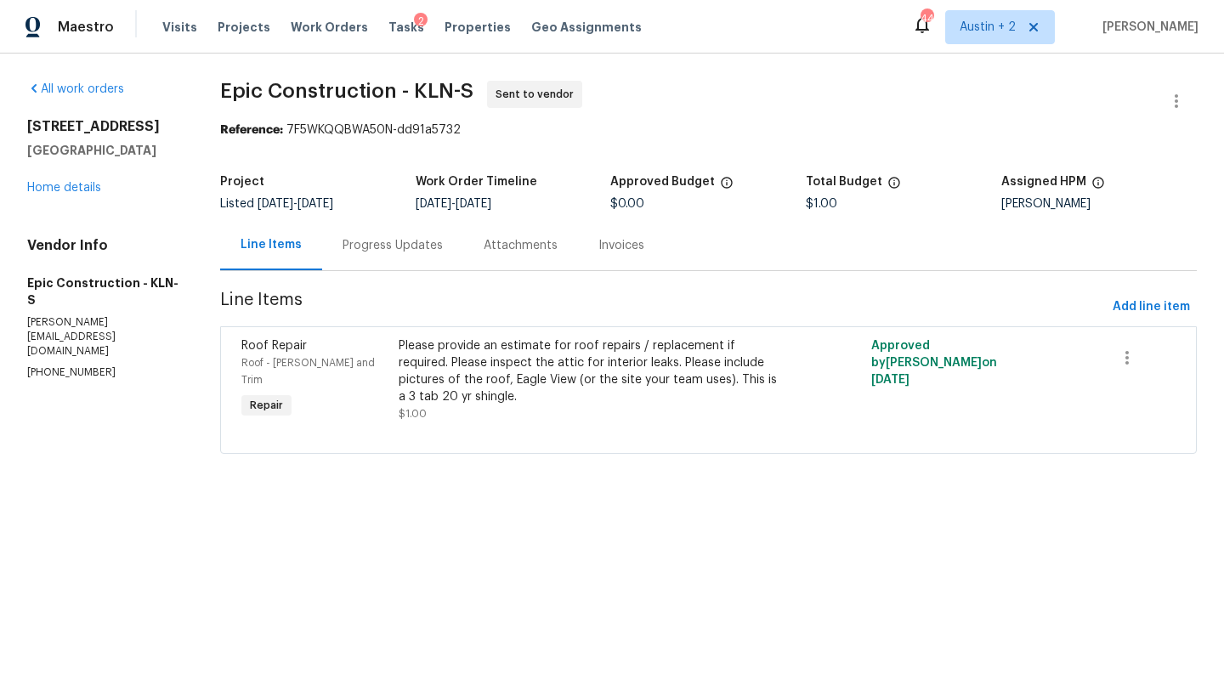
click at [432, 255] on div "Progress Updates" at bounding box center [392, 245] width 141 height 50
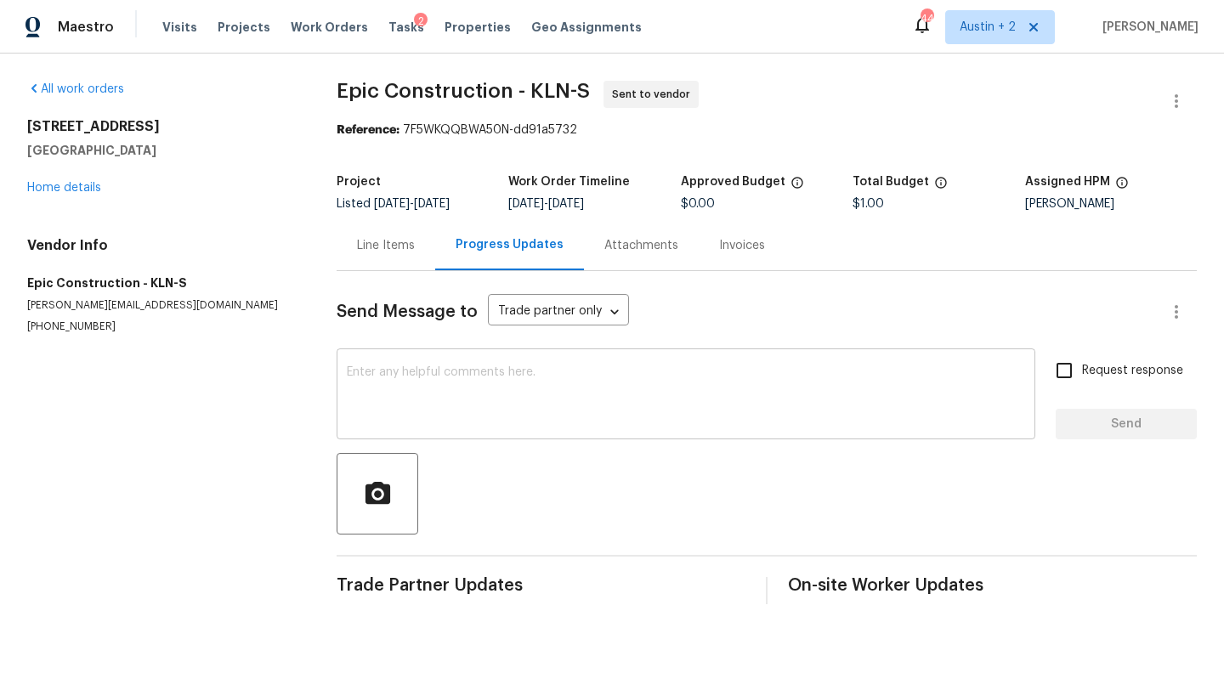
click at [481, 371] on textarea at bounding box center [686, 396] width 679 height 60
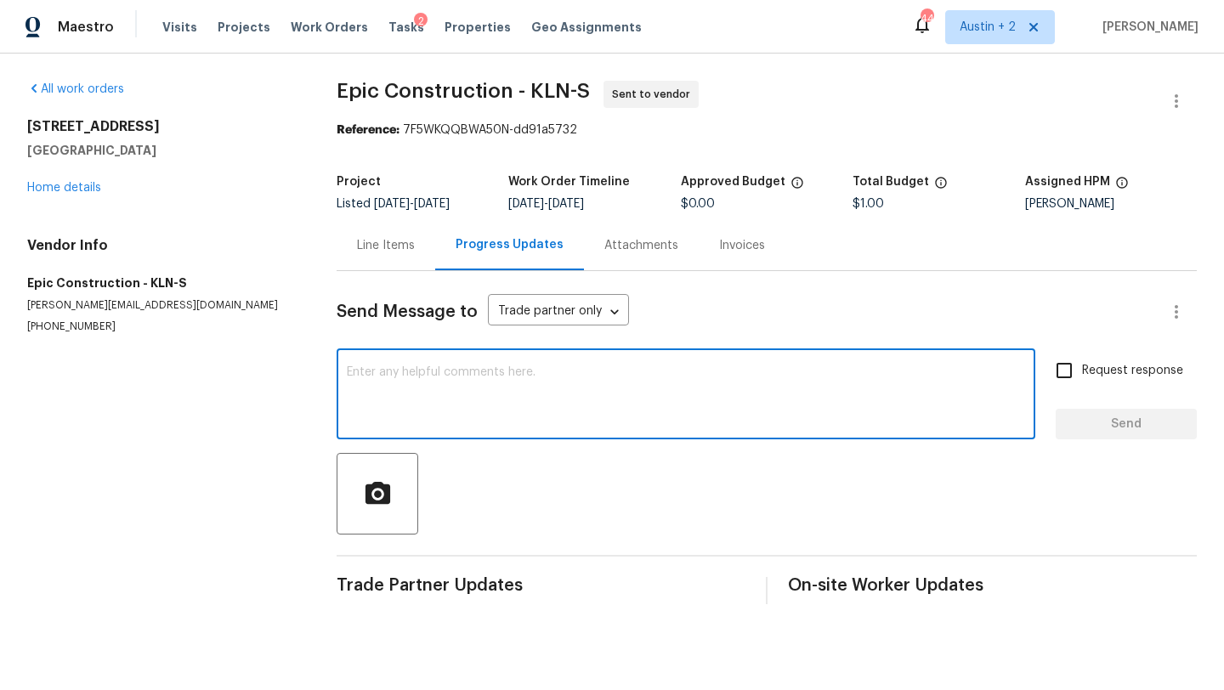
paste textarea "Please provide an estimate for roof repairs / replacement if required. Please i…"
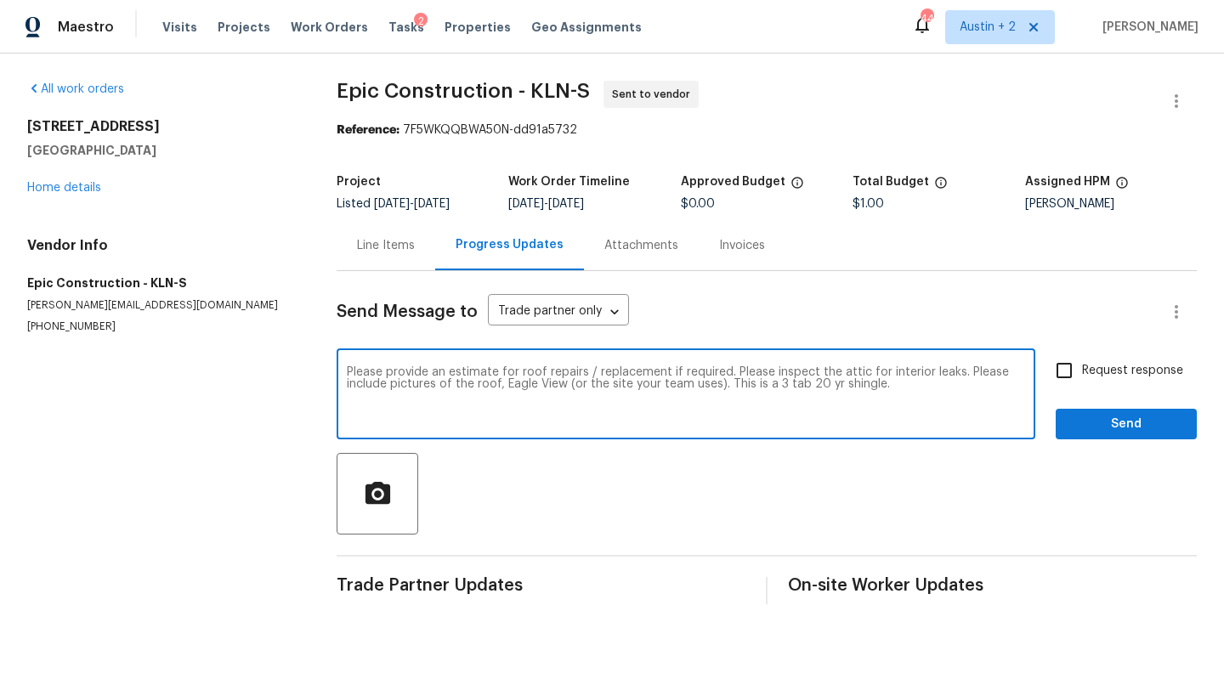
type textarea "Please provide an estimate for roof repairs / replacement if required. Please i…"
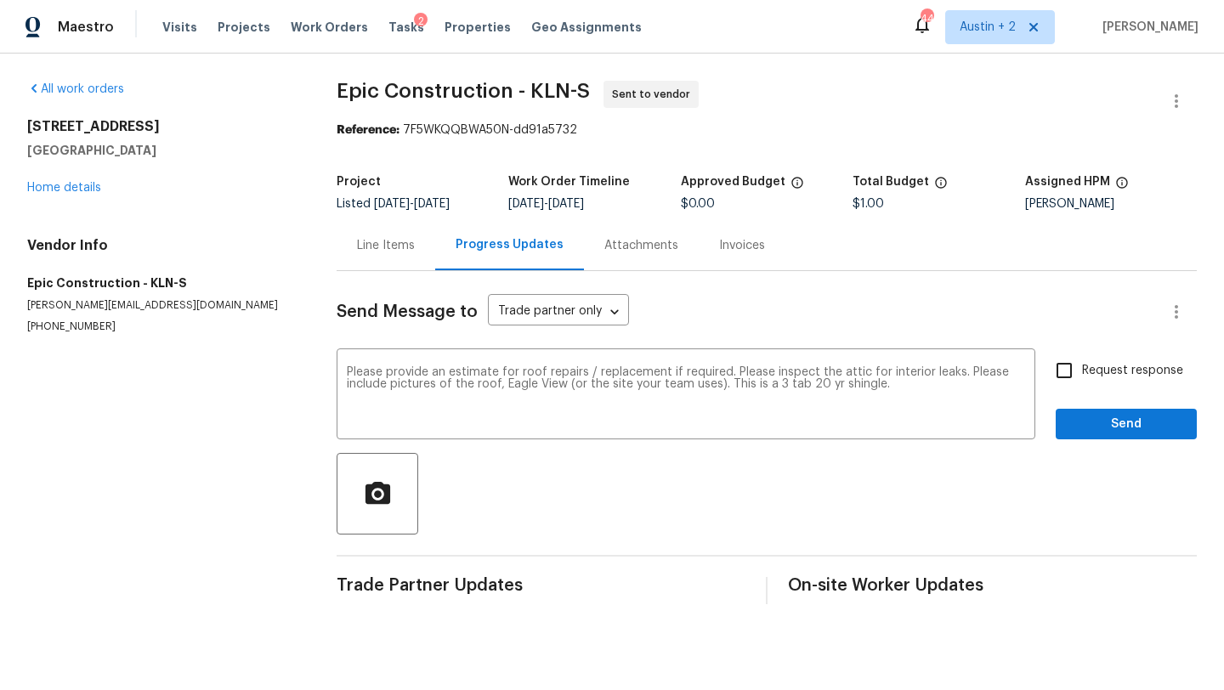
click at [1099, 373] on span "Request response" at bounding box center [1132, 371] width 101 height 18
click at [1082, 373] on input "Request response" at bounding box center [1065, 371] width 36 height 36
checkbox input "true"
click at [1111, 427] on span "Send" at bounding box center [1127, 424] width 114 height 21
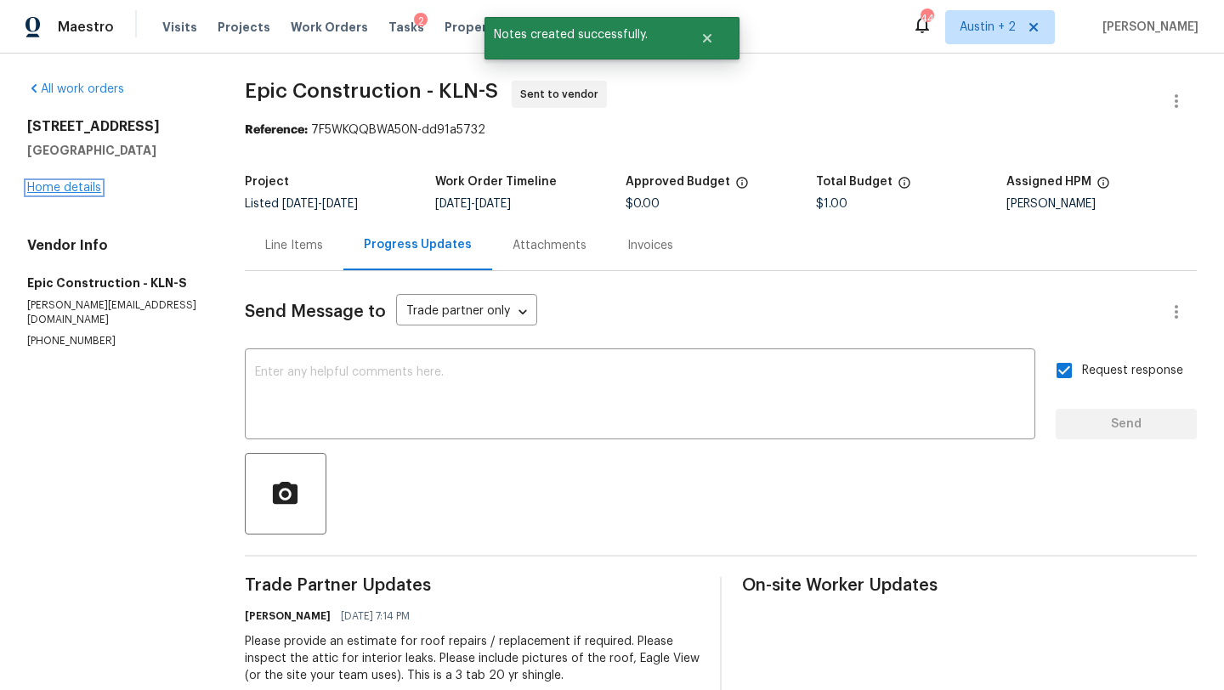
click at [68, 188] on link "Home details" at bounding box center [64, 188] width 74 height 12
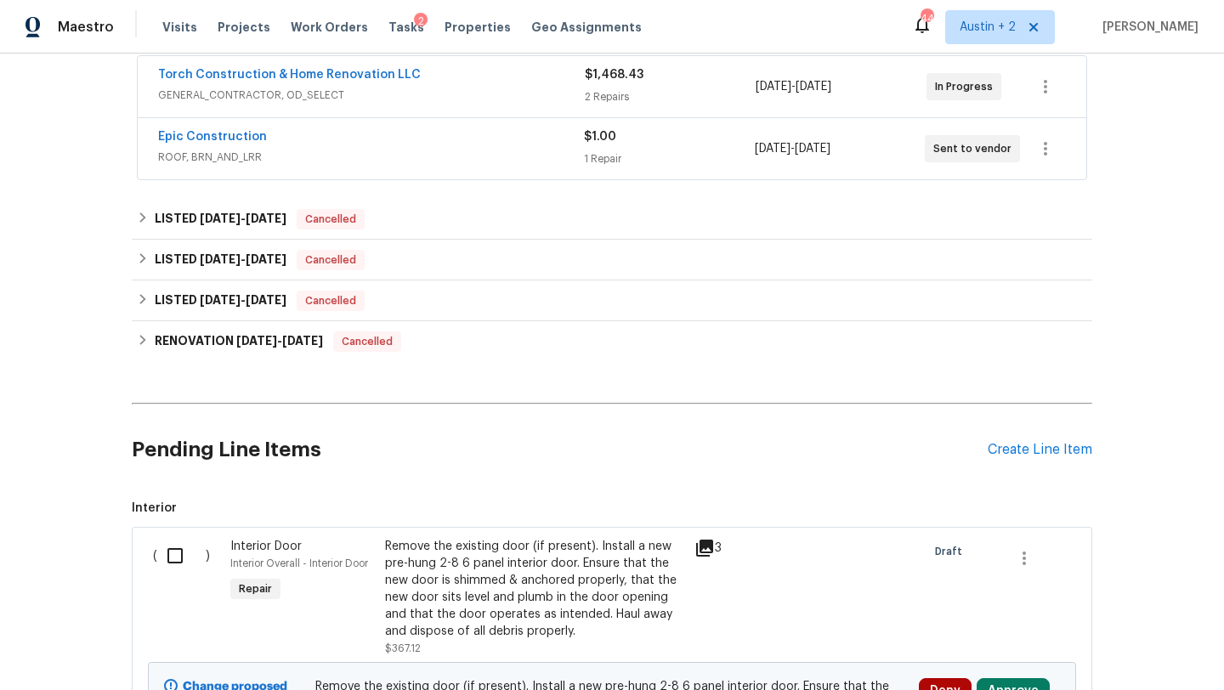
scroll to position [292, 0]
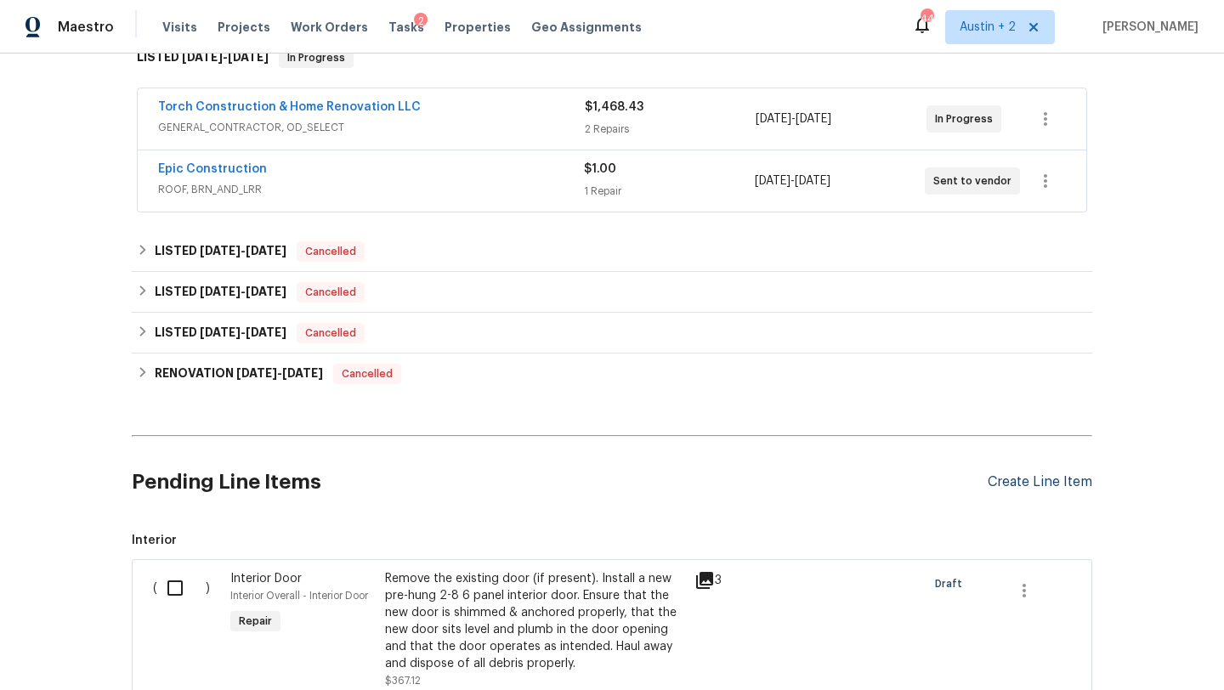
click at [1052, 484] on div "Create Line Item" at bounding box center [1040, 482] width 105 height 16
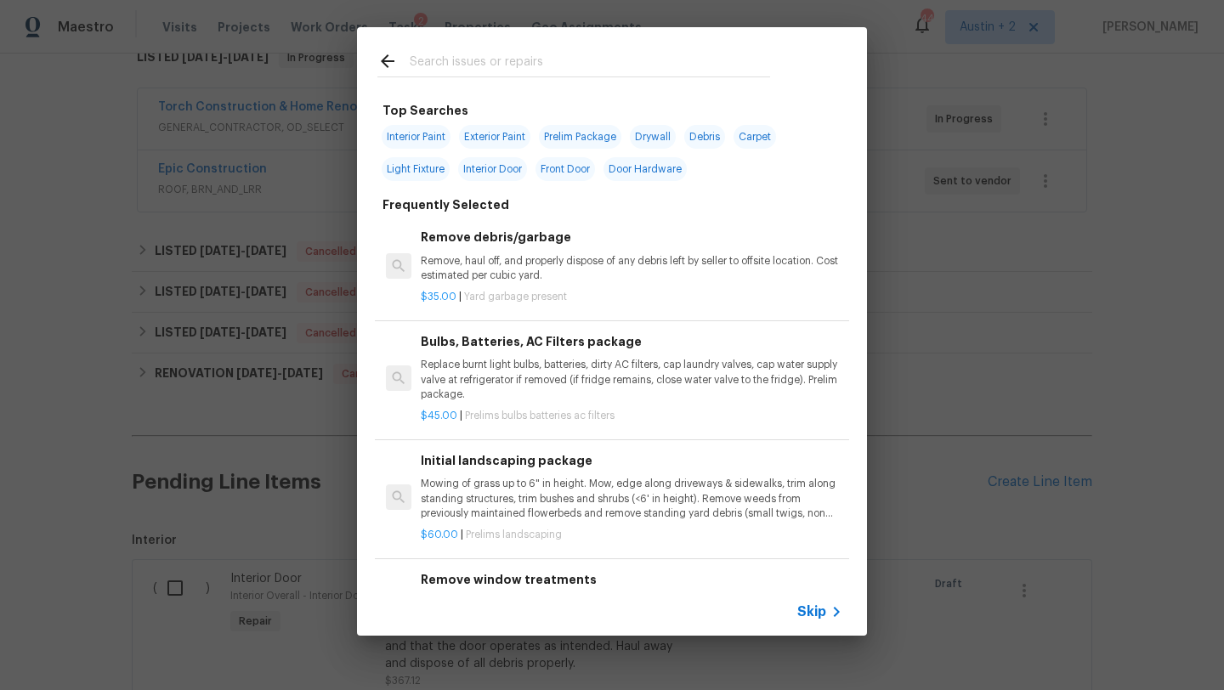
click at [530, 65] on input "text" at bounding box center [590, 64] width 361 height 26
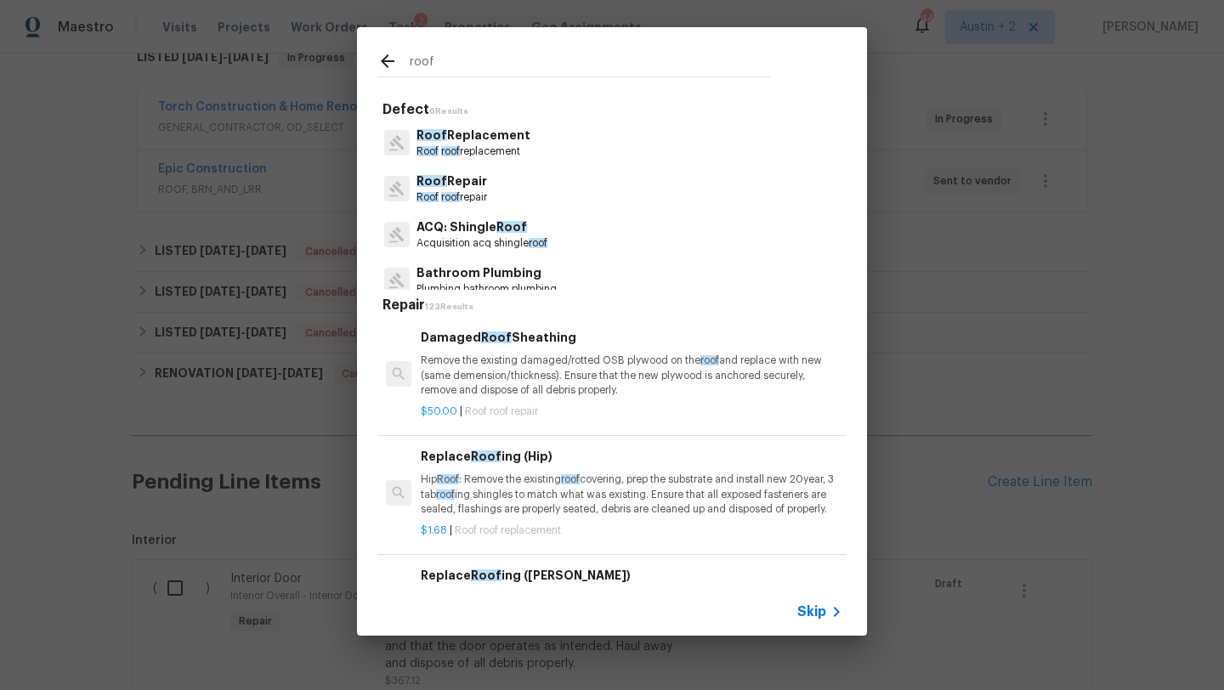
type input "roof"
click at [472, 185] on p "Roof Repair" at bounding box center [452, 182] width 71 height 18
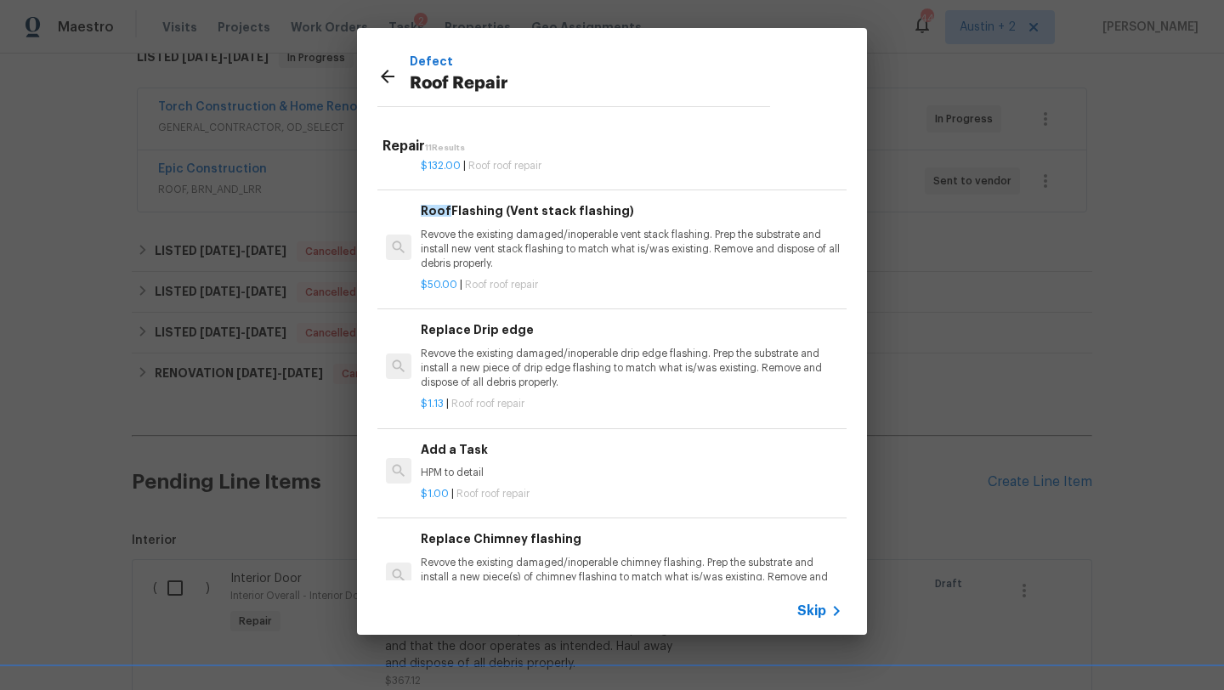
scroll to position [843, 0]
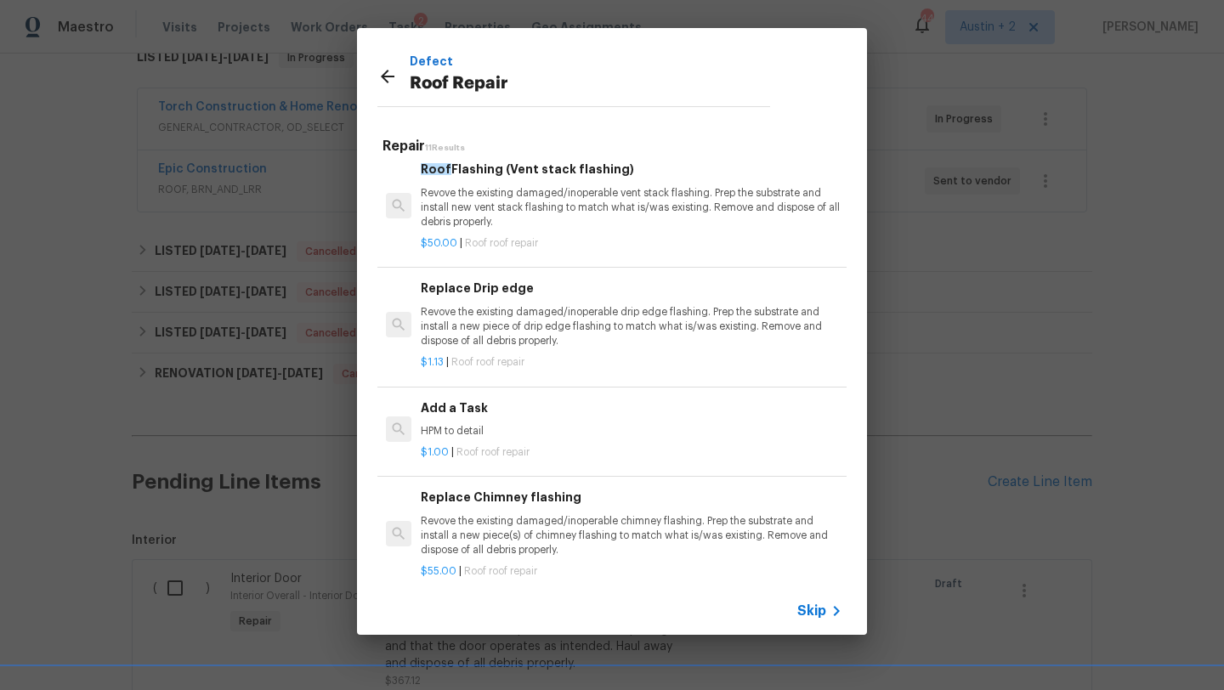
click at [521, 399] on h6 "Add a Task" at bounding box center [632, 408] width 422 height 19
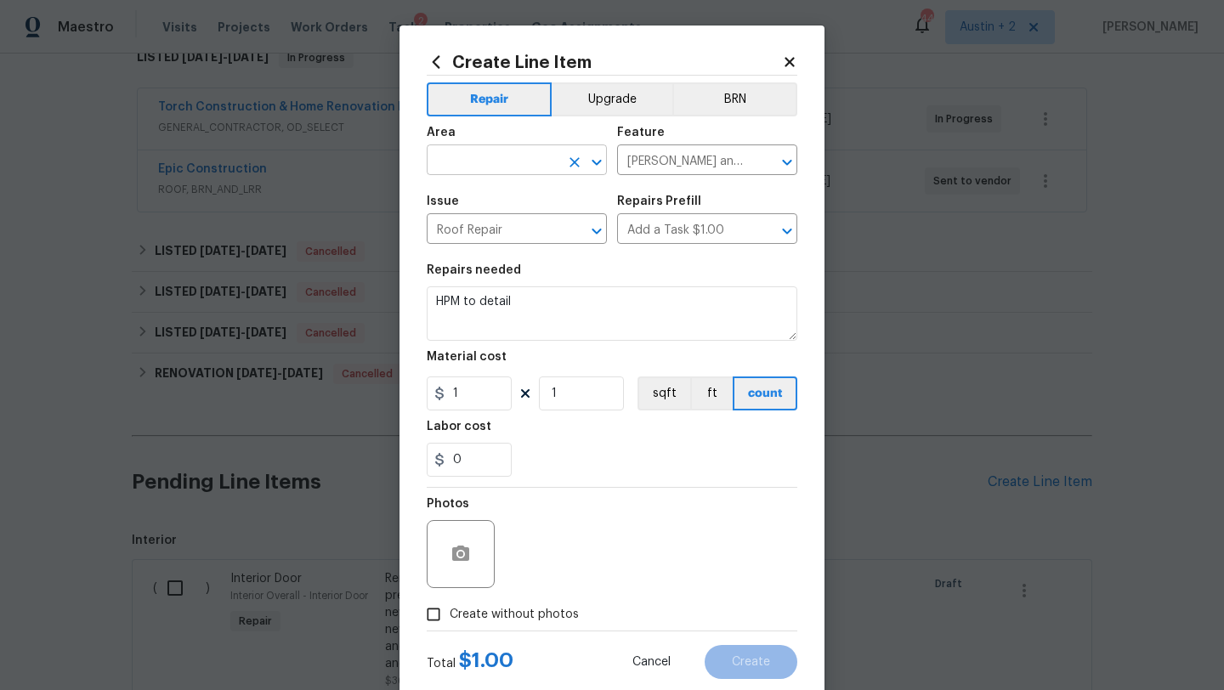
click at [512, 156] on input "text" at bounding box center [493, 162] width 133 height 26
click at [456, 199] on li "Roof" at bounding box center [517, 200] width 180 height 28
type input "Roof"
drag, startPoint x: 534, startPoint y: 305, endPoint x: 327, endPoint y: 275, distance: 208.9
click at [327, 275] on div "Create Line Item Repair Upgrade BRN Area Roof ​ Feature Eaves and Trim ​ Issue …" at bounding box center [612, 345] width 1224 height 690
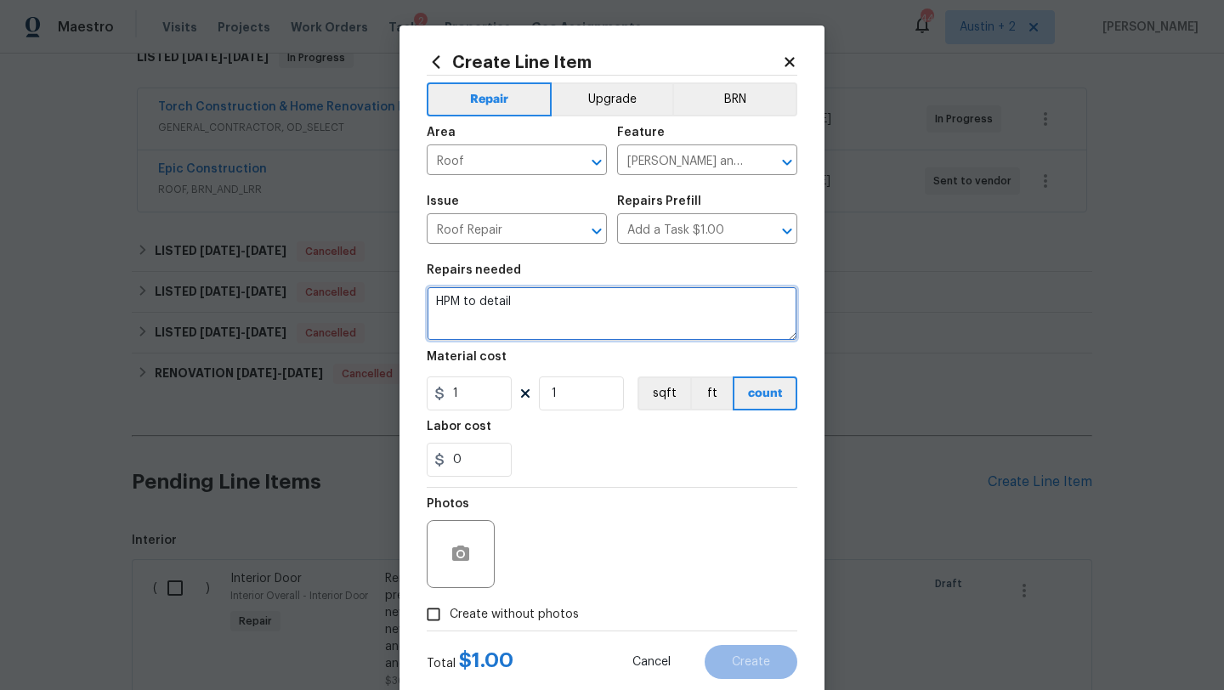
paste textarea "Please provide an estimate for roof repairs / replacement if required. Please i…"
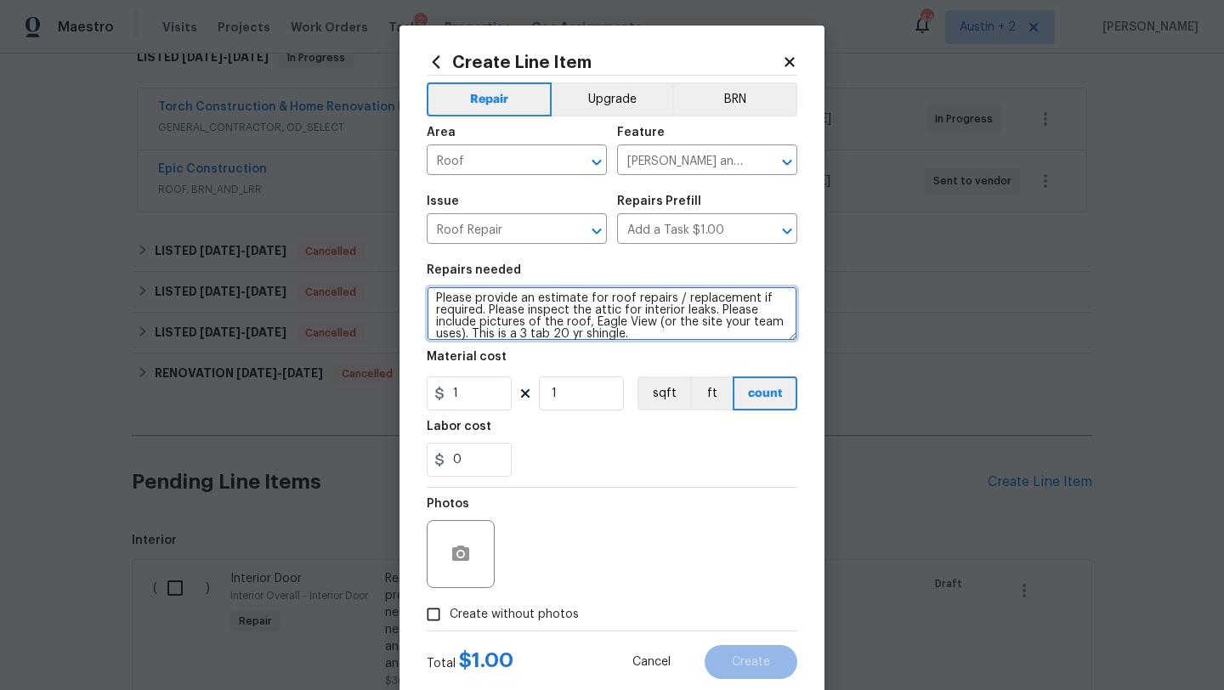
scroll to position [43, 0]
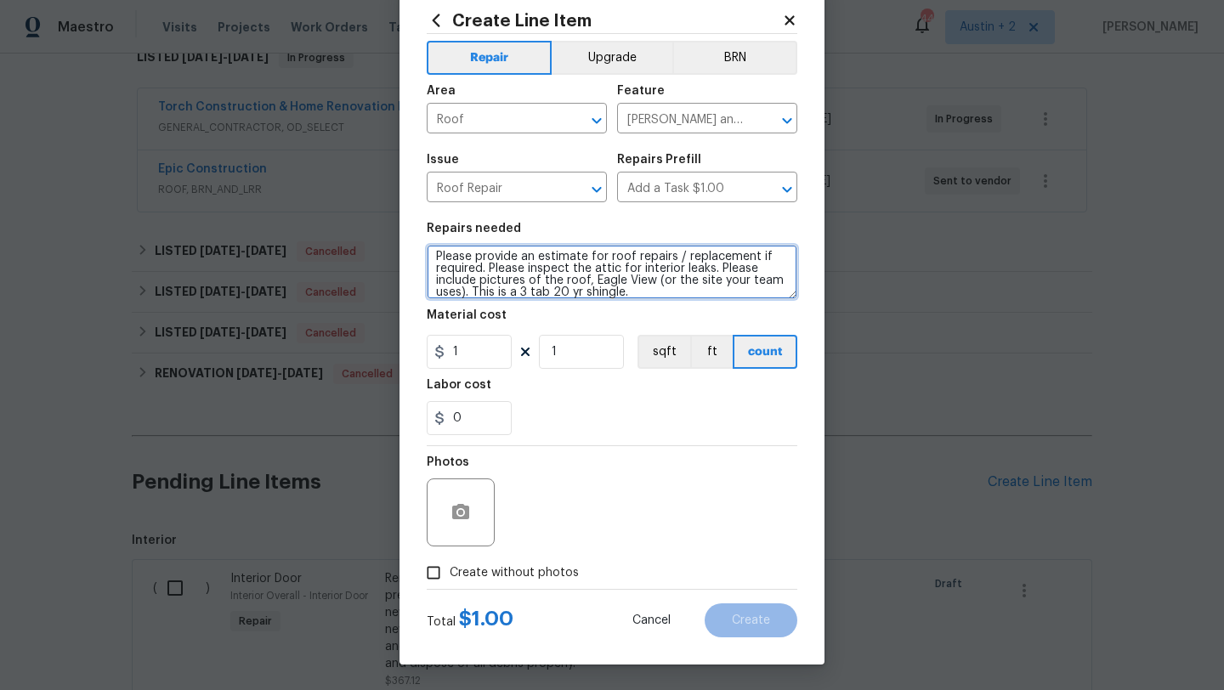
type textarea "Please provide an estimate for roof repairs / replacement if required. Please i…"
click at [553, 582] on label "Create without photos" at bounding box center [499, 573] width 162 height 32
click at [450, 582] on input "Create without photos" at bounding box center [434, 573] width 32 height 32
checkbox input "true"
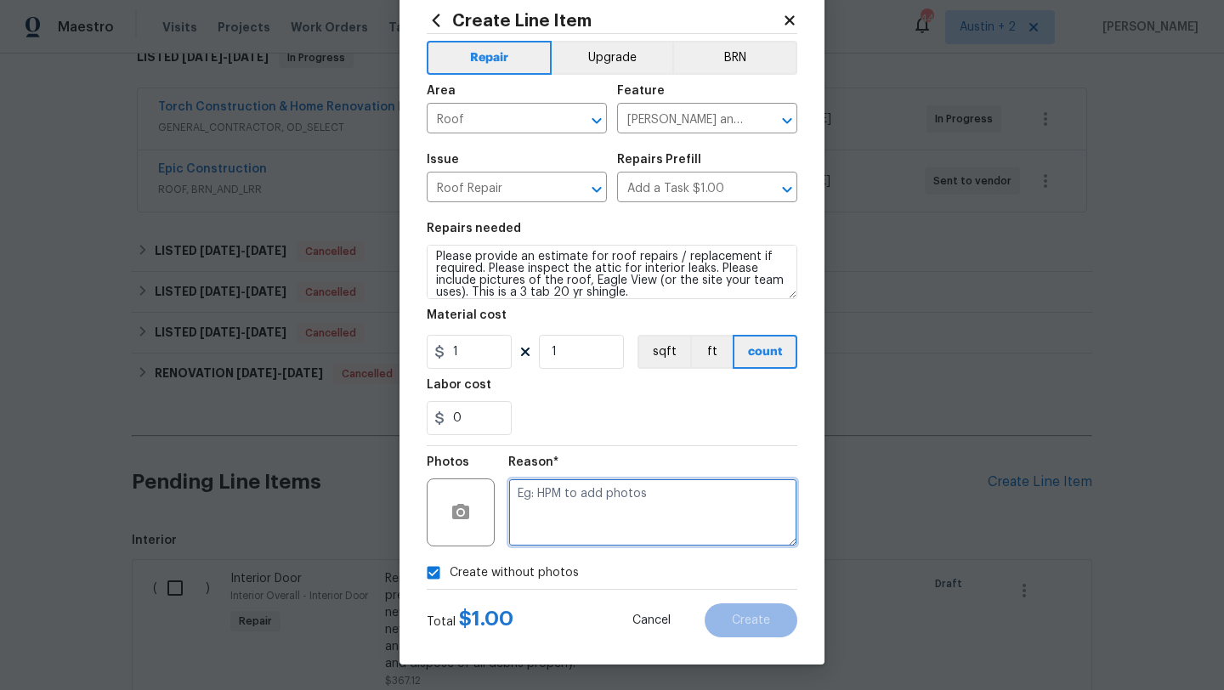
click at [586, 501] on textarea at bounding box center [652, 513] width 289 height 68
type textarea "...."
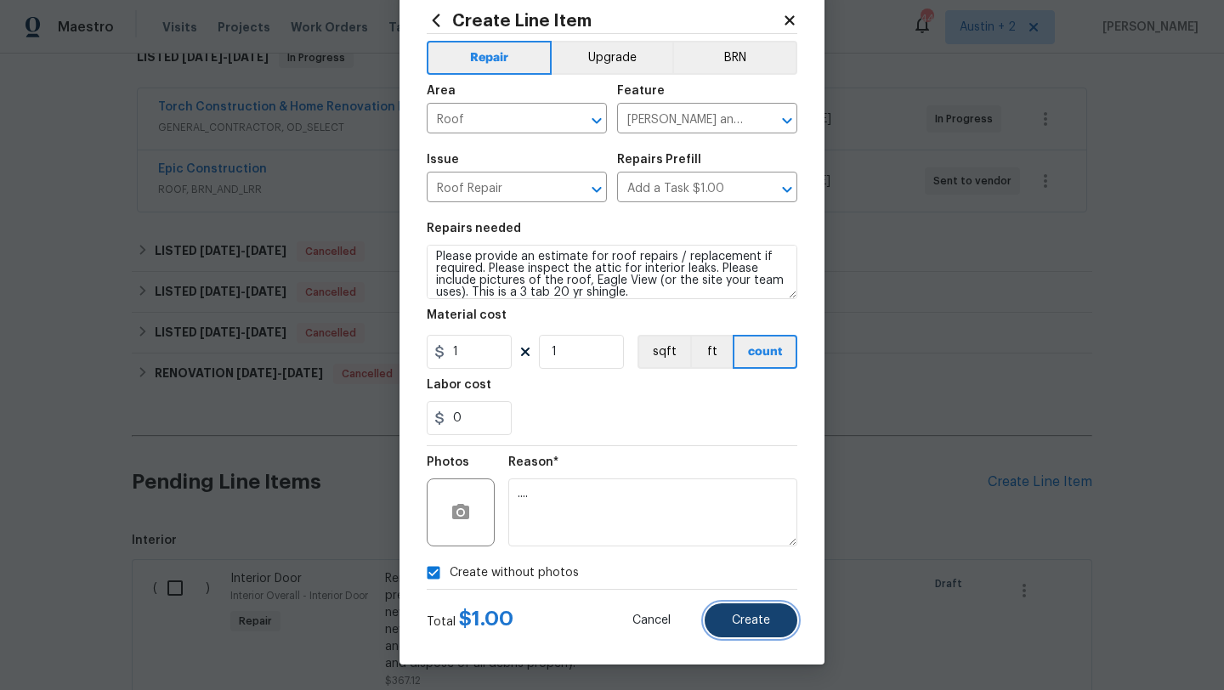
click at [745, 627] on button "Create" at bounding box center [751, 621] width 93 height 34
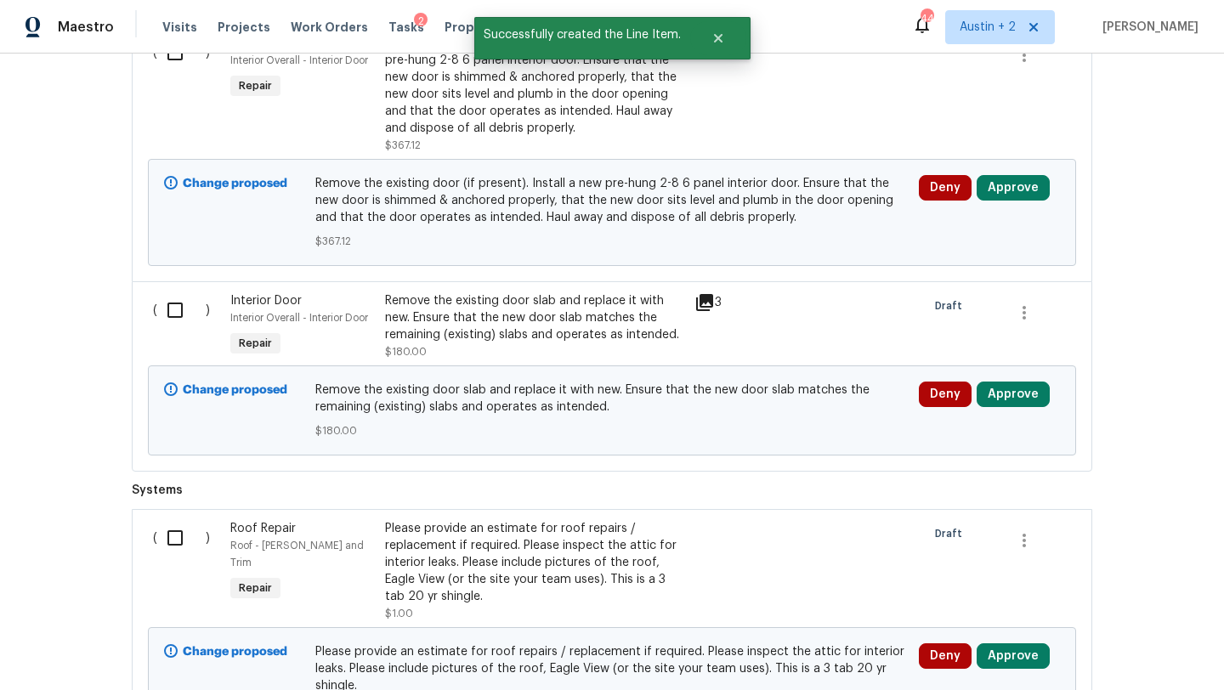
scroll to position [1004, 0]
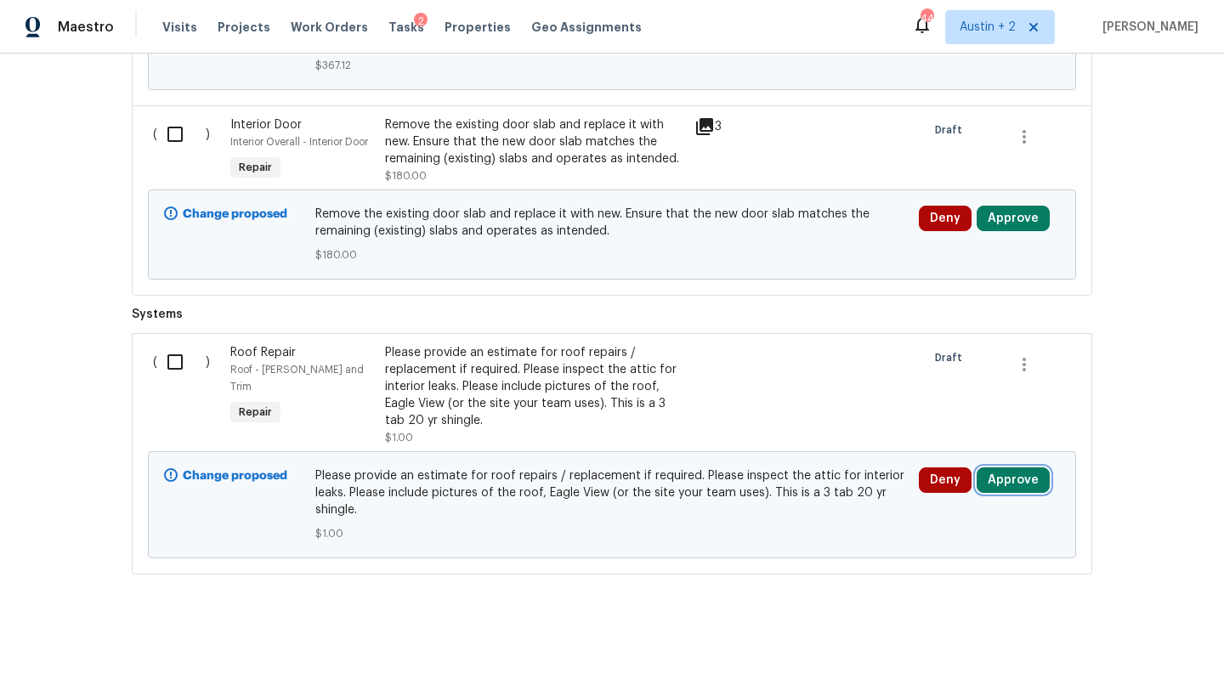
click at [1025, 483] on button "Approve" at bounding box center [1013, 481] width 73 height 26
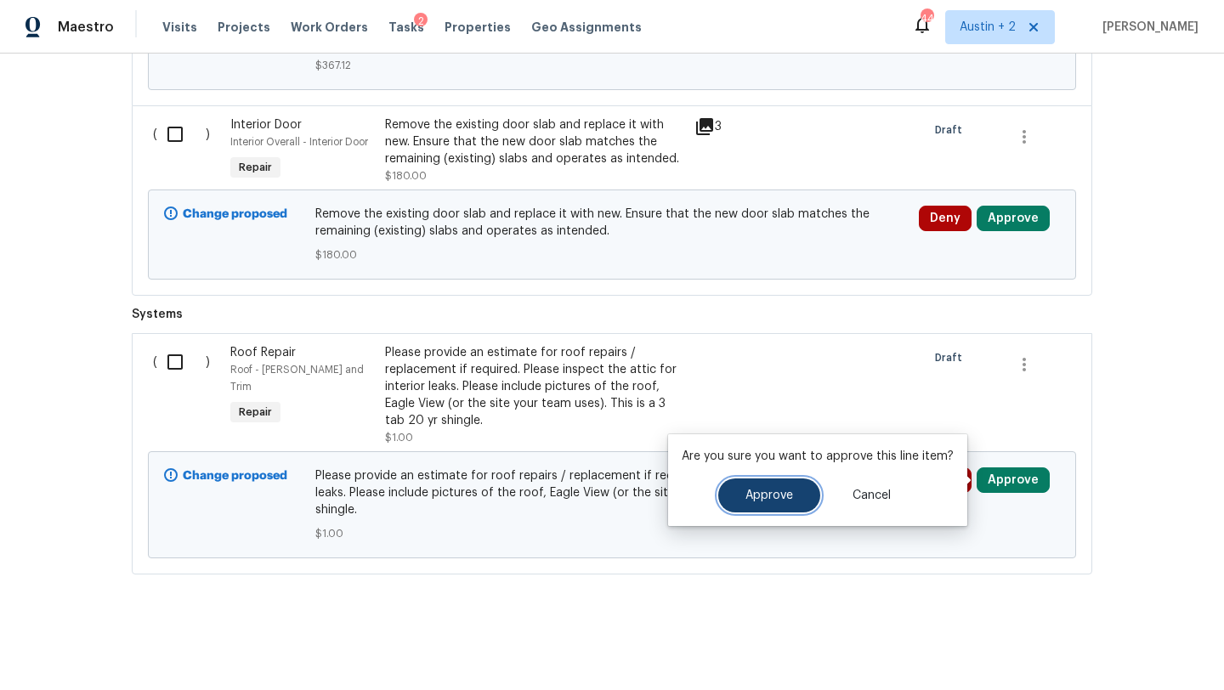
click at [770, 505] on button "Approve" at bounding box center [770, 496] width 102 height 34
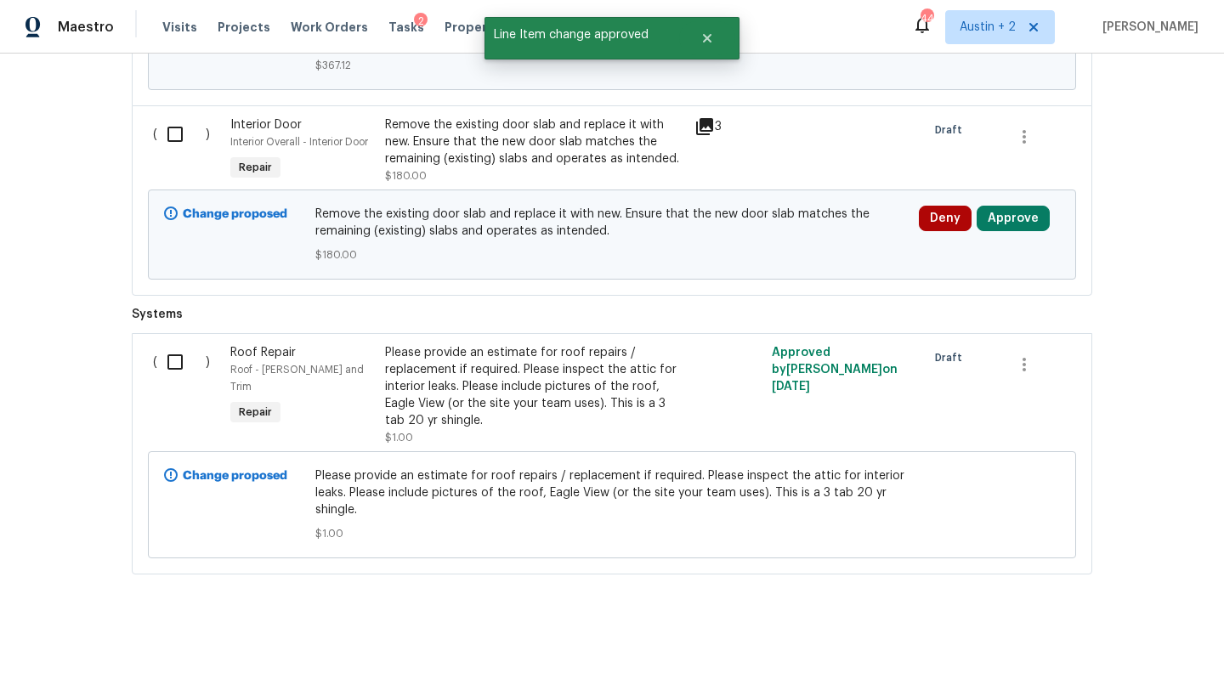
click at [170, 361] on input "checkbox" at bounding box center [181, 362] width 48 height 36
checkbox input "true"
click at [1167, 644] on span "Create Work Order" at bounding box center [1127, 648] width 113 height 21
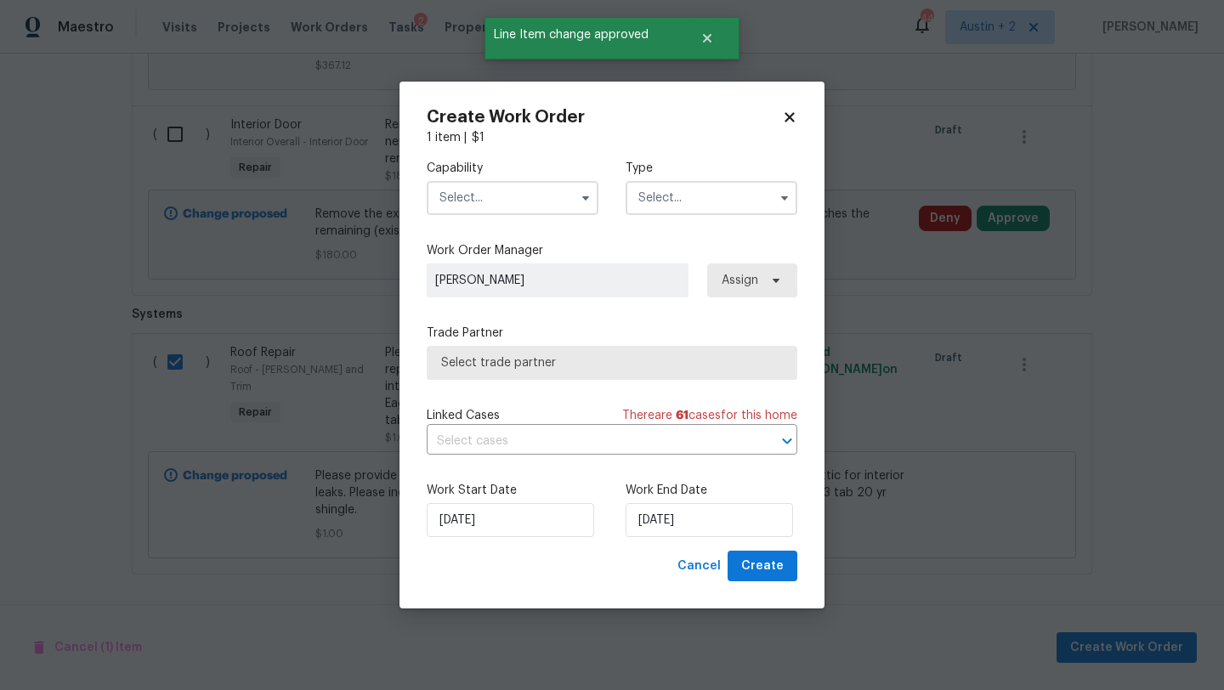
click at [523, 194] on input "text" at bounding box center [513, 198] width 172 height 34
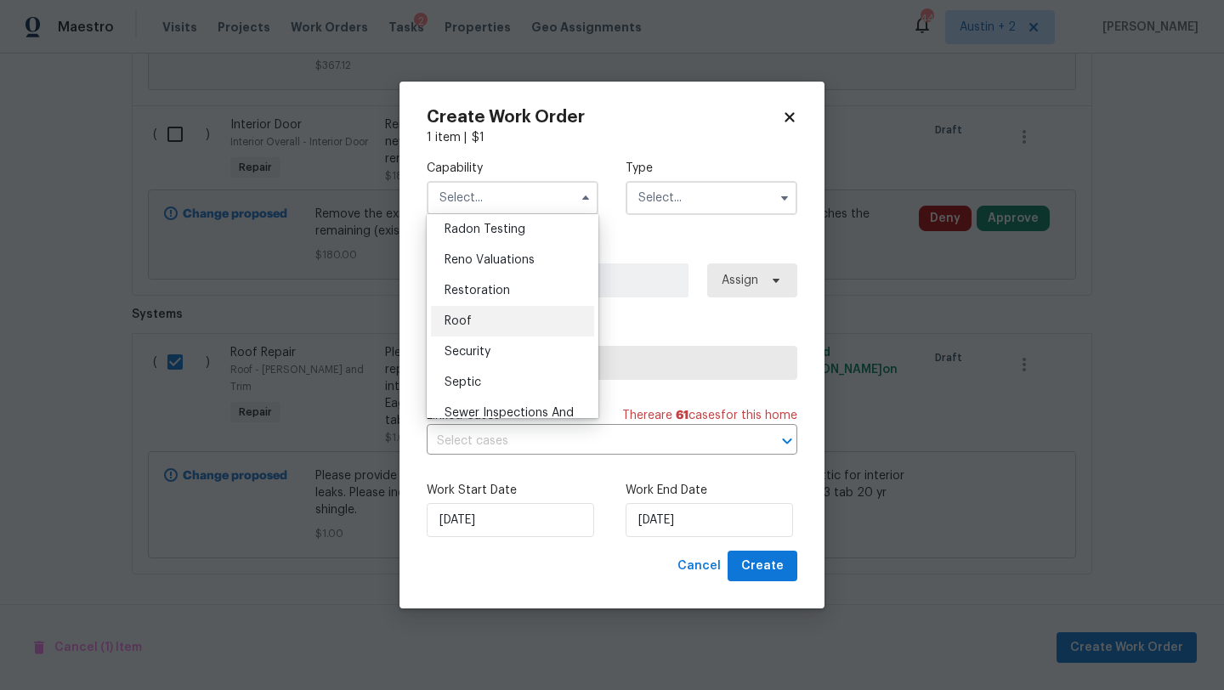
scroll to position [1648, 0]
click at [498, 321] on div "Roof" at bounding box center [512, 320] width 163 height 31
type input "Roof"
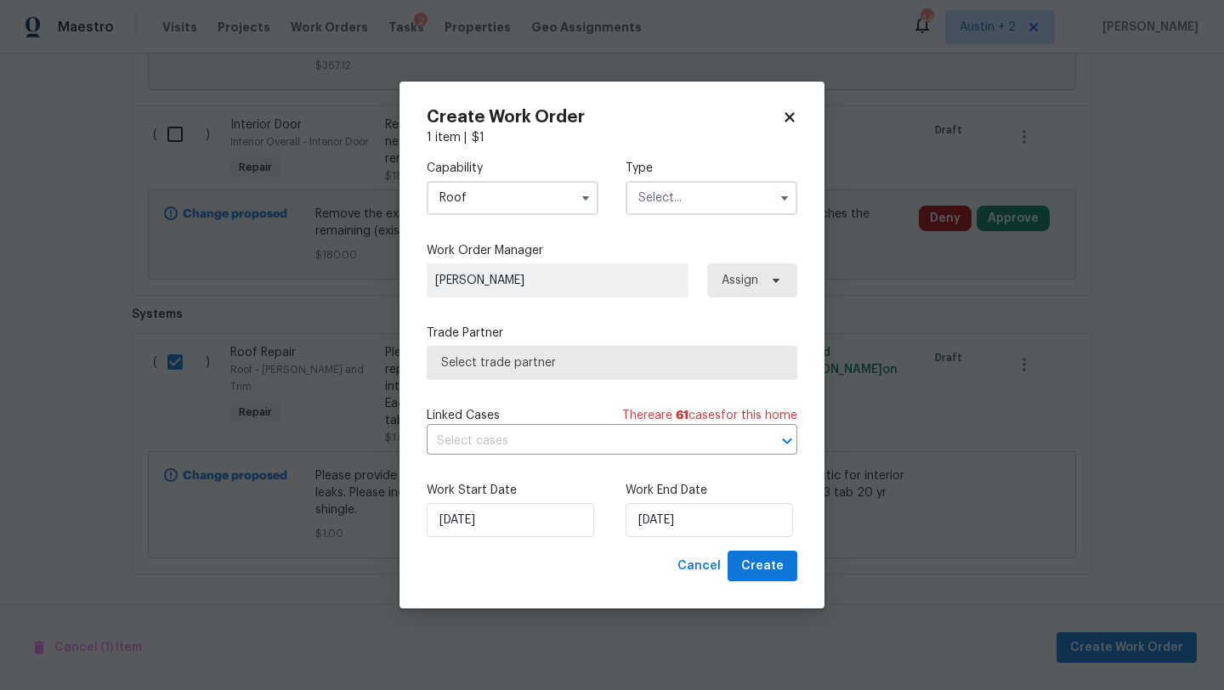
click at [707, 194] on input "text" at bounding box center [712, 198] width 172 height 34
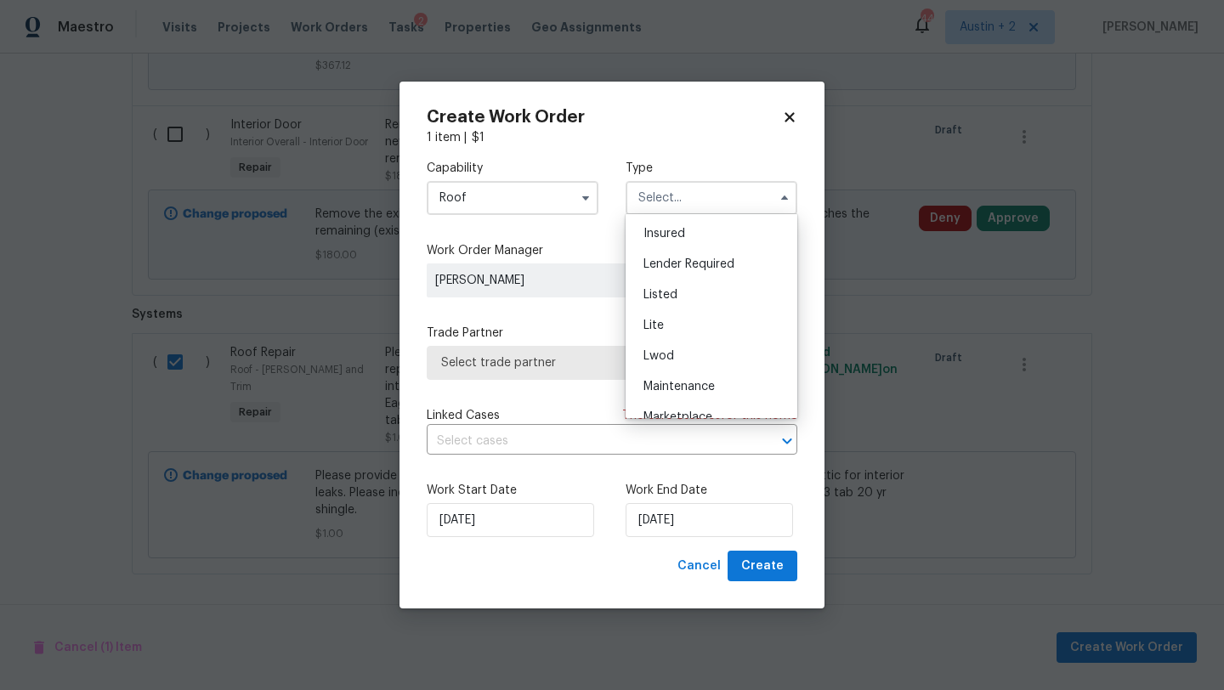
scroll to position [121, 0]
click at [686, 301] on div "Listed" at bounding box center [711, 296] width 163 height 31
type input "Listed"
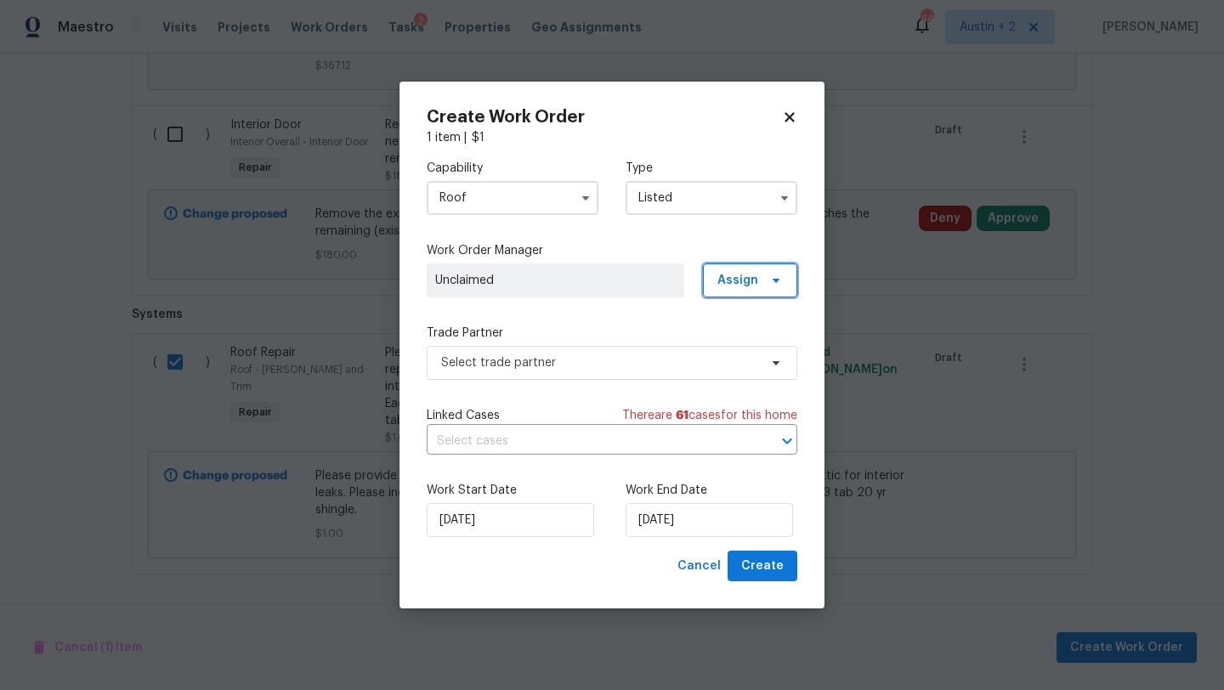
click at [753, 287] on span "Assign" at bounding box center [738, 280] width 41 height 17
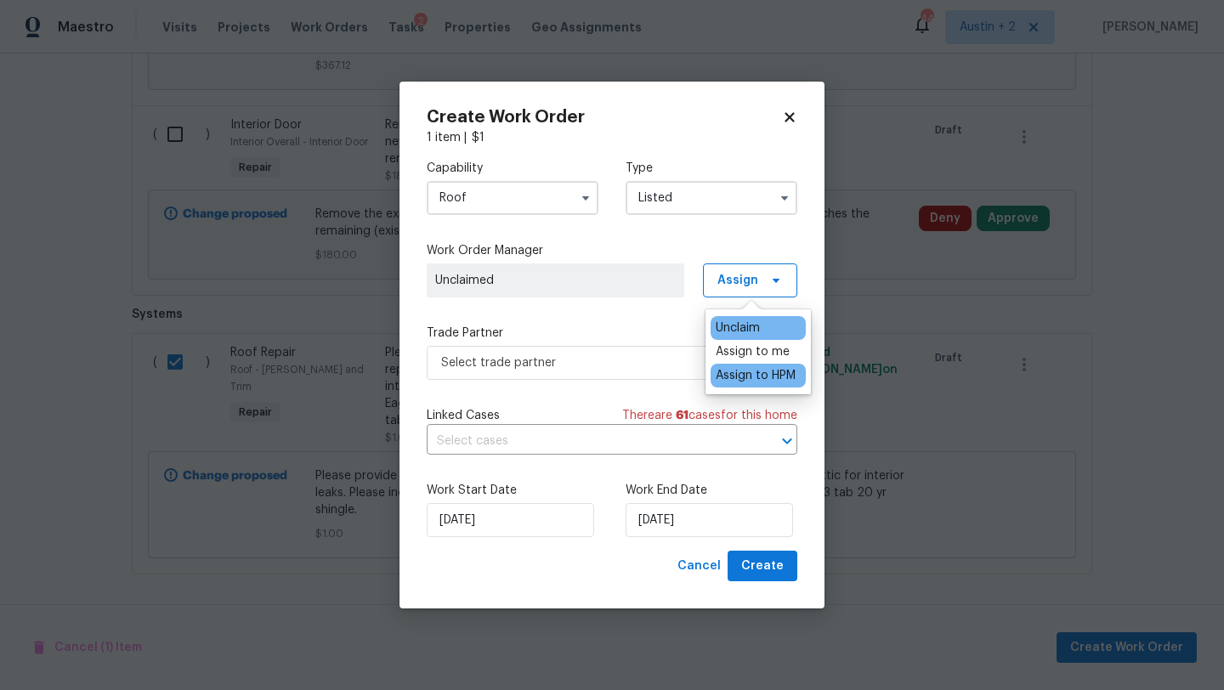
click at [740, 372] on div "Assign to HPM" at bounding box center [756, 375] width 80 height 17
click at [597, 307] on div "Capability Roof Type Listed Work Order Manager Nelson Figueroa Assign Trade Par…" at bounding box center [612, 348] width 371 height 405
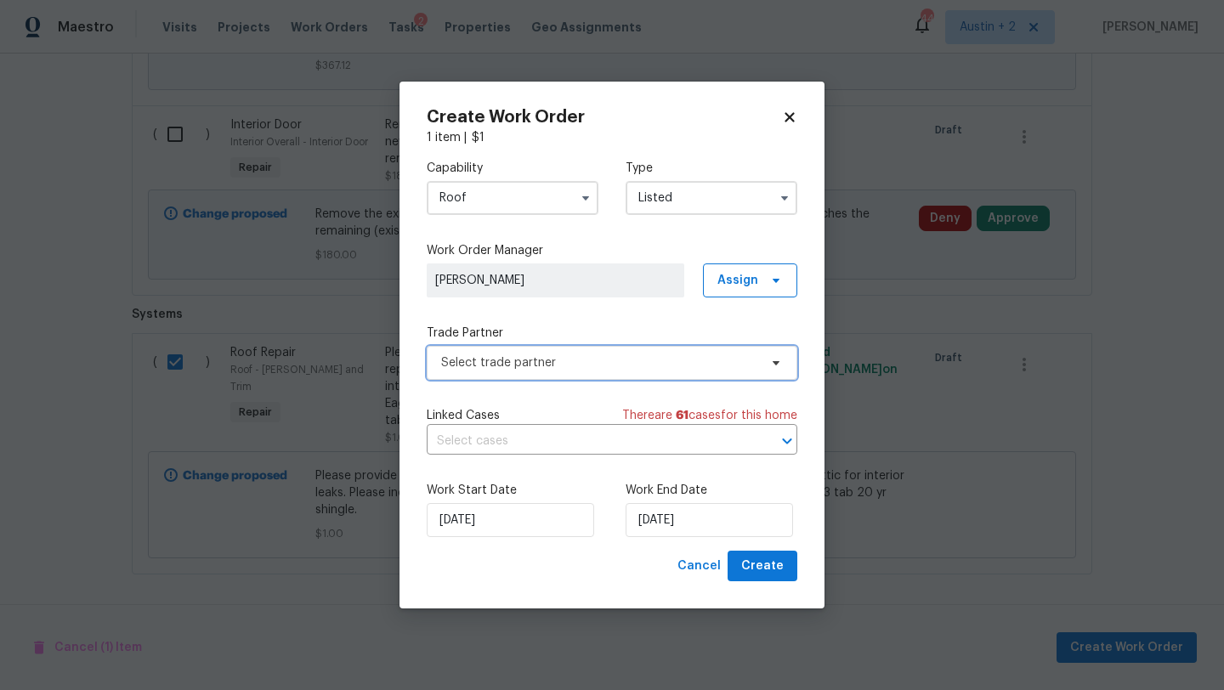
click at [608, 366] on span "Select trade partner" at bounding box center [599, 363] width 317 height 17
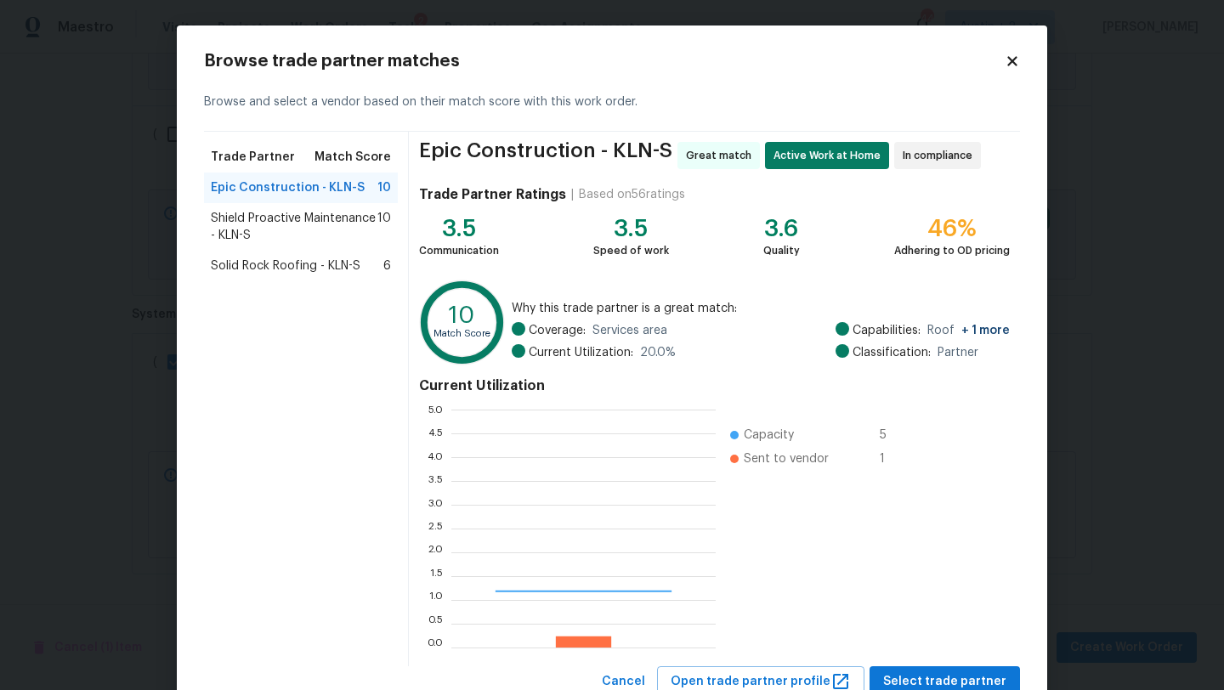
scroll to position [238, 264]
click at [266, 274] on span "Solid Rock Roofing - KLN-S" at bounding box center [286, 266] width 150 height 17
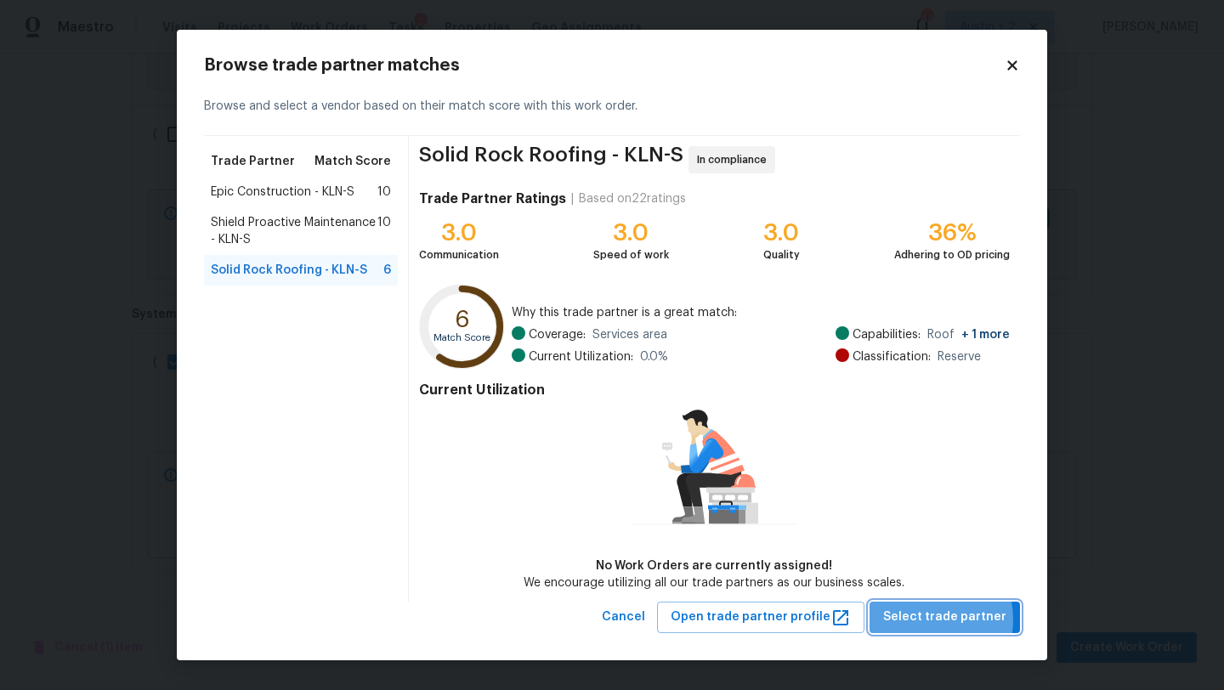
click at [925, 620] on span "Select trade partner" at bounding box center [944, 617] width 123 height 21
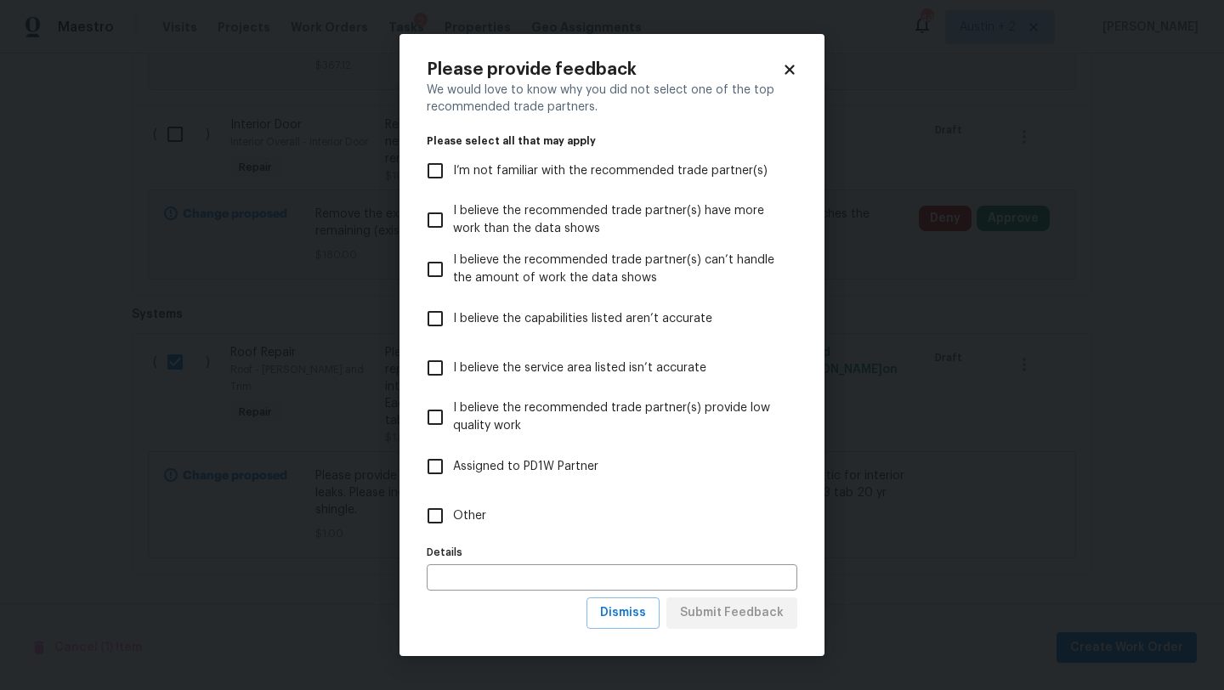
click at [479, 514] on span "Other" at bounding box center [469, 517] width 33 height 18
click at [453, 514] on input "Other" at bounding box center [436, 516] width 36 height 36
checkbox input "true"
click at [739, 622] on span "Submit Feedback" at bounding box center [732, 613] width 104 height 21
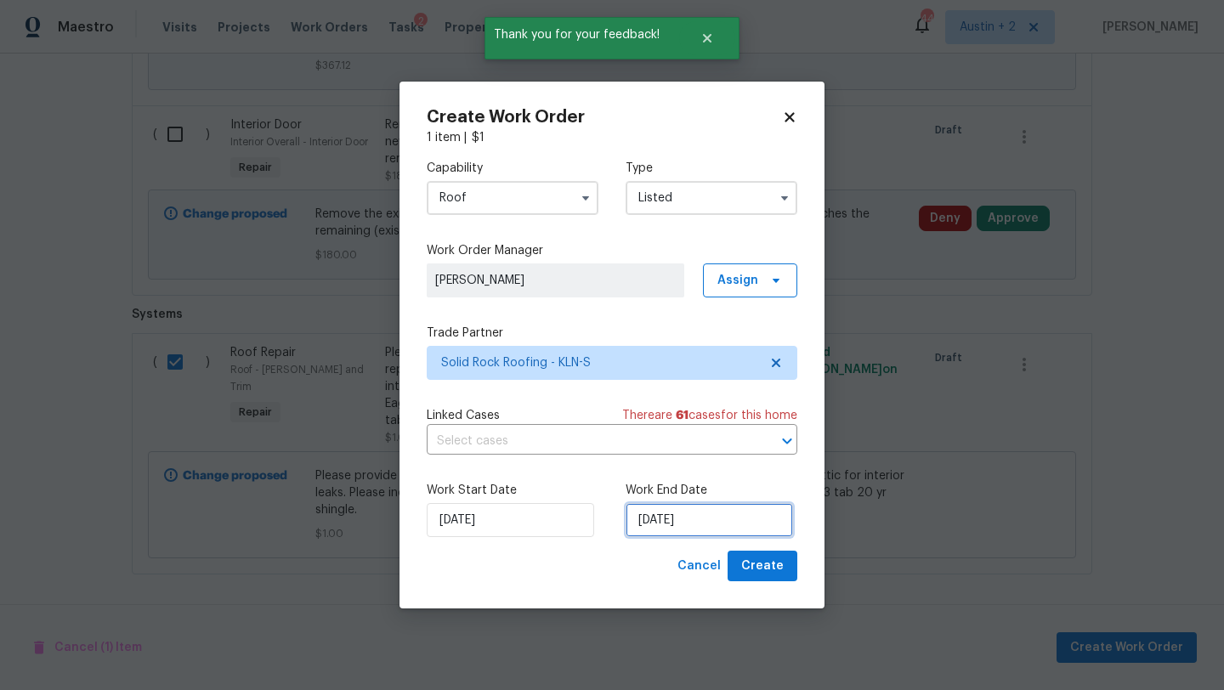
click at [712, 521] on input "[DATE]" at bounding box center [710, 520] width 168 height 34
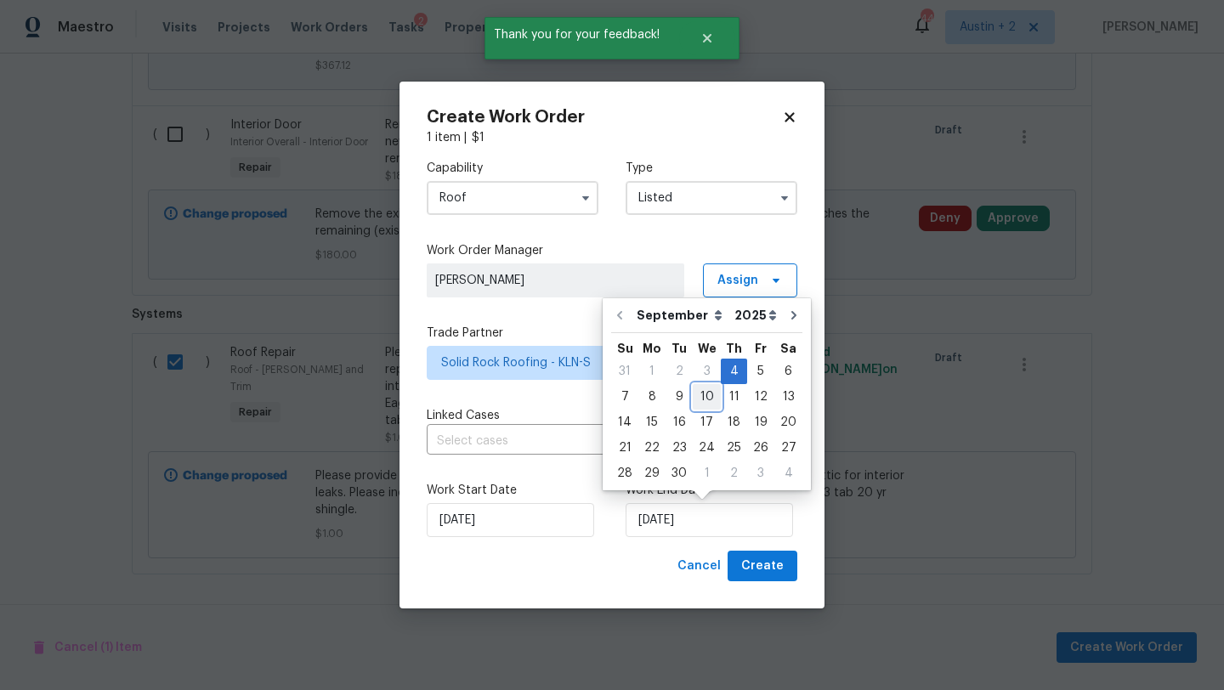
click at [700, 395] on div "10" at bounding box center [707, 397] width 28 height 24
type input "[DATE]"
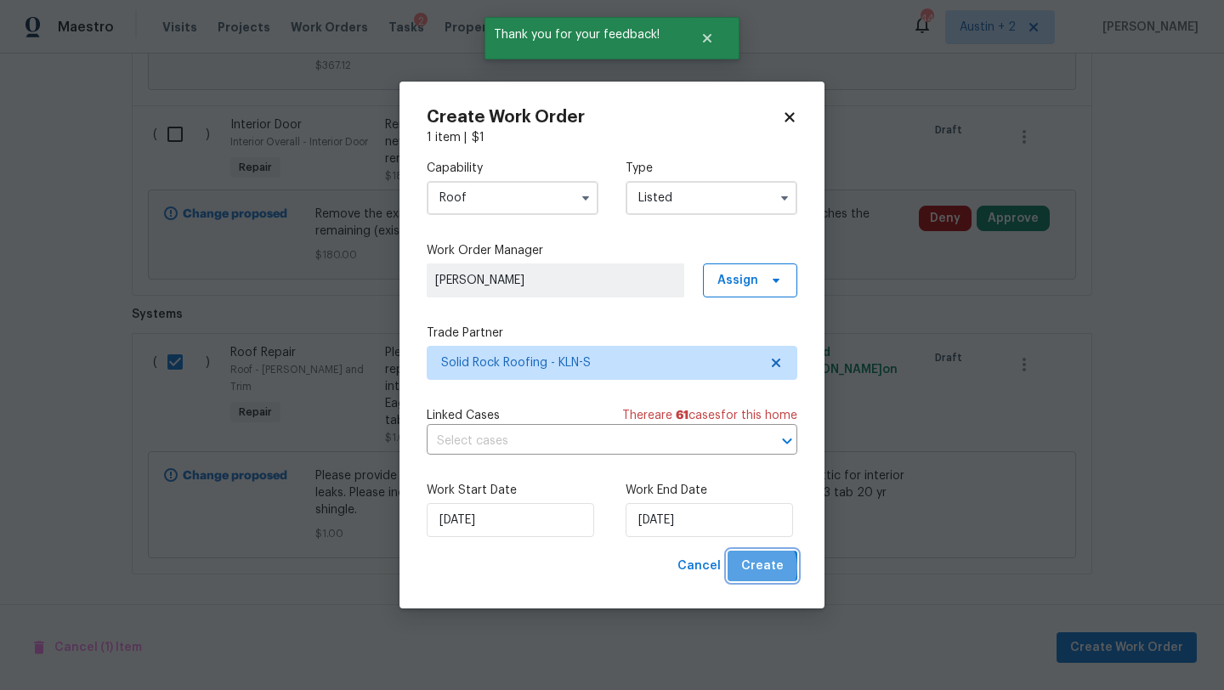
click at [753, 568] on span "Create" at bounding box center [762, 566] width 43 height 21
checkbox input "false"
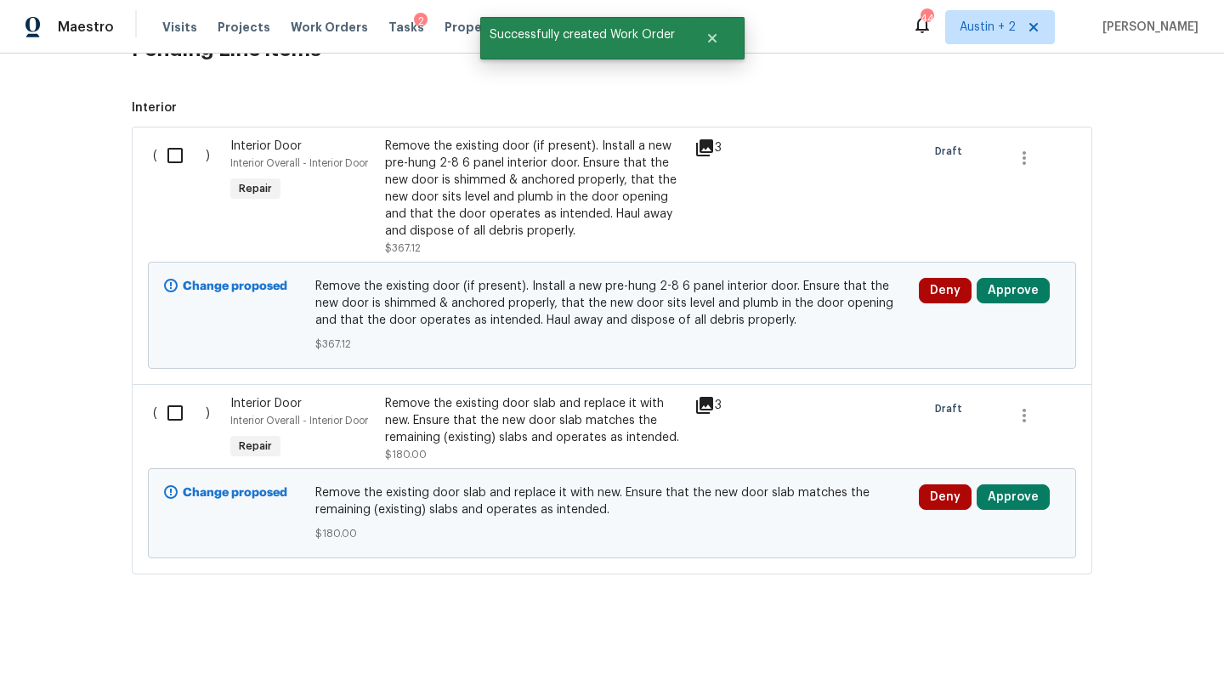
scroll to position [0, 0]
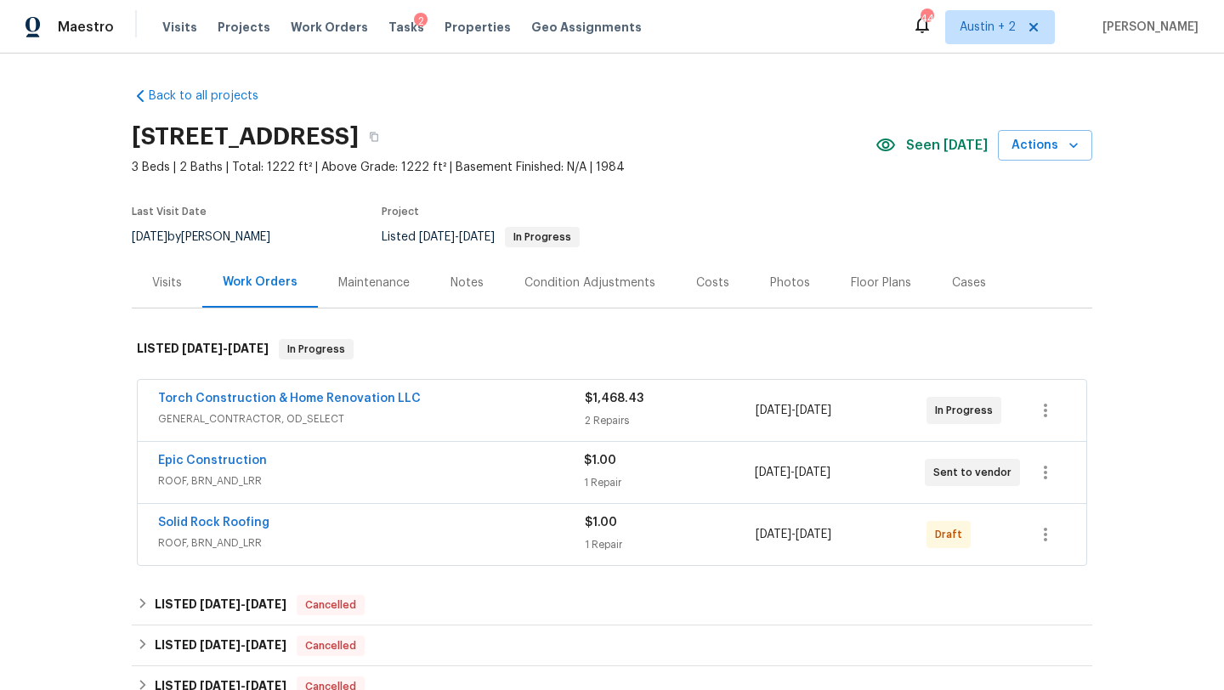
scroll to position [319, 0]
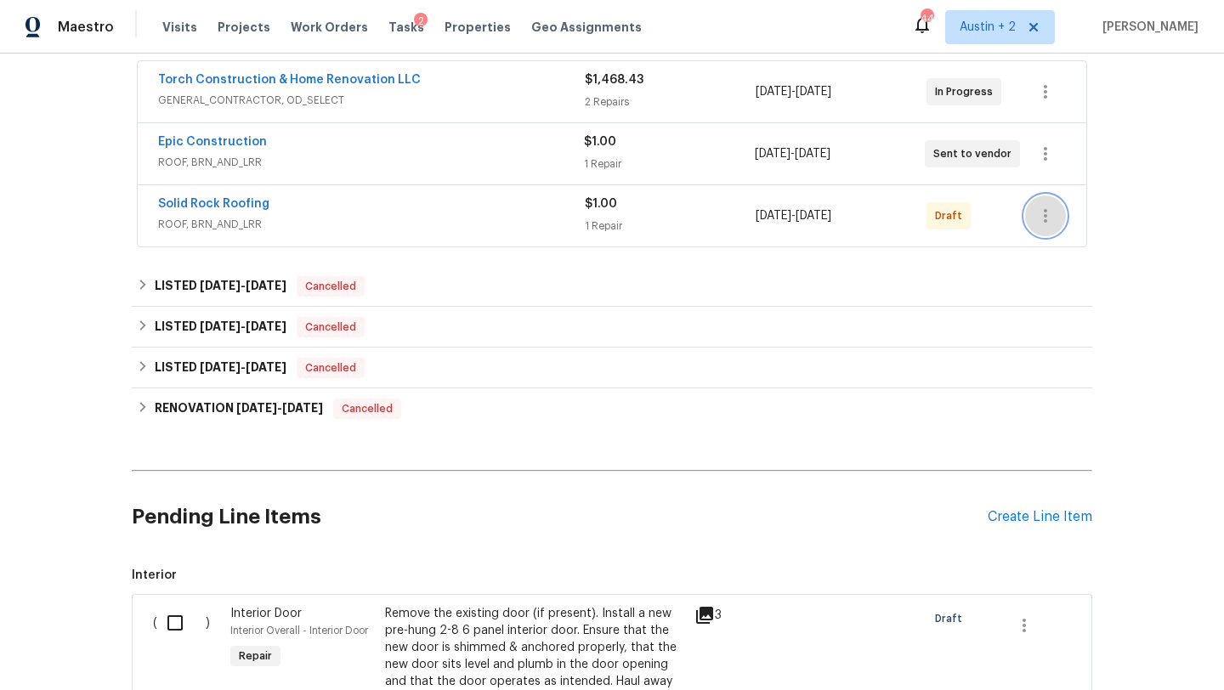
click at [1037, 213] on icon "button" at bounding box center [1046, 216] width 20 height 20
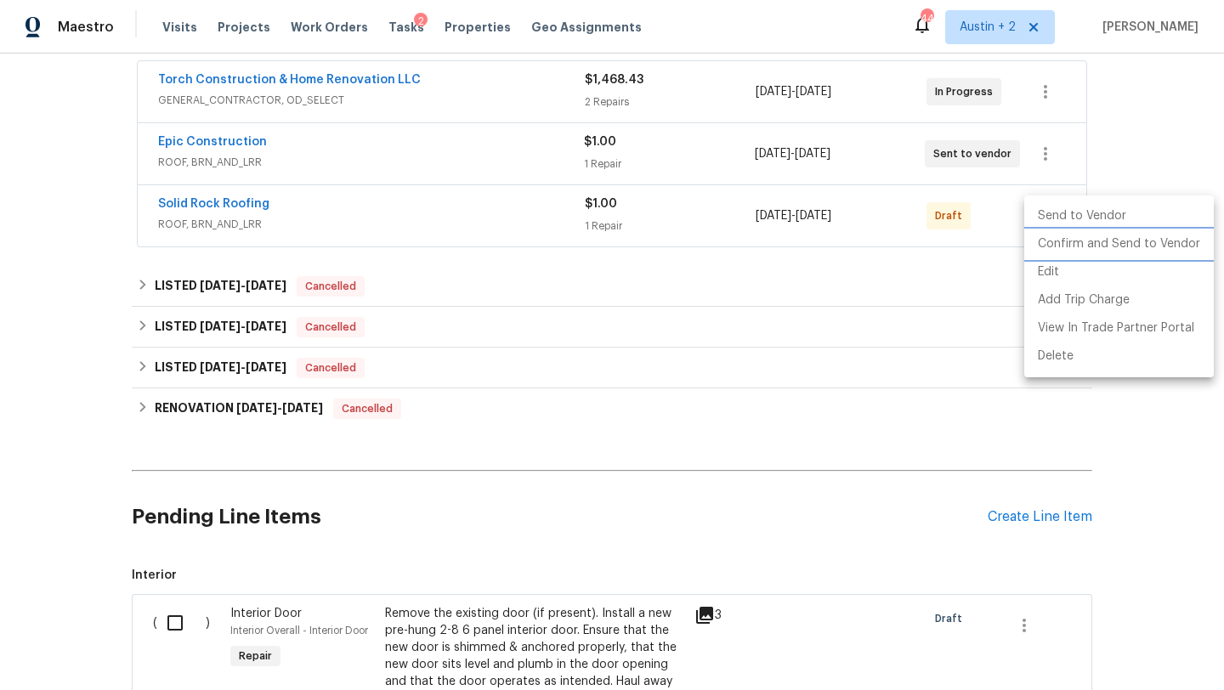
click at [1054, 251] on li "Confirm and Send to Vendor" at bounding box center [1120, 244] width 190 height 28
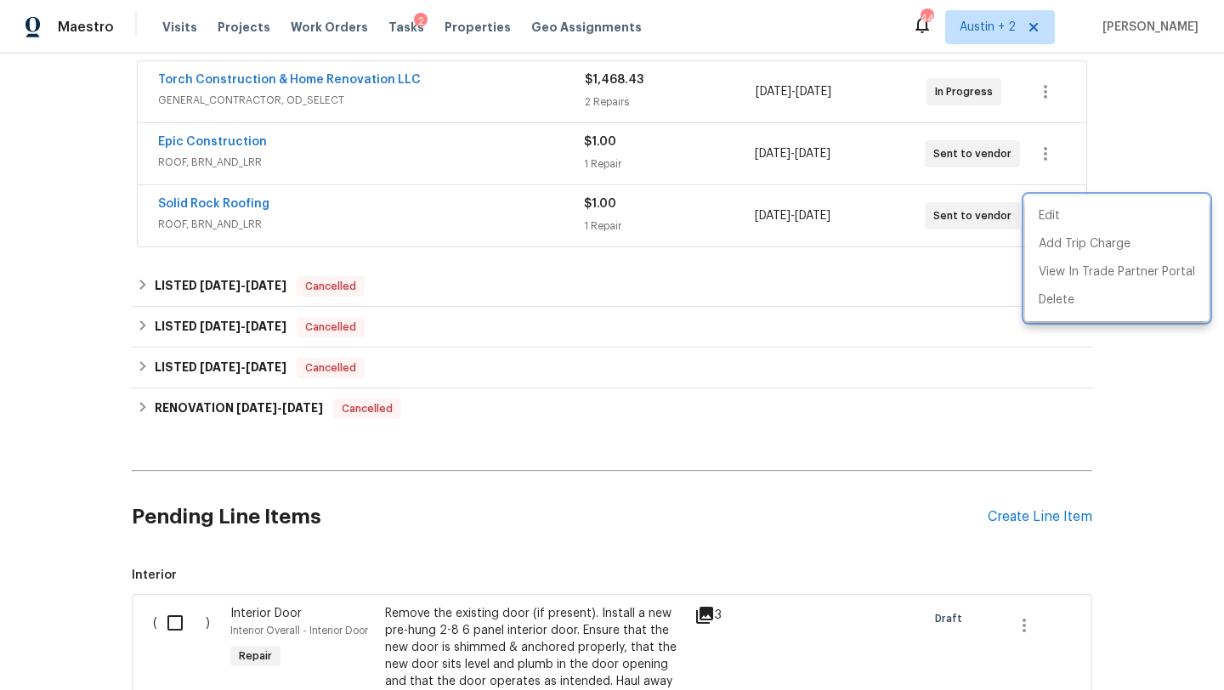
click at [1177, 173] on div at bounding box center [612, 345] width 1224 height 690
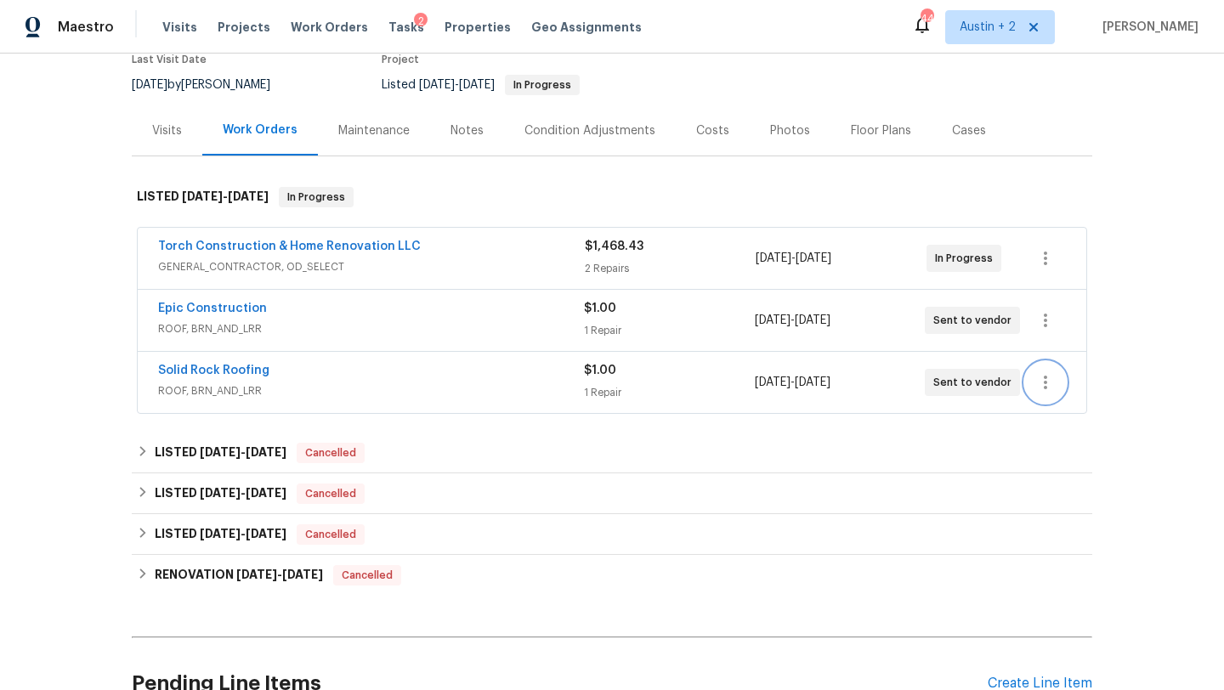
scroll to position [154, 0]
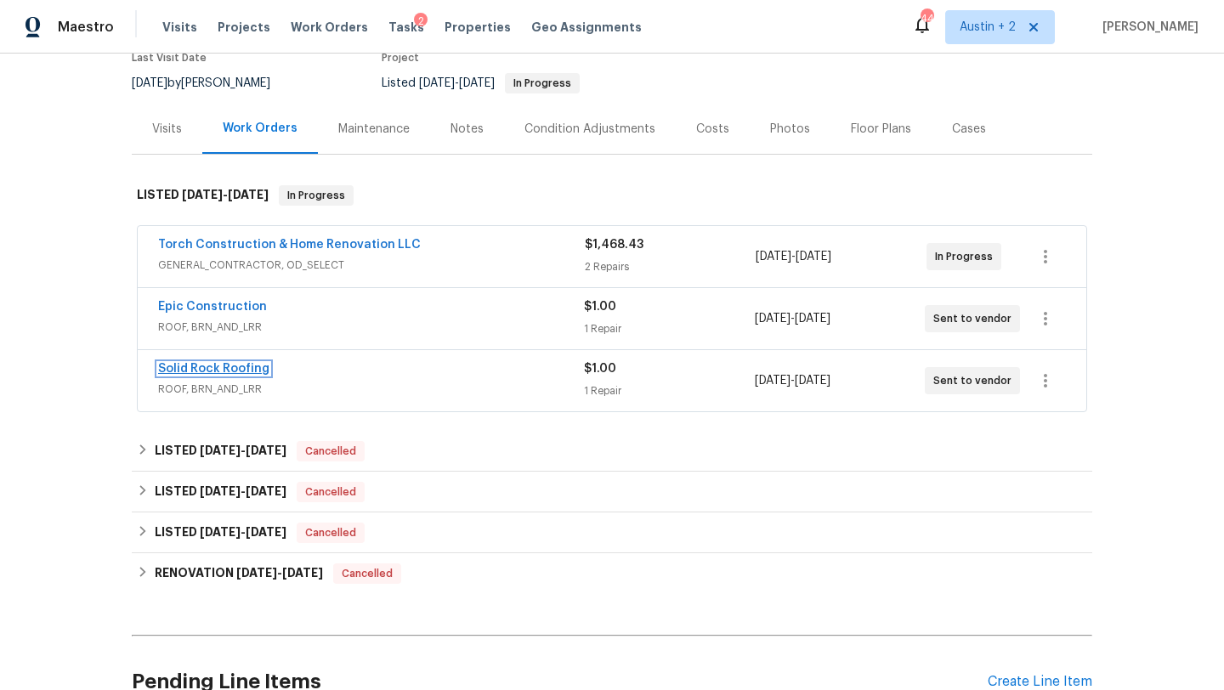
click at [217, 370] on link "Solid Rock Roofing" at bounding box center [213, 369] width 111 height 12
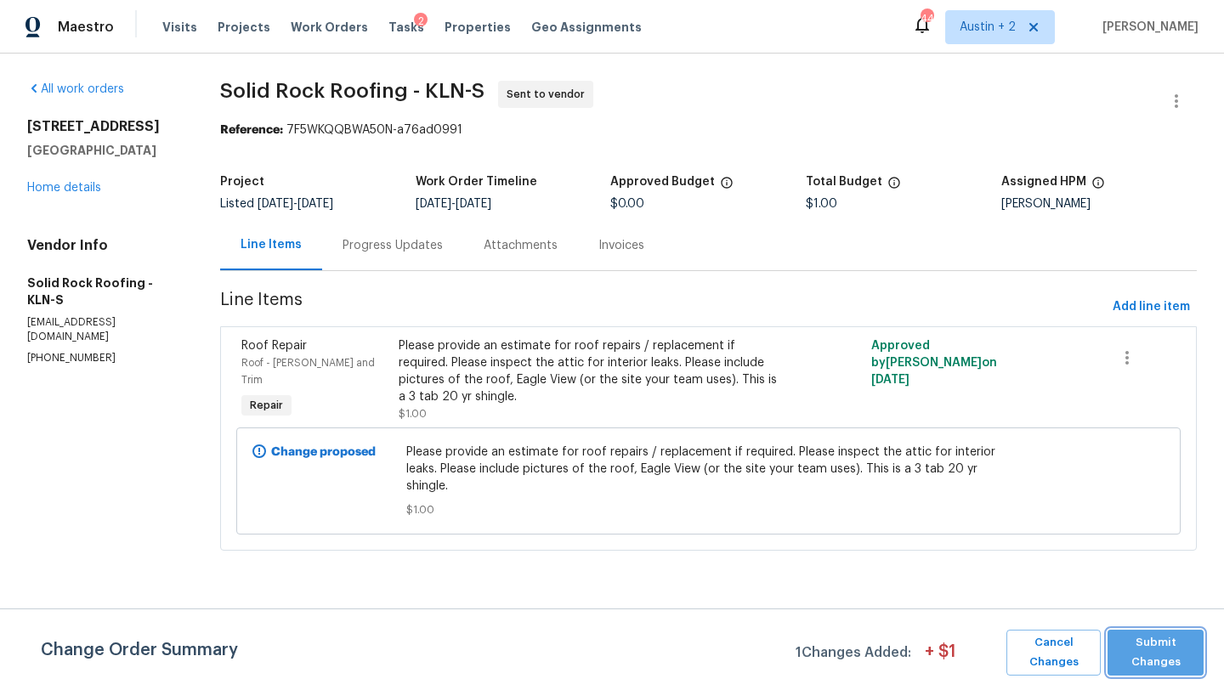
click at [1130, 651] on span "Submit Changes" at bounding box center [1155, 652] width 79 height 39
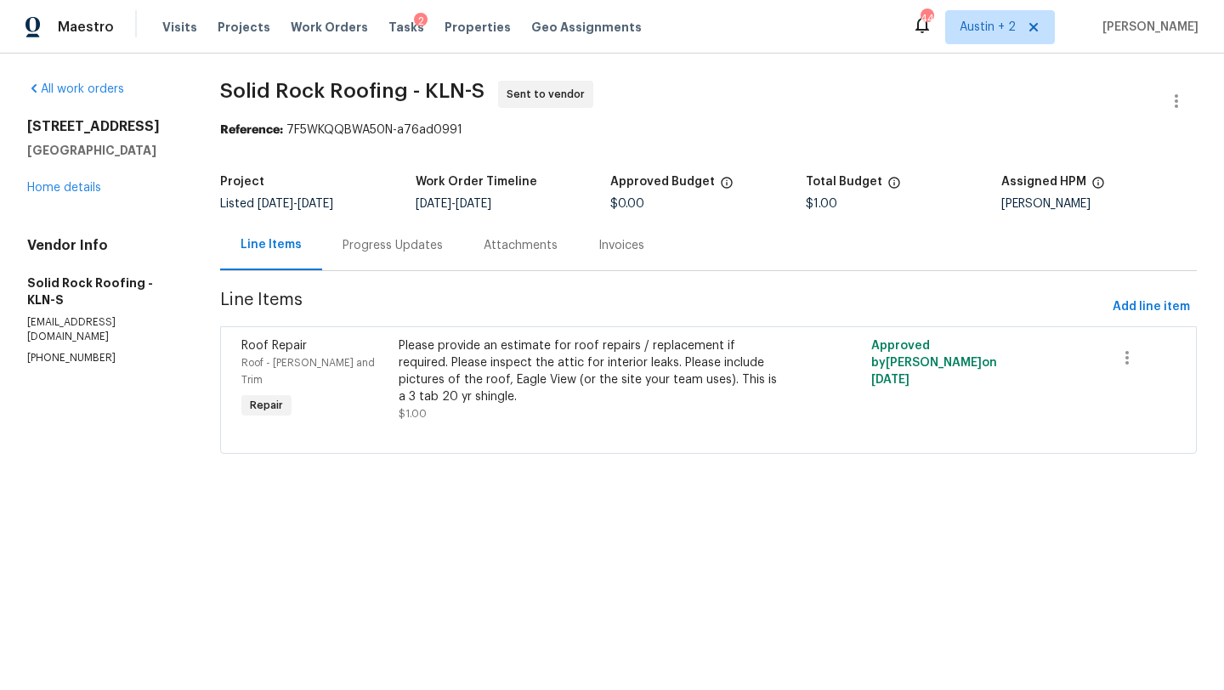
click at [418, 248] on div "Progress Updates" at bounding box center [393, 245] width 100 height 17
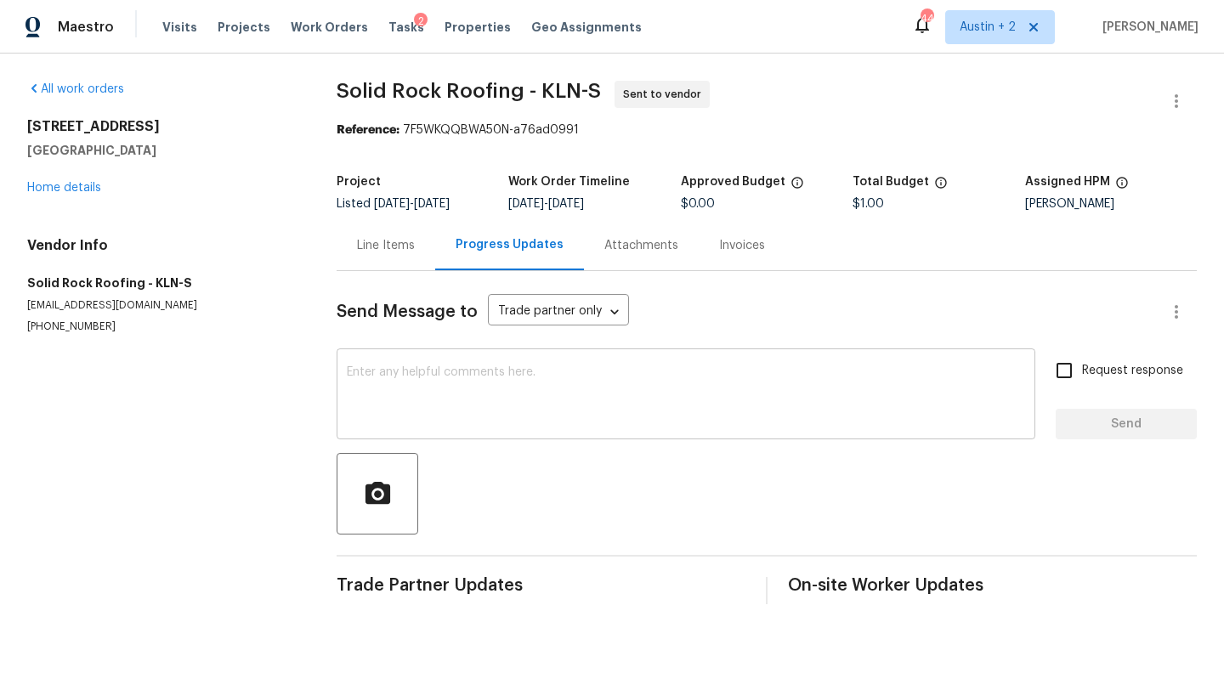
click at [468, 376] on textarea at bounding box center [686, 396] width 679 height 60
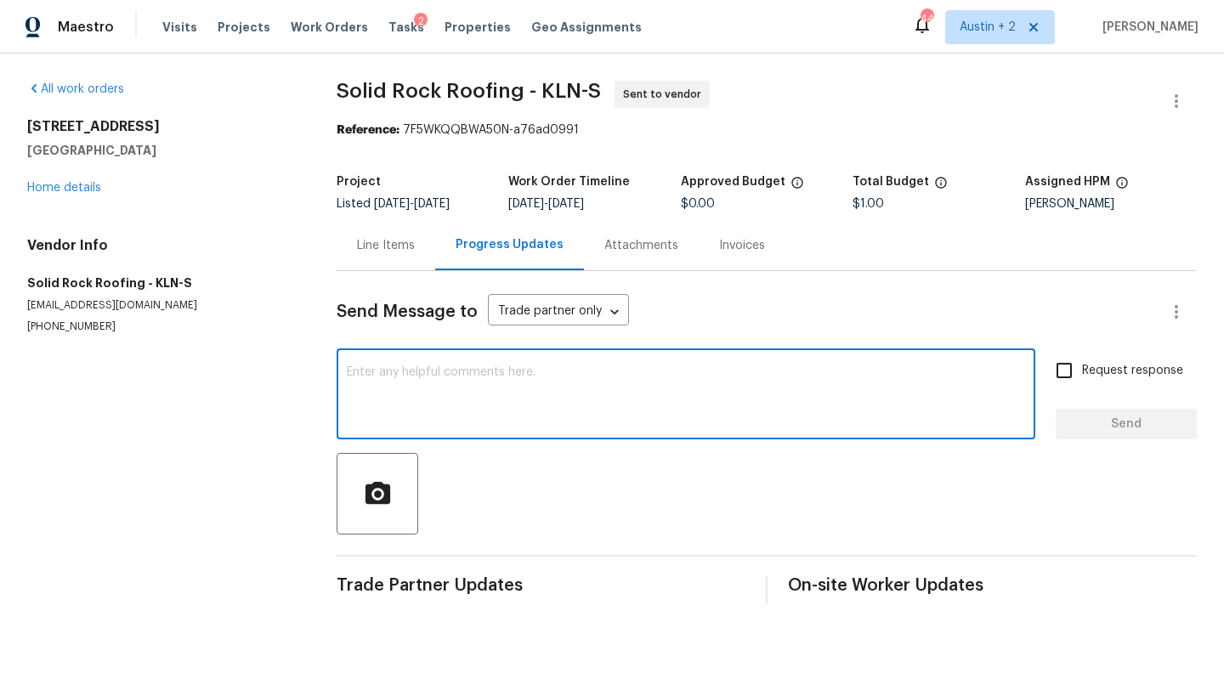
paste textarea "Please provide an estimate for roof repairs / replacement if required. Please i…"
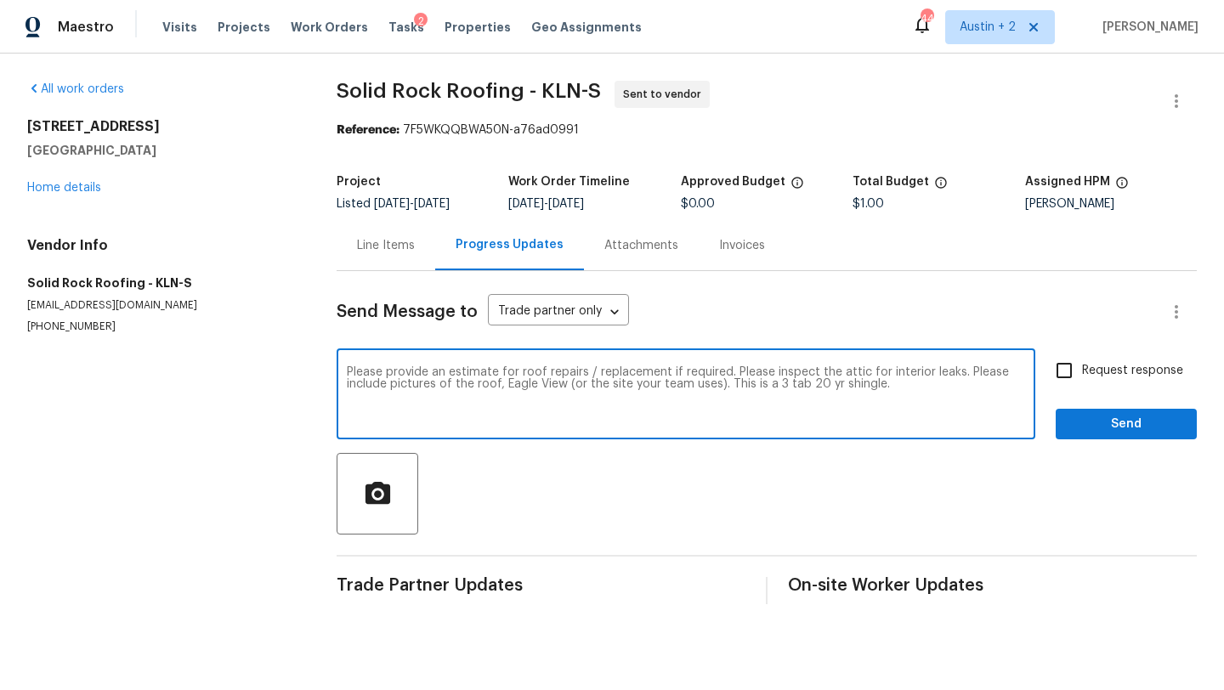
type textarea "Please provide an estimate for roof repairs / replacement if required. Please i…"
click at [1122, 426] on span "Send" at bounding box center [1127, 424] width 114 height 21
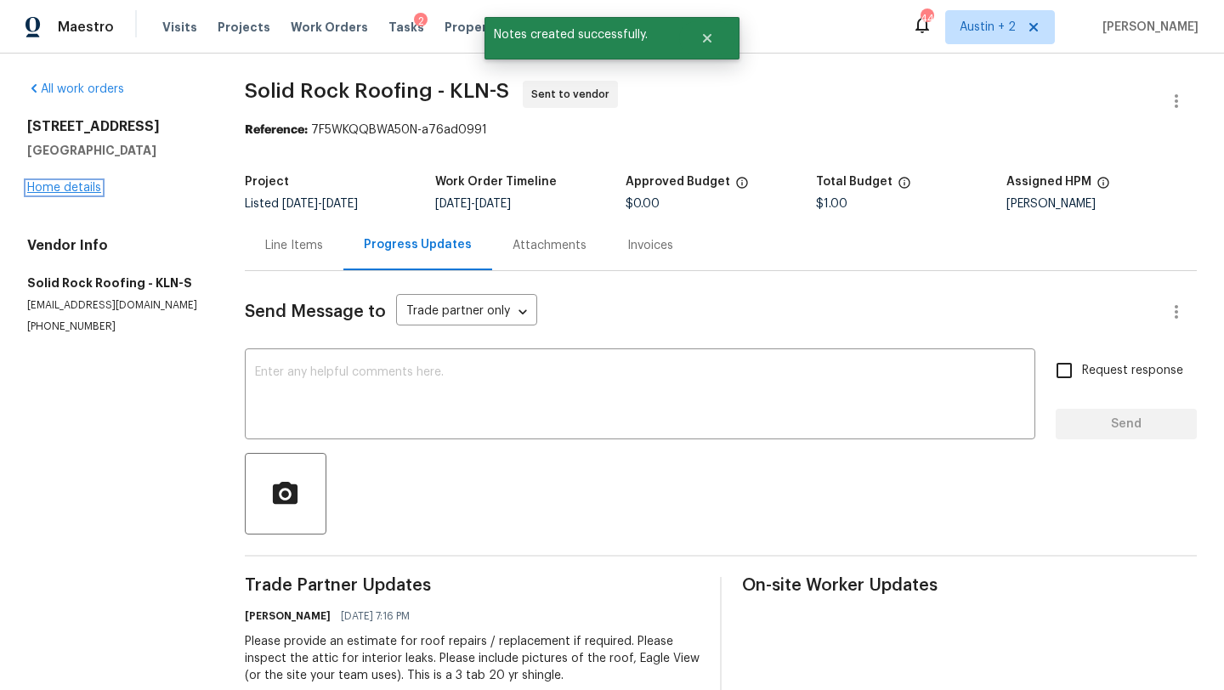
click at [65, 186] on link "Home details" at bounding box center [64, 188] width 74 height 12
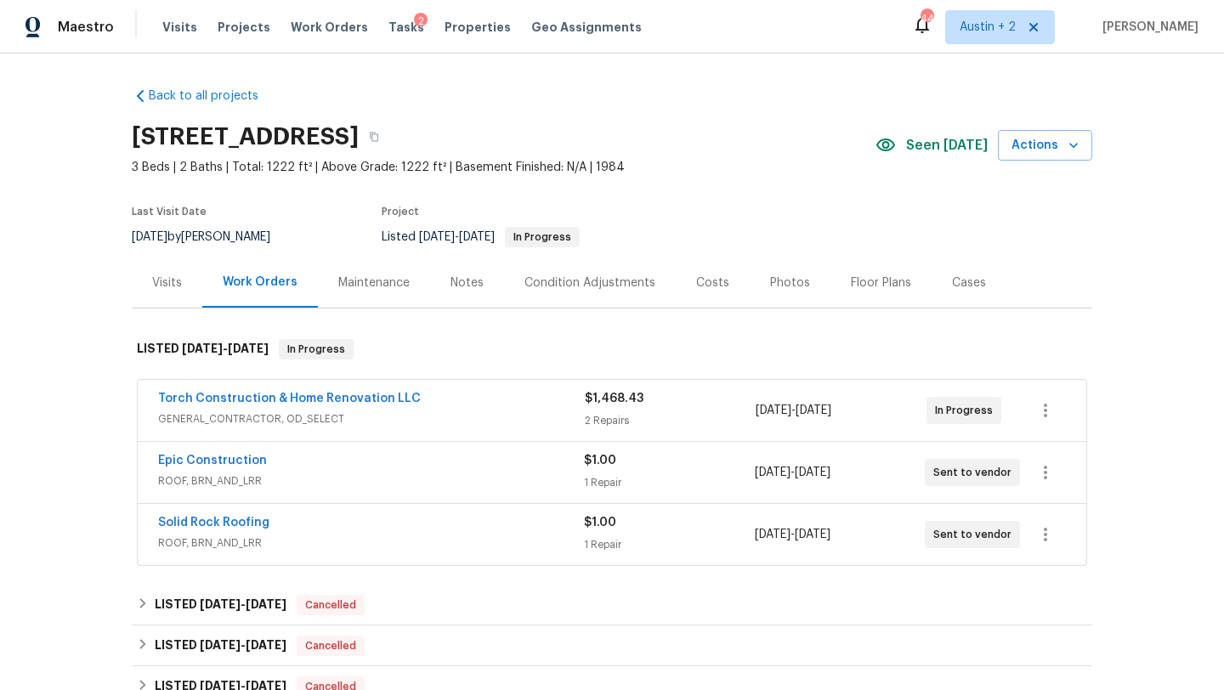
click at [715, 281] on div "Costs" at bounding box center [712, 283] width 33 height 17
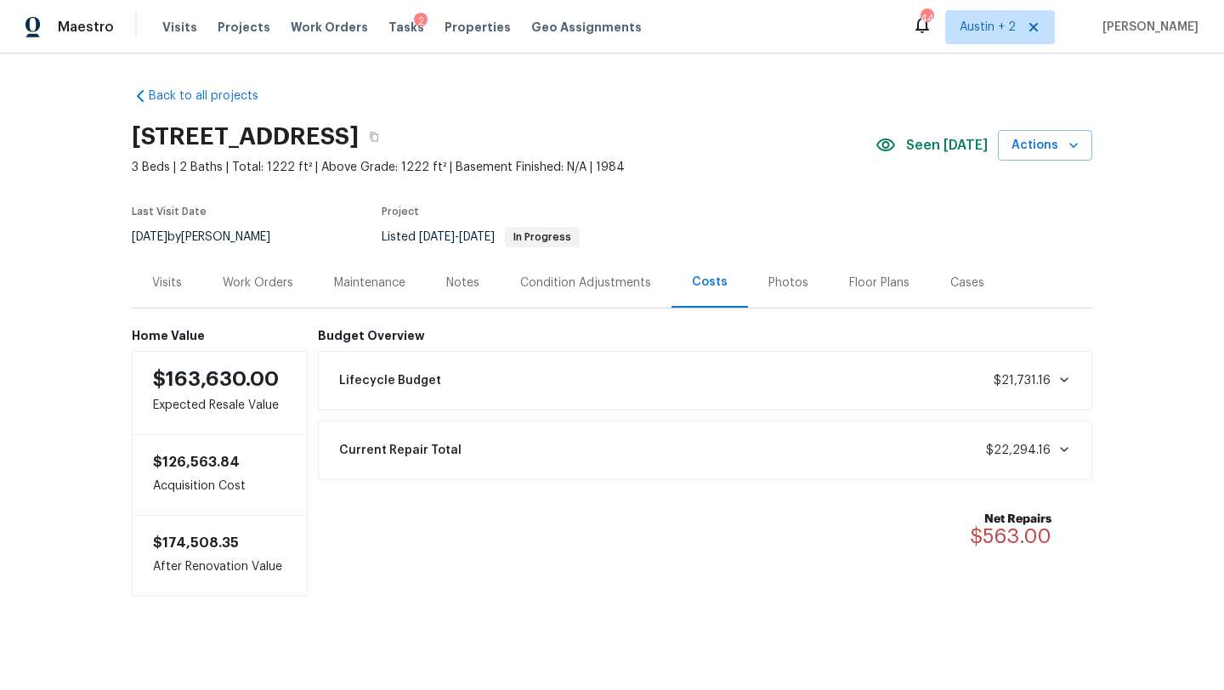
click at [266, 280] on div "Work Orders" at bounding box center [258, 283] width 71 height 17
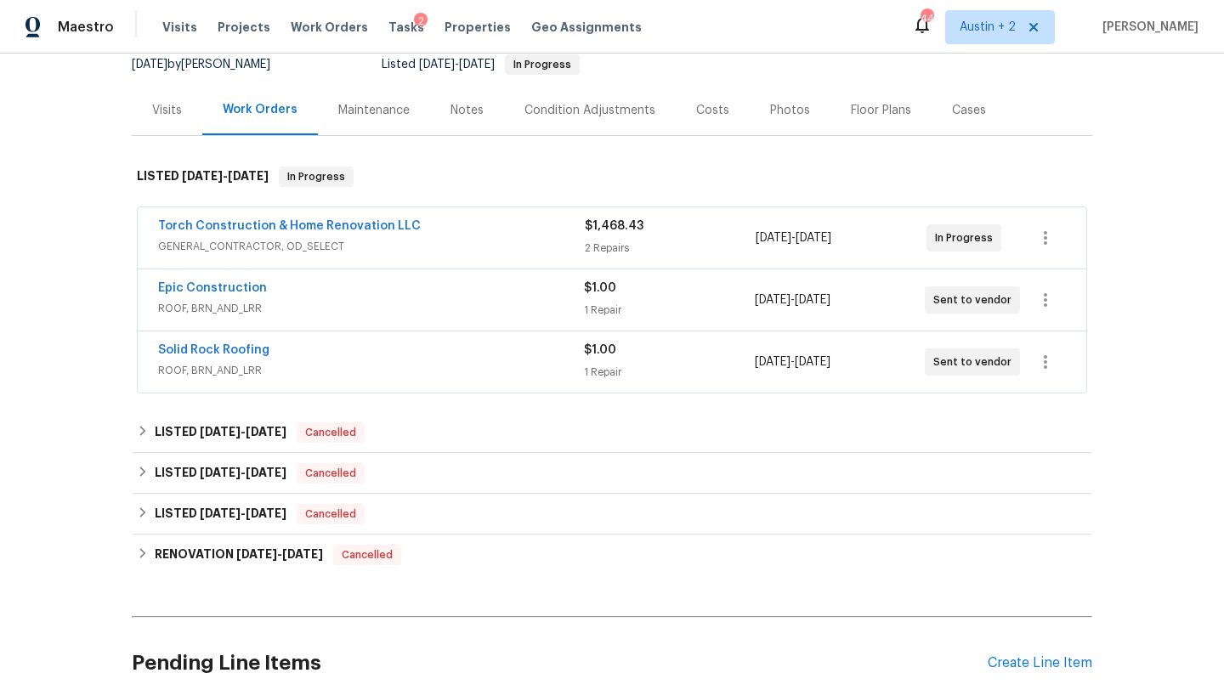
scroll to position [176, 0]
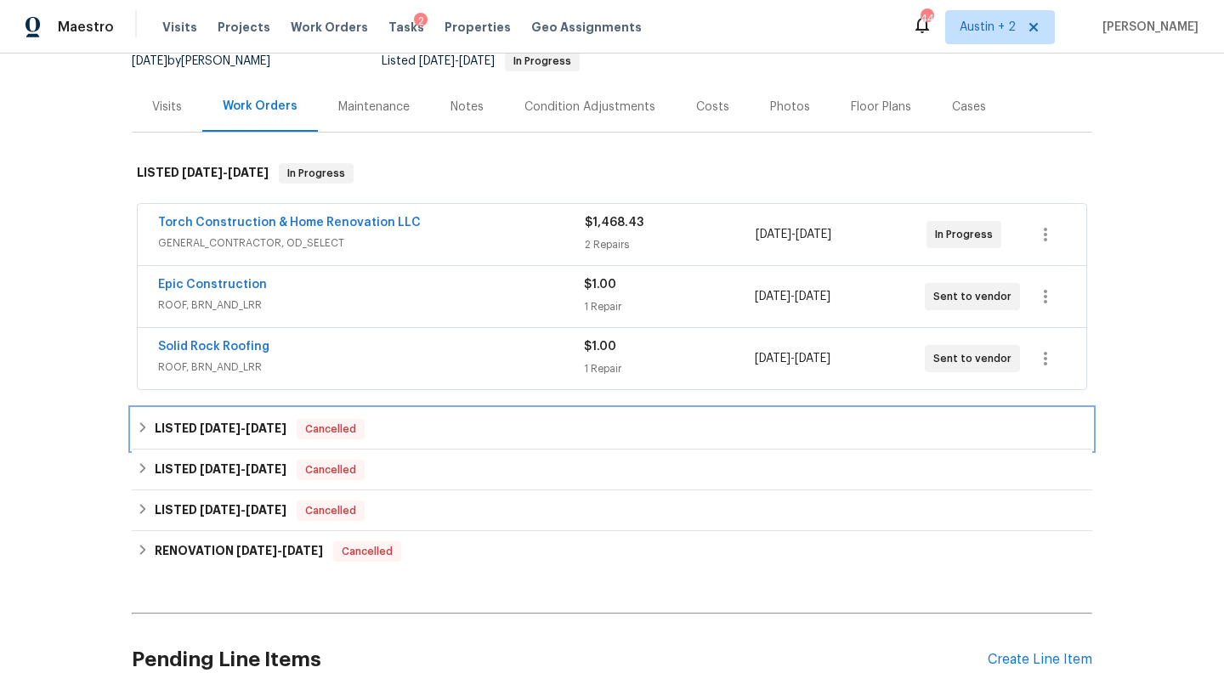
click at [517, 433] on div "LISTED [DATE] - [DATE] Cancelled" at bounding box center [612, 429] width 951 height 20
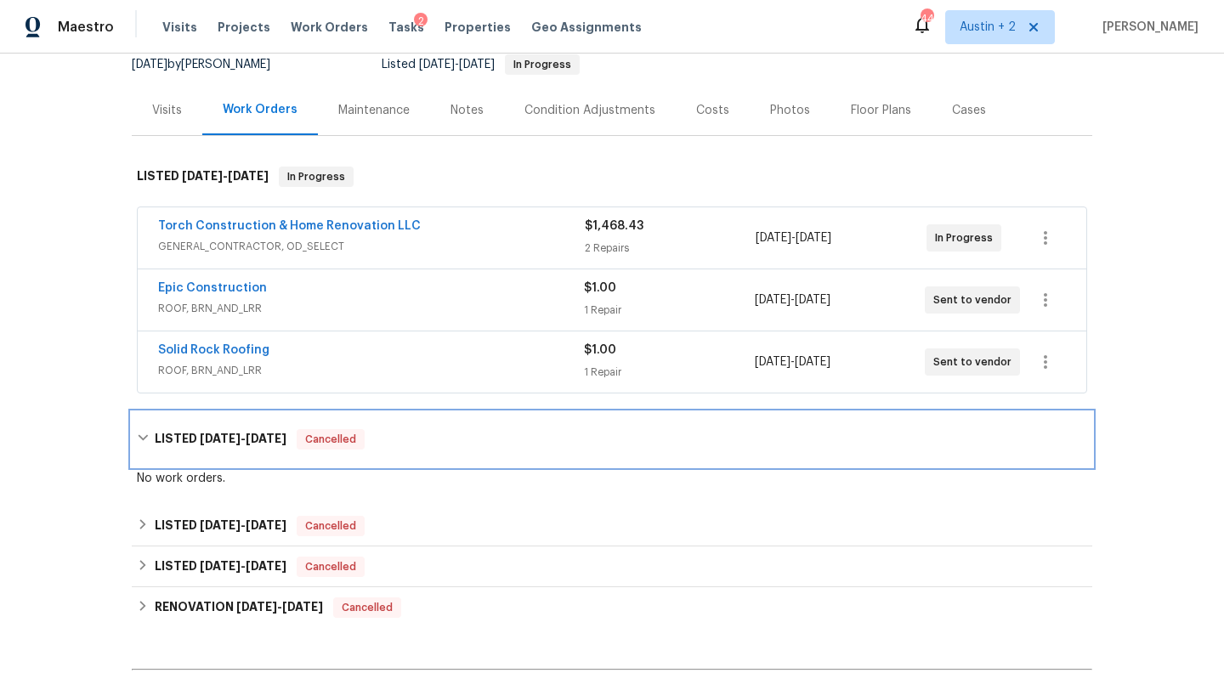
scroll to position [171, 0]
click at [491, 440] on div "LISTED [DATE] - [DATE] Cancelled" at bounding box center [612, 441] width 951 height 20
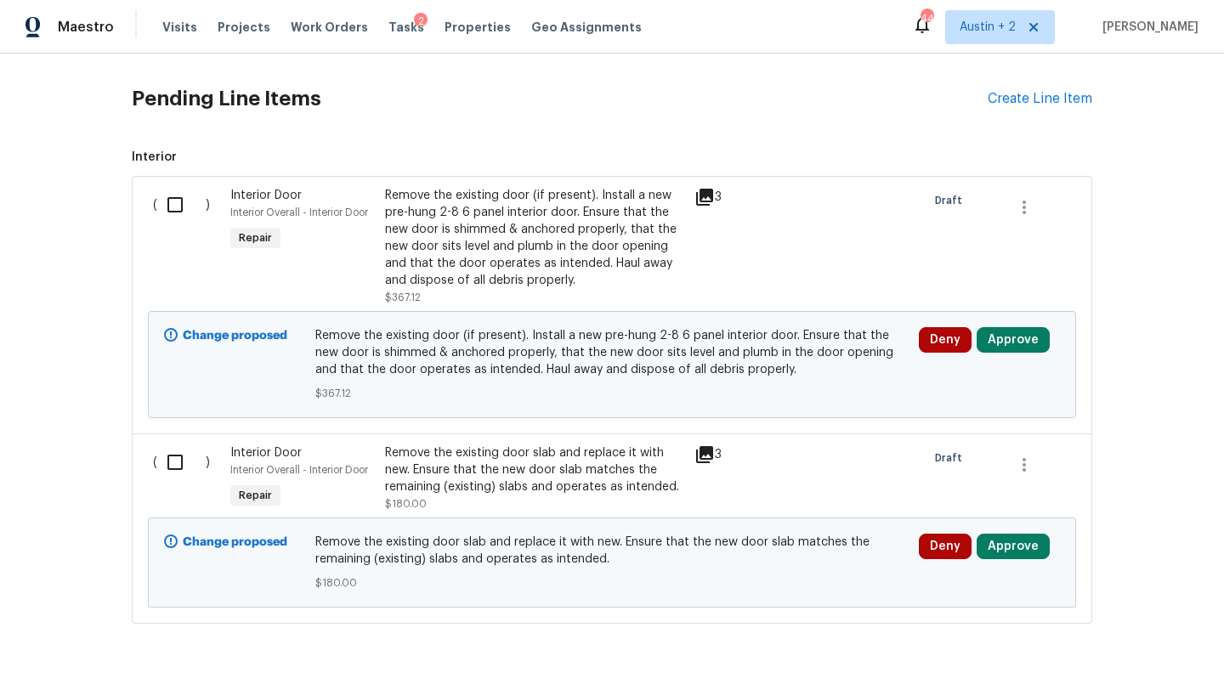
scroll to position [787, 0]
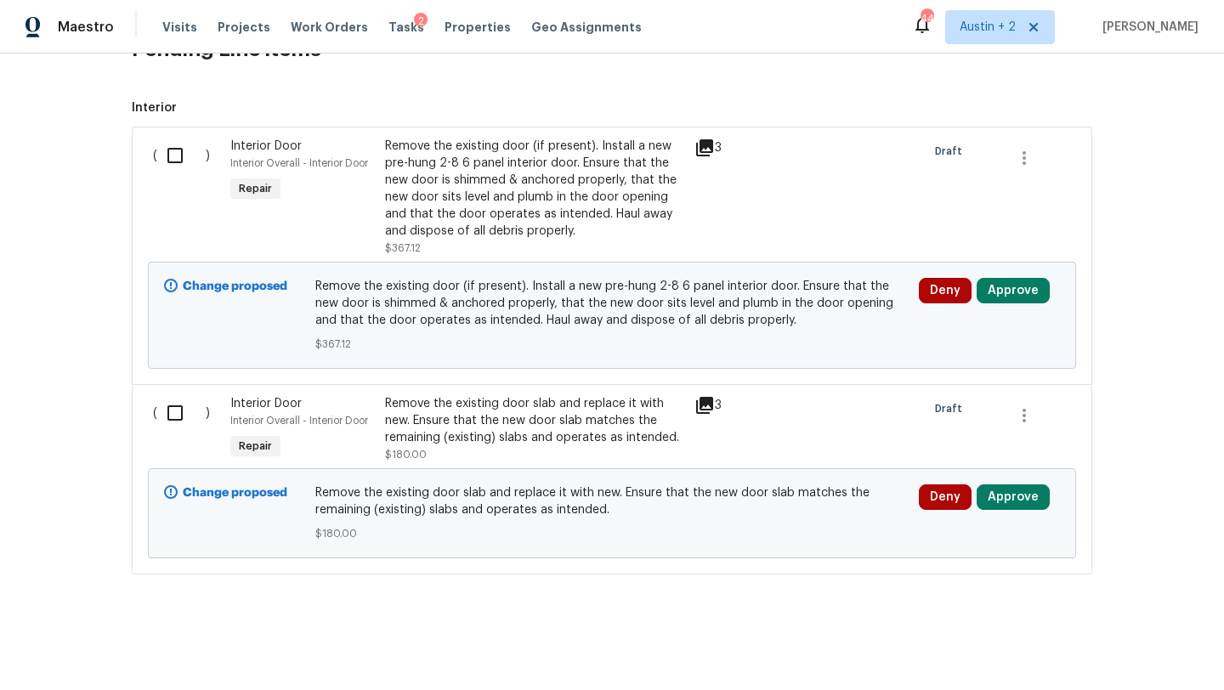
click at [705, 150] on icon at bounding box center [705, 148] width 20 height 20
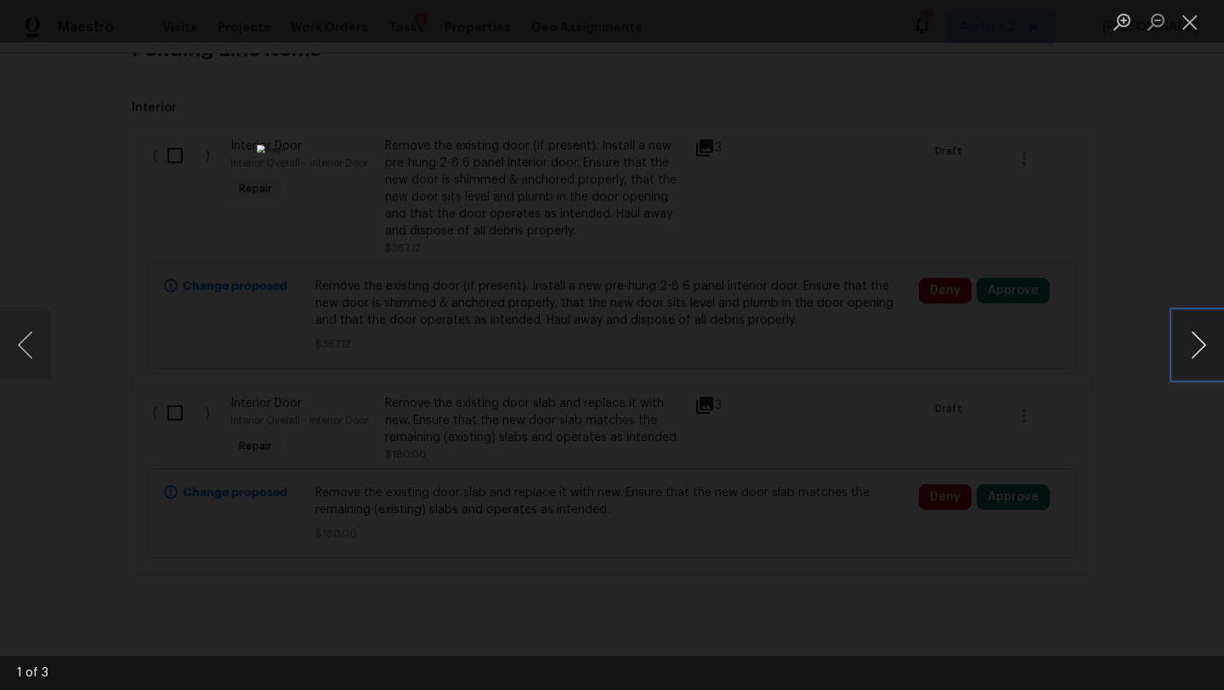
click at [1191, 347] on button "Next image" at bounding box center [1198, 345] width 51 height 68
click at [1196, 24] on button "Close lightbox" at bounding box center [1190, 22] width 34 height 30
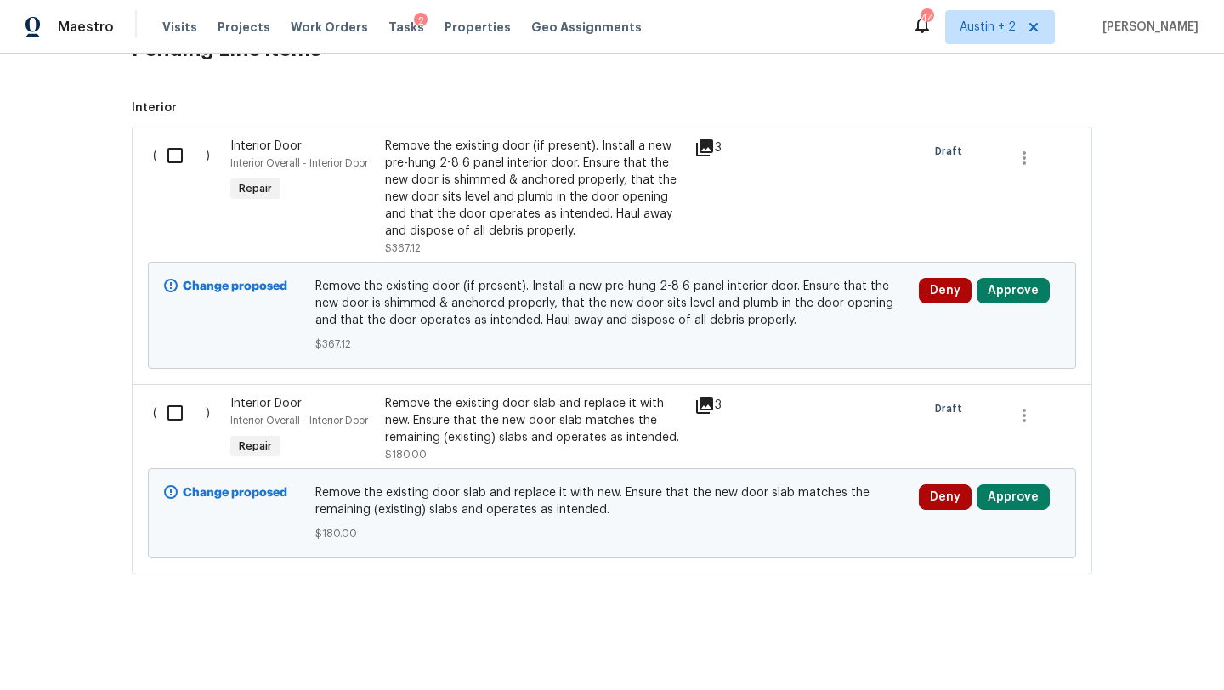
click at [702, 409] on icon at bounding box center [704, 405] width 17 height 17
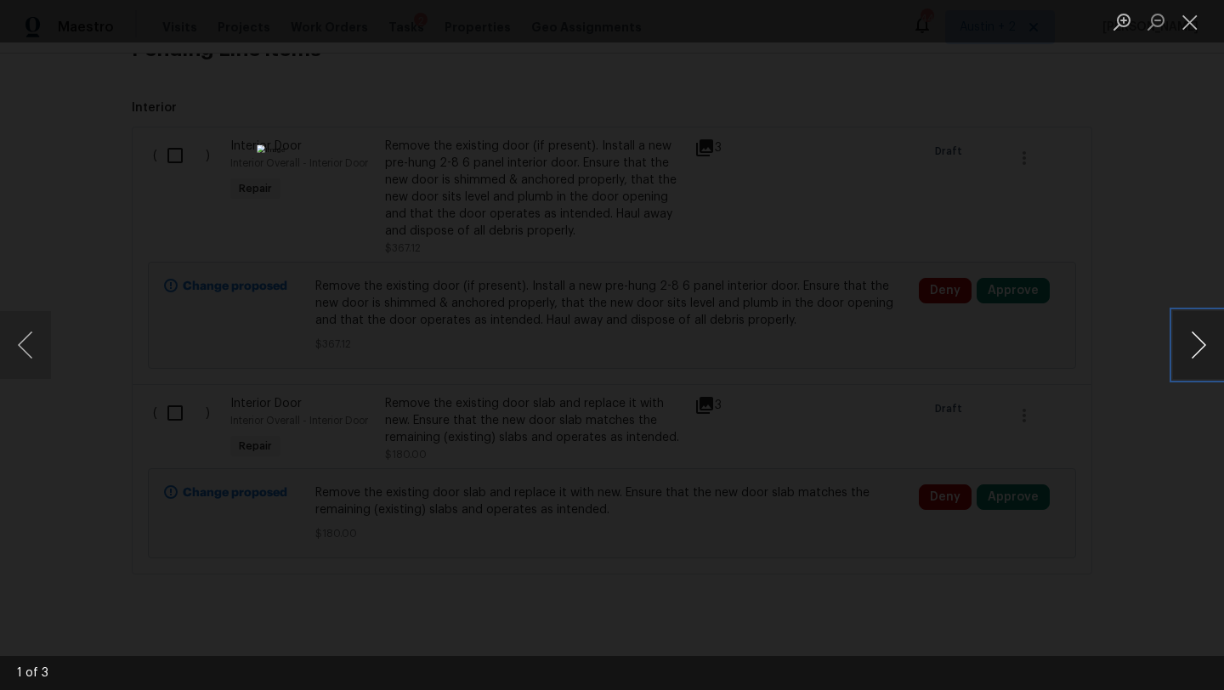
click at [1196, 344] on button "Next image" at bounding box center [1198, 345] width 51 height 68
click at [1193, 19] on button "Close lightbox" at bounding box center [1190, 22] width 34 height 30
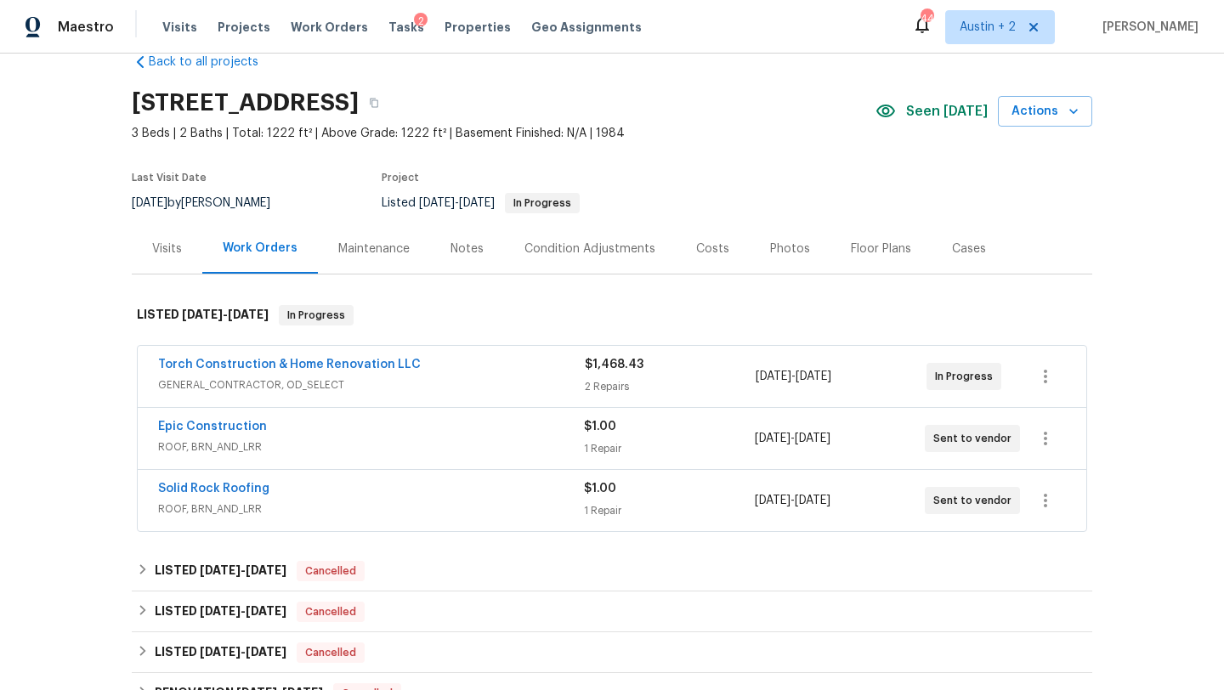
scroll to position [0, 0]
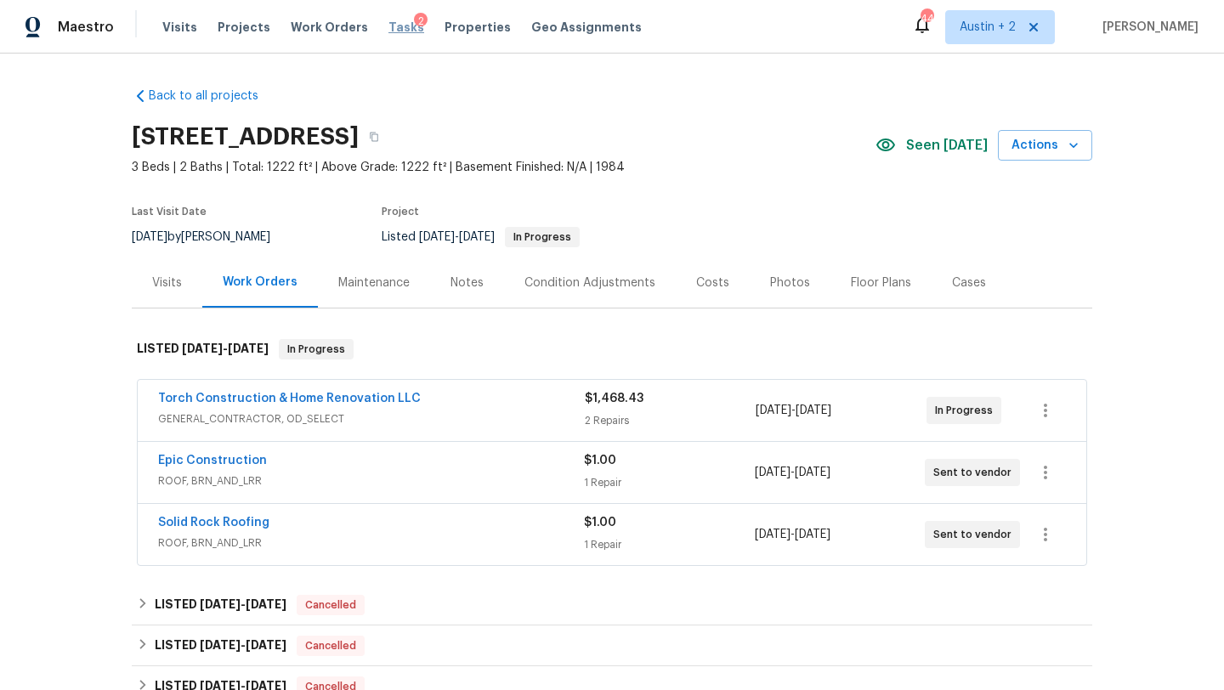
click at [389, 25] on span "Tasks" at bounding box center [407, 27] width 36 height 12
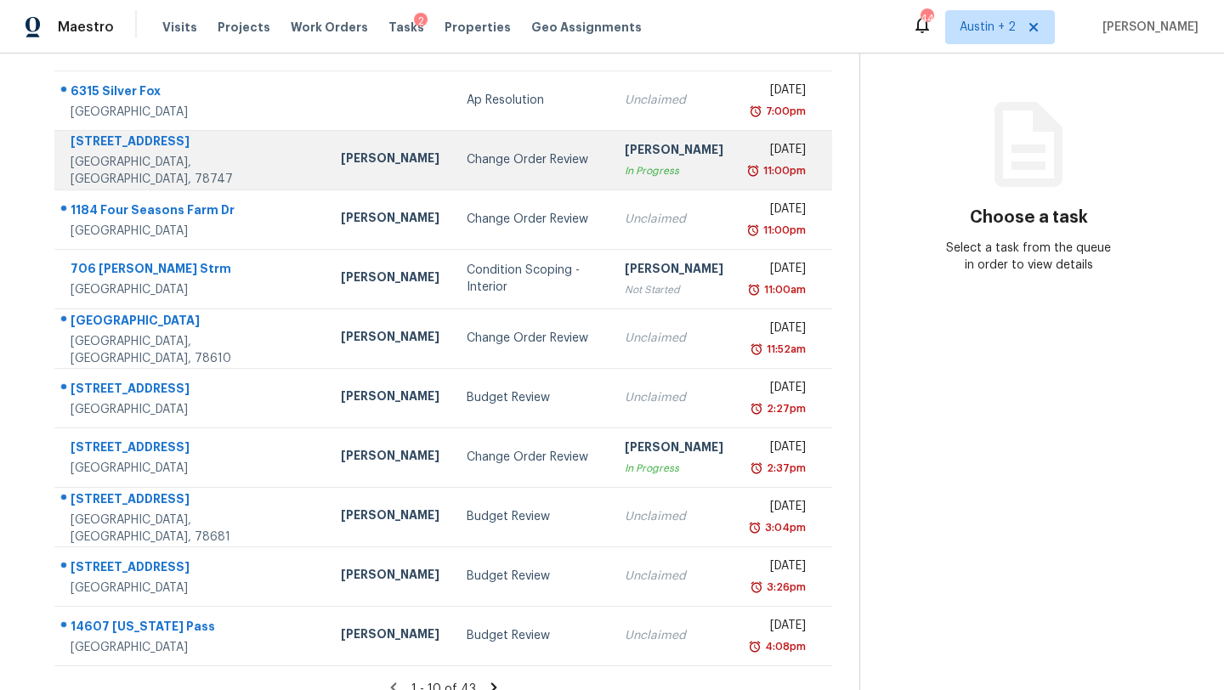
scroll to position [178, 0]
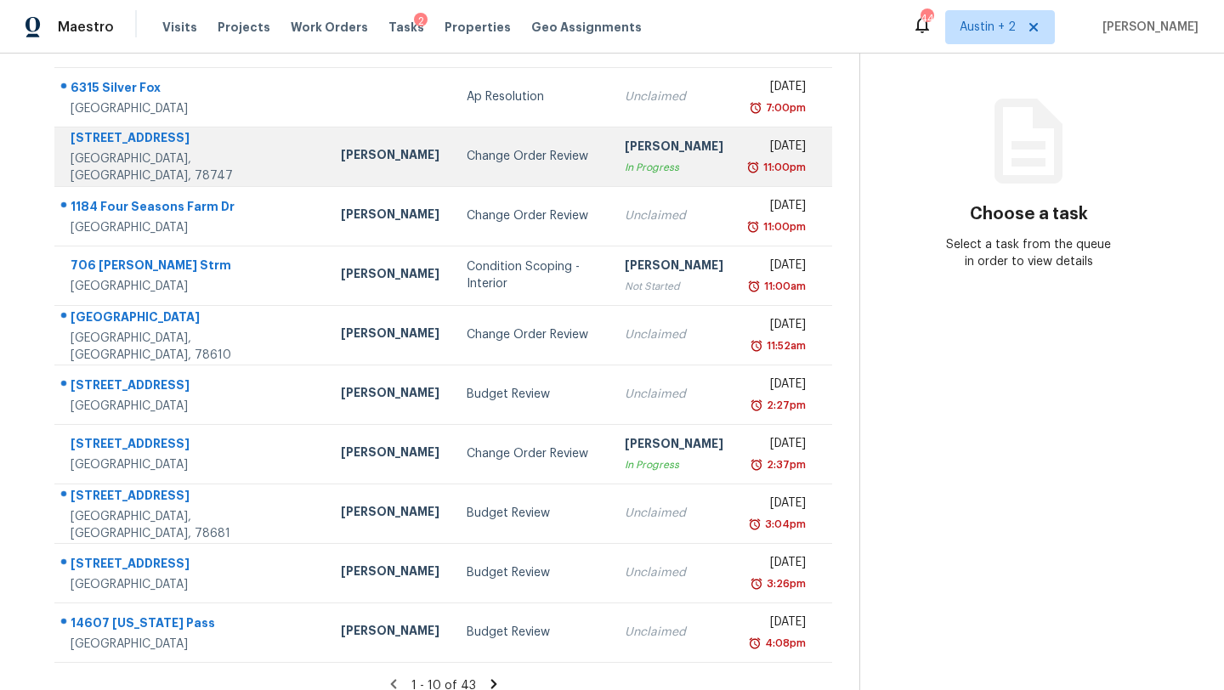
click at [453, 165] on td "Change Order Review" at bounding box center [531, 157] width 157 height 60
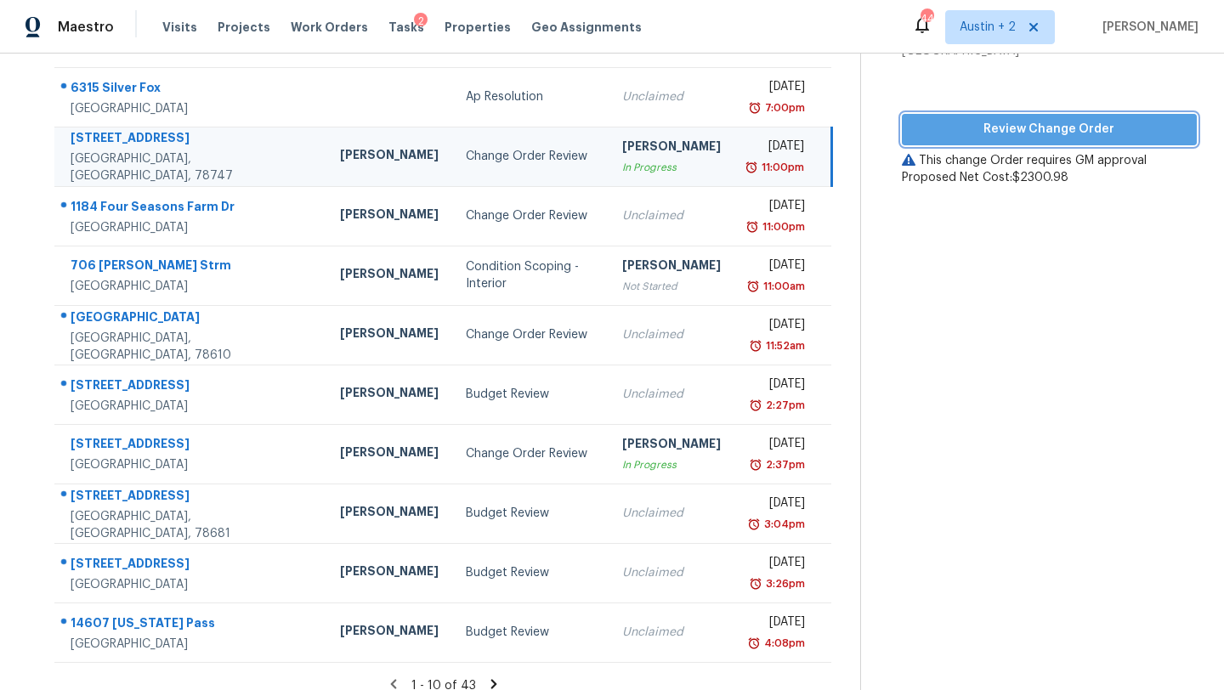
click at [958, 119] on span "Review Change Order" at bounding box center [1050, 129] width 268 height 21
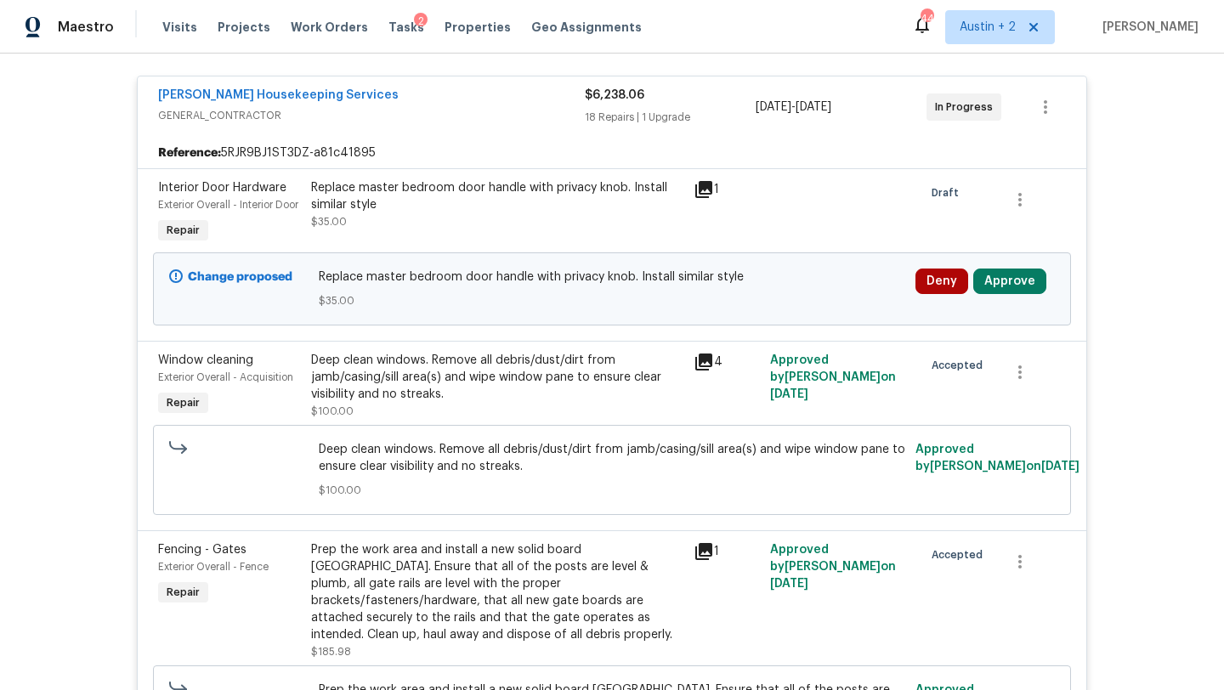
scroll to position [298, 0]
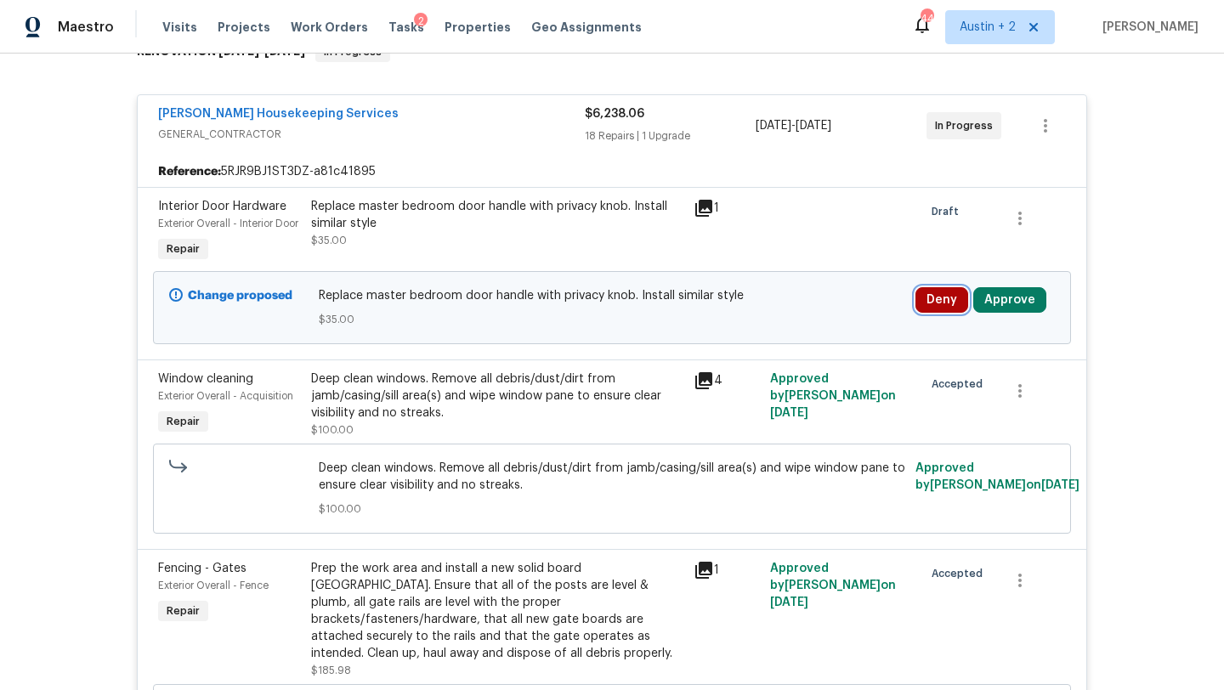
click at [940, 313] on button "Deny" at bounding box center [942, 300] width 53 height 26
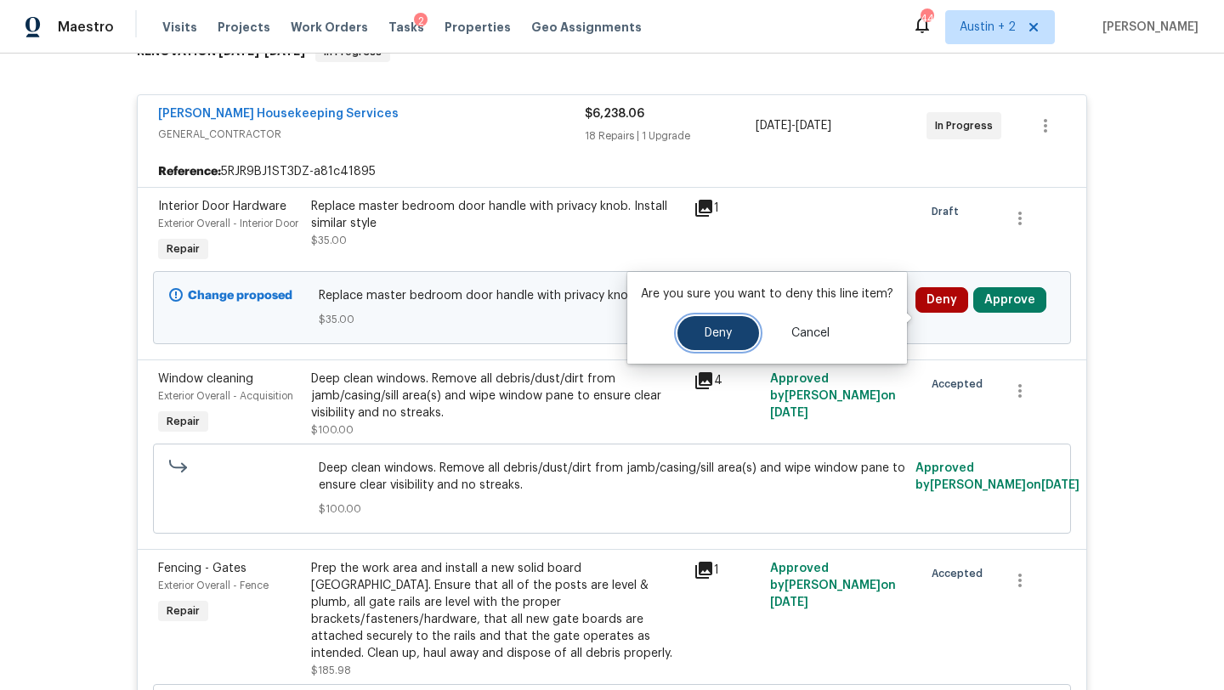
click at [718, 339] on button "Deny" at bounding box center [719, 333] width 82 height 34
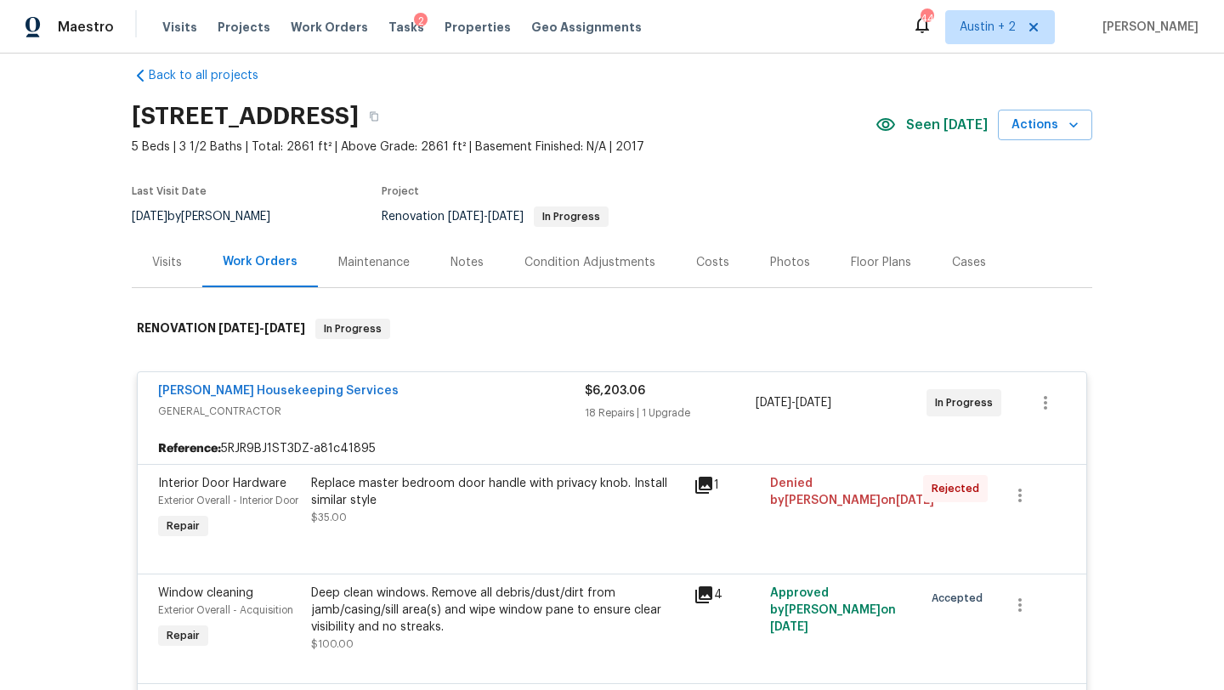
scroll to position [0, 0]
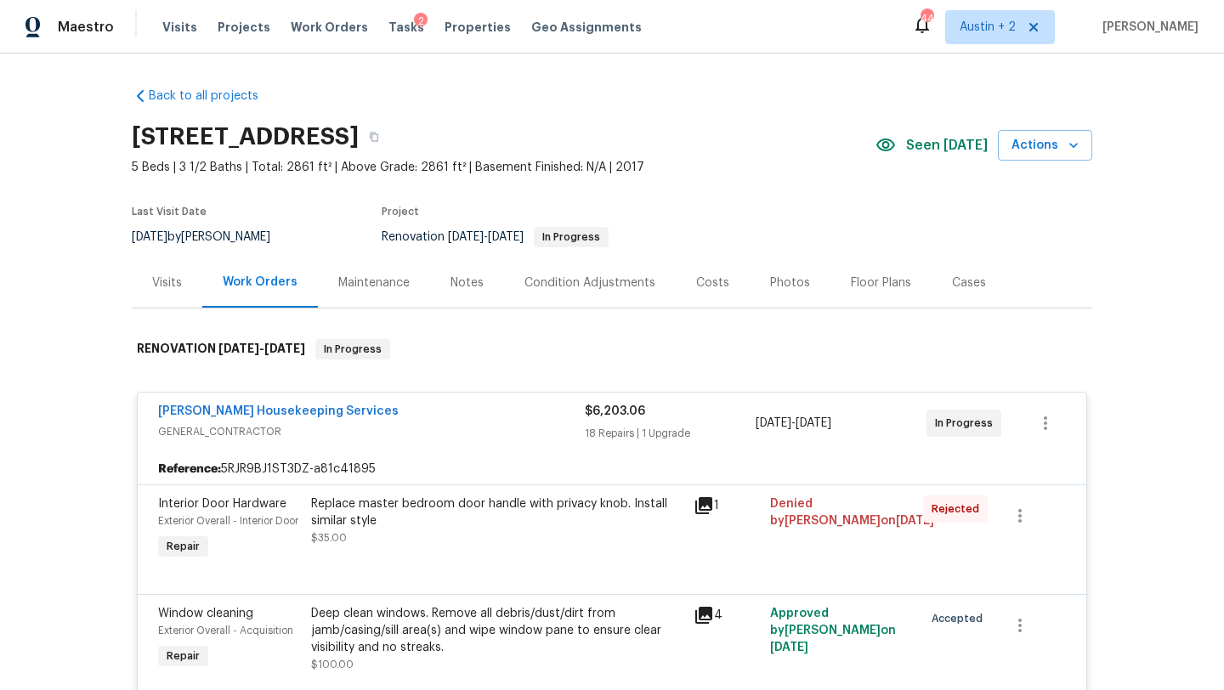
click at [392, 19] on div "Tasks 2" at bounding box center [407, 28] width 36 height 18
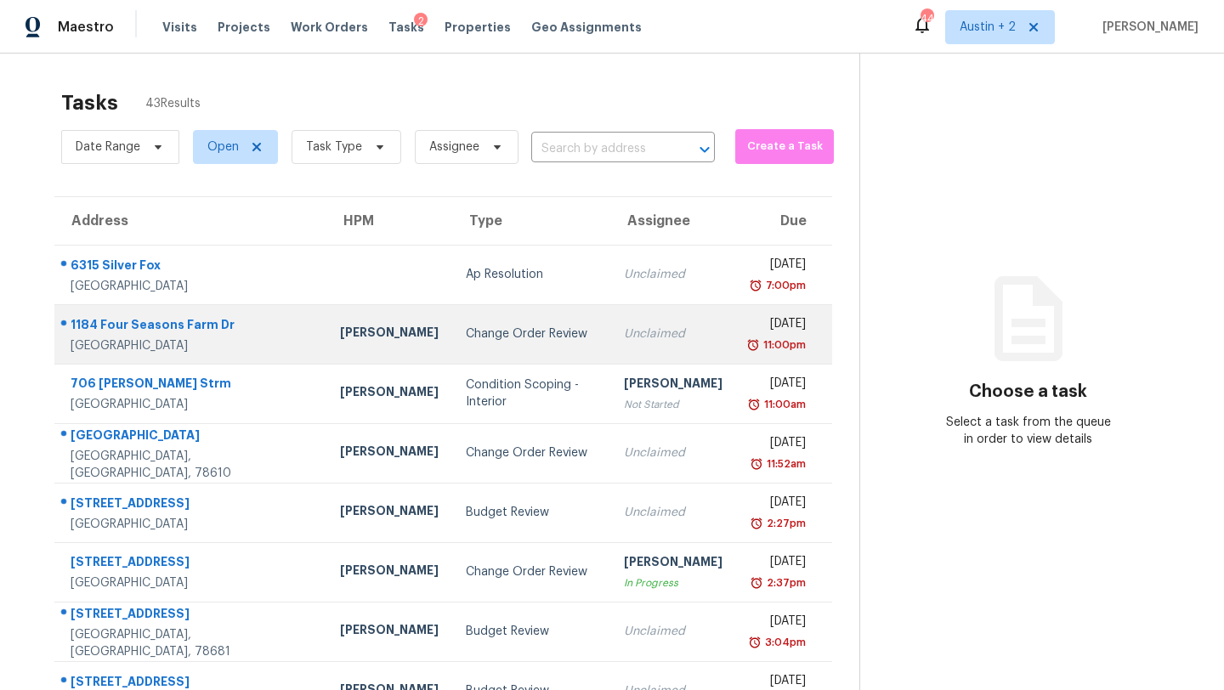
click at [452, 346] on td "Change Order Review" at bounding box center [531, 334] width 158 height 60
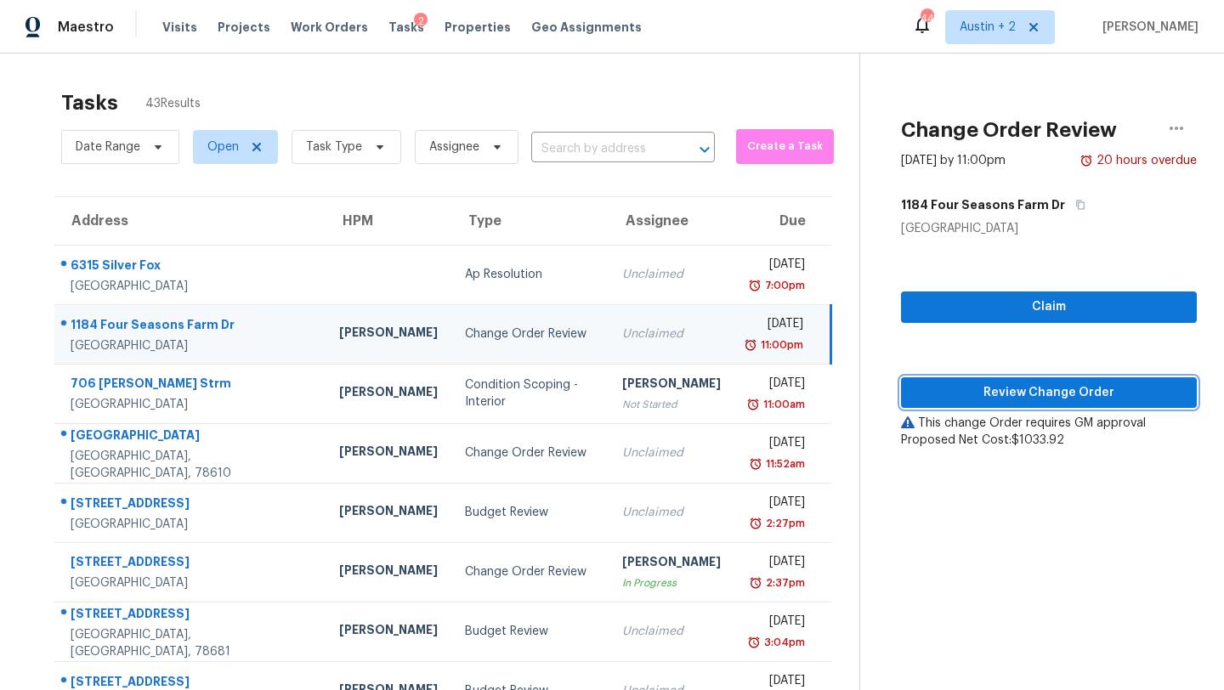
click at [936, 391] on span "Review Change Order" at bounding box center [1049, 393] width 269 height 21
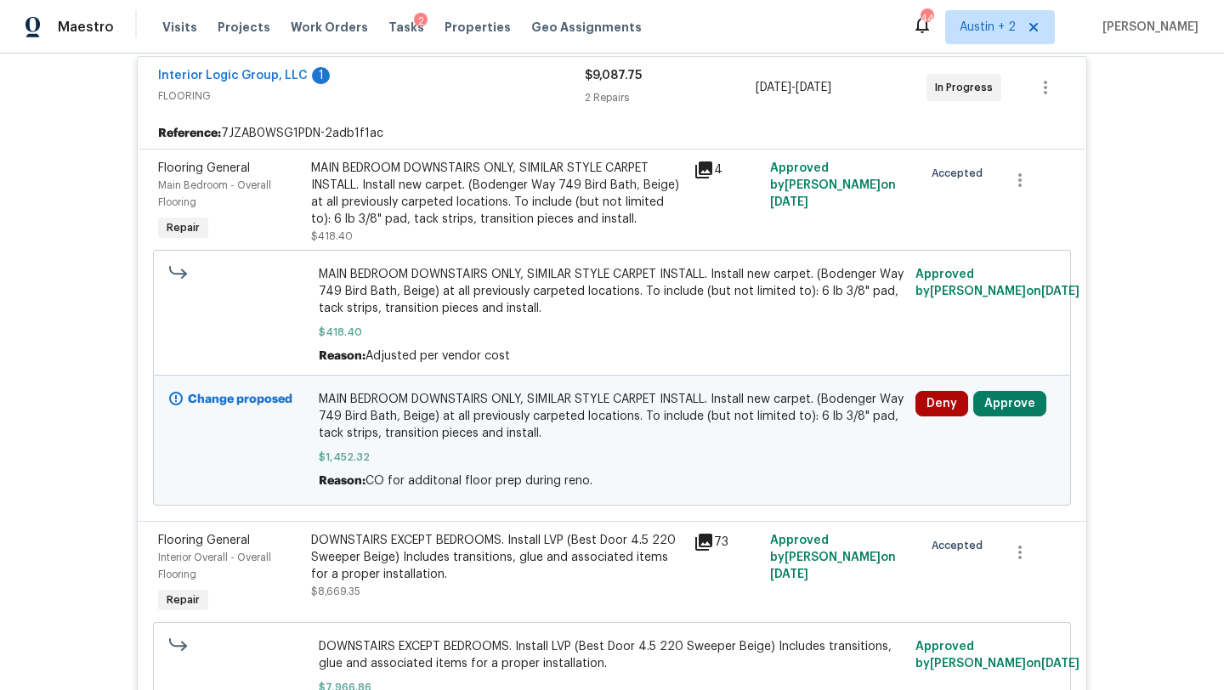
scroll to position [334, 0]
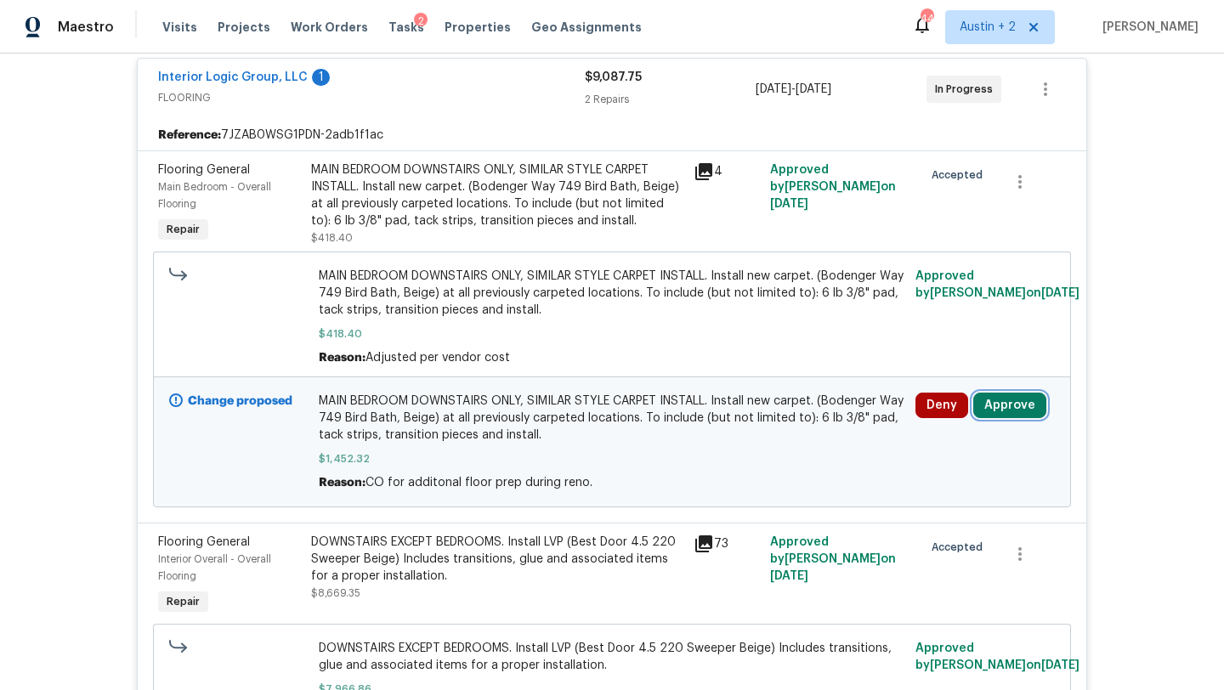
click at [1007, 406] on button "Approve" at bounding box center [1010, 406] width 73 height 26
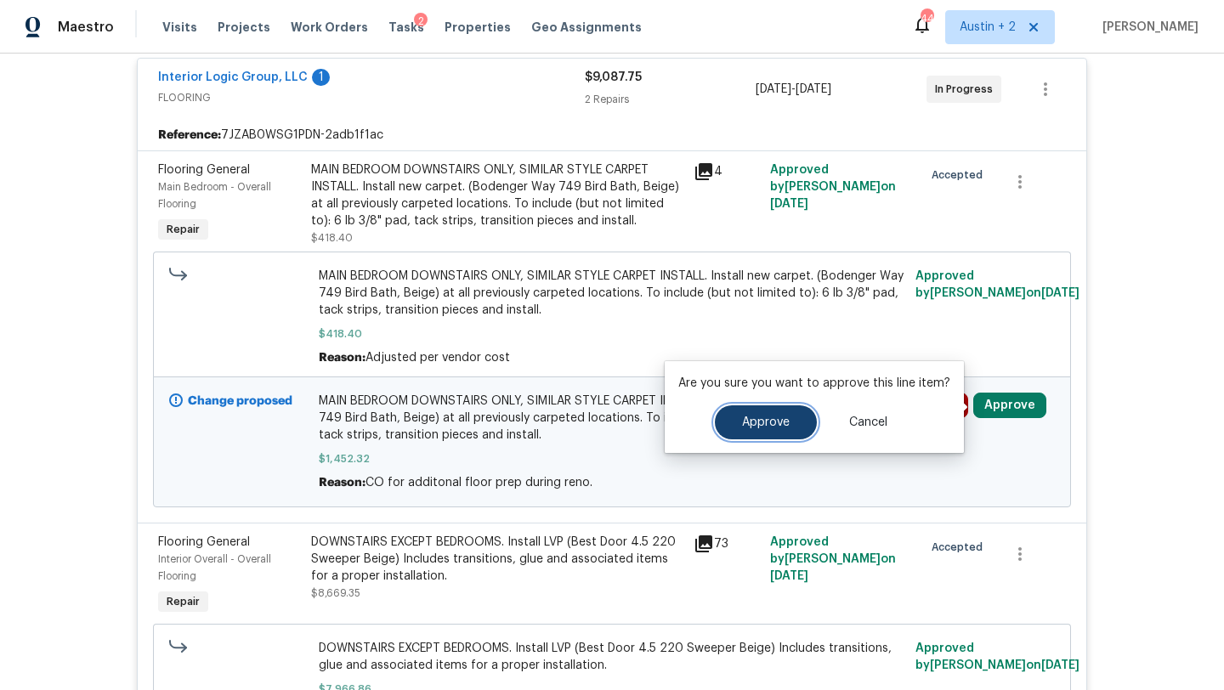
click at [732, 438] on button "Approve" at bounding box center [766, 423] width 102 height 34
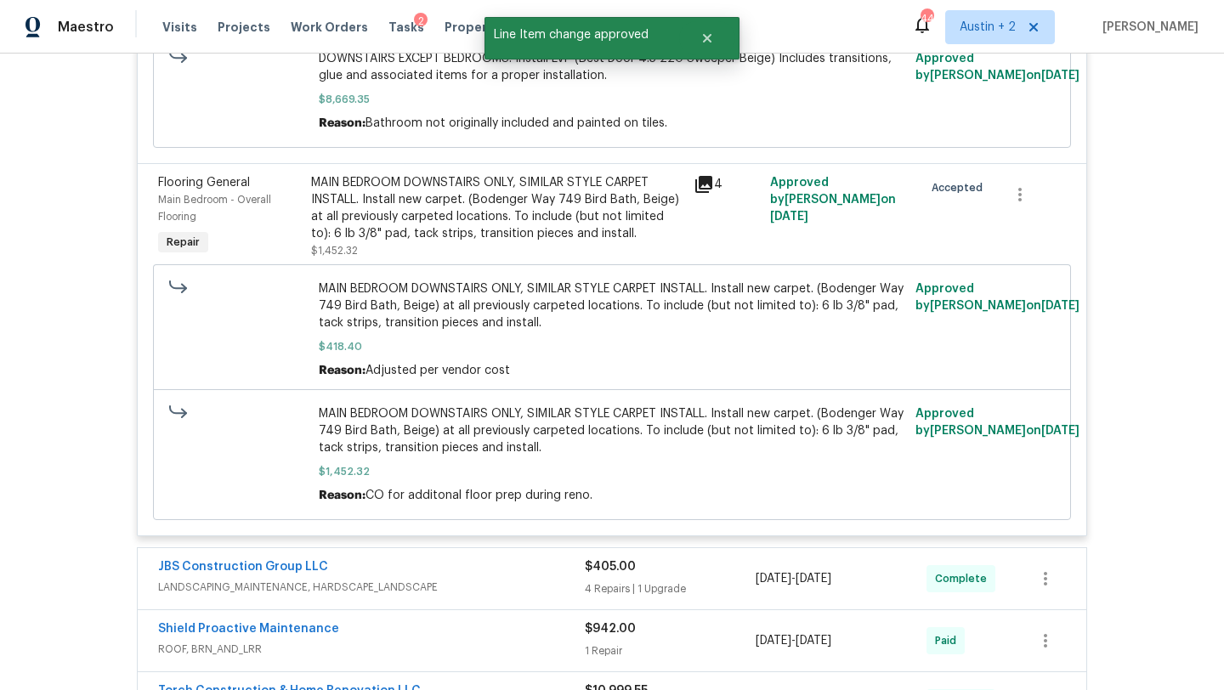
scroll to position [0, 0]
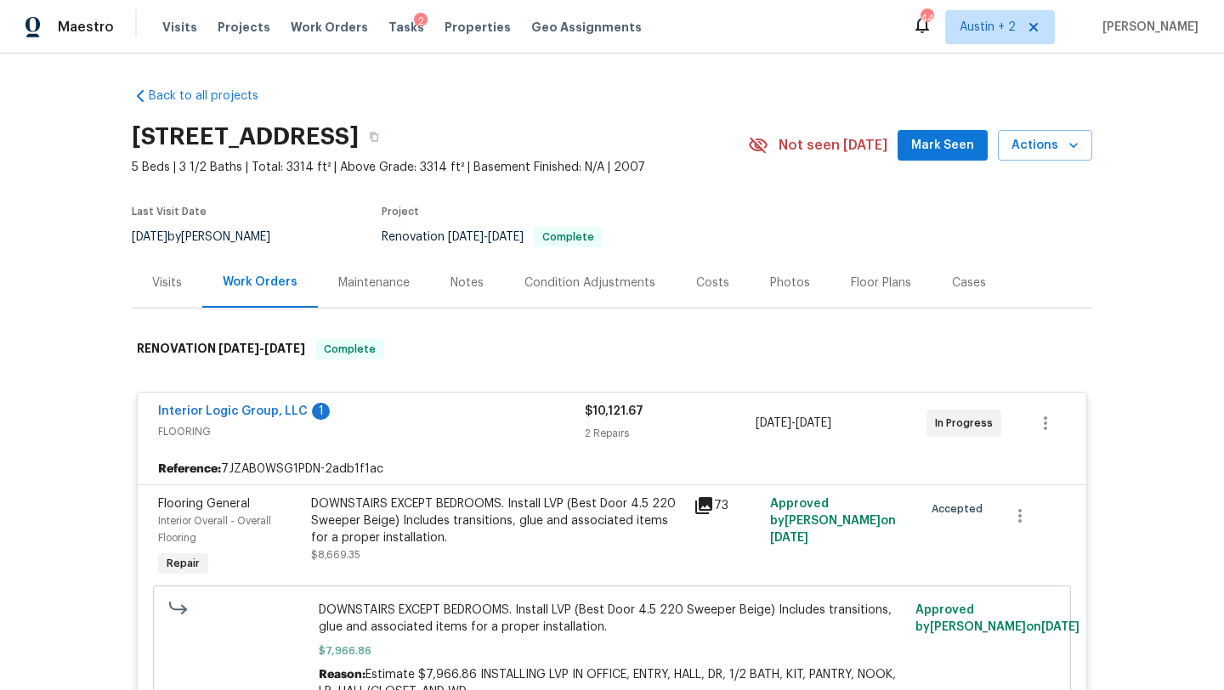
click at [929, 146] on span "Mark Seen" at bounding box center [943, 145] width 63 height 21
click at [696, 288] on div "Costs" at bounding box center [712, 283] width 33 height 17
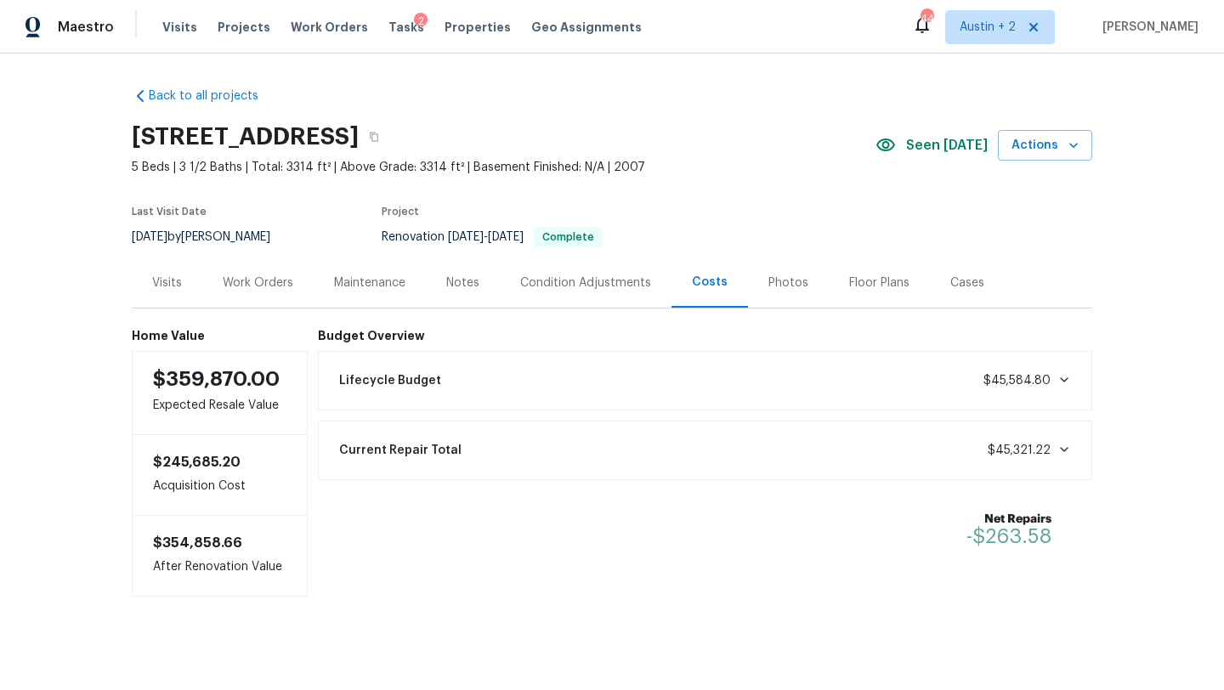
click at [389, 36] on div "Visits Projects Work Orders Tasks 2 Properties Geo Assignments" at bounding box center [412, 27] width 500 height 34
click at [389, 29] on span "Tasks" at bounding box center [407, 27] width 36 height 12
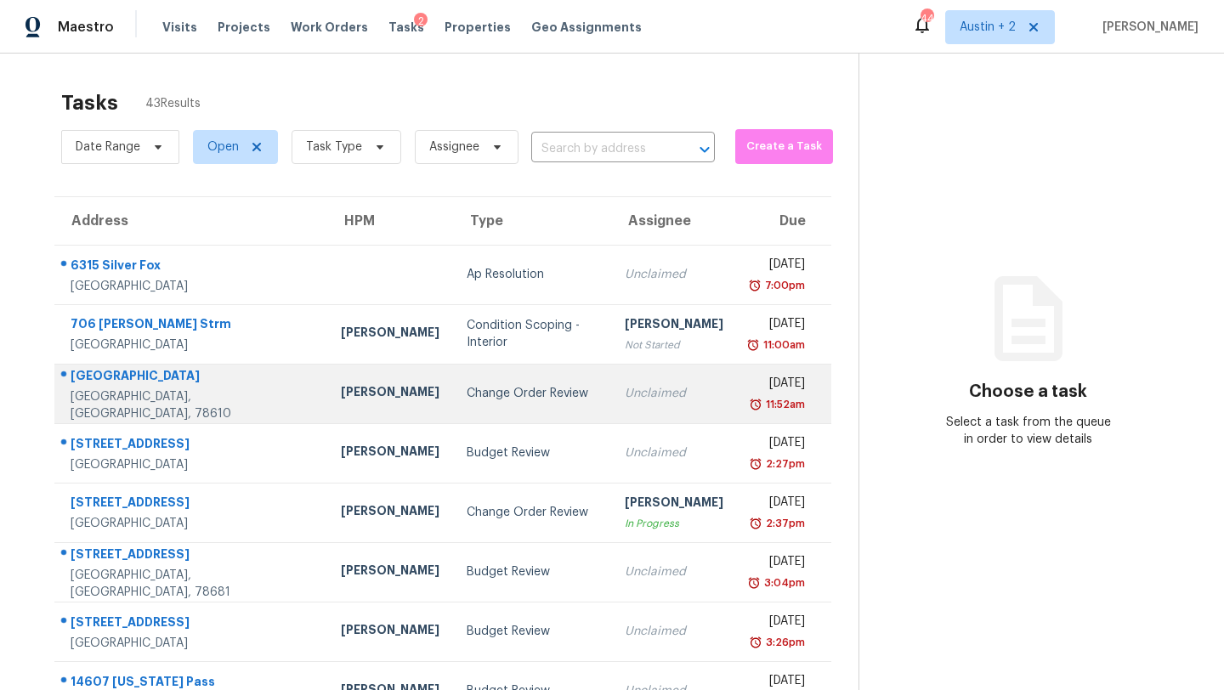
click at [453, 381] on td "Change Order Review" at bounding box center [532, 394] width 158 height 60
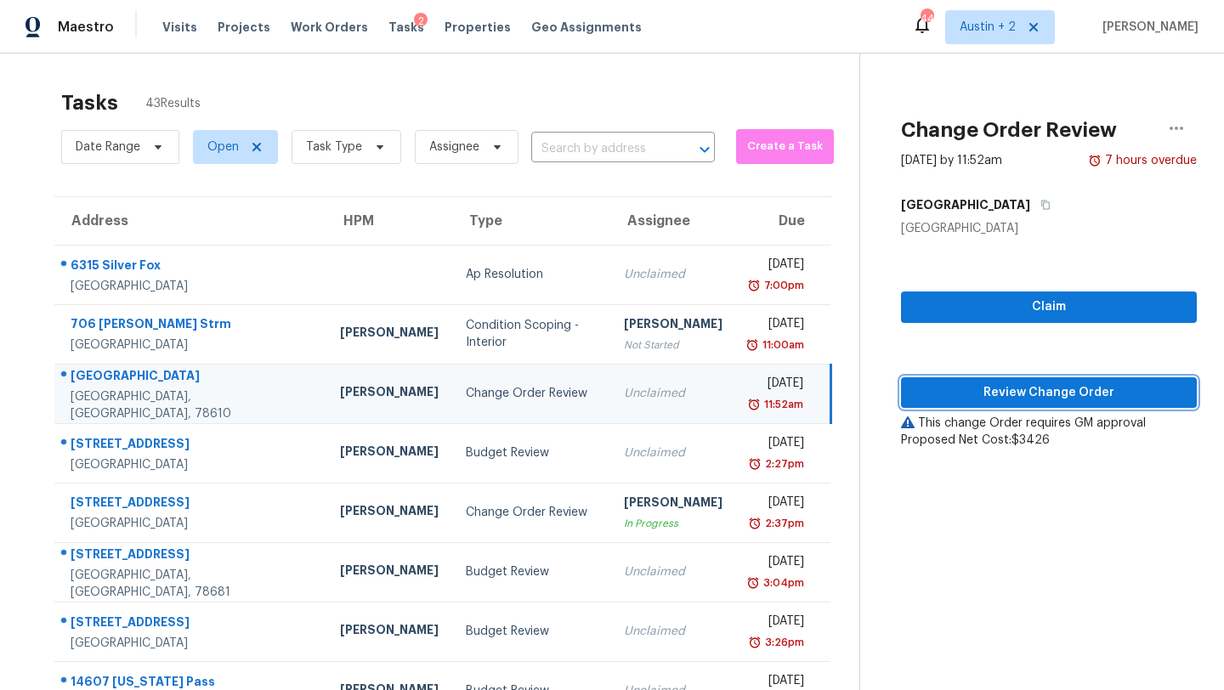
click at [933, 392] on span "Review Change Order" at bounding box center [1049, 393] width 269 height 21
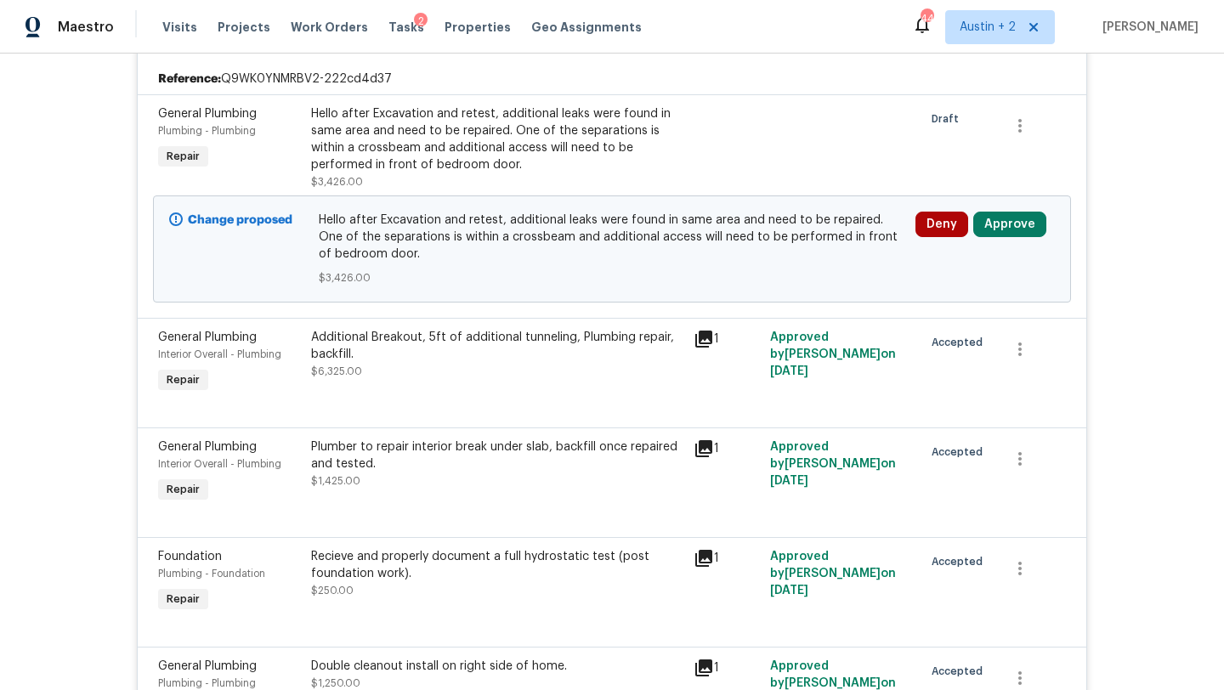
scroll to position [516, 0]
click at [709, 338] on icon at bounding box center [704, 337] width 17 height 17
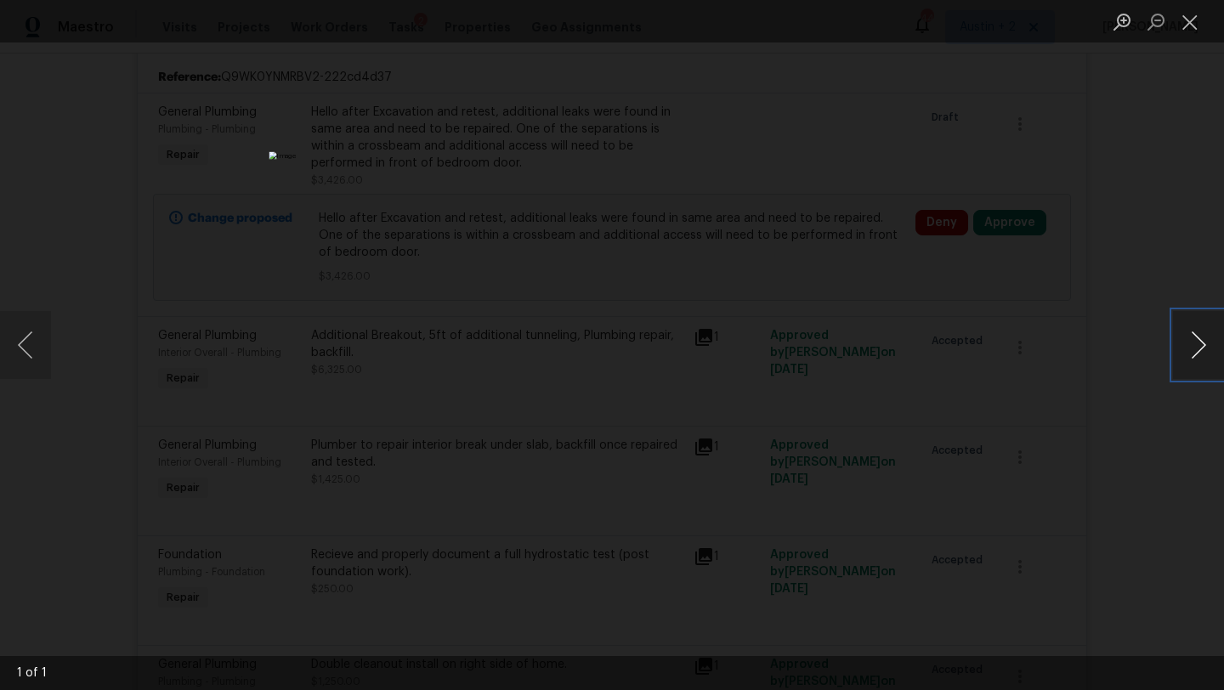
click at [1195, 343] on button "Next image" at bounding box center [1198, 345] width 51 height 68
click at [1184, 29] on button "Close lightbox" at bounding box center [1190, 22] width 34 height 30
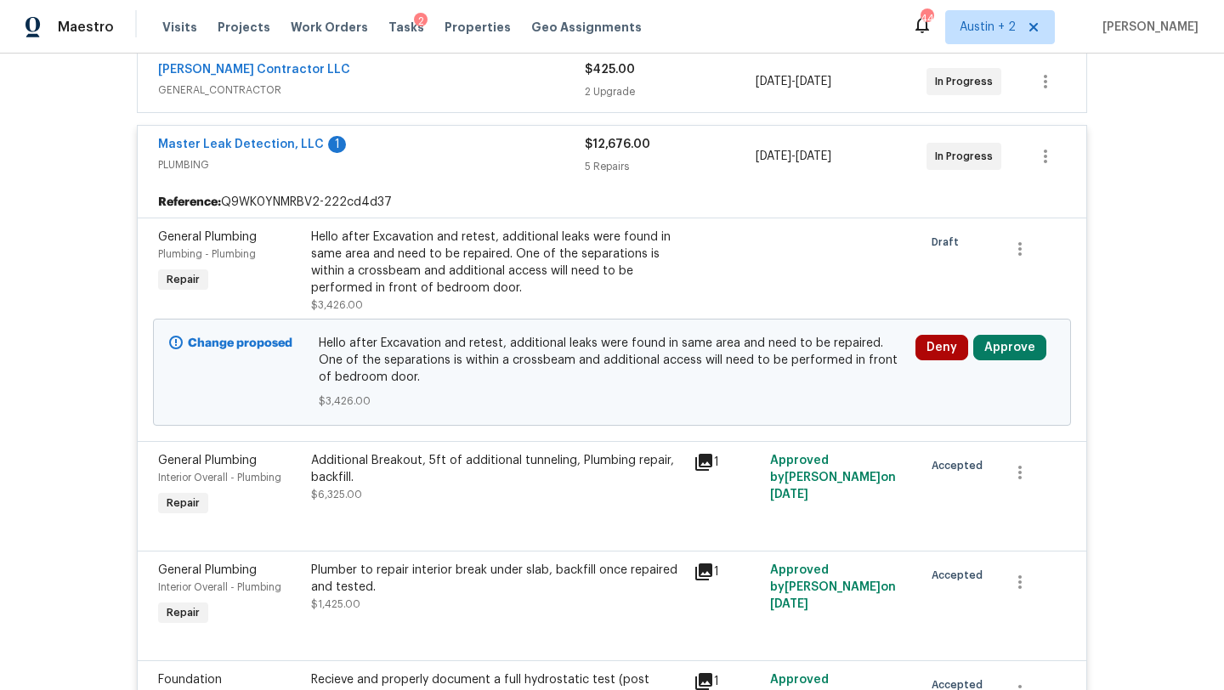
scroll to position [0, 0]
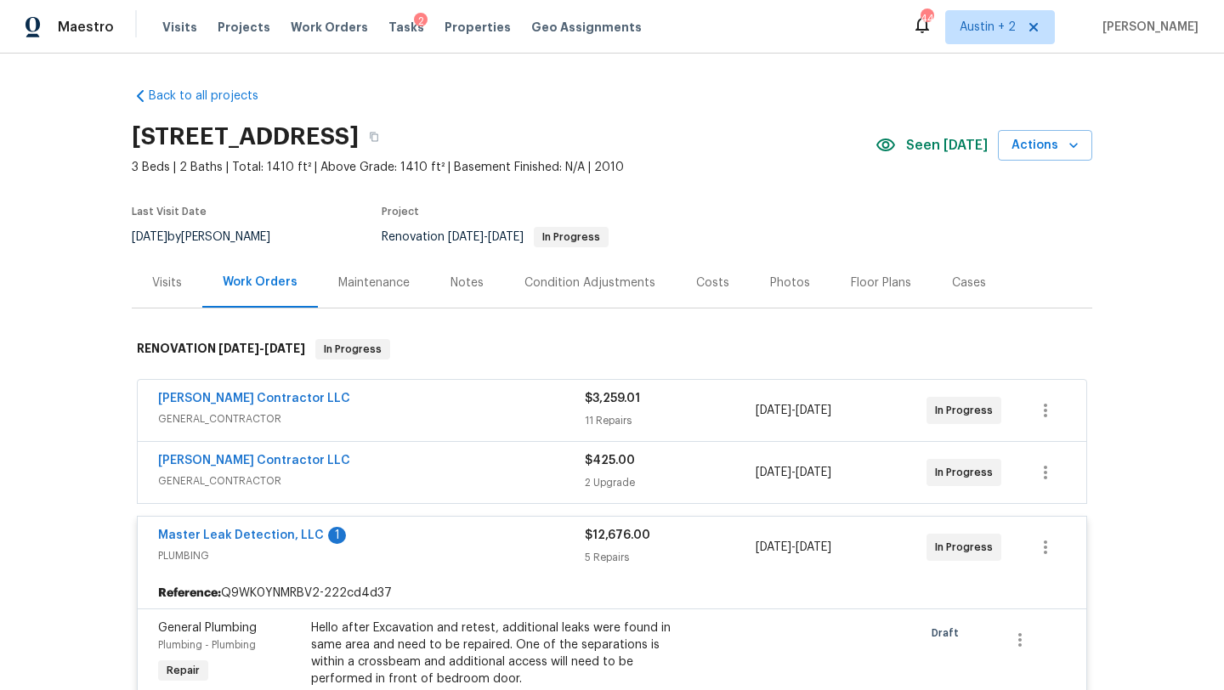
click at [713, 289] on div "Costs" at bounding box center [712, 283] width 33 height 17
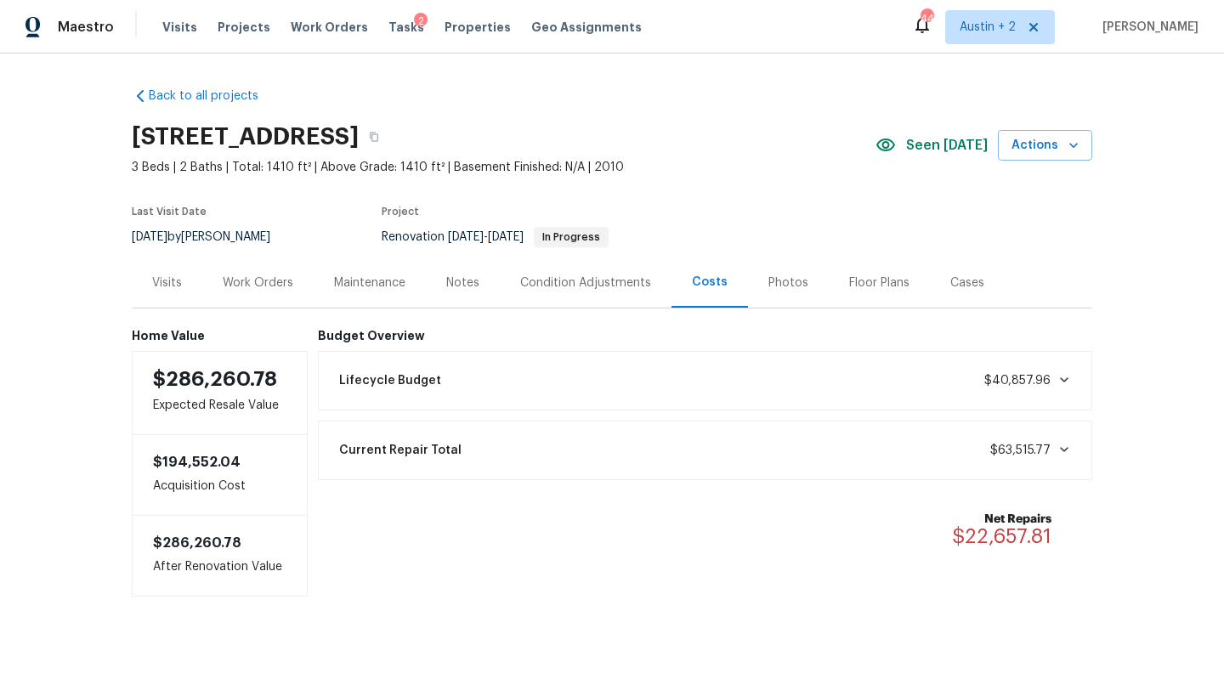
click at [253, 281] on div "Work Orders" at bounding box center [258, 283] width 71 height 17
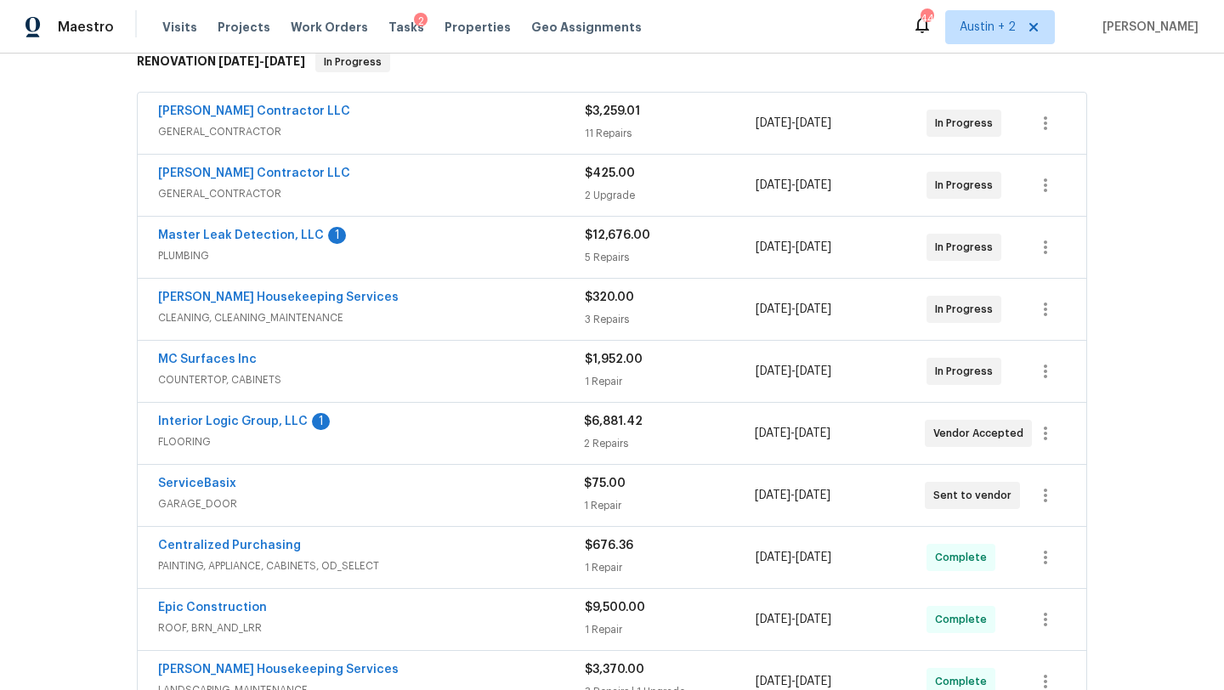
scroll to position [292, 0]
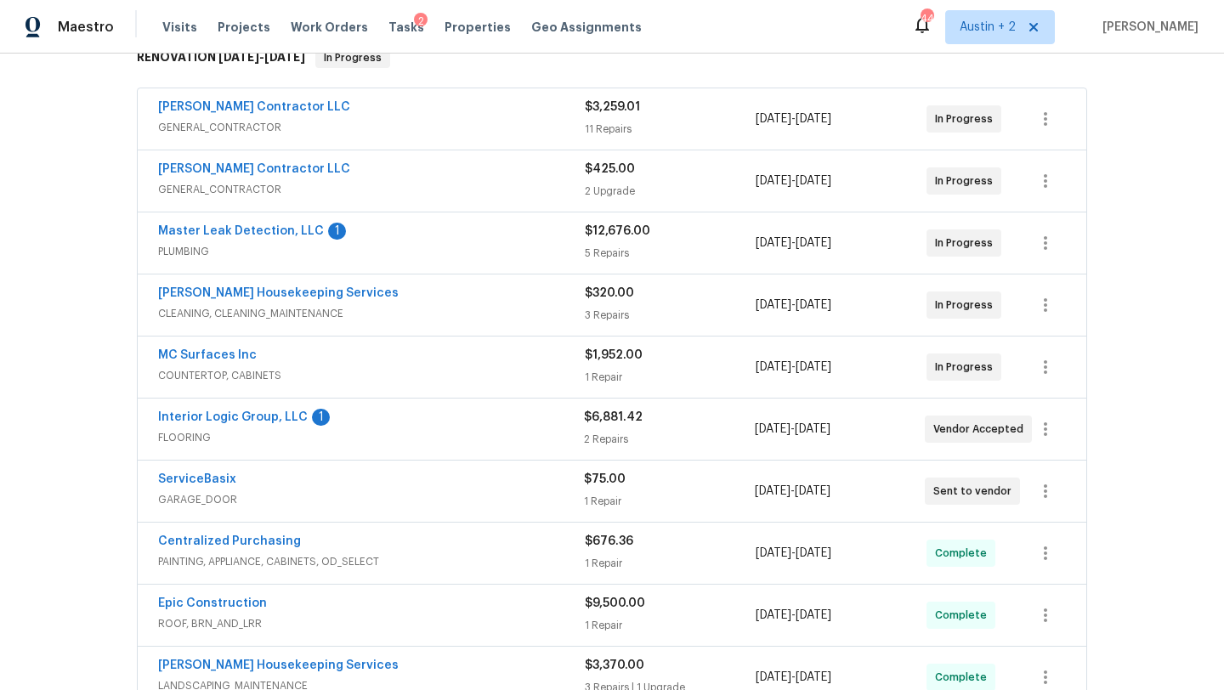
click at [468, 244] on span "PLUMBING" at bounding box center [371, 251] width 427 height 17
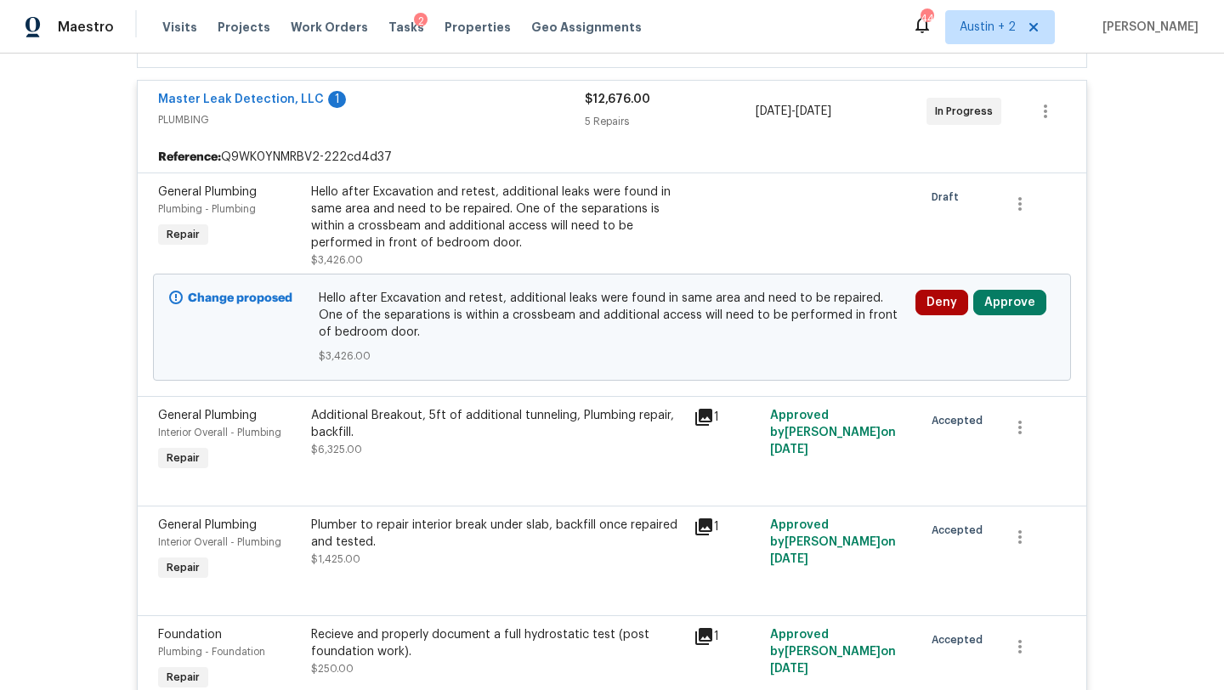
scroll to position [438, 0]
click at [1013, 306] on button "Approve" at bounding box center [1010, 301] width 73 height 26
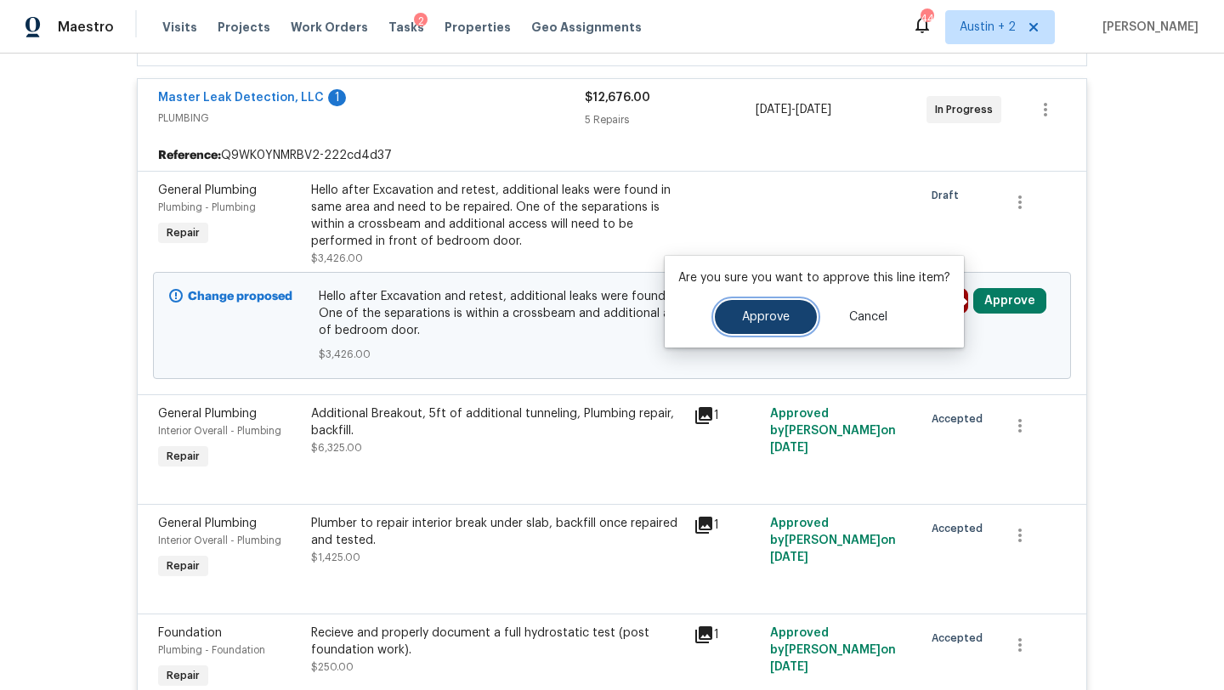
click at [760, 330] on button "Approve" at bounding box center [766, 317] width 102 height 34
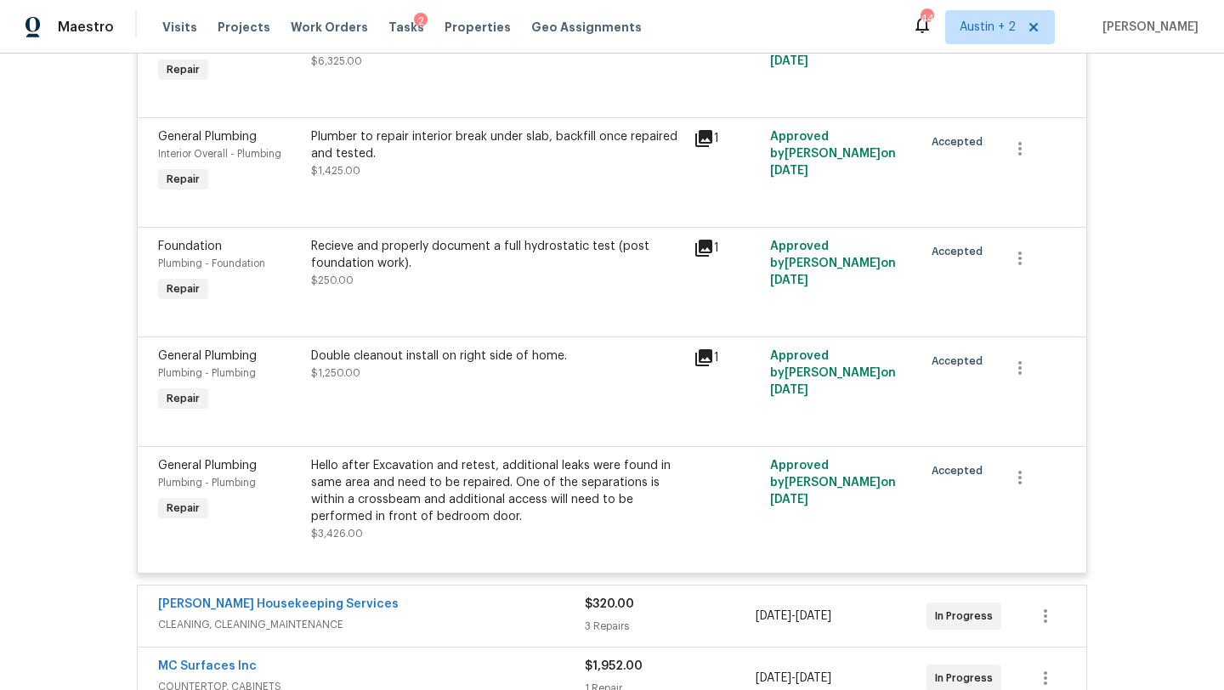
scroll to position [0, 0]
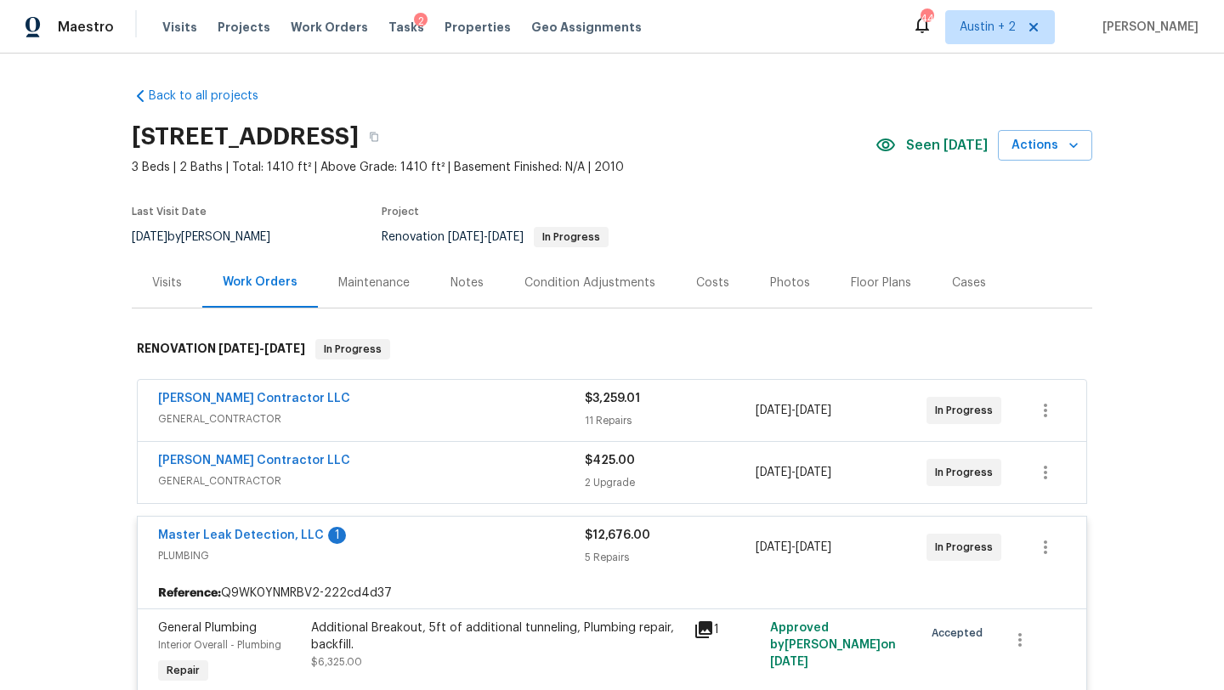
click at [707, 282] on div "Costs" at bounding box center [712, 283] width 33 height 17
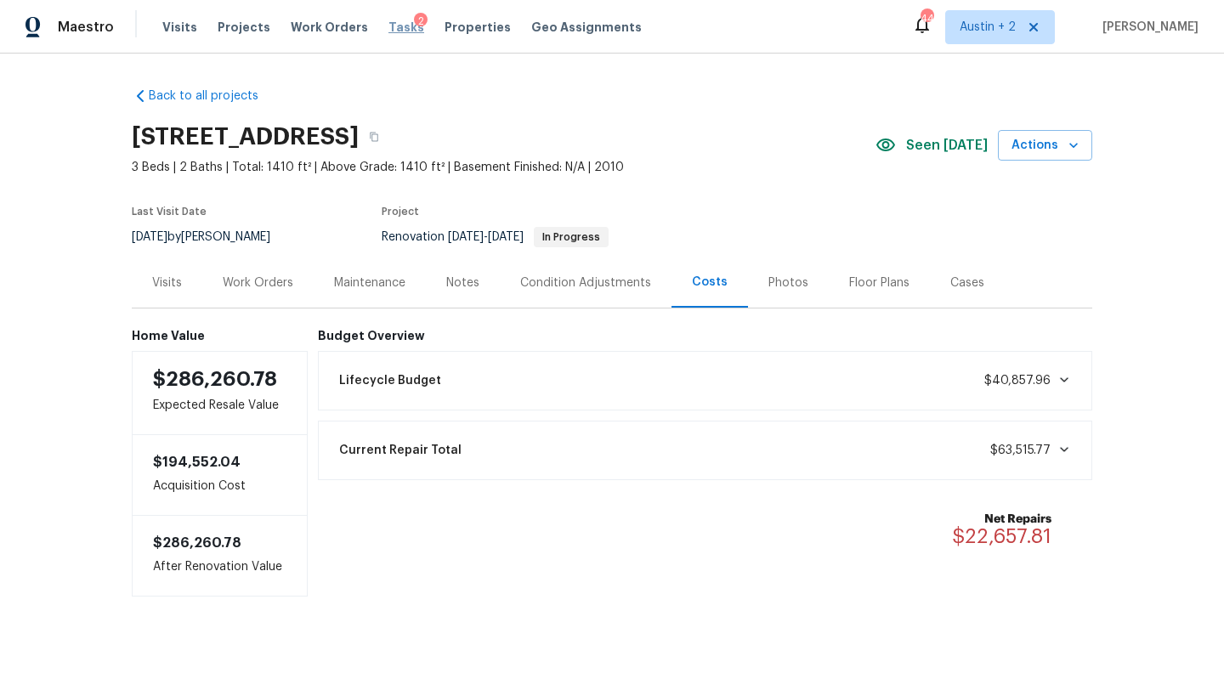
click at [395, 26] on span "Tasks" at bounding box center [407, 27] width 36 height 12
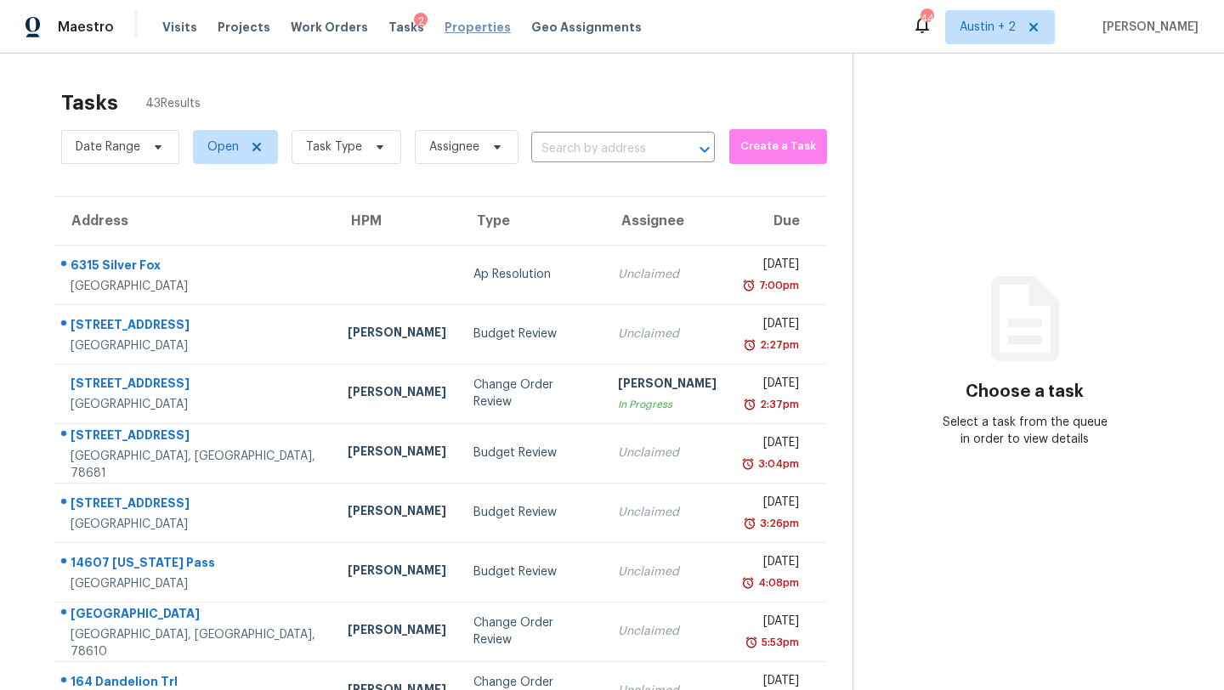
click at [445, 28] on span "Properties" at bounding box center [478, 27] width 66 height 17
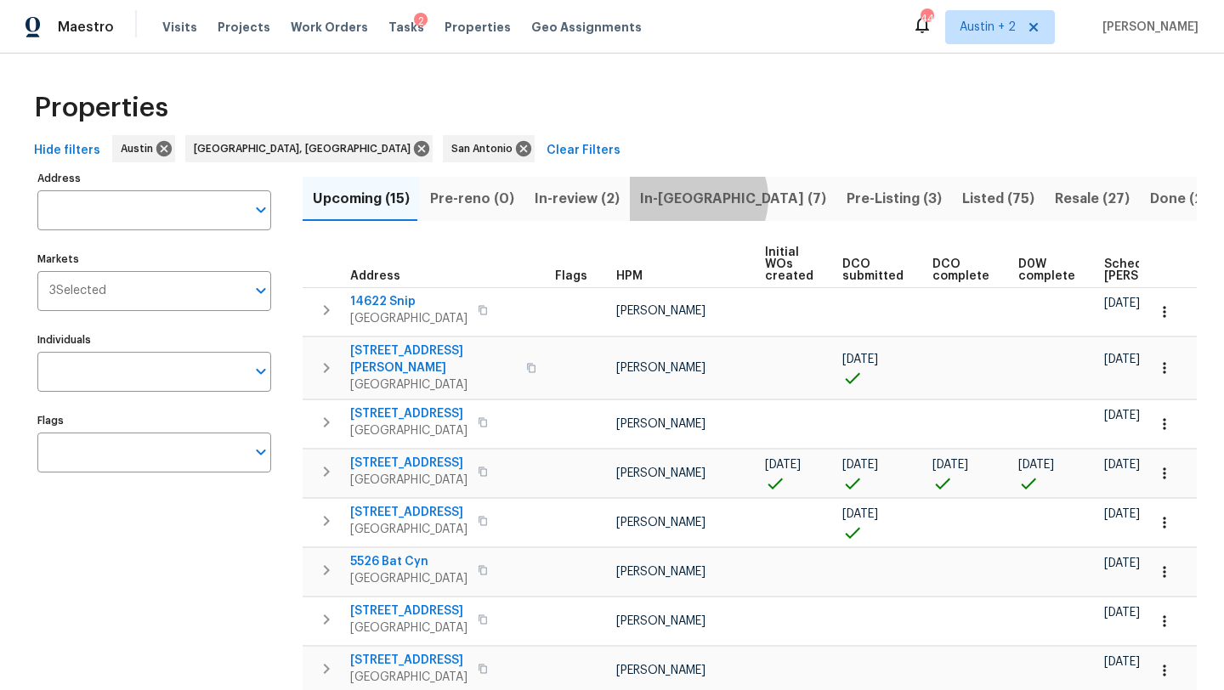
click at [687, 198] on span "In-reno (7)" at bounding box center [733, 199] width 186 height 24
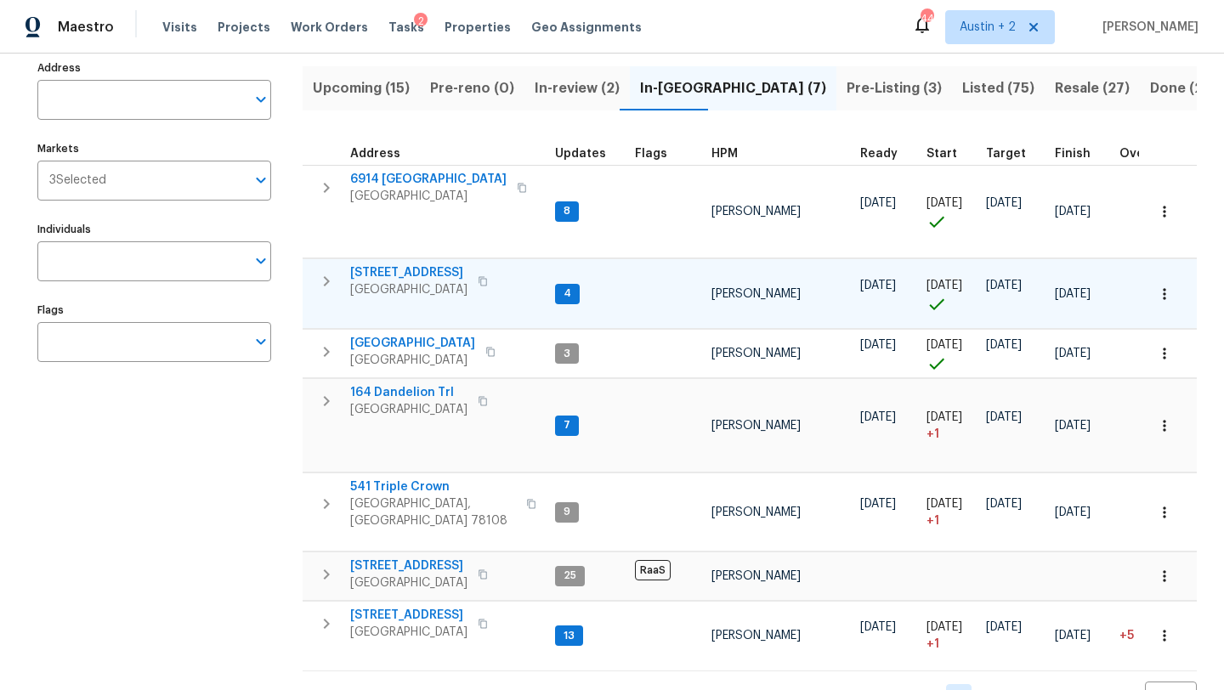
scroll to position [128, 0]
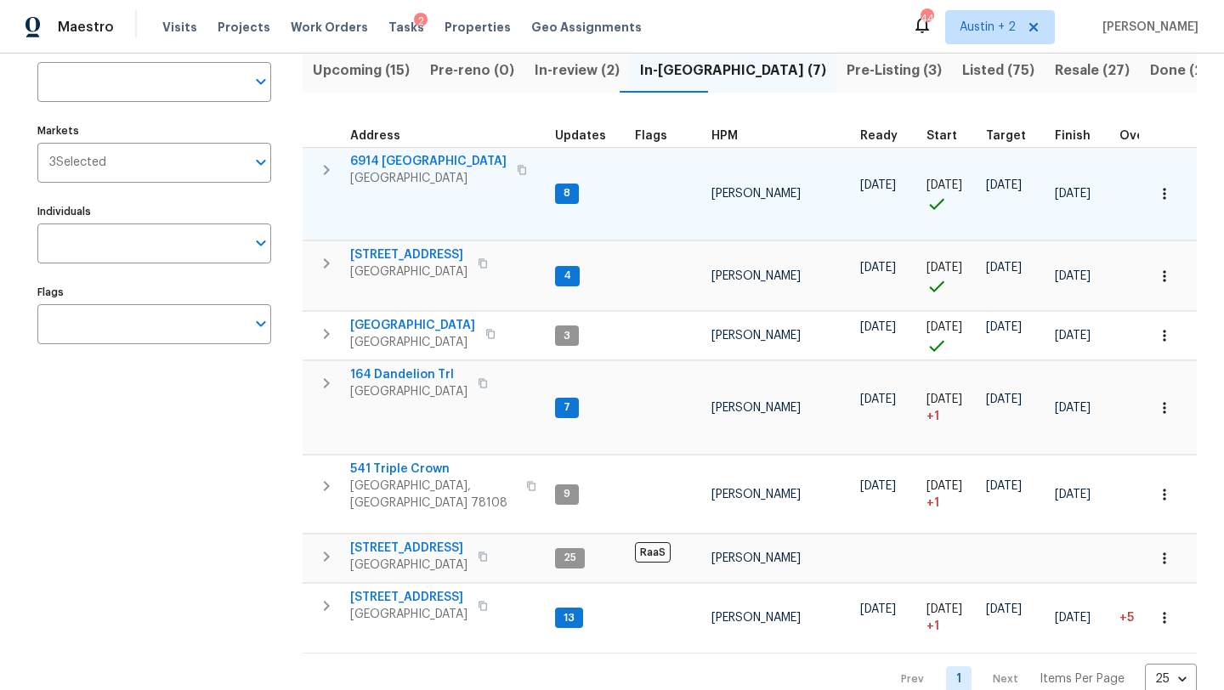
click at [407, 159] on span "6914 [GEOGRAPHIC_DATA]" at bounding box center [428, 161] width 156 height 17
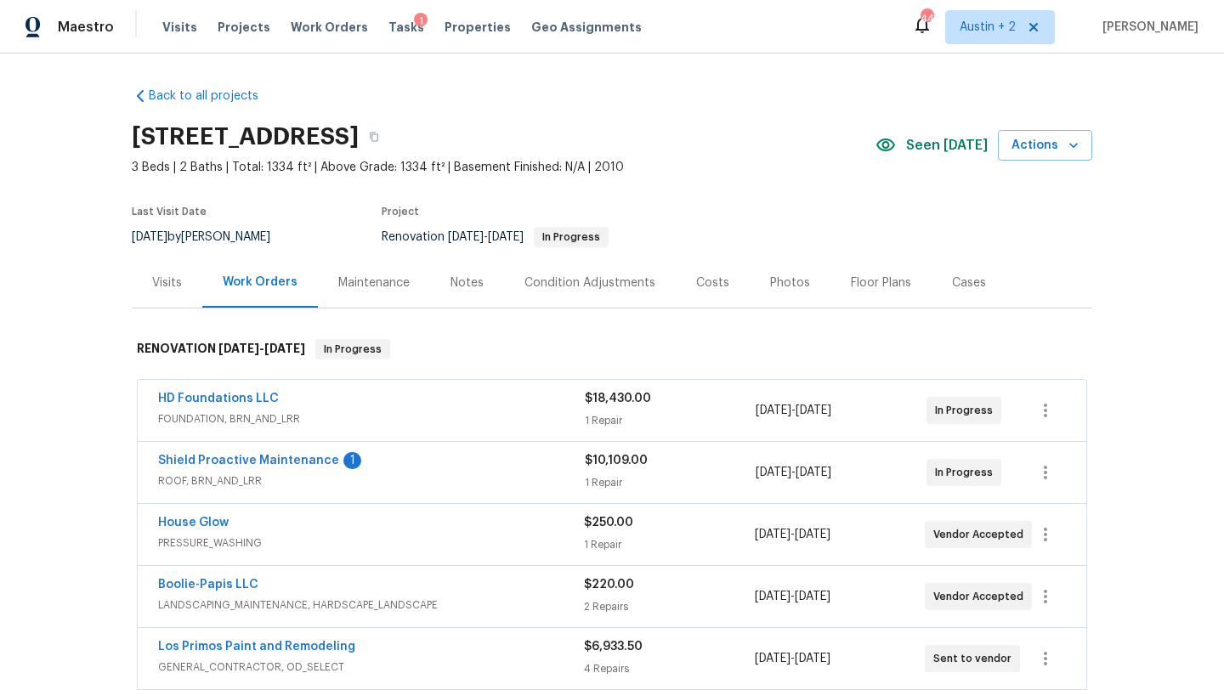
click at [697, 280] on div "Costs" at bounding box center [712, 283] width 33 height 17
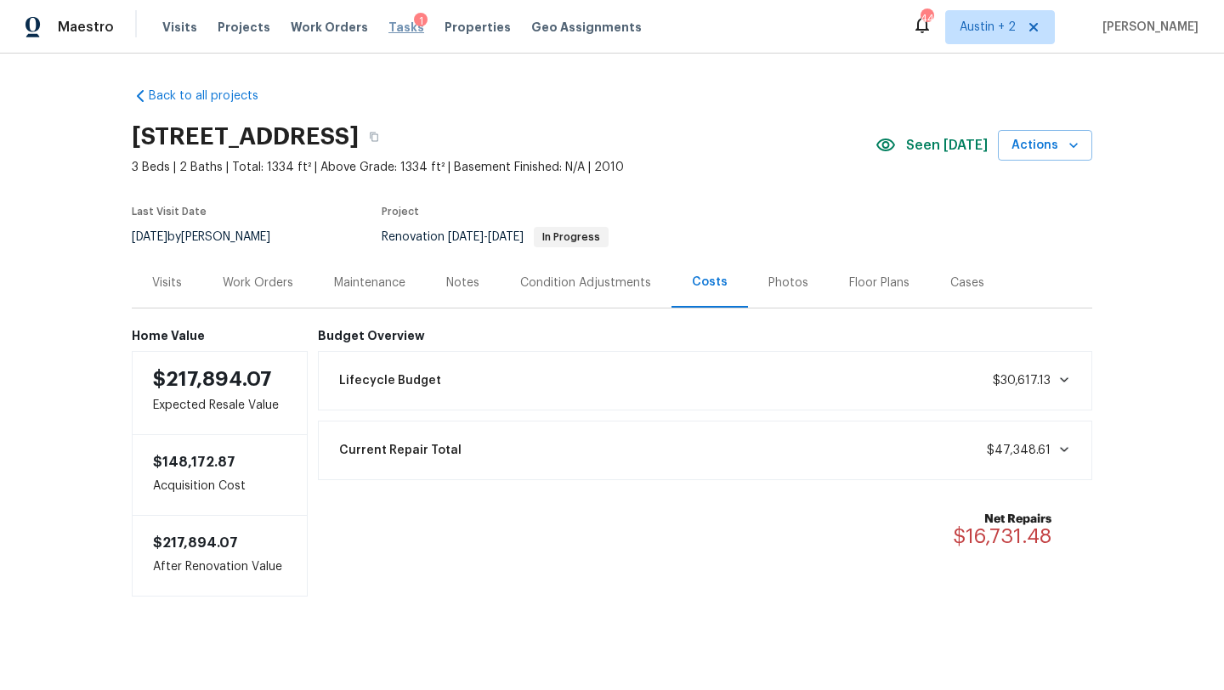
click at [389, 31] on span "Tasks" at bounding box center [407, 27] width 36 height 12
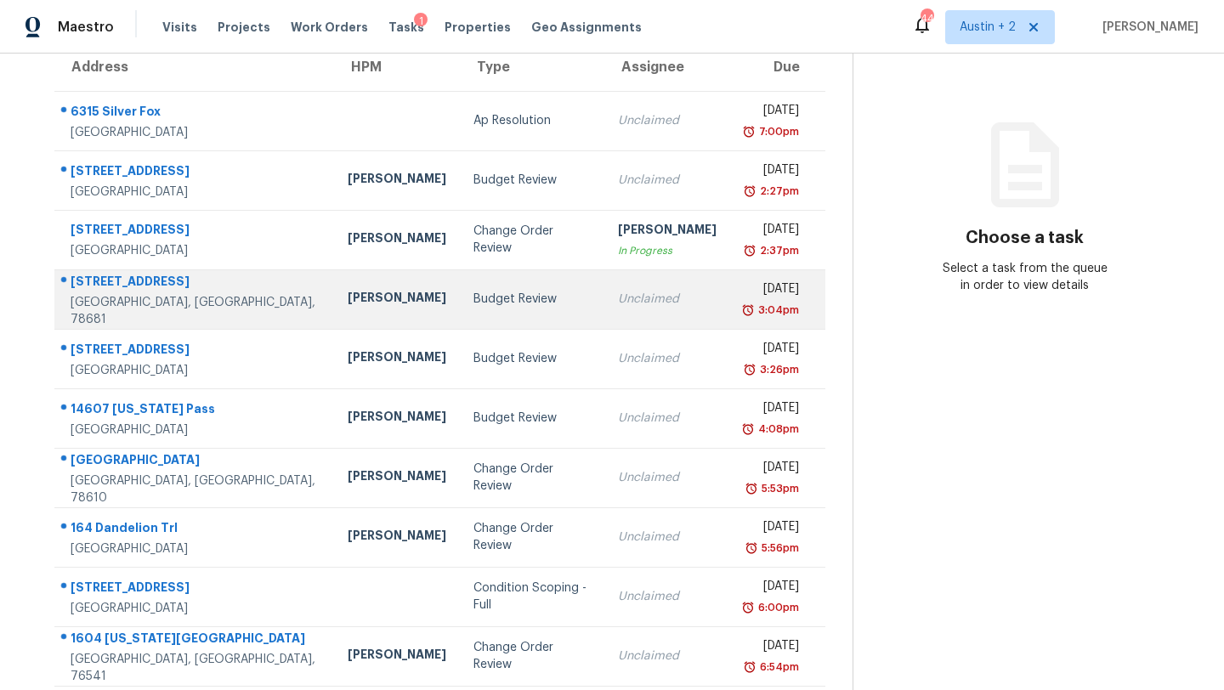
scroll to position [155, 0]
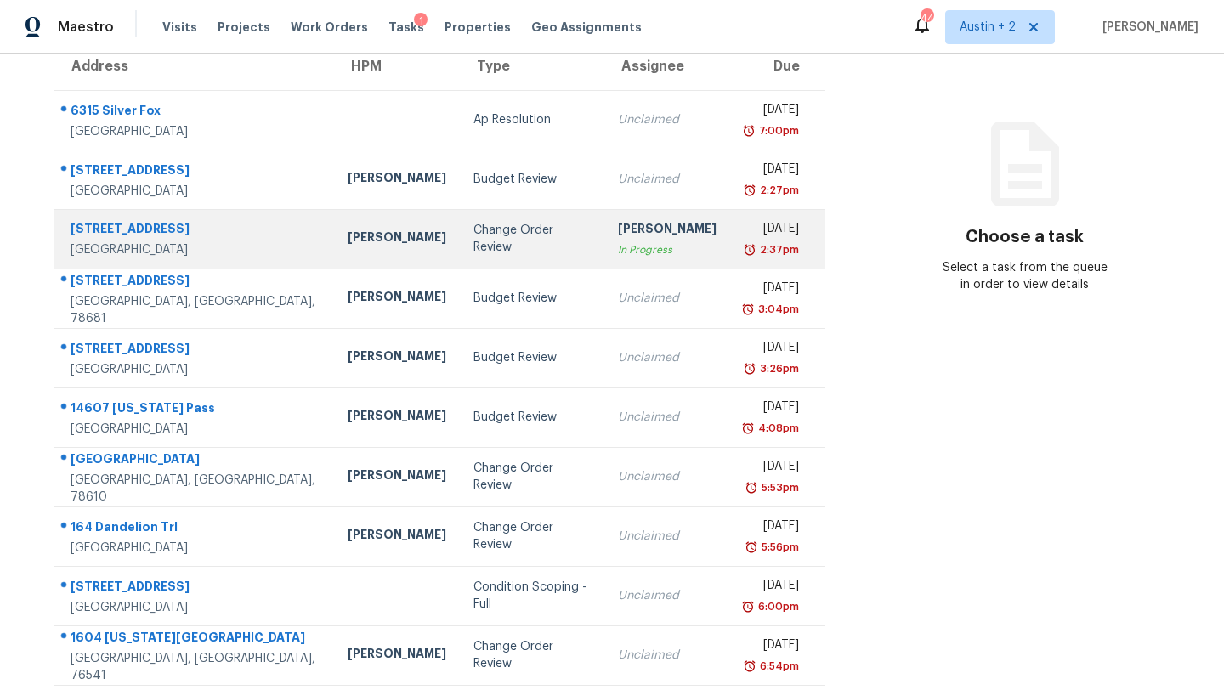
click at [474, 244] on div "Change Order Review" at bounding box center [532, 239] width 117 height 34
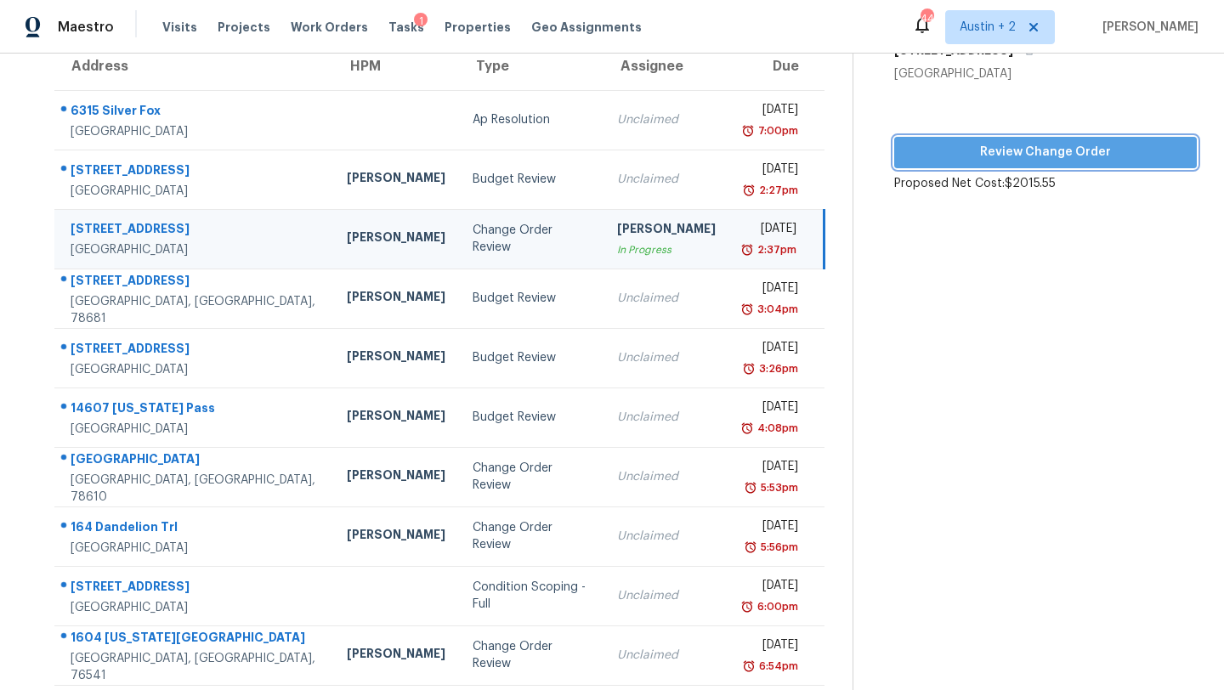
click at [970, 156] on span "Review Change Order" at bounding box center [1046, 152] width 276 height 21
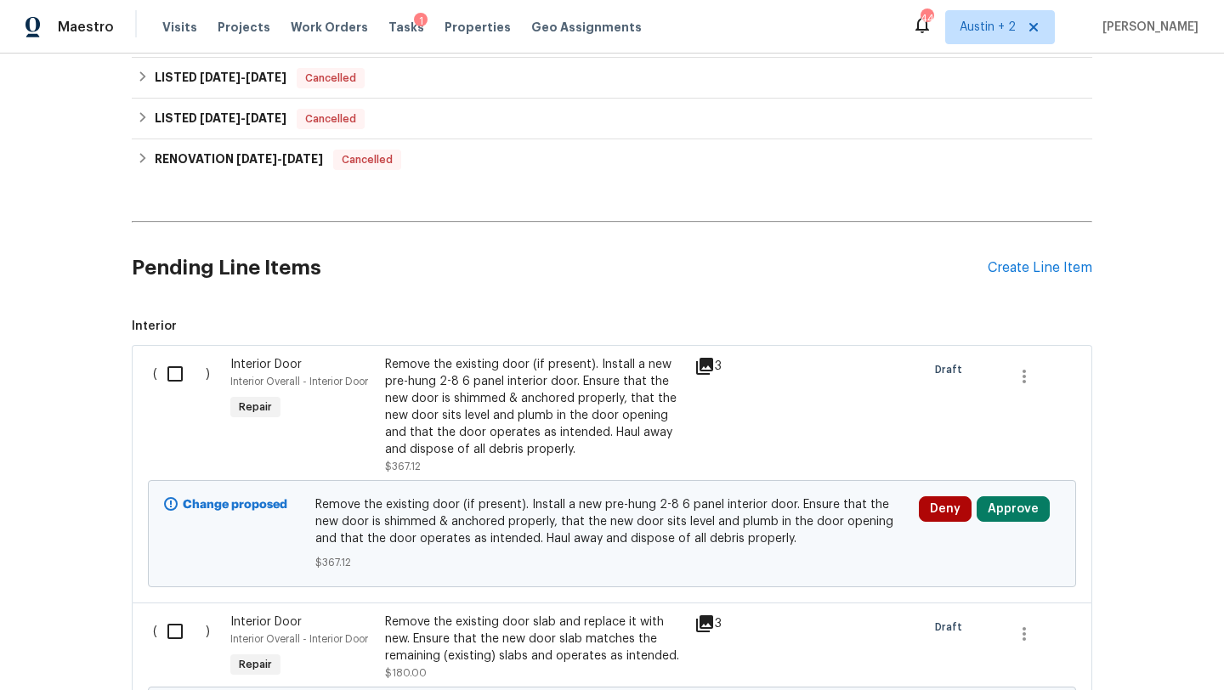
scroll to position [1325, 0]
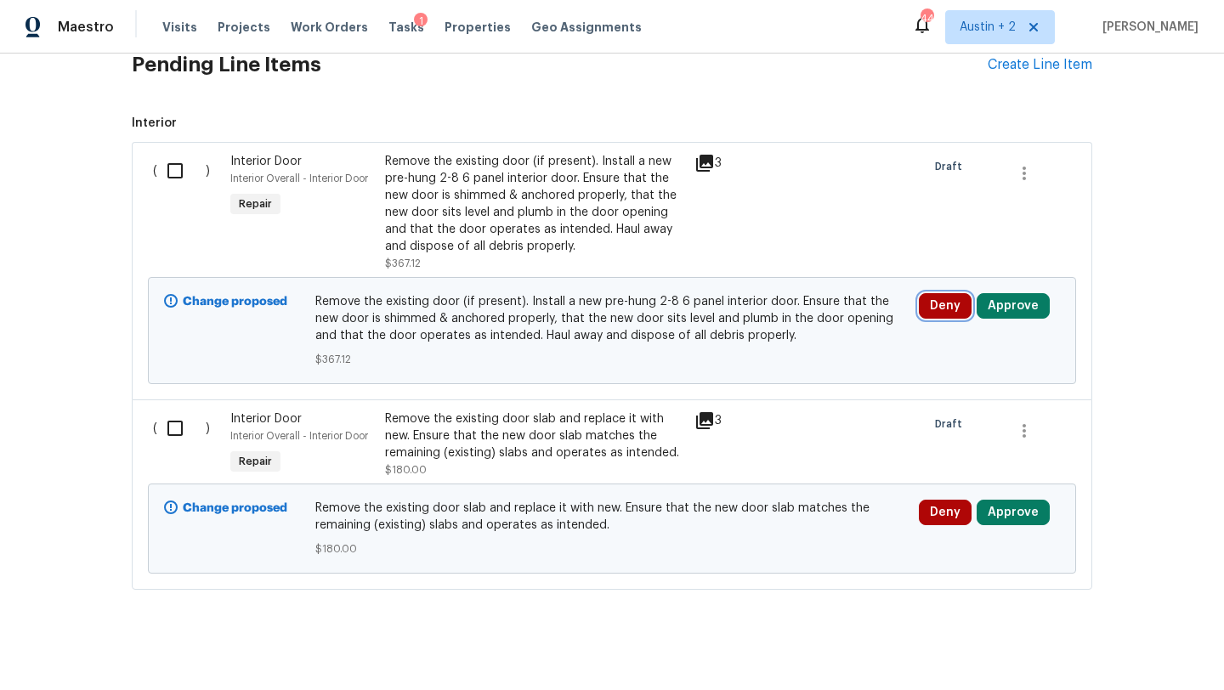
click at [945, 293] on button "Deny" at bounding box center [945, 306] width 53 height 26
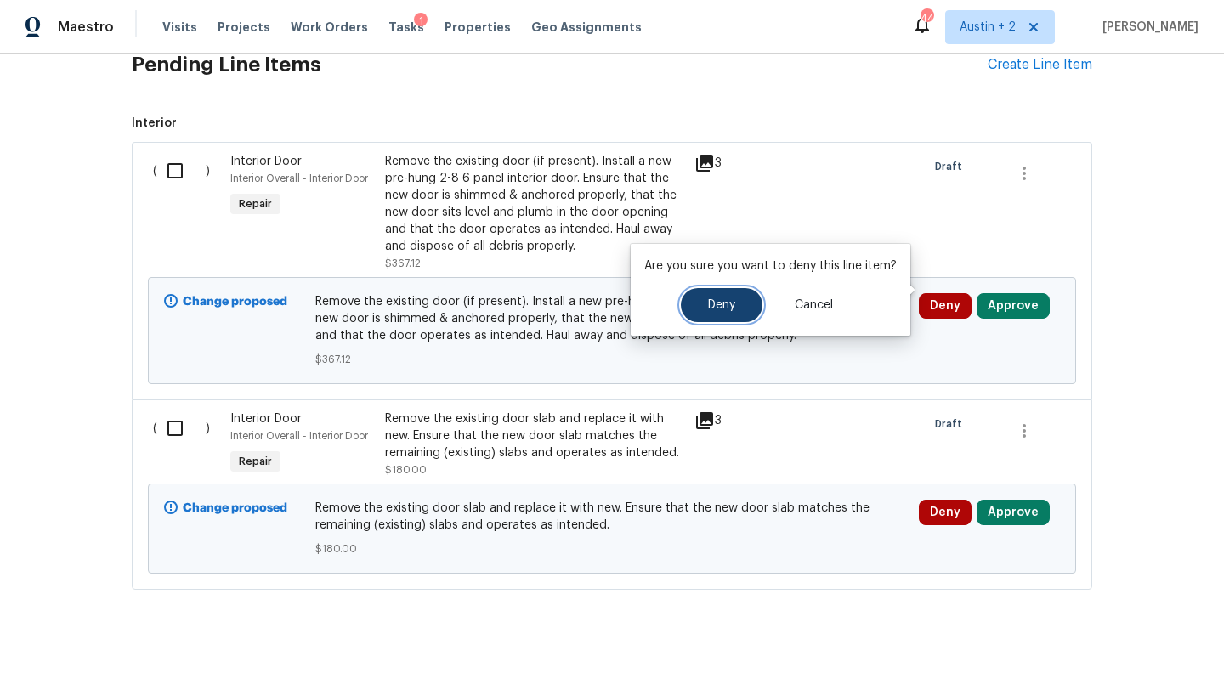
click at [737, 304] on button "Deny" at bounding box center [722, 305] width 82 height 34
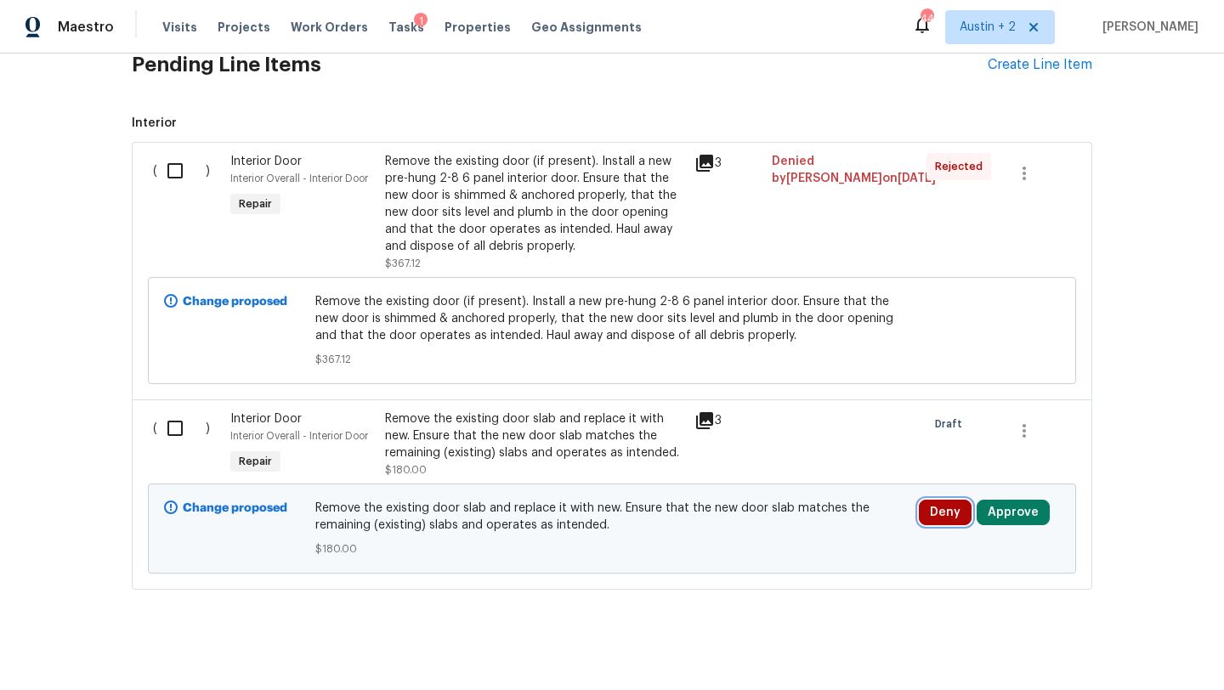
click at [935, 503] on button "Deny" at bounding box center [945, 513] width 53 height 26
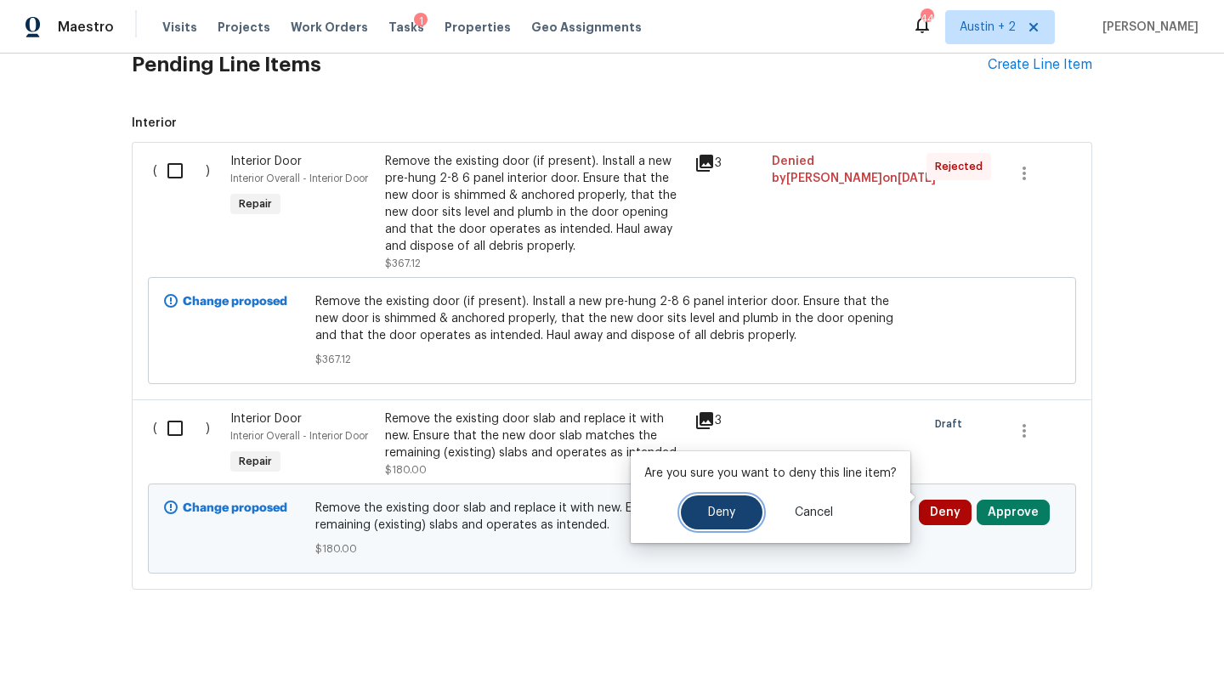
click at [726, 499] on button "Deny" at bounding box center [722, 513] width 82 height 34
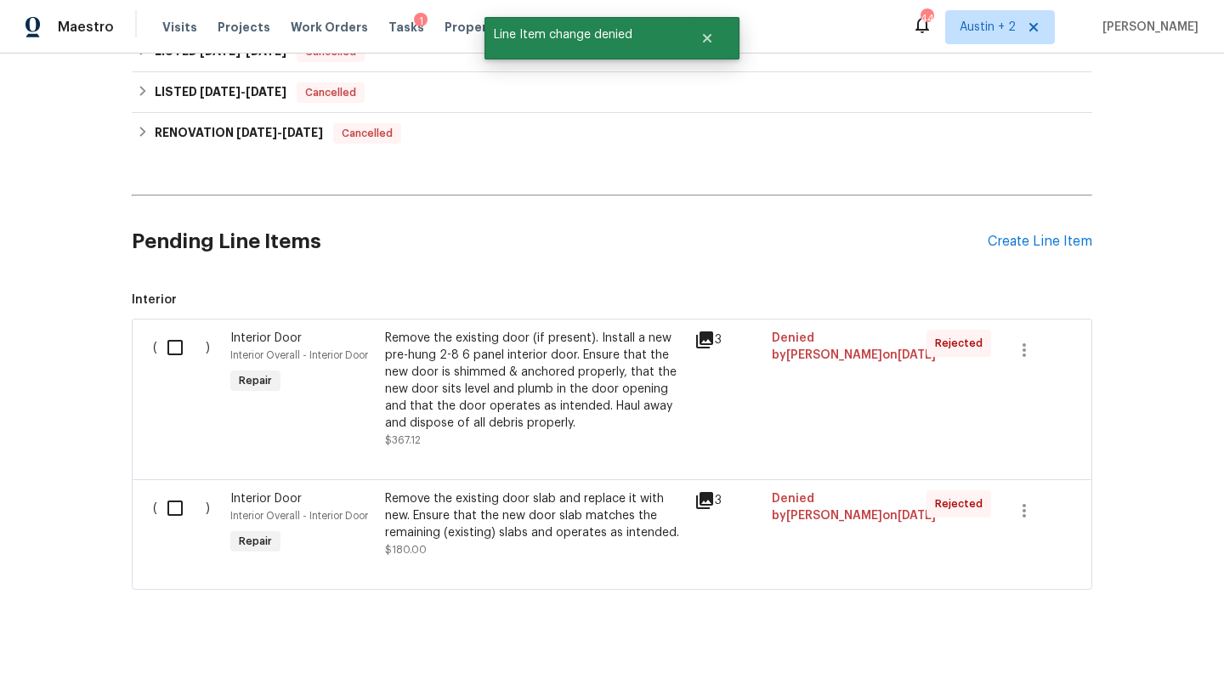
scroll to position [0, 0]
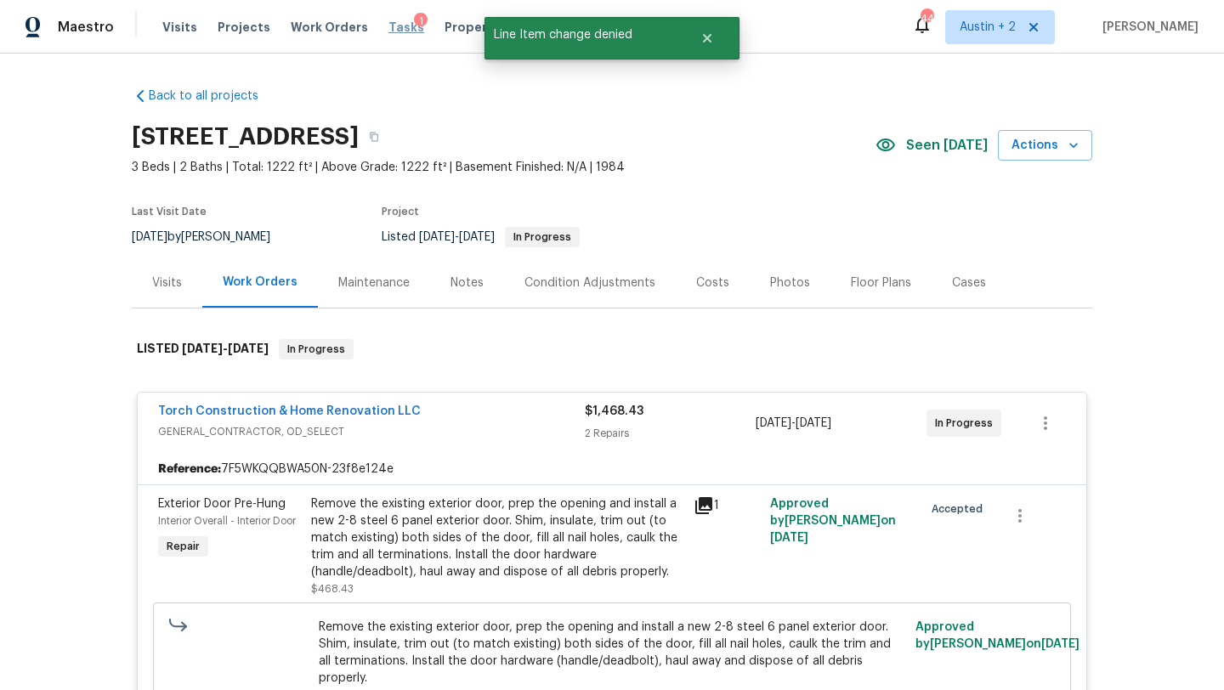
click at [389, 26] on span "Tasks" at bounding box center [407, 27] width 36 height 12
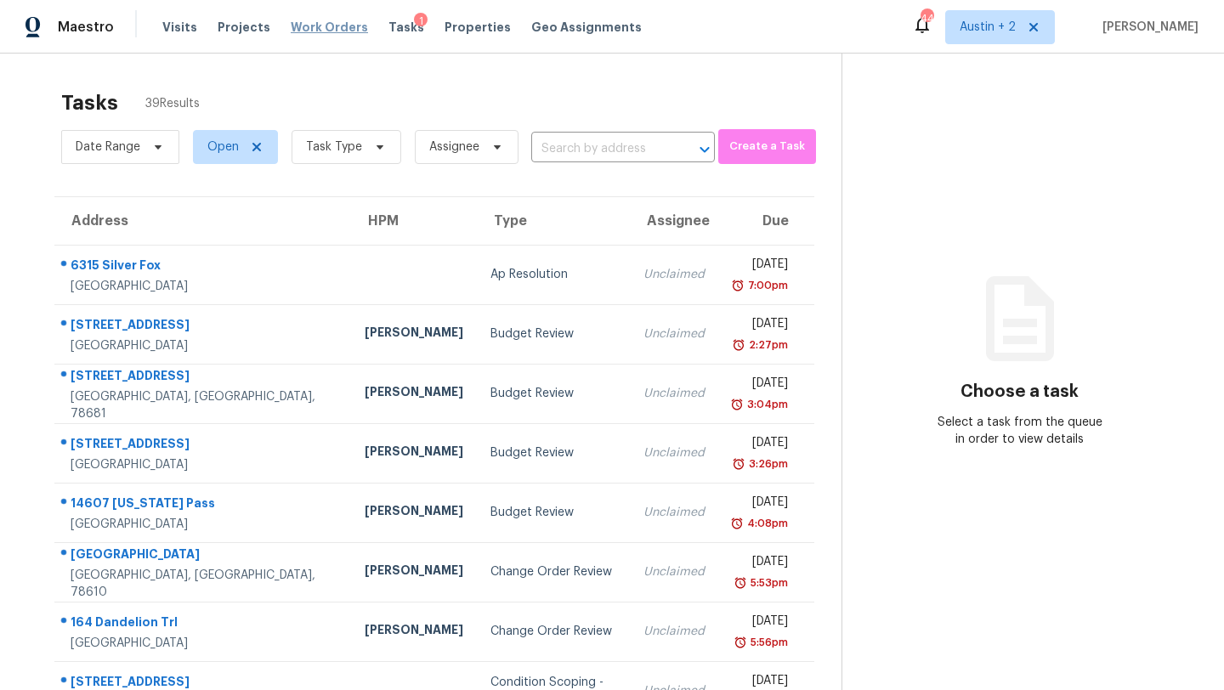
click at [291, 27] on span "Work Orders" at bounding box center [329, 27] width 77 height 17
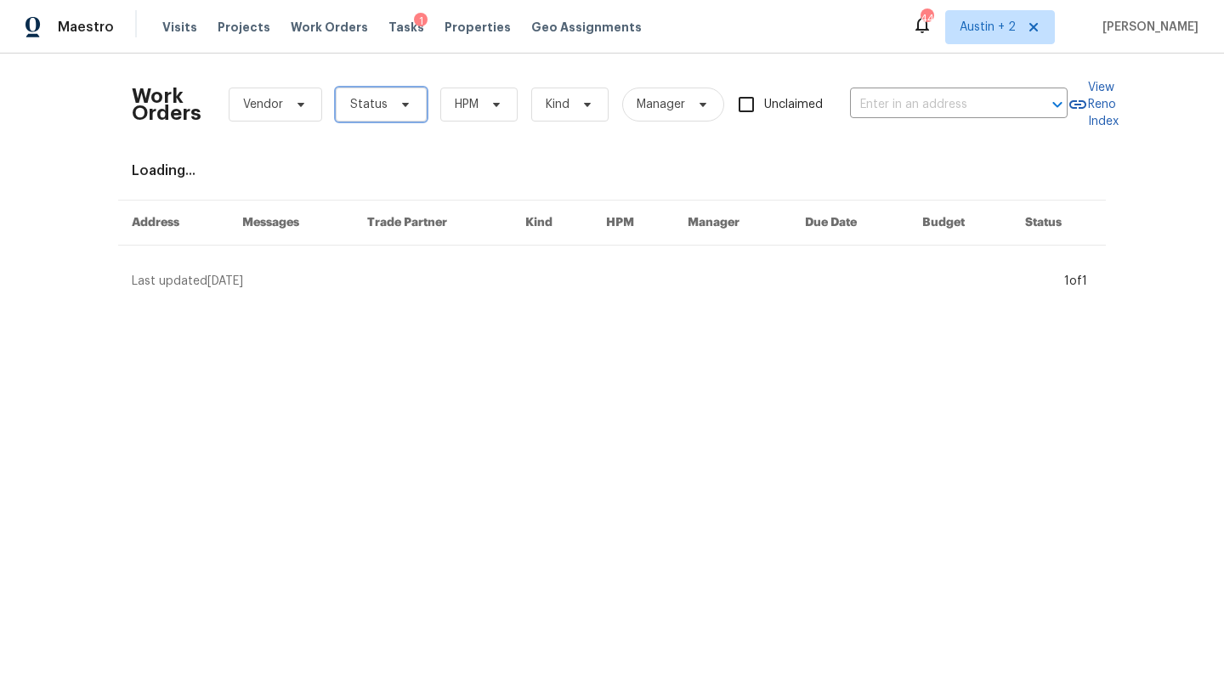
click at [408, 105] on icon at bounding box center [406, 105] width 14 height 14
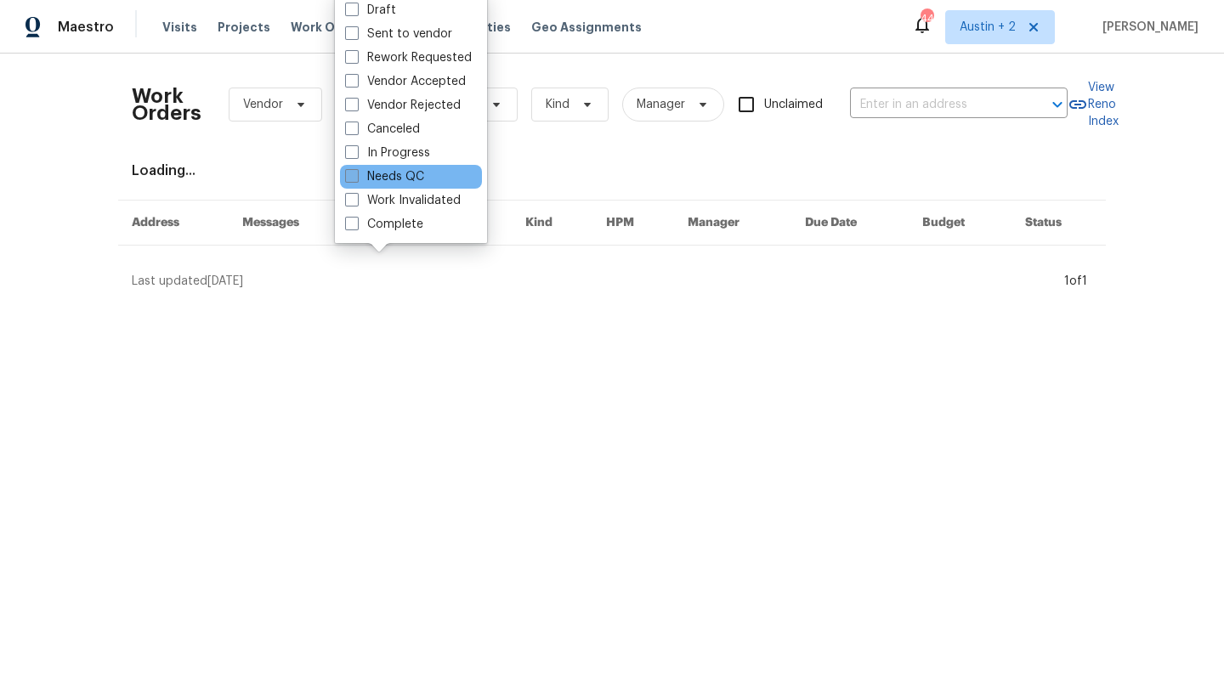
click at [411, 175] on label "Needs QC" at bounding box center [384, 176] width 79 height 17
click at [356, 175] on input "Needs QC" at bounding box center [350, 173] width 11 height 11
checkbox input "true"
